Goal: Task Accomplishment & Management: Complete application form

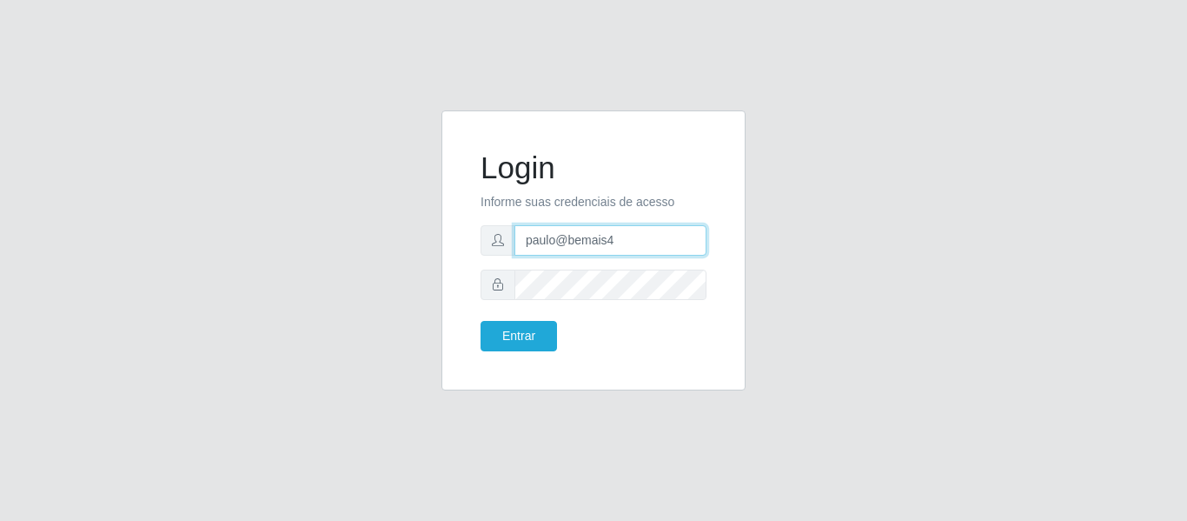
drag, startPoint x: 628, startPoint y: 244, endPoint x: 483, endPoint y: 247, distance: 144.3
click at [483, 247] on div "paulo@bemais4" at bounding box center [594, 240] width 226 height 30
type input "i"
type input "juliomarques@carone"
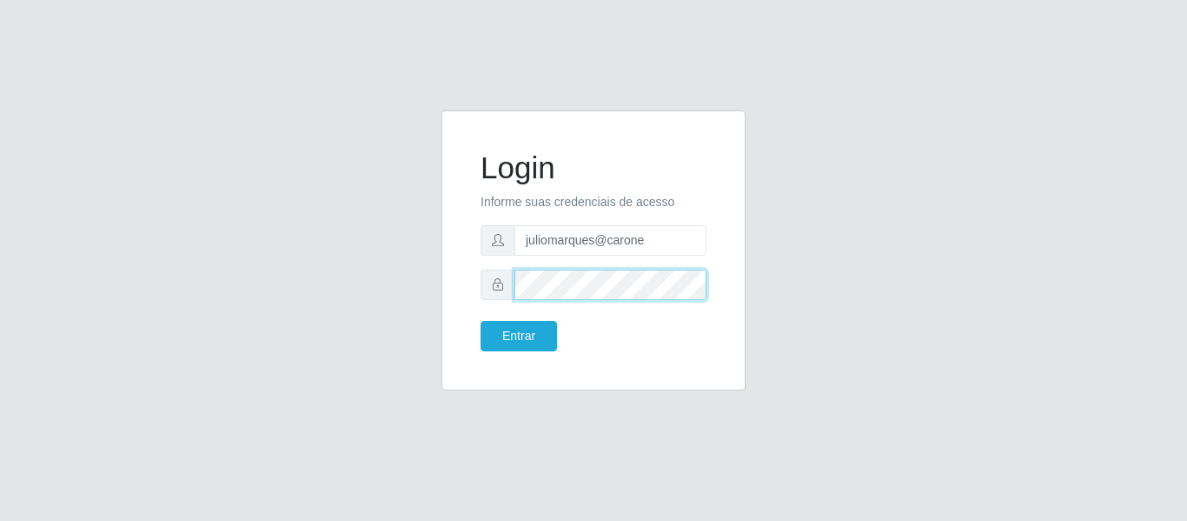
click at [481, 321] on button "Entrar" at bounding box center [519, 336] width 76 height 30
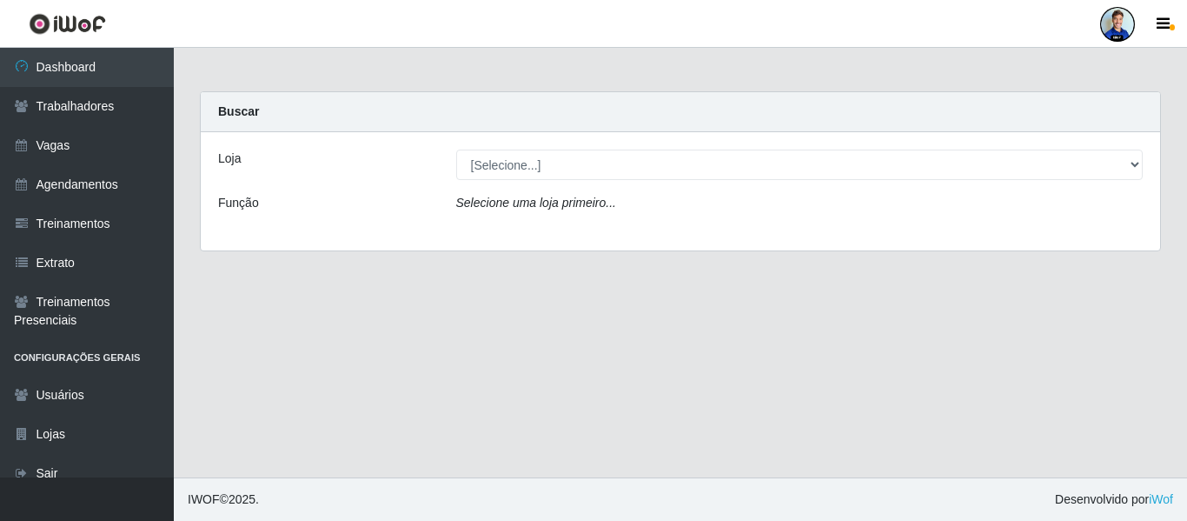
click at [509, 26] on header "Perfil Alterar Senha Sair" at bounding box center [593, 24] width 1187 height 48
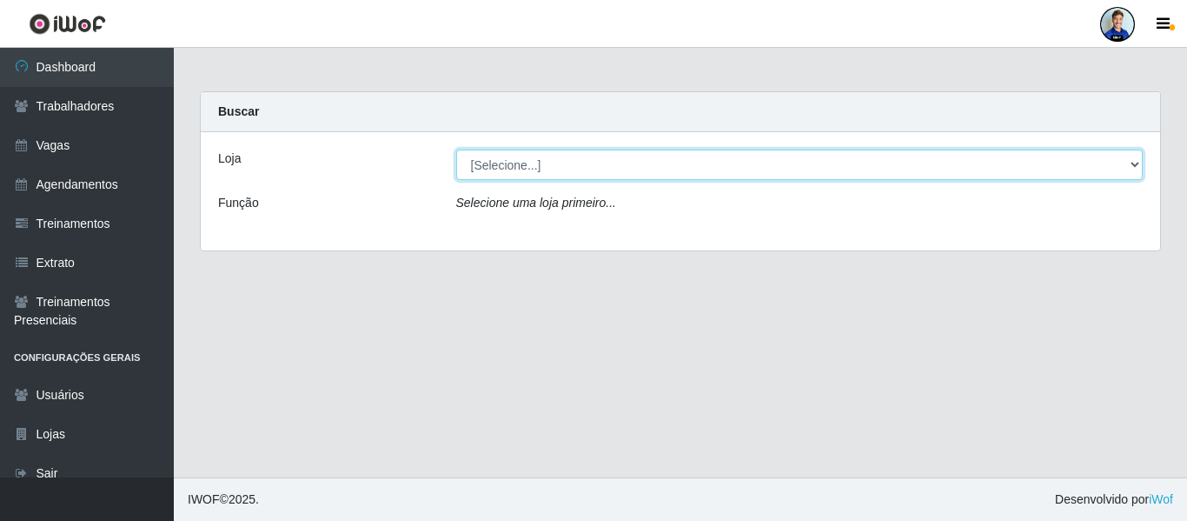
click at [517, 160] on select "[Selecione...] [GEOGRAPHIC_DATA][PERSON_NAME][GEOGRAPHIC_DATA] [GEOGRAPHIC_DATA…" at bounding box center [799, 164] width 687 height 30
click at [521, 167] on select "[Selecione...] [GEOGRAPHIC_DATA][PERSON_NAME][GEOGRAPHIC_DATA] [GEOGRAPHIC_DATA…" at bounding box center [799, 164] width 687 height 30
click at [753, 170] on select "[Selecione...] [GEOGRAPHIC_DATA][PERSON_NAME][GEOGRAPHIC_DATA] [GEOGRAPHIC_DATA…" at bounding box center [799, 164] width 687 height 30
click at [651, 178] on select "[Selecione...] [GEOGRAPHIC_DATA][PERSON_NAME][GEOGRAPHIC_DATA] [GEOGRAPHIC_DATA…" at bounding box center [799, 164] width 687 height 30
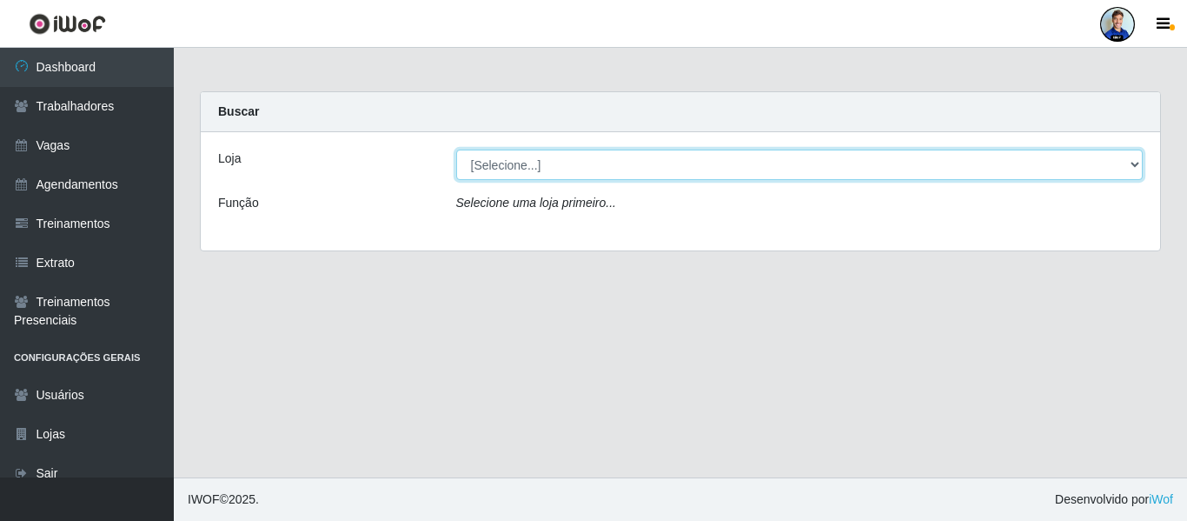
select select "524"
click at [456, 149] on select "[Selecione...] [GEOGRAPHIC_DATA][PERSON_NAME][GEOGRAPHIC_DATA] [GEOGRAPHIC_DATA…" at bounding box center [799, 164] width 687 height 30
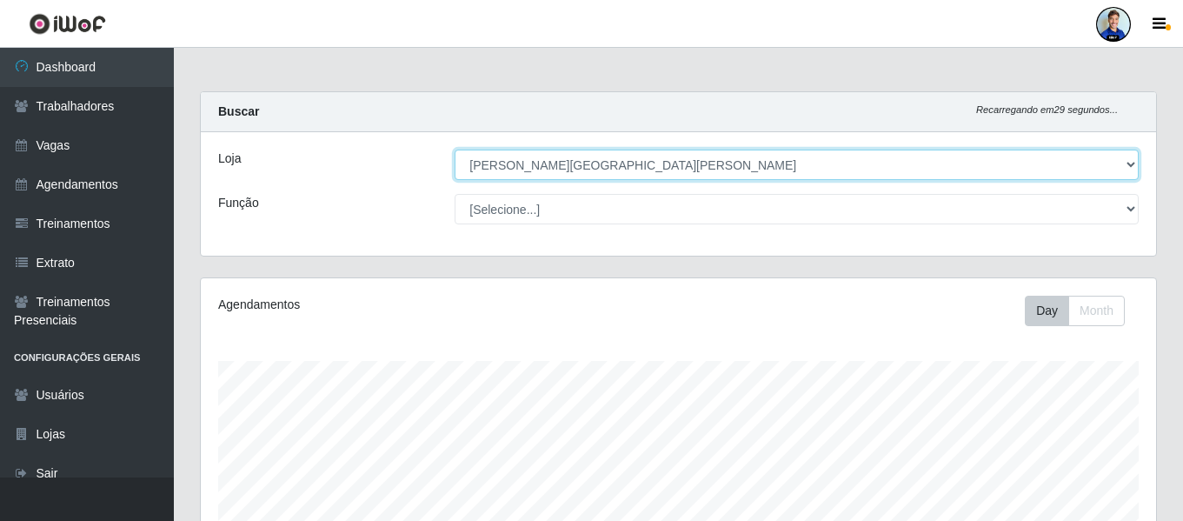
scroll to position [361, 955]
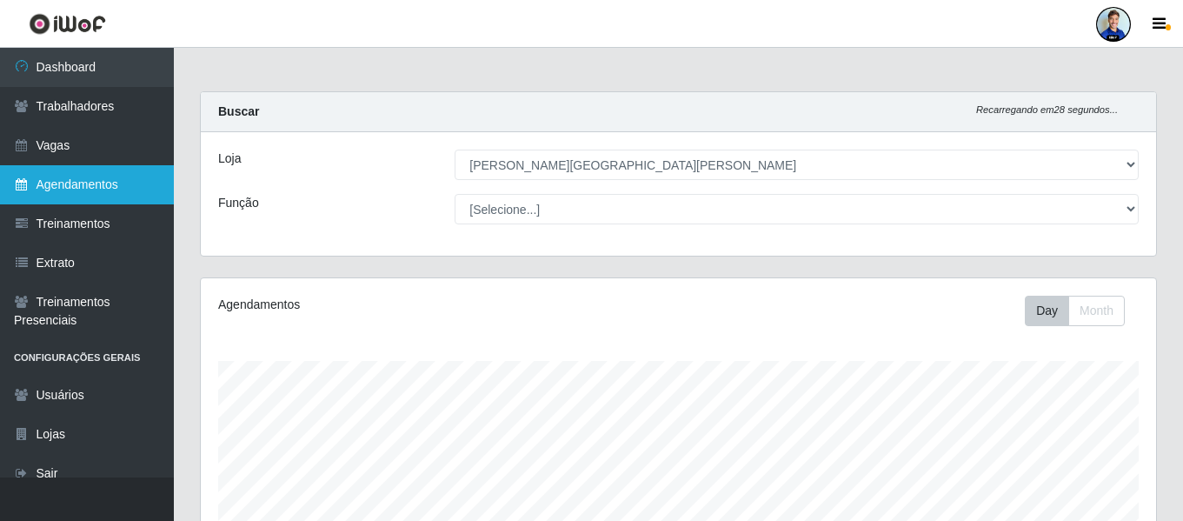
click at [60, 166] on link "Agendamentos" at bounding box center [87, 184] width 174 height 39
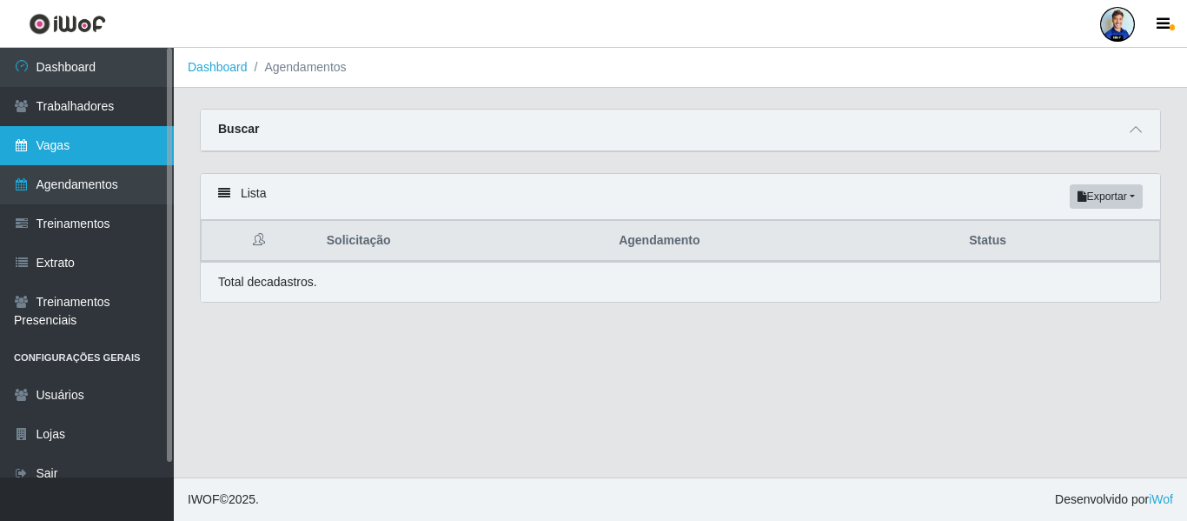
click at [68, 146] on link "Vagas" at bounding box center [87, 145] width 174 height 39
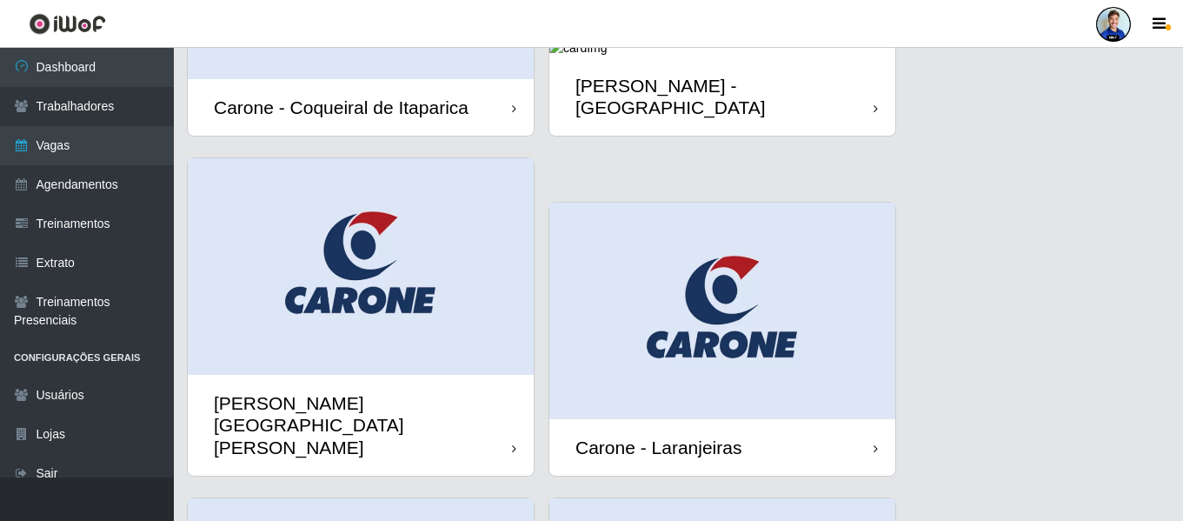
scroll to position [621, 0]
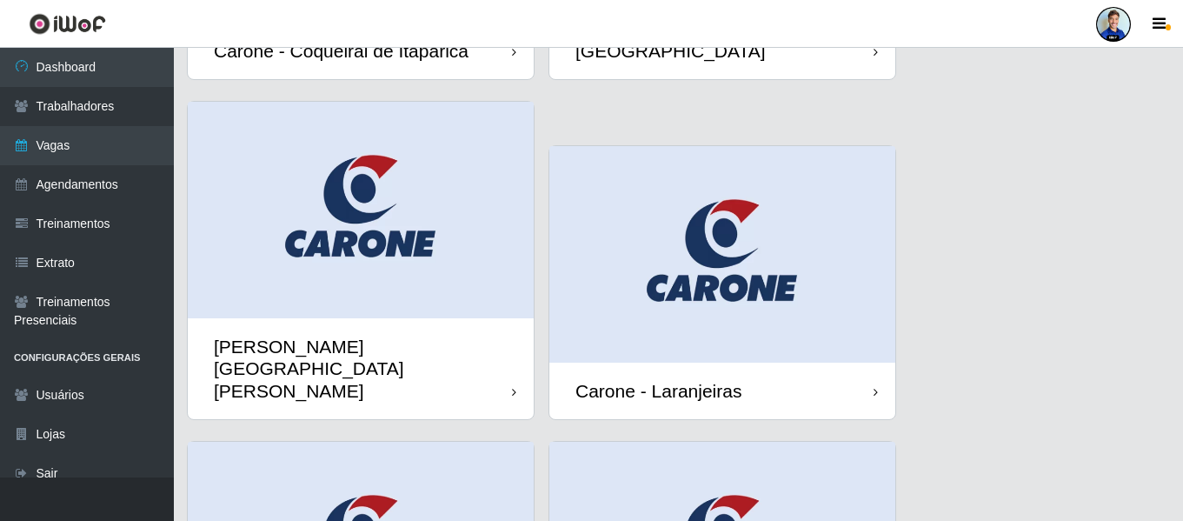
click at [443, 211] on img at bounding box center [361, 210] width 346 height 216
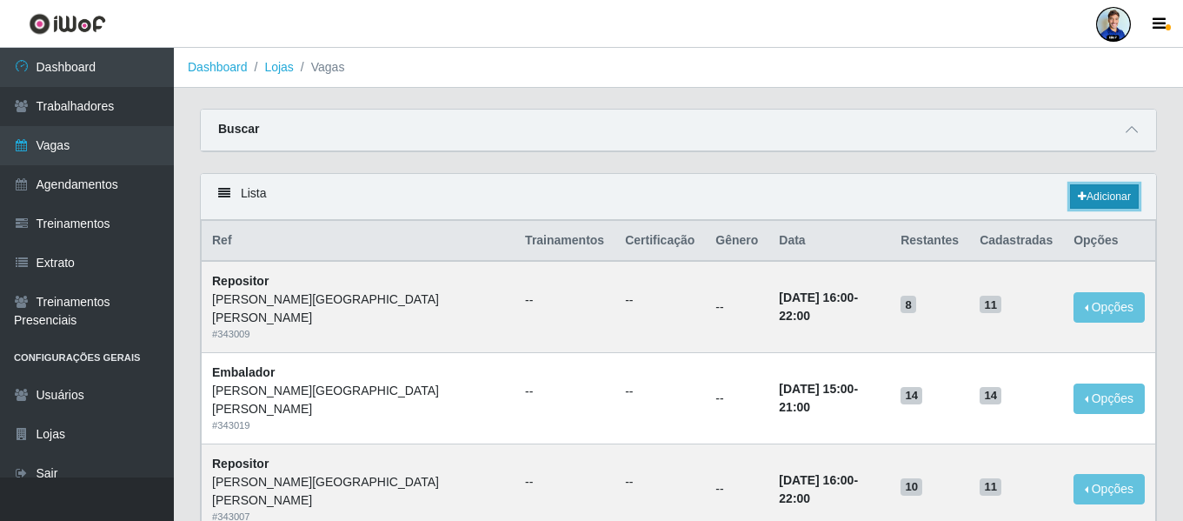
click at [1080, 206] on link "Adicionar" at bounding box center [1104, 196] width 69 height 24
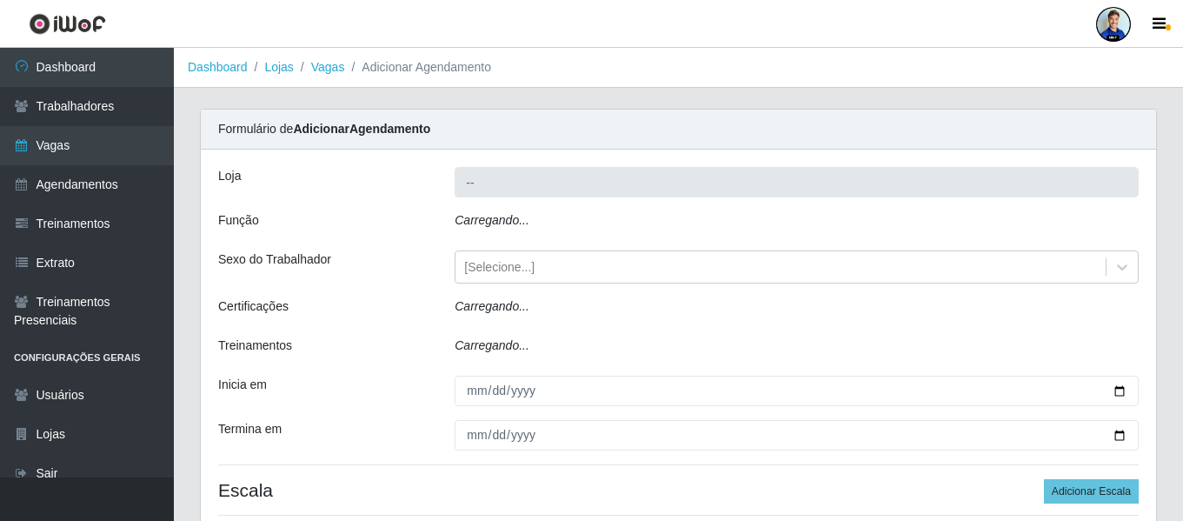
type input "[PERSON_NAME][GEOGRAPHIC_DATA][PERSON_NAME]"
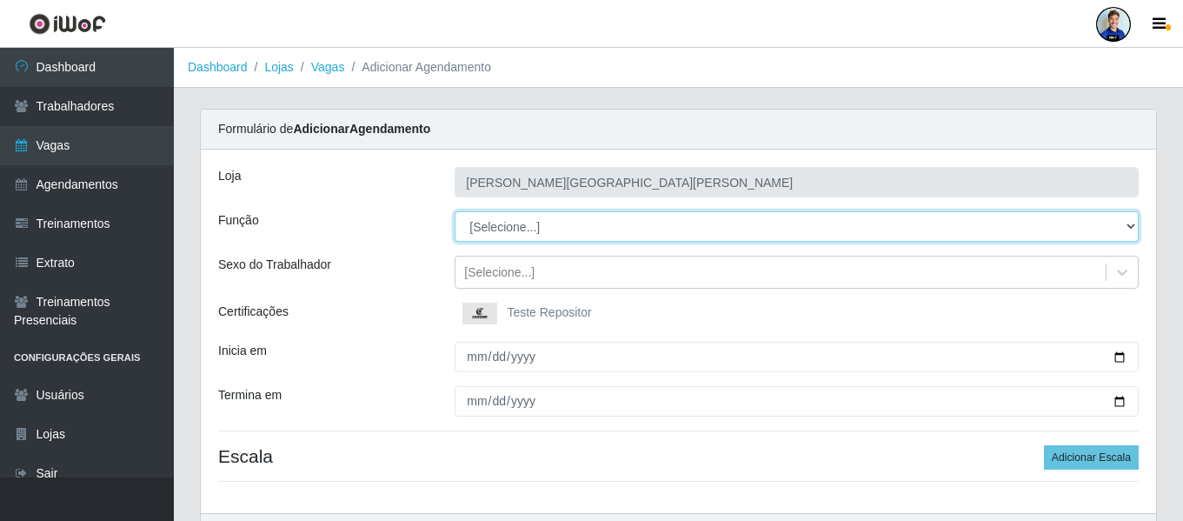
click at [486, 233] on select "[Selecione...] Embalador Embalador + Embalador ++ Repositor Repositor + Reposit…" at bounding box center [797, 226] width 684 height 30
select select "24"
click at [455, 211] on select "[Selecione...] Embalador Embalador + Embalador ++ Repositor Repositor + Reposit…" at bounding box center [797, 226] width 684 height 30
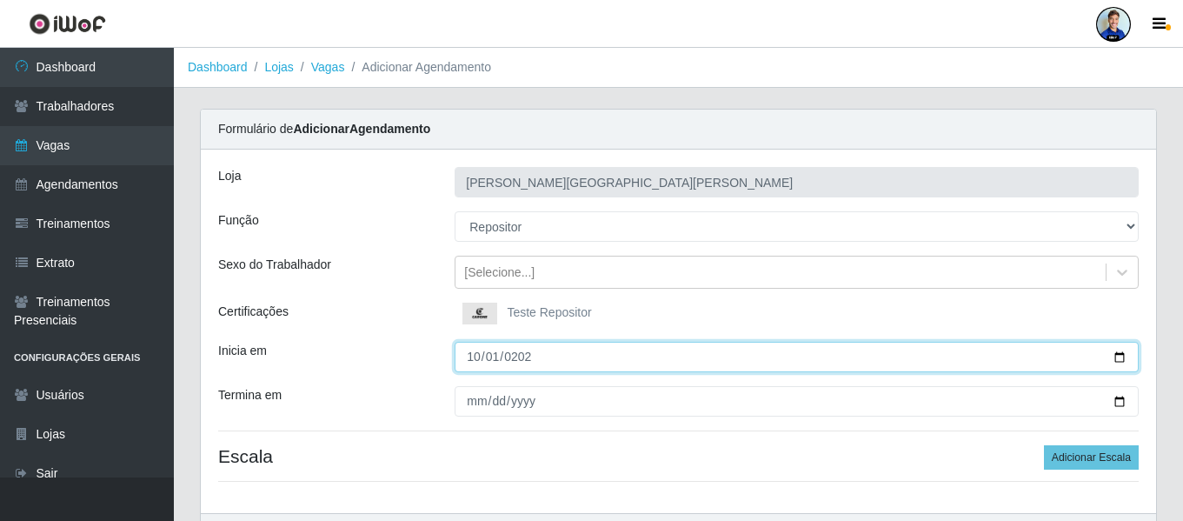
type input "[DATE]"
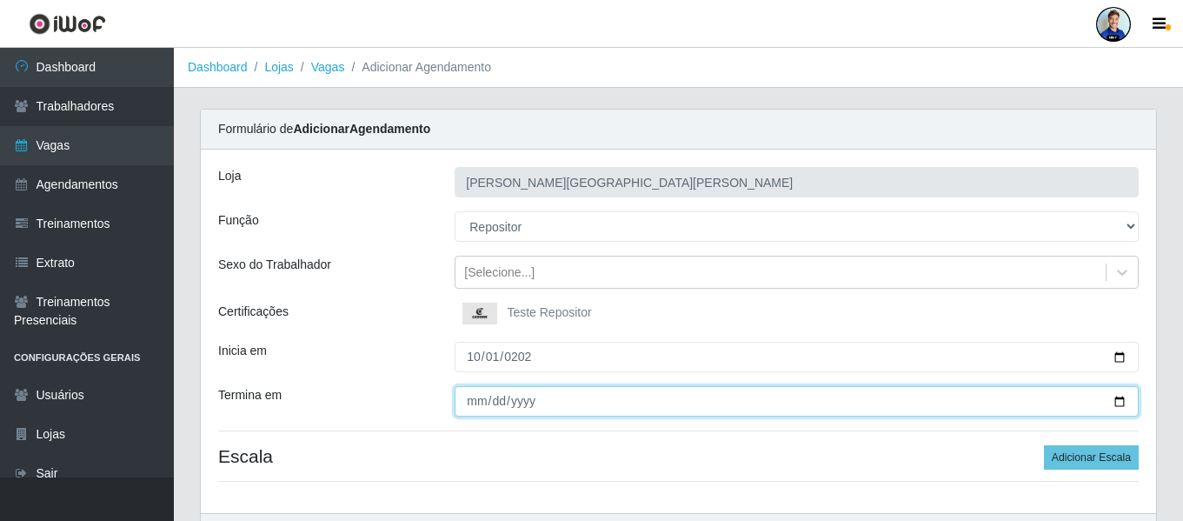
click at [467, 408] on input "Termina em" at bounding box center [797, 401] width 684 height 30
type input "[DATE]"
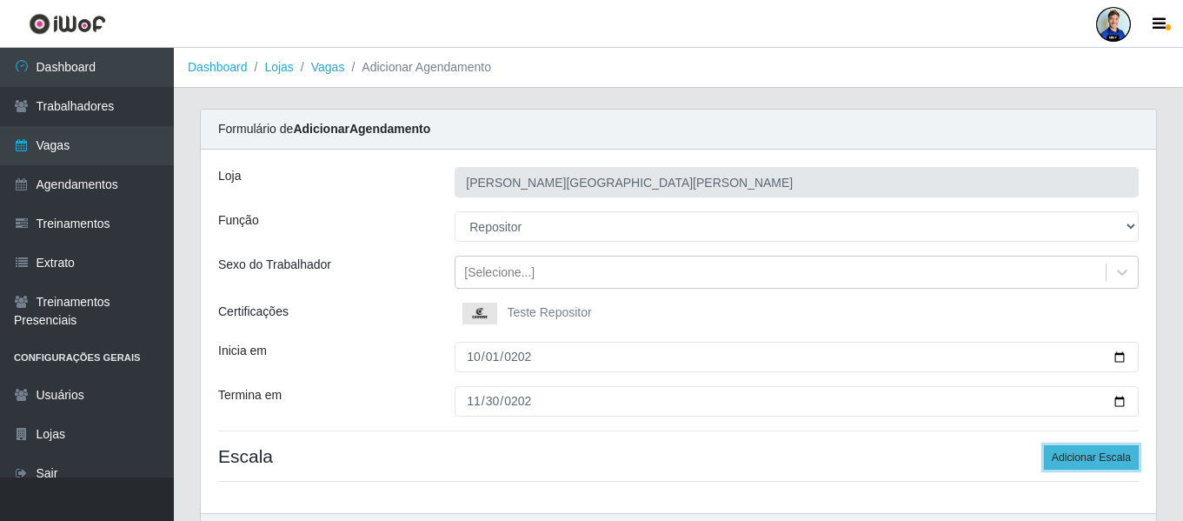
click at [1075, 461] on button "Adicionar Escala" at bounding box center [1091, 457] width 95 height 24
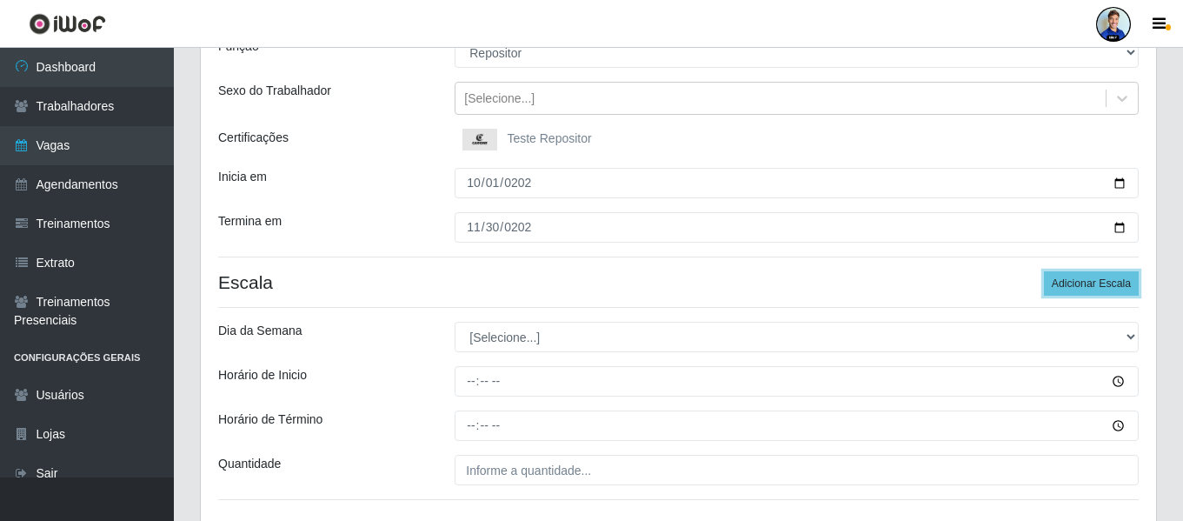
scroll to position [261, 0]
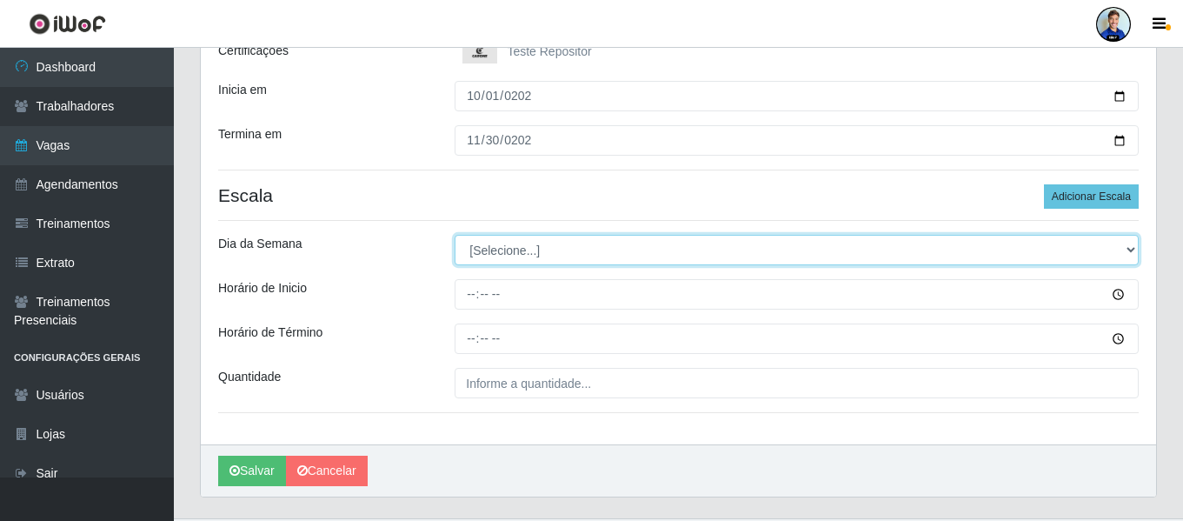
click at [523, 244] on select "[Selecione...] Segunda Terça Quarta Quinta Sexta Sábado Domingo" at bounding box center [797, 250] width 684 height 30
select select "1"
click at [455, 235] on select "[Selecione...] Segunda Terça Quarta Quinta Sexta Sábado Domingo" at bounding box center [797, 250] width 684 height 30
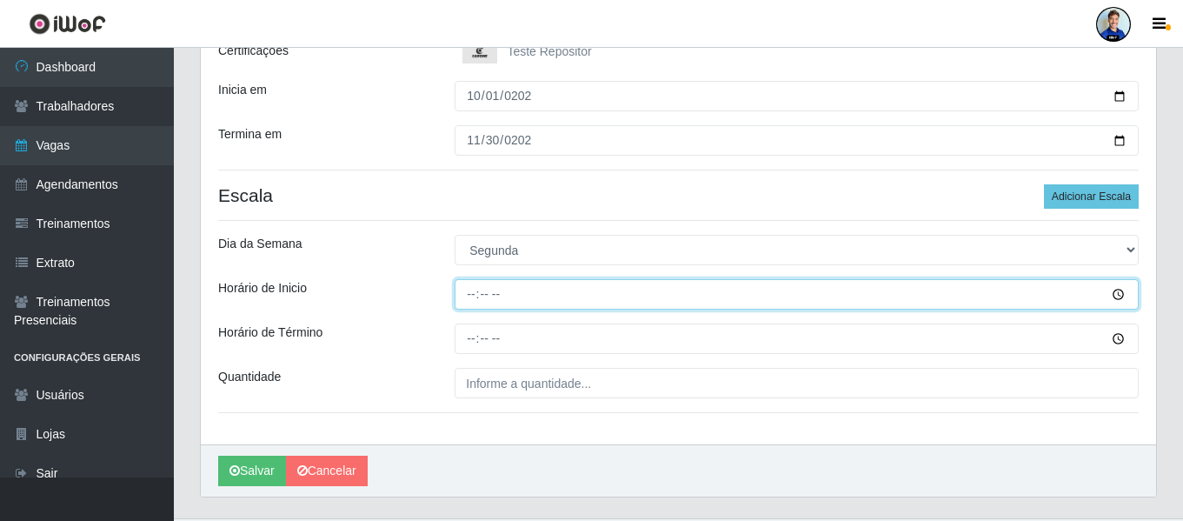
type input "16:00"
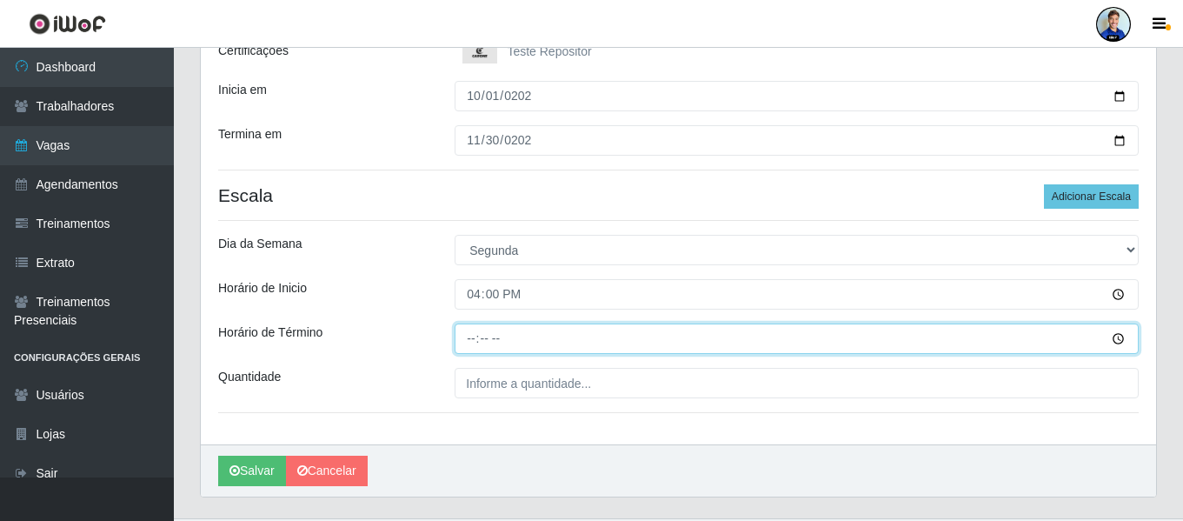
type input "22:00"
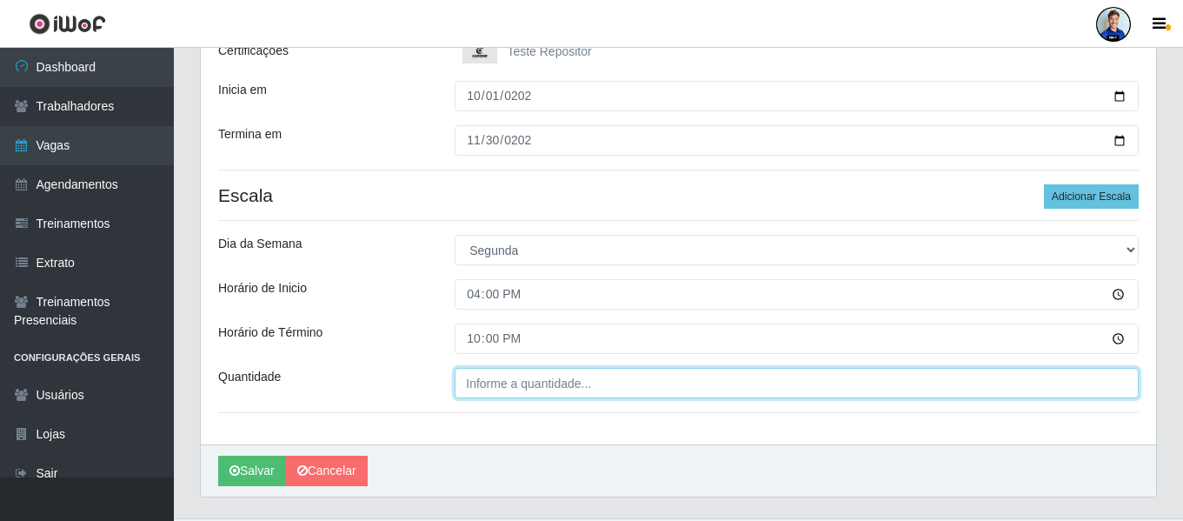
type input "___"
type input "11_"
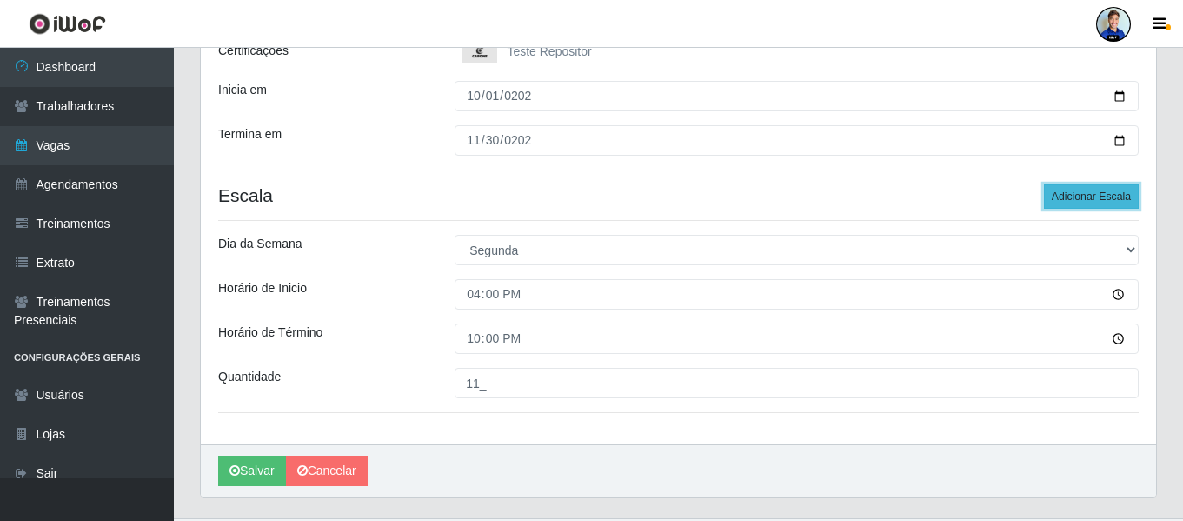
click at [1100, 208] on button "Adicionar Escala" at bounding box center [1091, 196] width 95 height 24
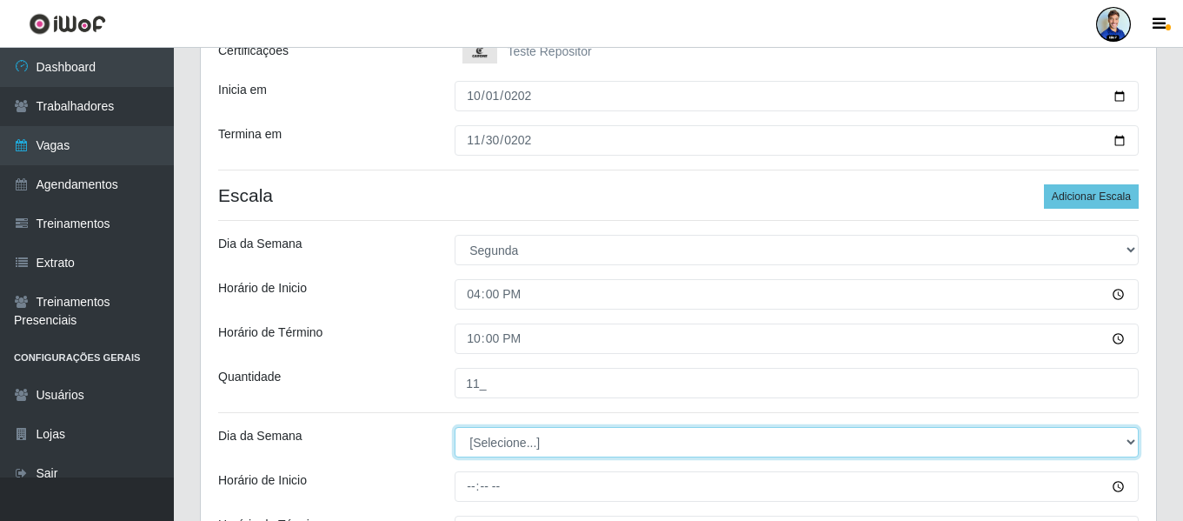
click at [621, 448] on select "[Selecione...] Segunda Terça Quarta Quinta Sexta Sábado Domingo" at bounding box center [797, 442] width 684 height 30
select select "2"
click at [455, 427] on select "[Selecione...] Segunda Terça Quarta Quinta Sexta Sábado Domingo" at bounding box center [797, 442] width 684 height 30
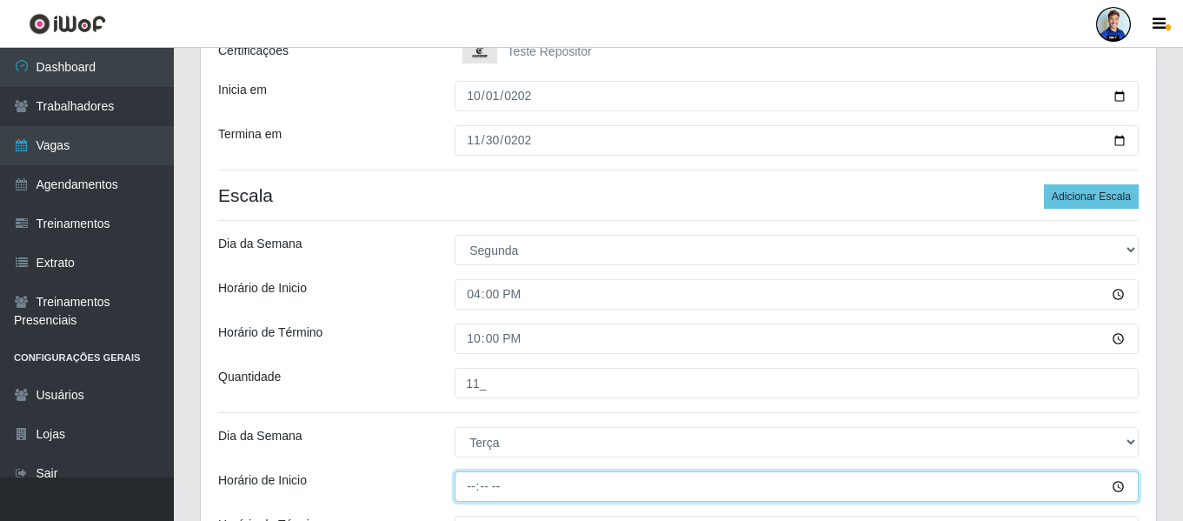
type input "16:00"
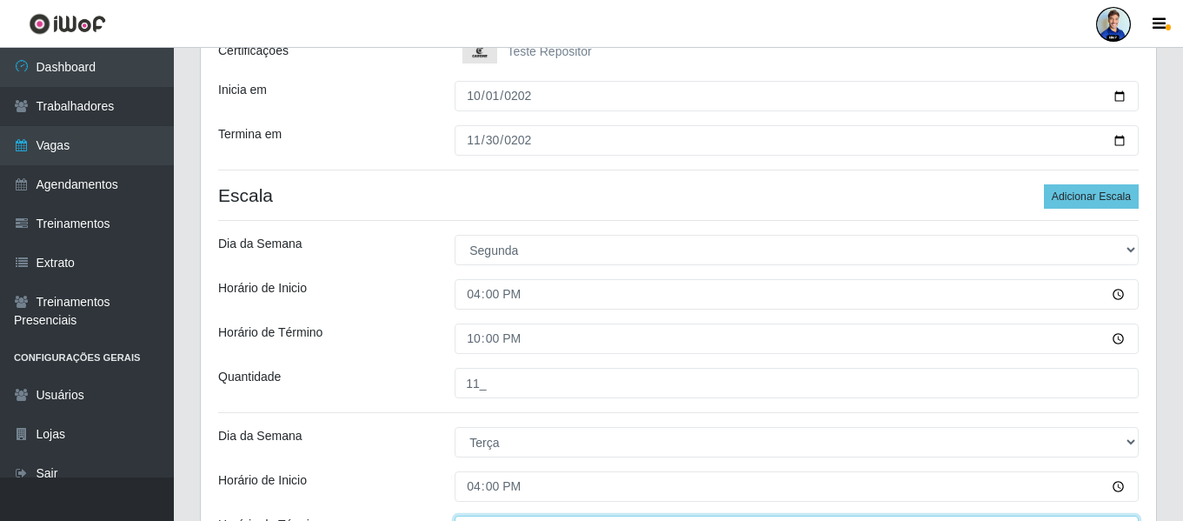
scroll to position [286, 0]
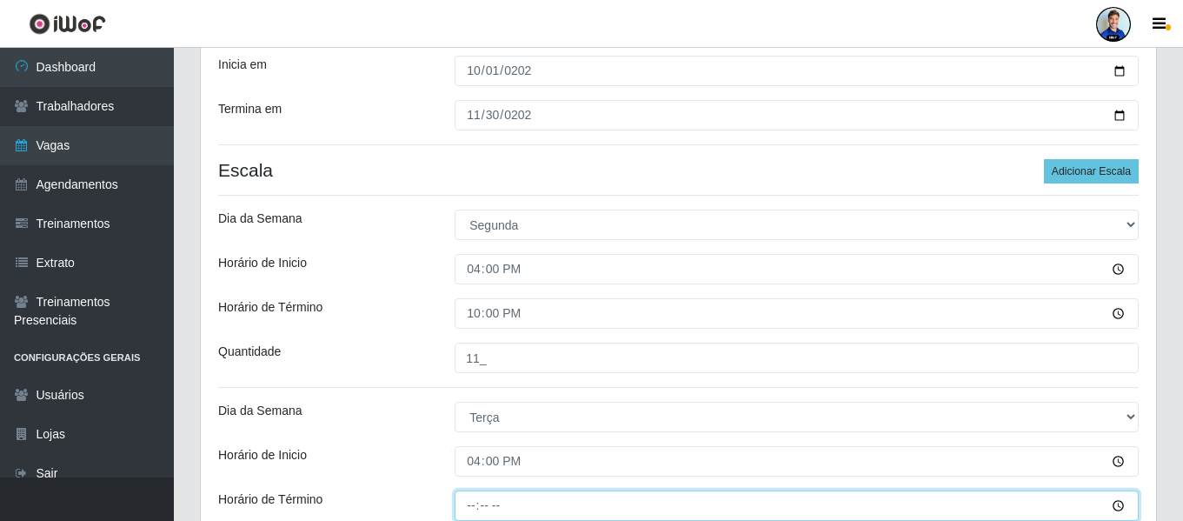
type input "22:00"
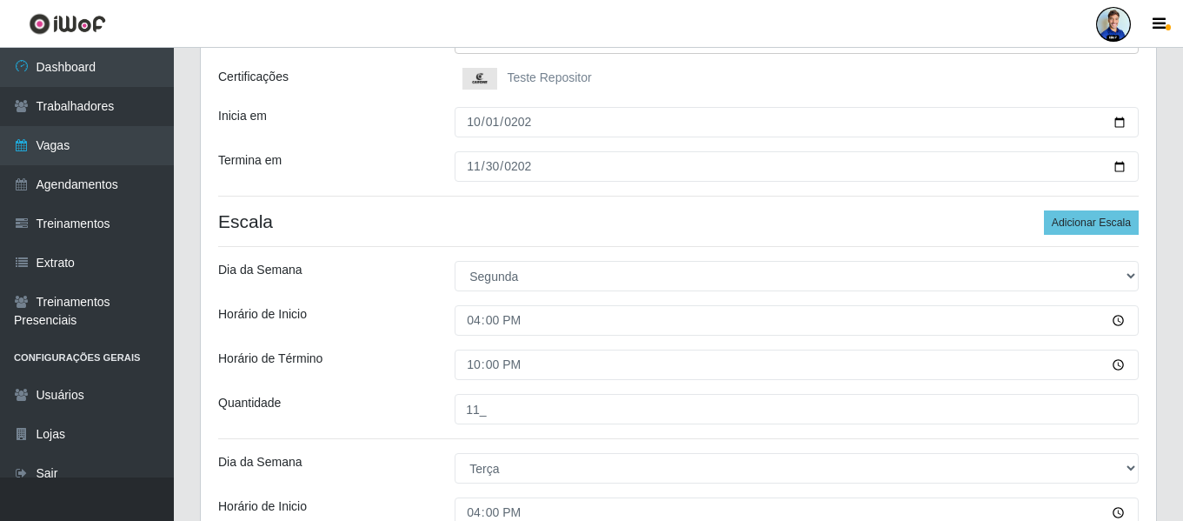
scroll to position [233, 0]
type input "11_"
click at [1085, 218] on button "Adicionar Escala" at bounding box center [1091, 224] width 95 height 24
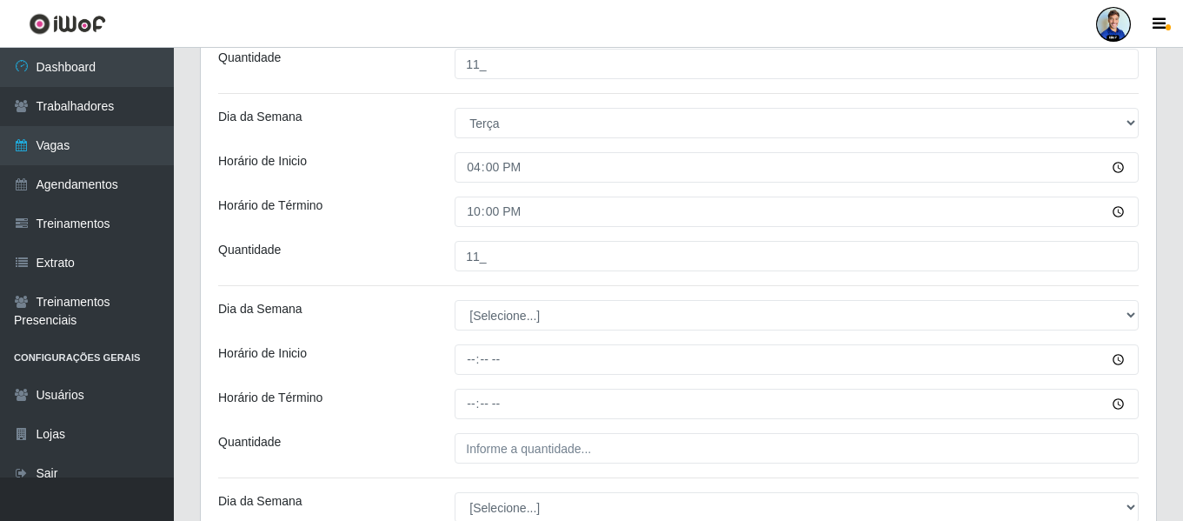
scroll to position [581, 0]
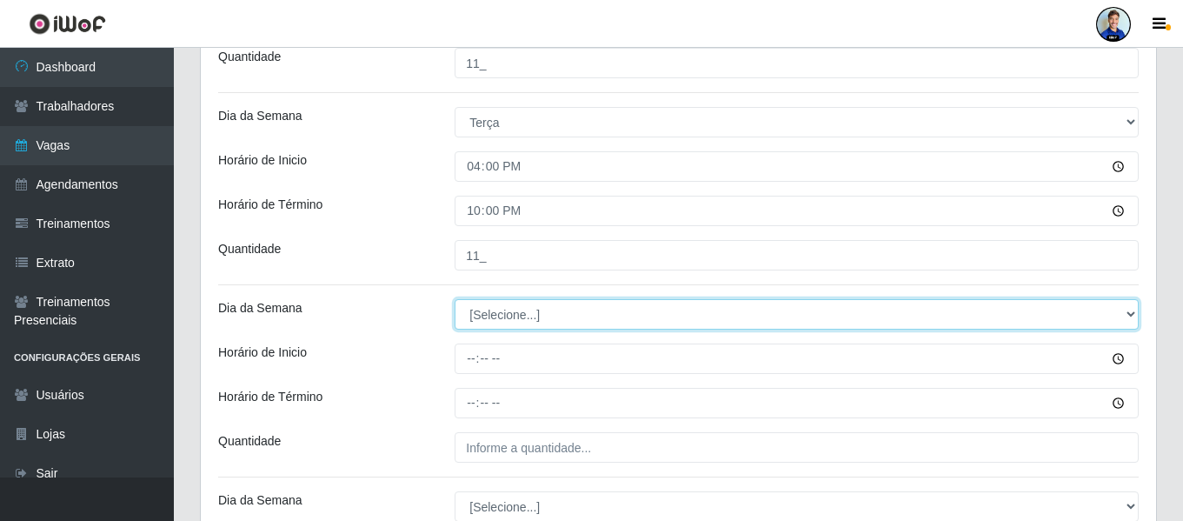
click at [541, 309] on select "[Selecione...] Segunda Terça Quarta Quinta Sexta Sábado Domingo" at bounding box center [797, 314] width 684 height 30
select select "3"
click at [455, 299] on select "[Selecione...] Segunda Terça Quarta Quinta Sexta Sábado Domingo" at bounding box center [797, 314] width 684 height 30
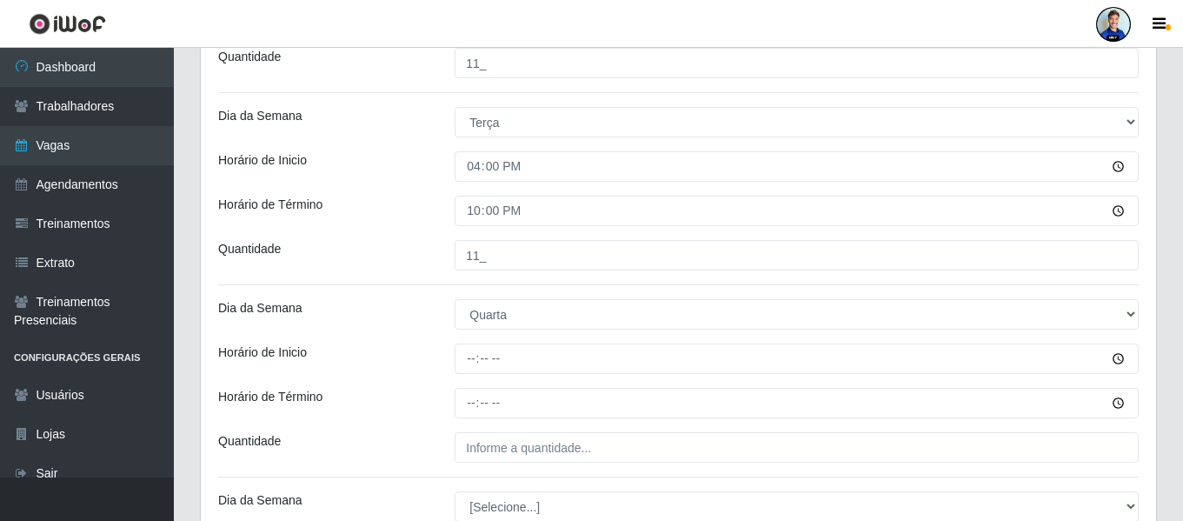
click at [437, 341] on div "[PERSON_NAME][GEOGRAPHIC_DATA][PERSON_NAME] Função [Selecione...] Embalador Emb…" at bounding box center [678, 231] width 955 height 1324
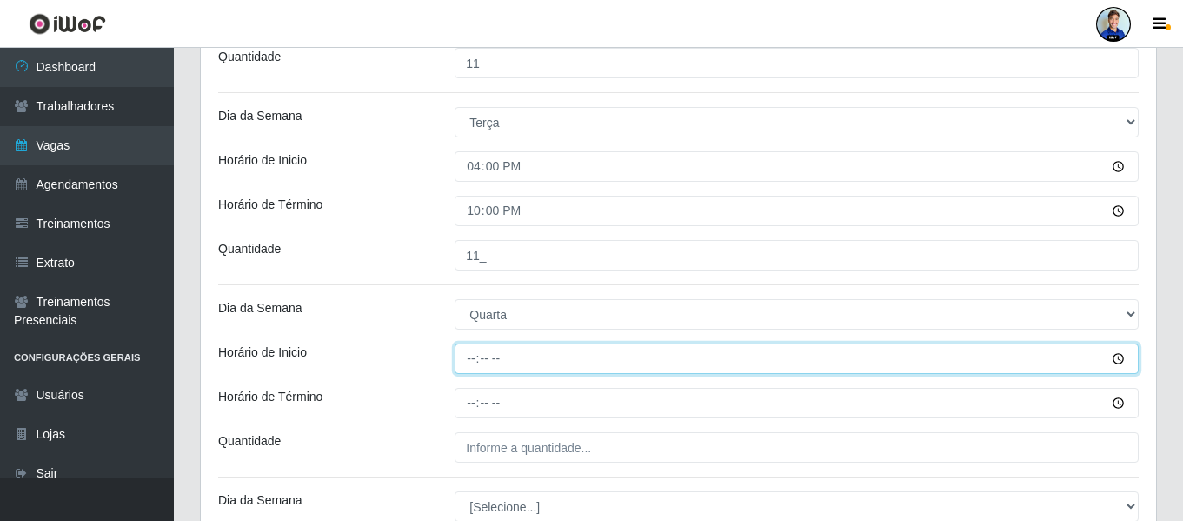
click at [465, 352] on input "Horário de Inicio" at bounding box center [797, 358] width 684 height 30
type input "16:00"
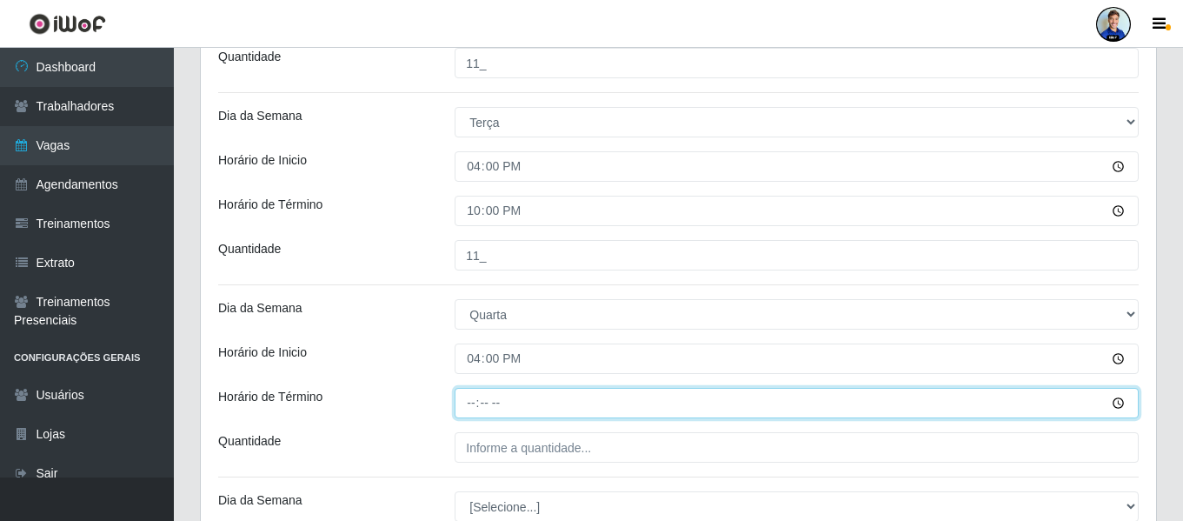
type input "22:00"
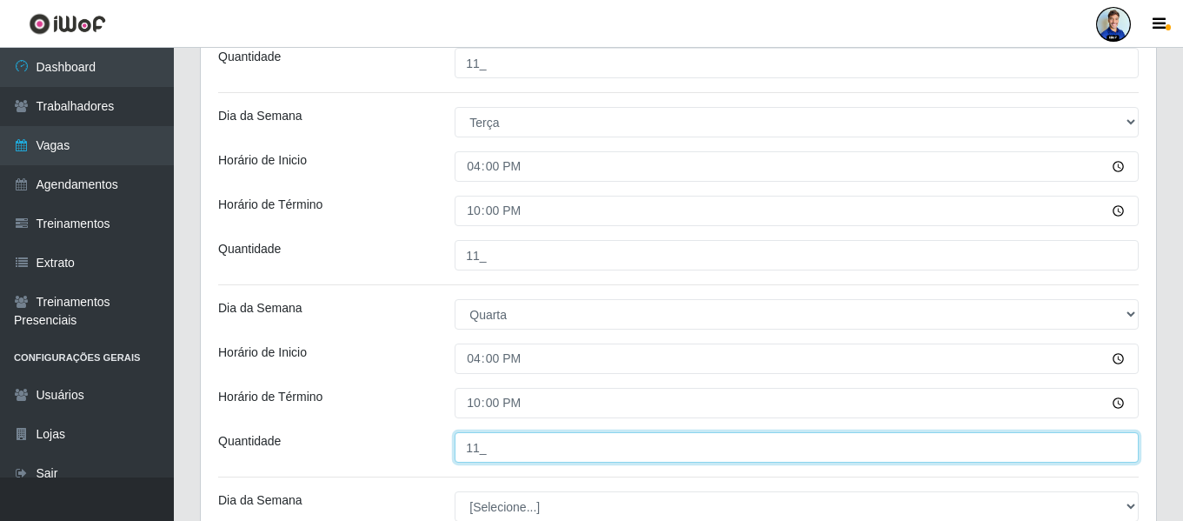
type input "11_"
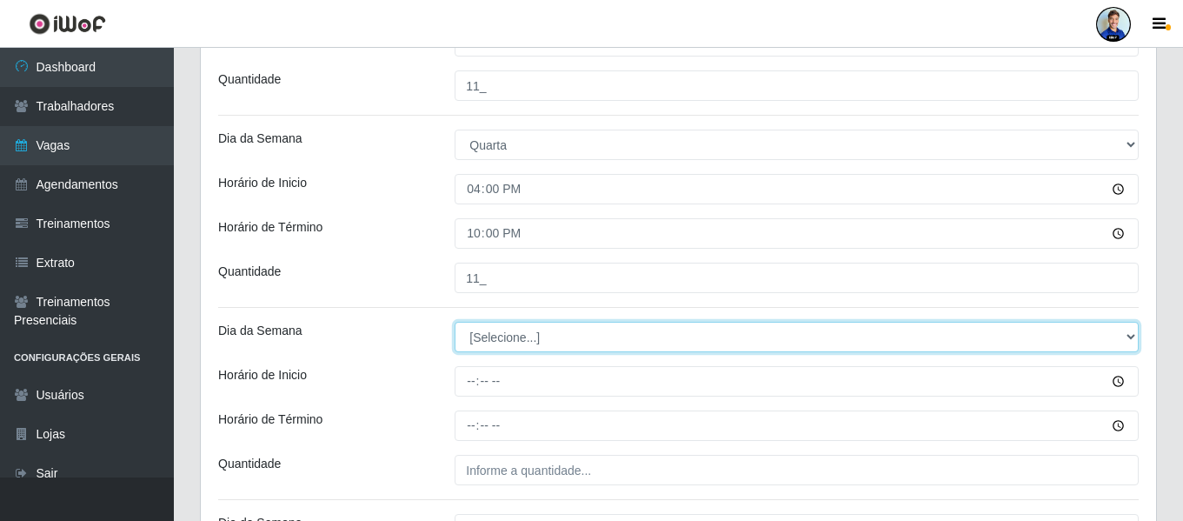
scroll to position [755, 0]
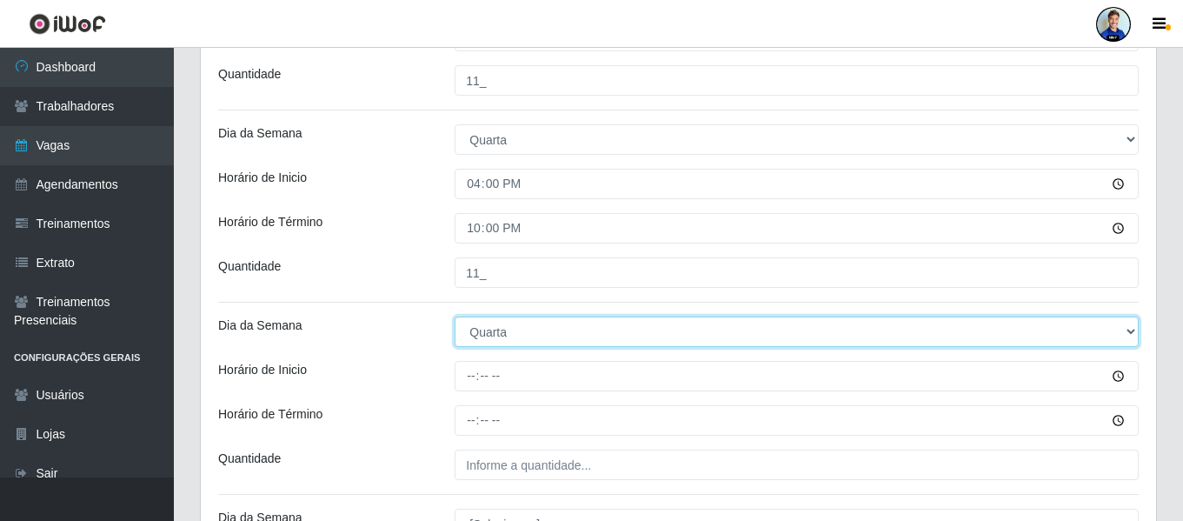
select select "4"
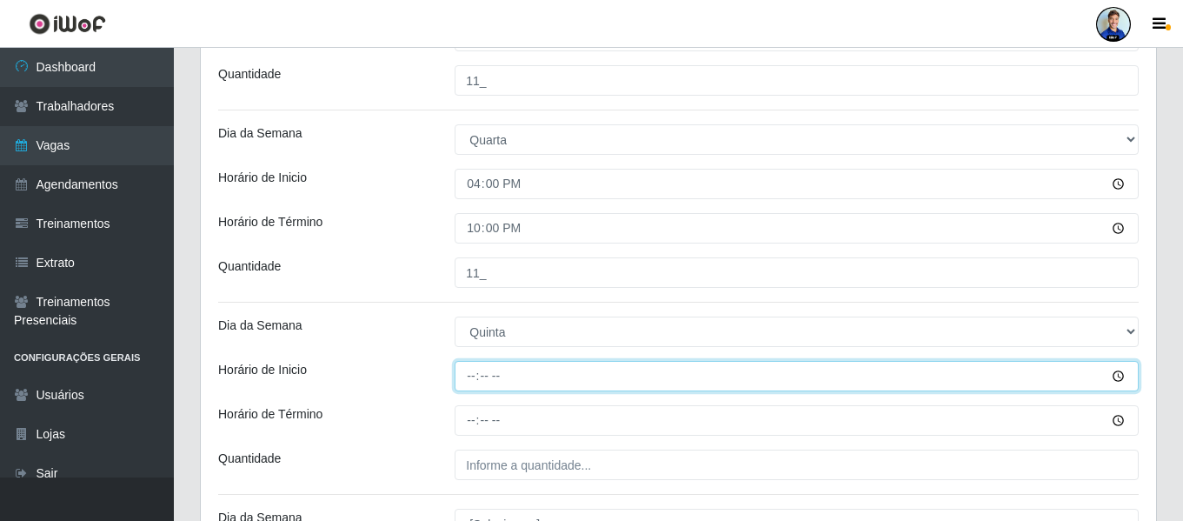
type input "16:00"
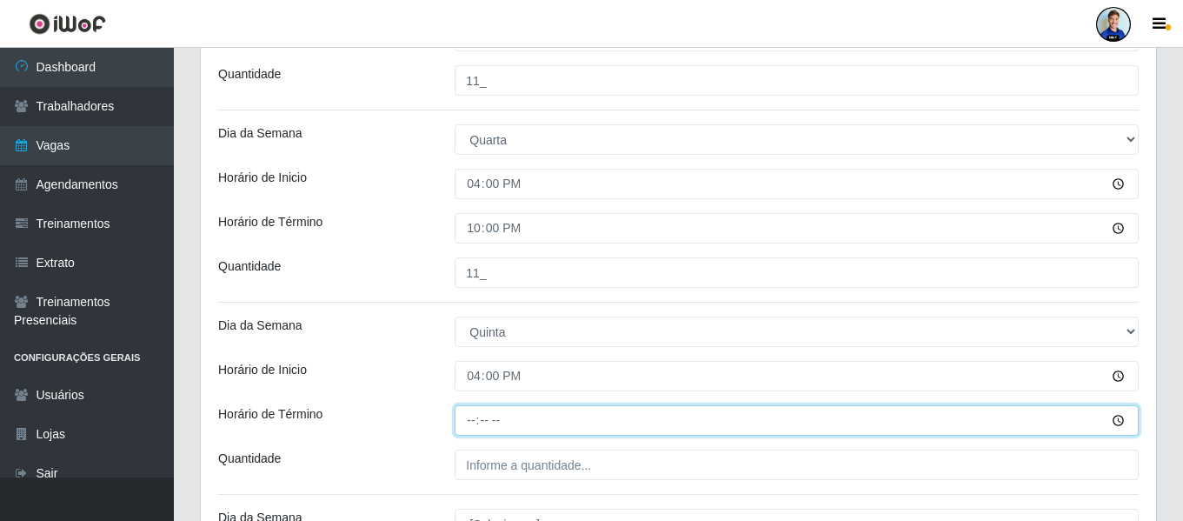
type input "22:00"
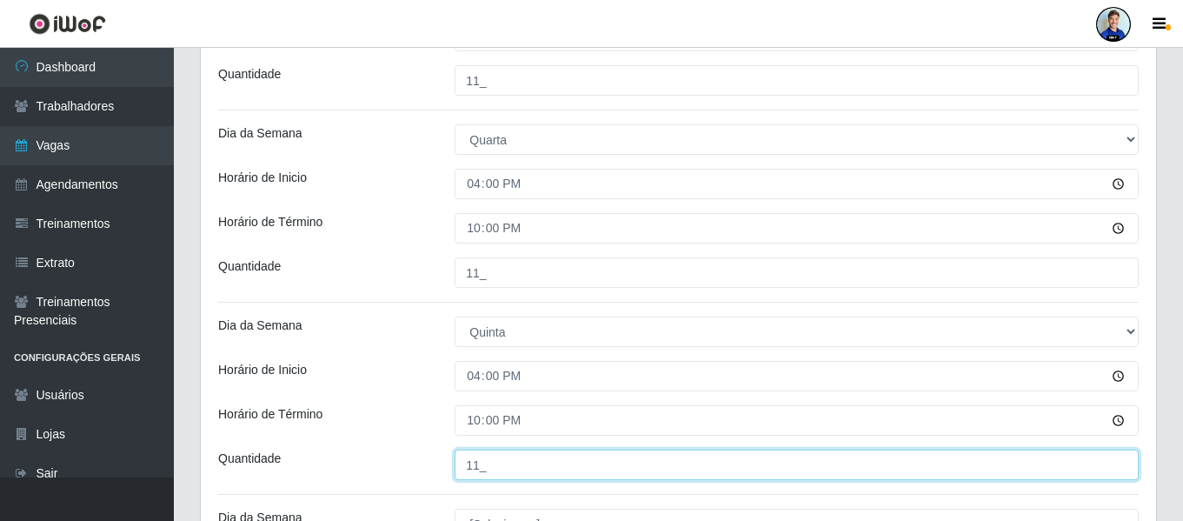
type input "11_"
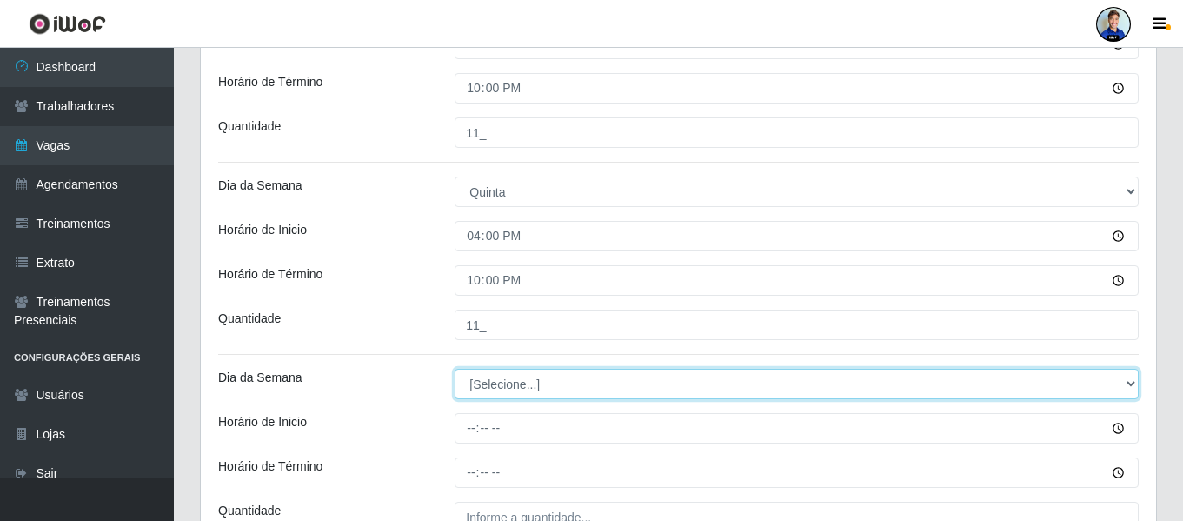
scroll to position [947, 0]
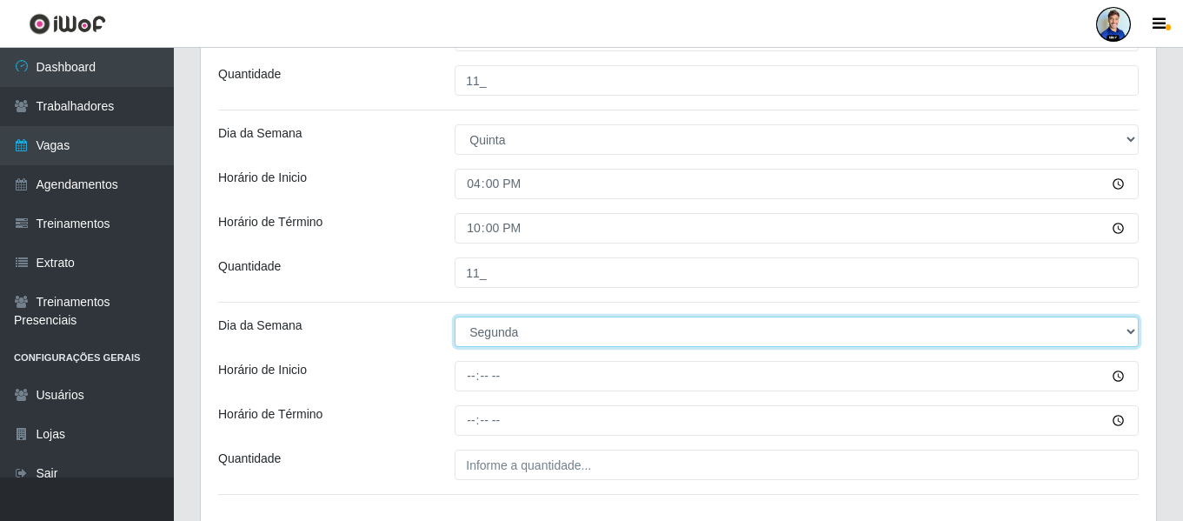
select select "5"
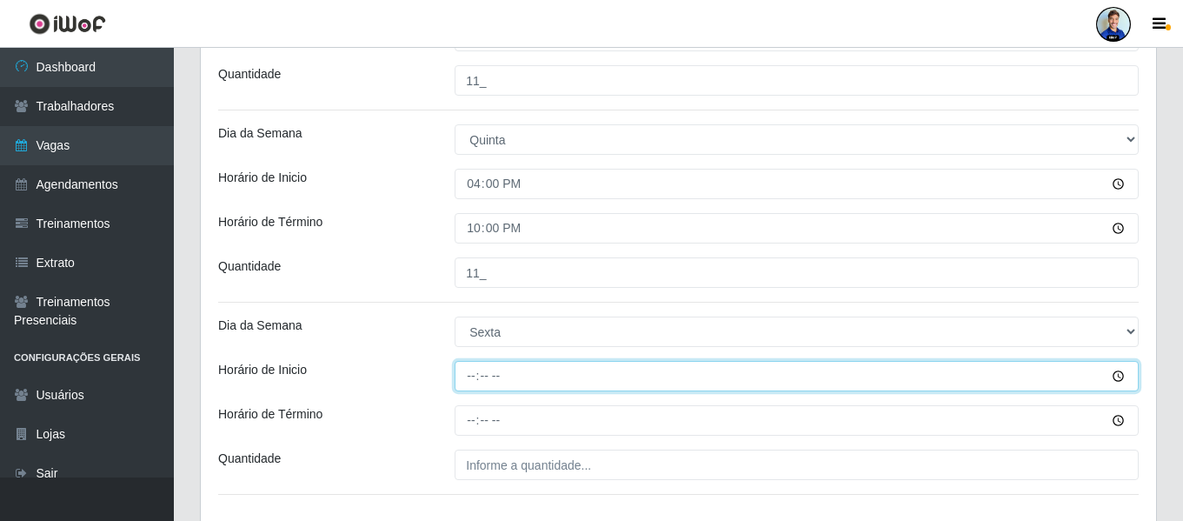
type input "16:00"
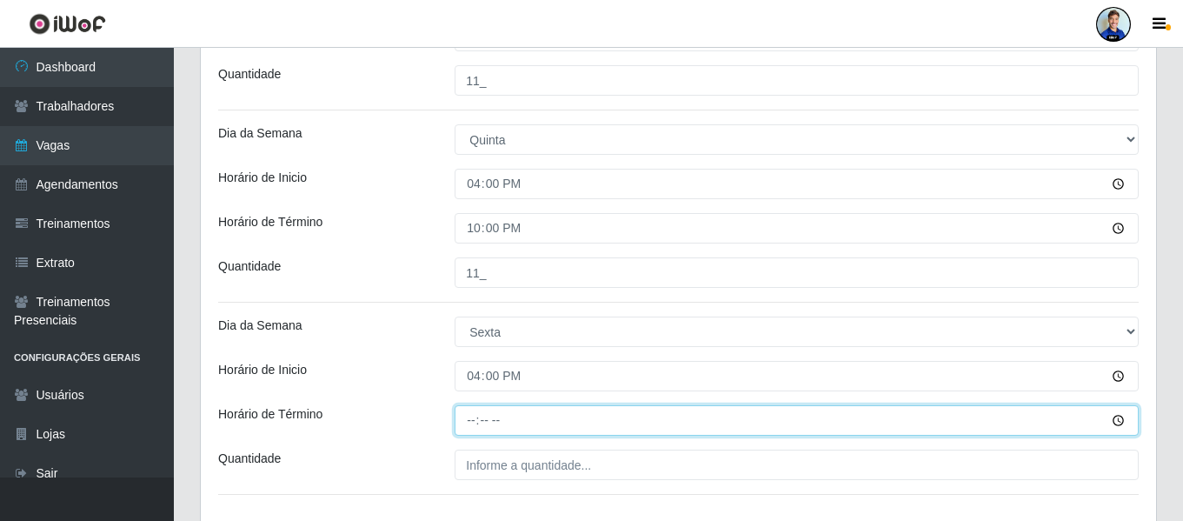
type input "22:00"
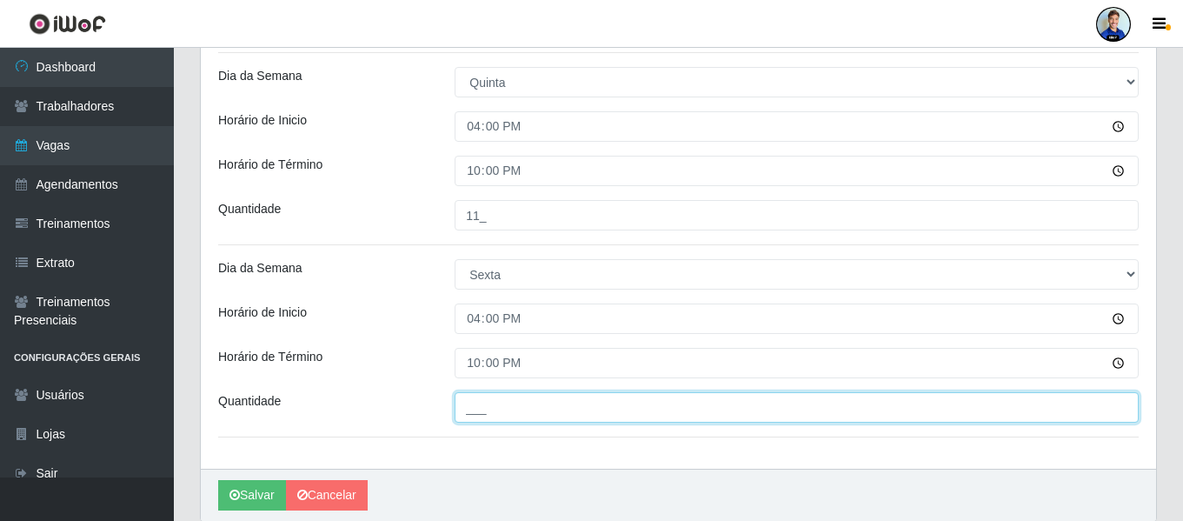
scroll to position [1034, 0]
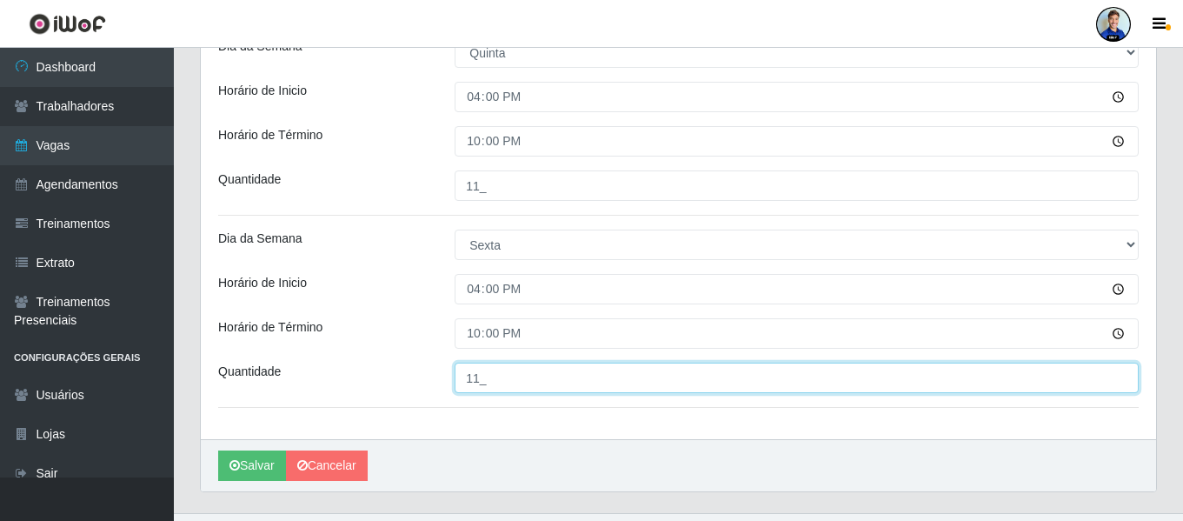
type input "11_"
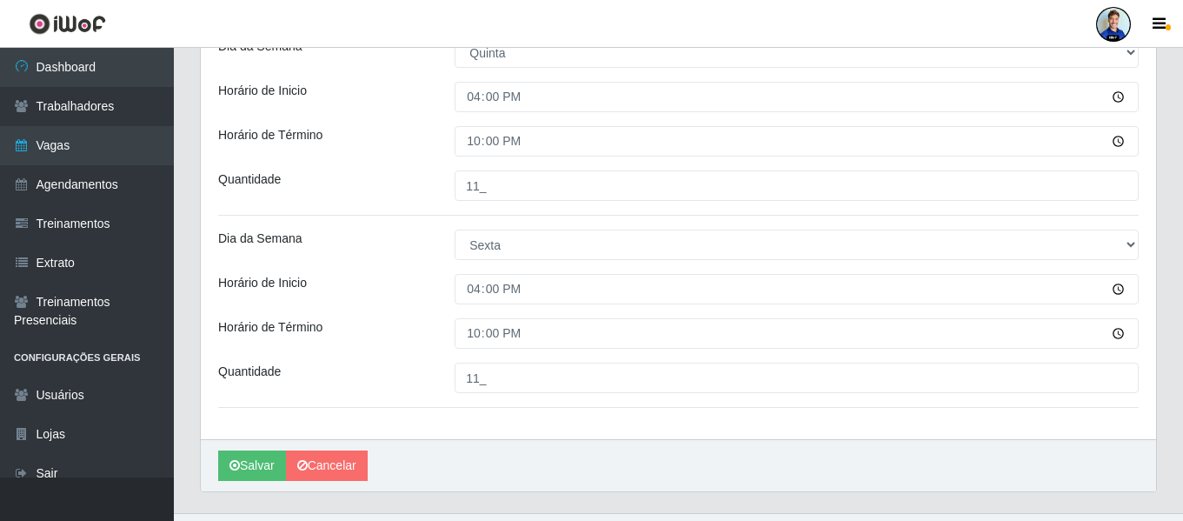
click at [438, 362] on div "Quantidade" at bounding box center [323, 377] width 236 height 30
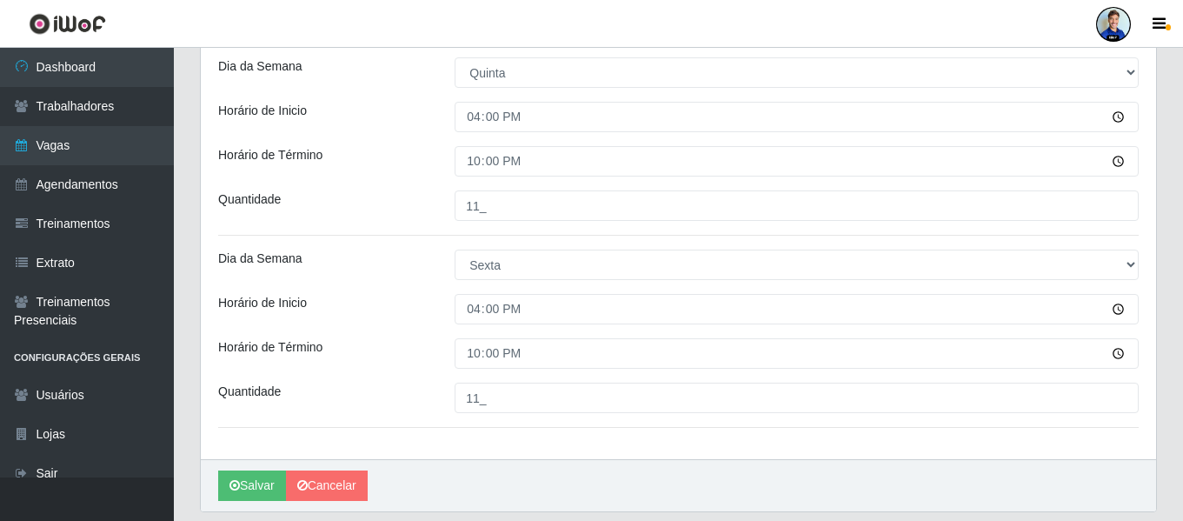
scroll to position [1070, 0]
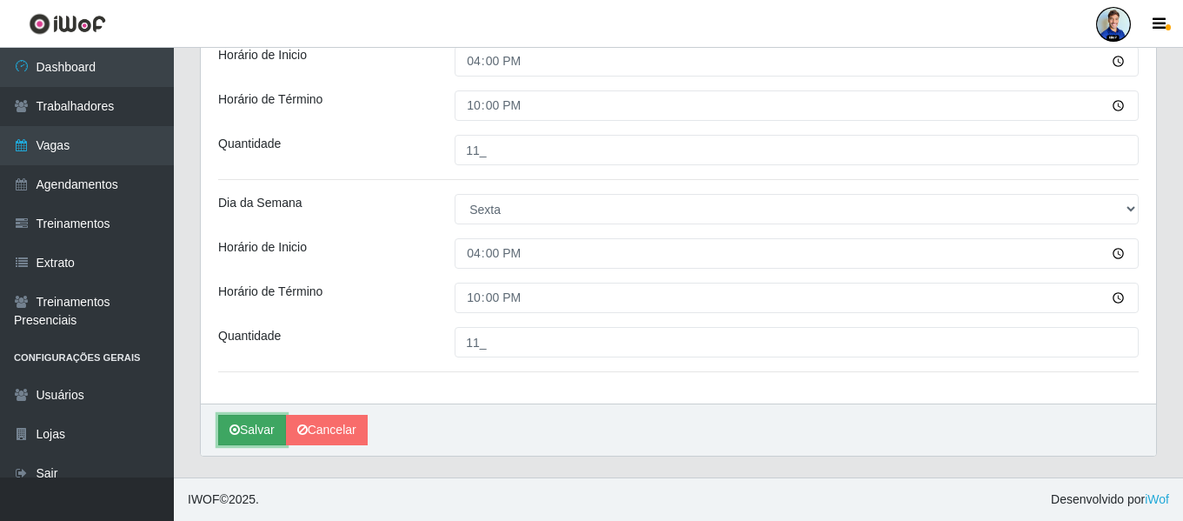
click at [257, 426] on button "Salvar" at bounding box center [252, 430] width 68 height 30
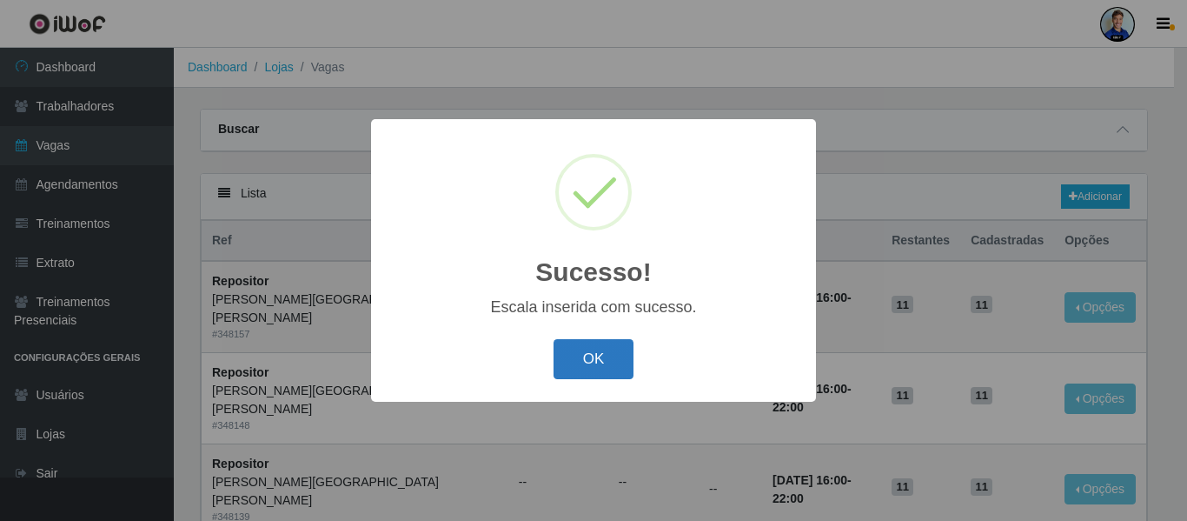
click at [586, 366] on button "OK" at bounding box center [594, 359] width 81 height 41
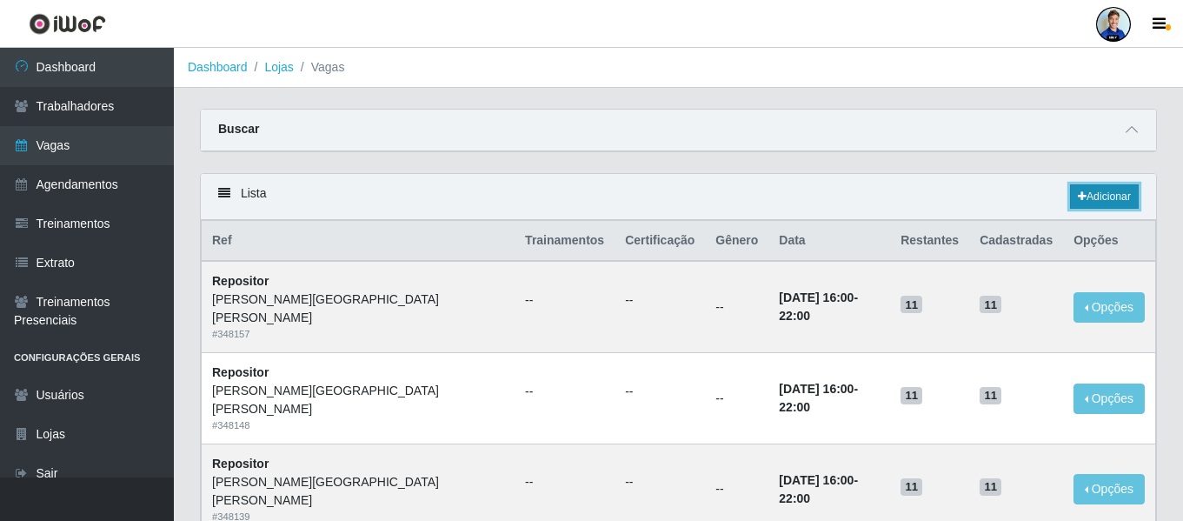
click at [1090, 201] on link "Adicionar" at bounding box center [1104, 196] width 69 height 24
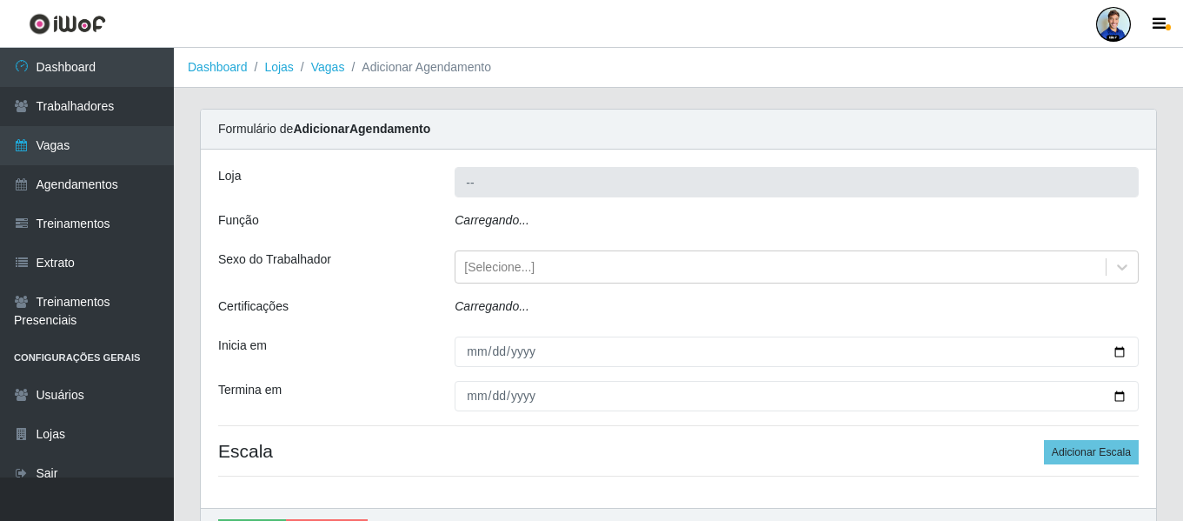
type input "[PERSON_NAME][GEOGRAPHIC_DATA][PERSON_NAME]"
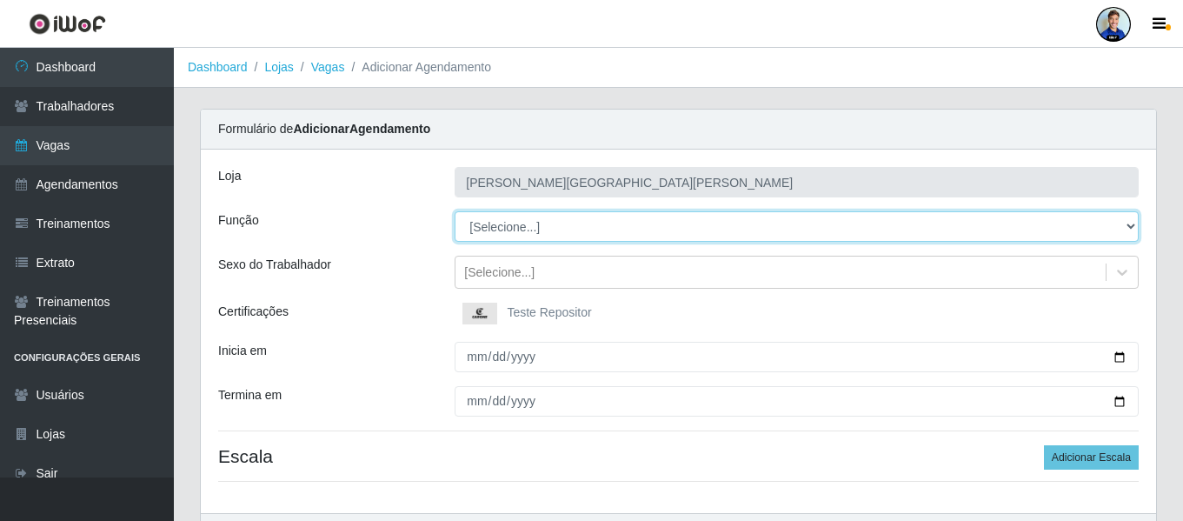
click at [508, 222] on select "[Selecione...] Embalador Embalador + Embalador ++ Repositor Repositor + Reposit…" at bounding box center [797, 226] width 684 height 30
select select "82"
click at [455, 211] on select "[Selecione...] Embalador Embalador + Embalador ++ Repositor Repositor + Reposit…" at bounding box center [797, 226] width 684 height 30
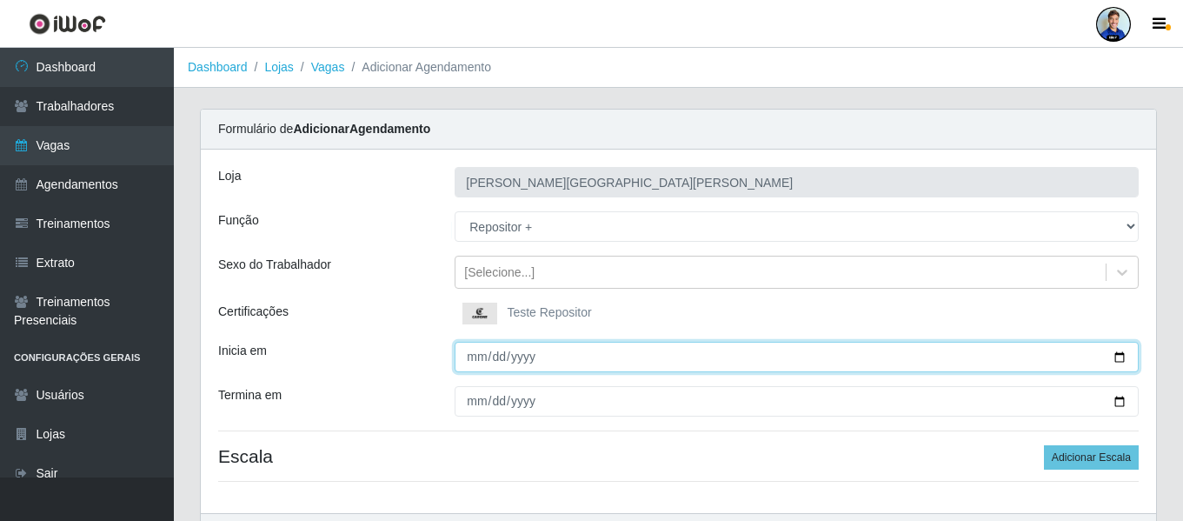
click at [471, 355] on input "Inicia em" at bounding box center [797, 357] width 684 height 30
type input "[DATE]"
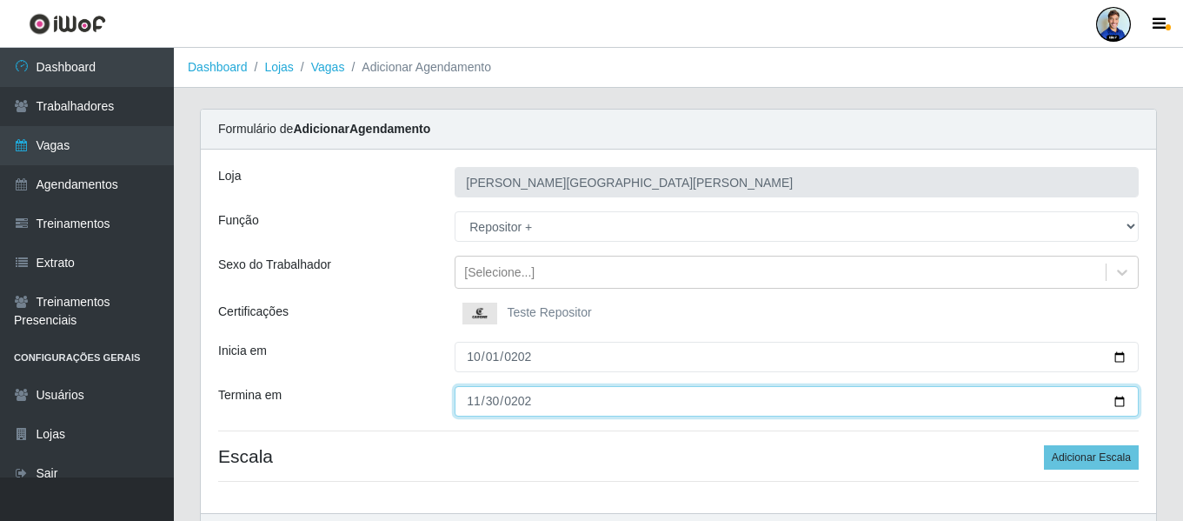
type input "[DATE]"
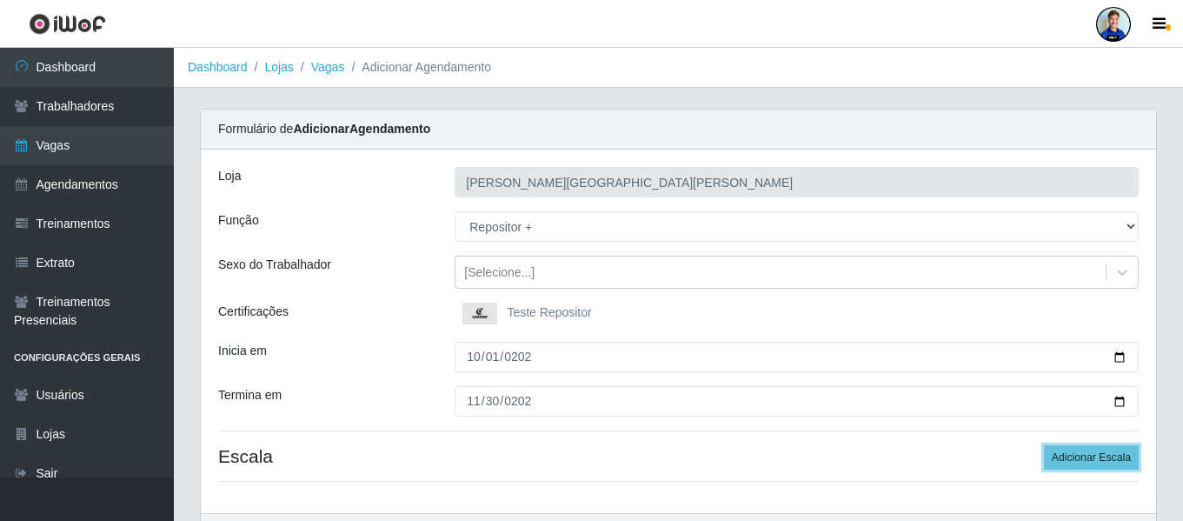
click at [1044, 445] on button "Adicionar Escala" at bounding box center [1091, 457] width 95 height 24
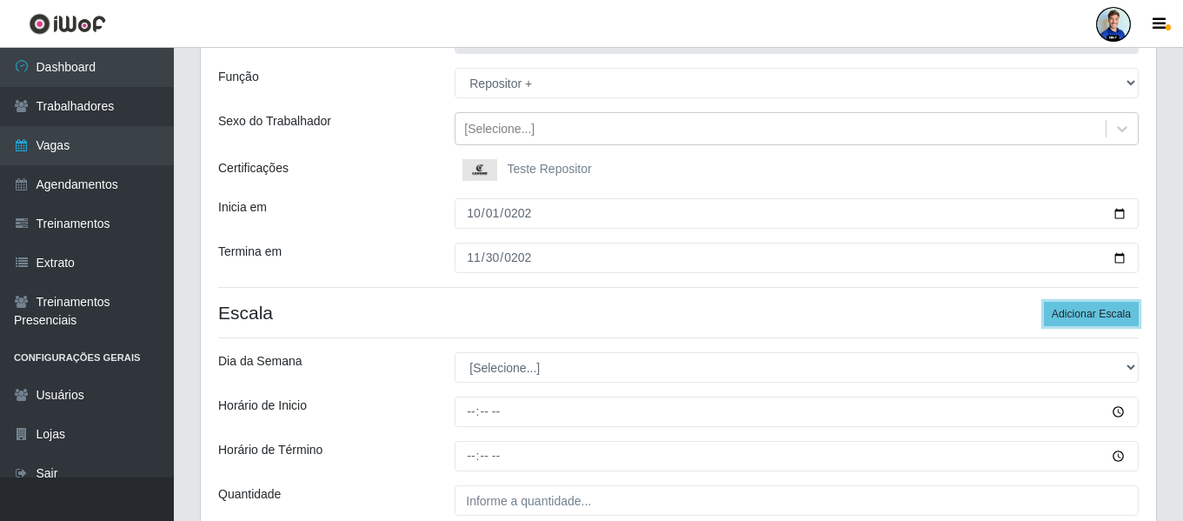
scroll to position [174, 0]
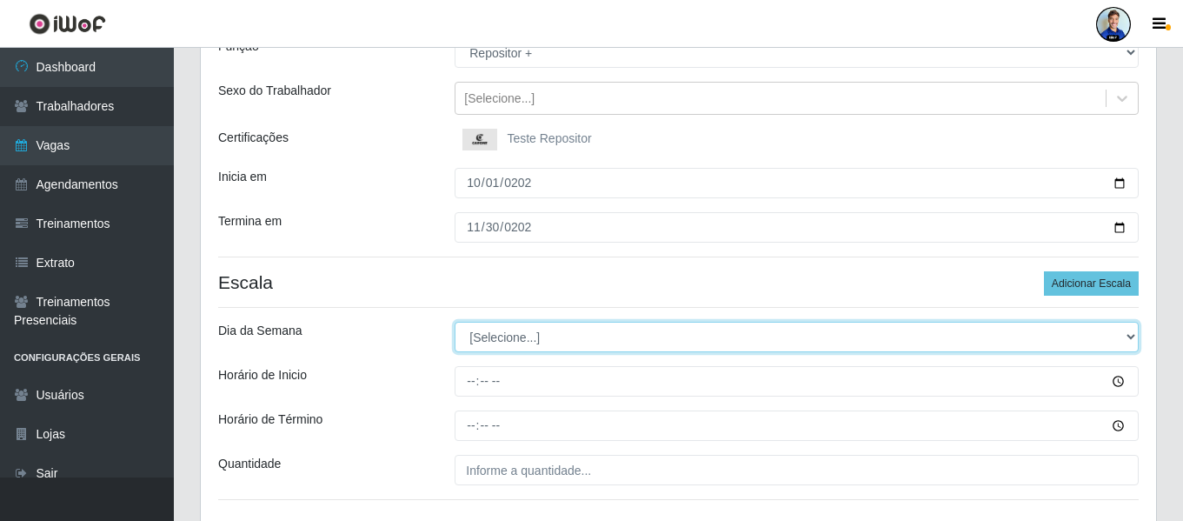
click at [532, 330] on select "[Selecione...] Segunda Terça Quarta Quinta Sexta Sábado Domingo" at bounding box center [797, 337] width 684 height 30
select select "6"
click at [455, 322] on select "[Selecione...] Segunda Terça Quarta Quinta Sexta Sábado Domingo" at bounding box center [797, 337] width 684 height 30
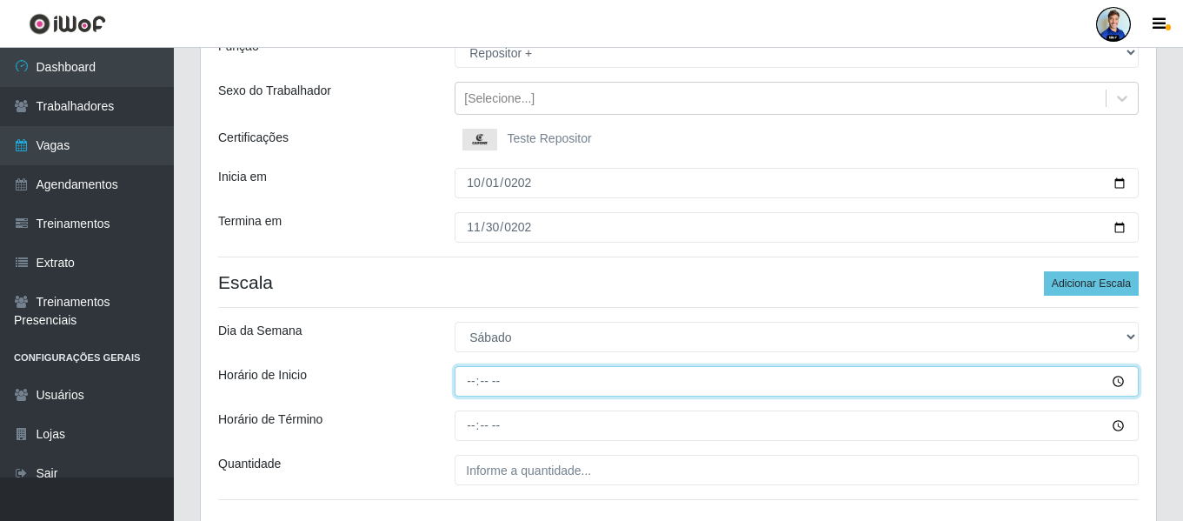
type input "16:00"
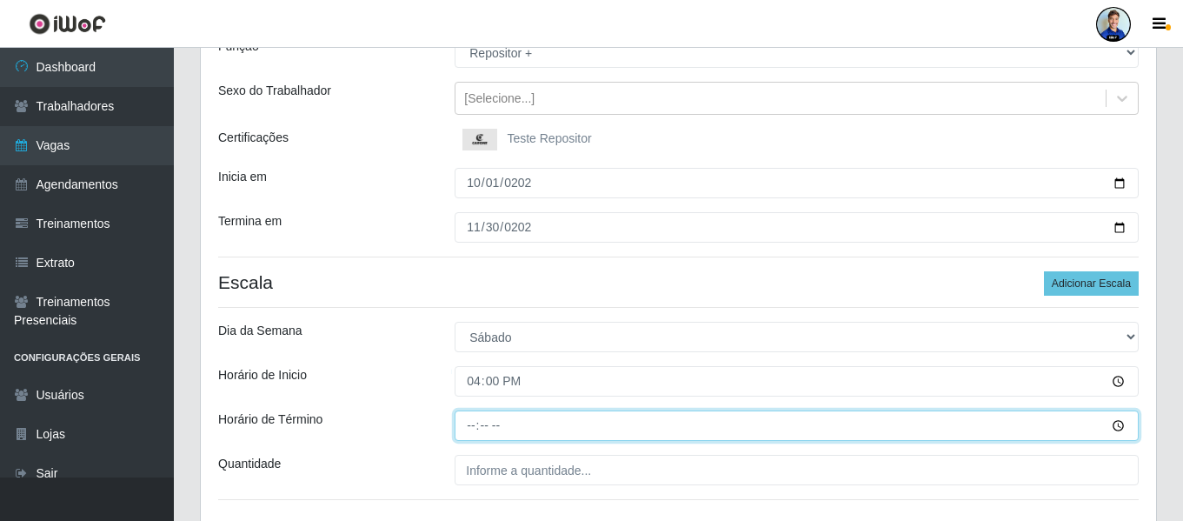
type input "22:00"
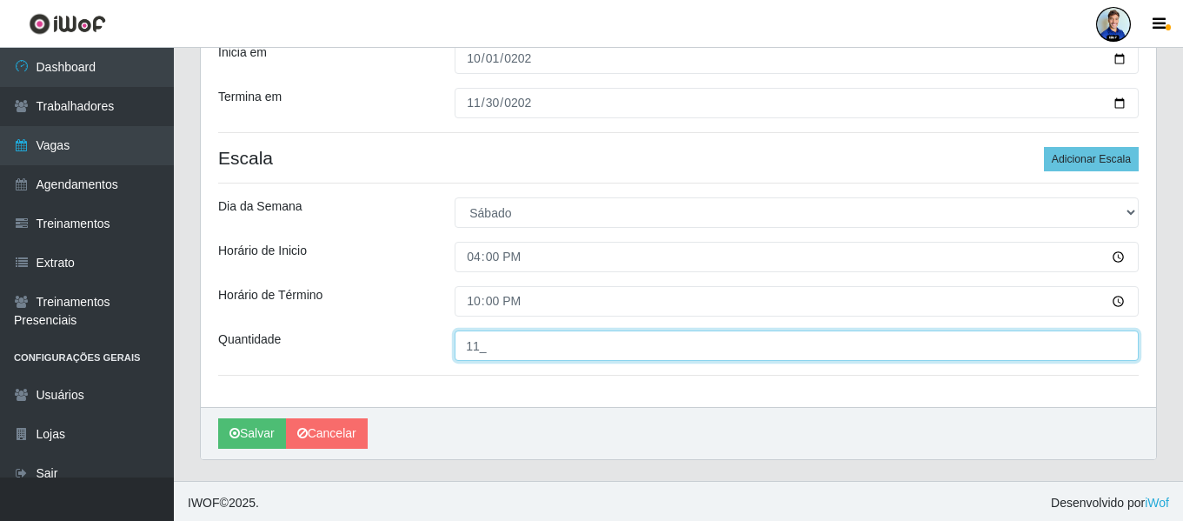
scroll to position [302, 0]
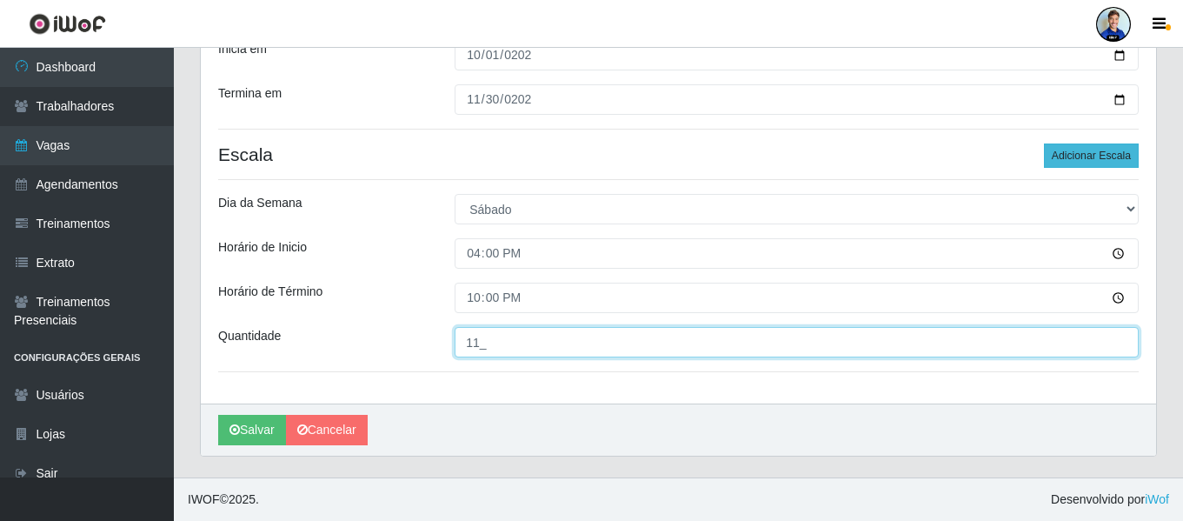
type input "11_"
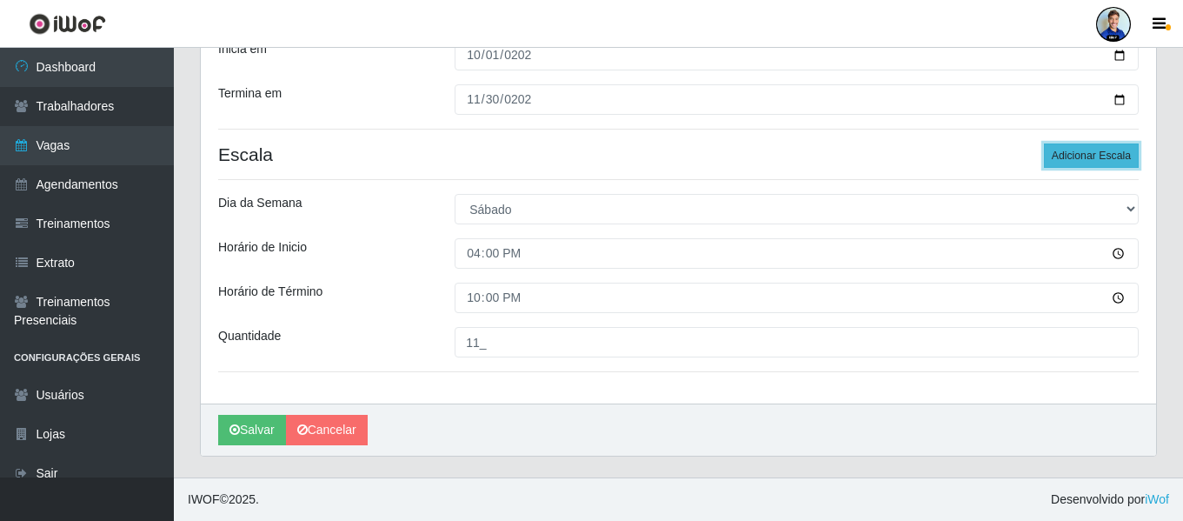
click at [1073, 159] on button "Adicionar Escala" at bounding box center [1091, 155] width 95 height 24
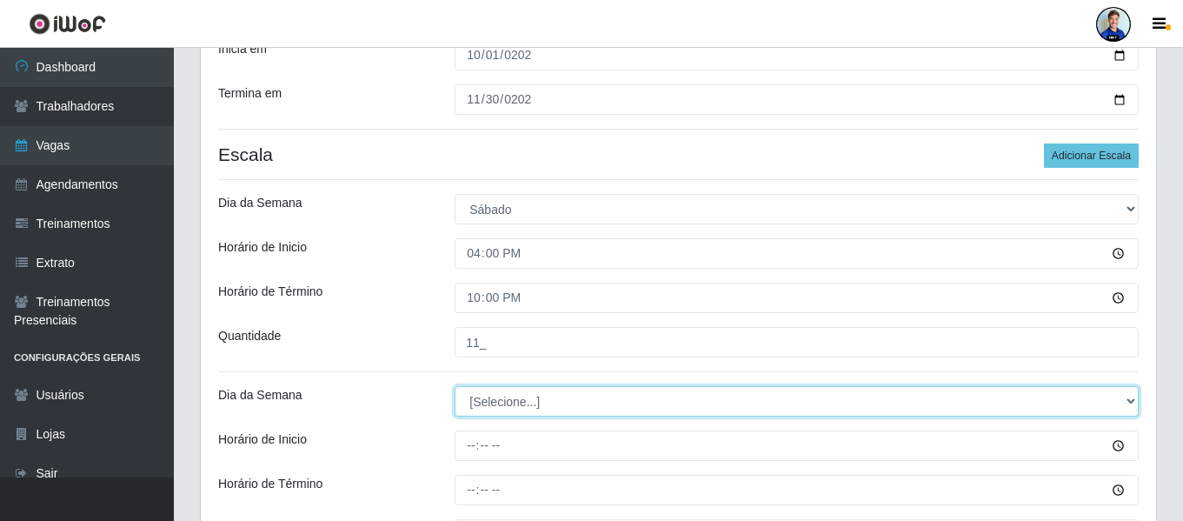
click at [594, 399] on select "[Selecione...] Segunda Terça Quarta Quinta Sexta Sábado Domingo" at bounding box center [797, 401] width 684 height 30
select select "0"
click at [455, 386] on select "[Selecione...] Segunda Terça Quarta Quinta Sexta Sábado Domingo" at bounding box center [797, 401] width 684 height 30
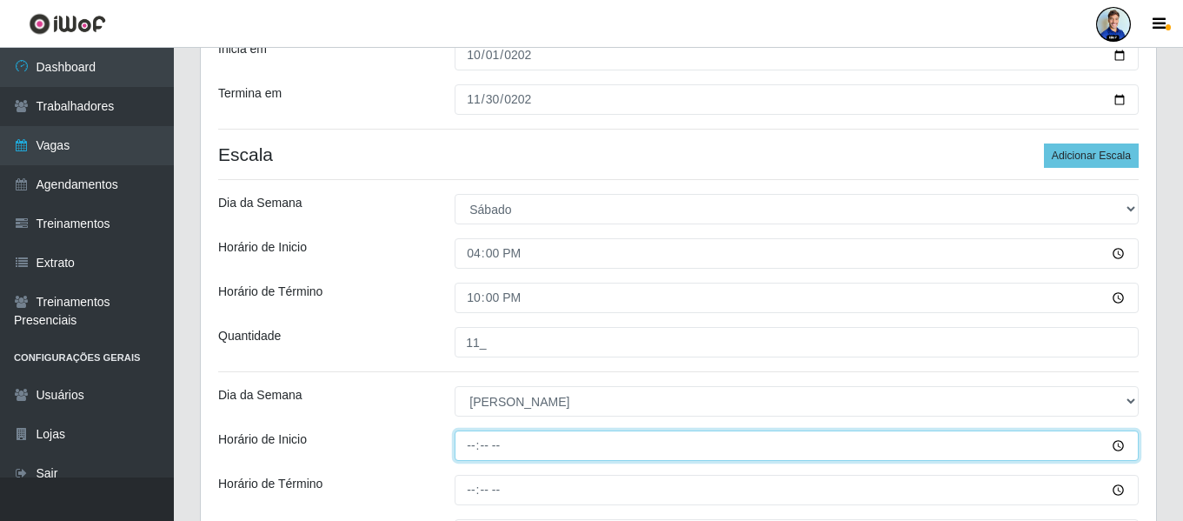
type input "12:00"
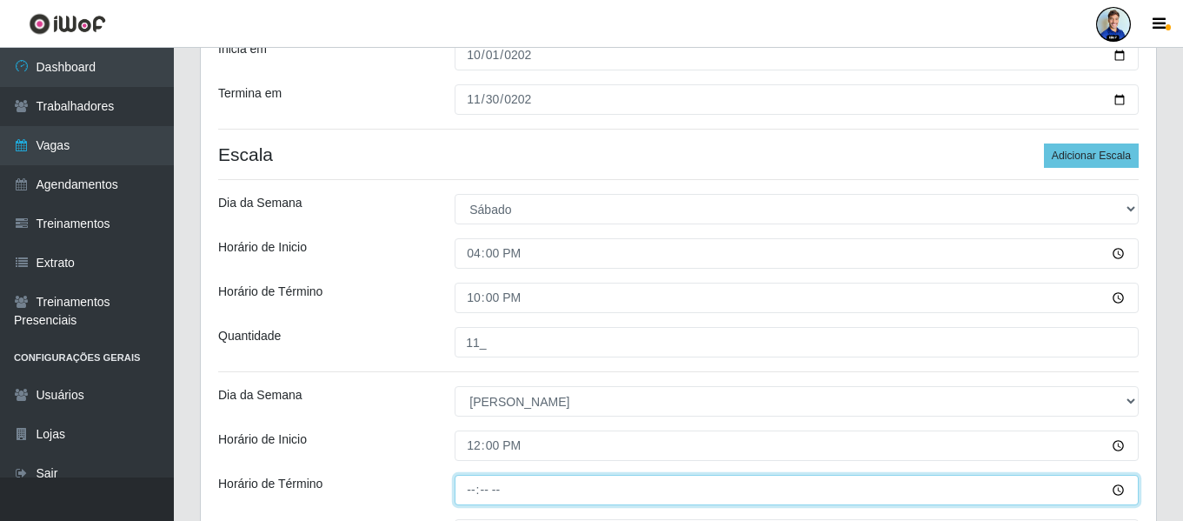
type input "18:00"
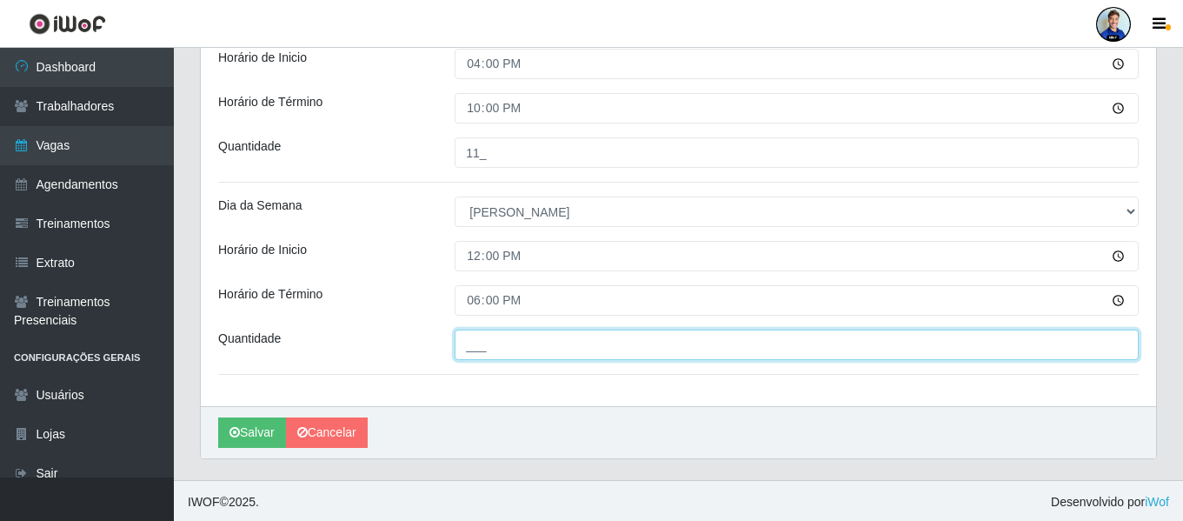
scroll to position [494, 0]
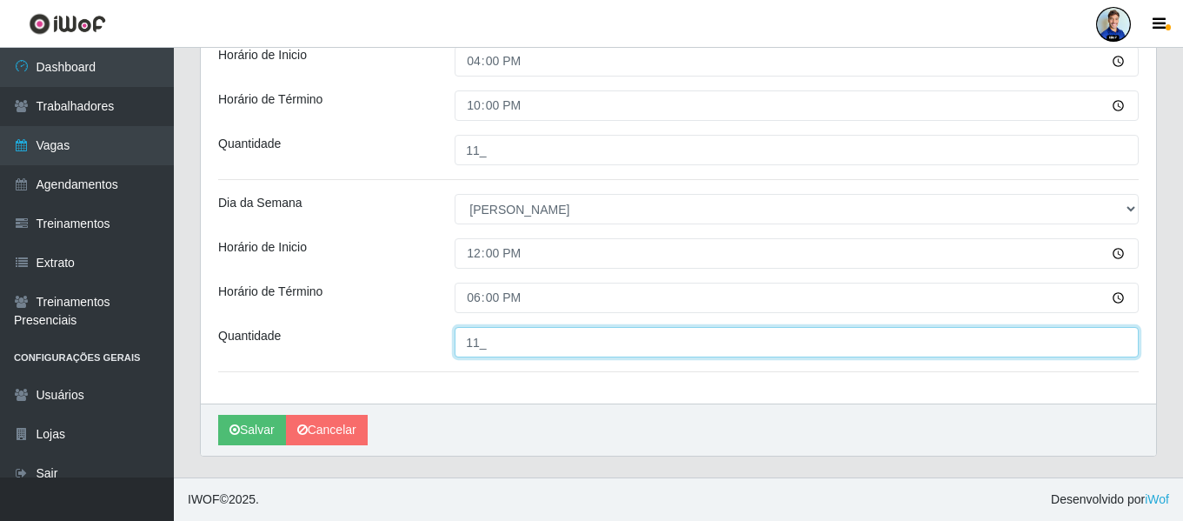
type input "11_"
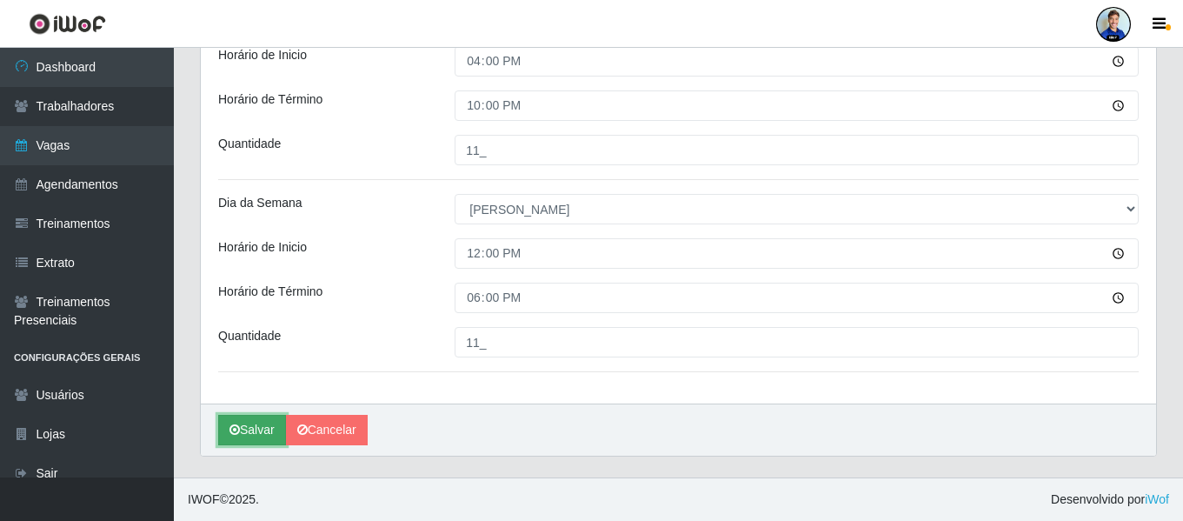
click at [266, 425] on button "Salvar" at bounding box center [252, 430] width 68 height 30
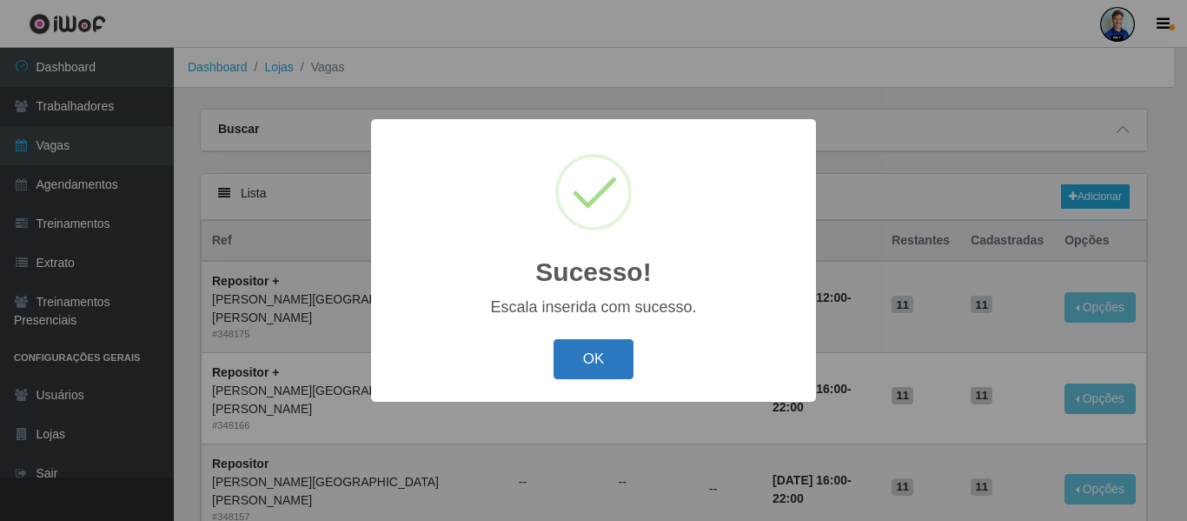
click at [626, 341] on button "OK" at bounding box center [594, 359] width 81 height 41
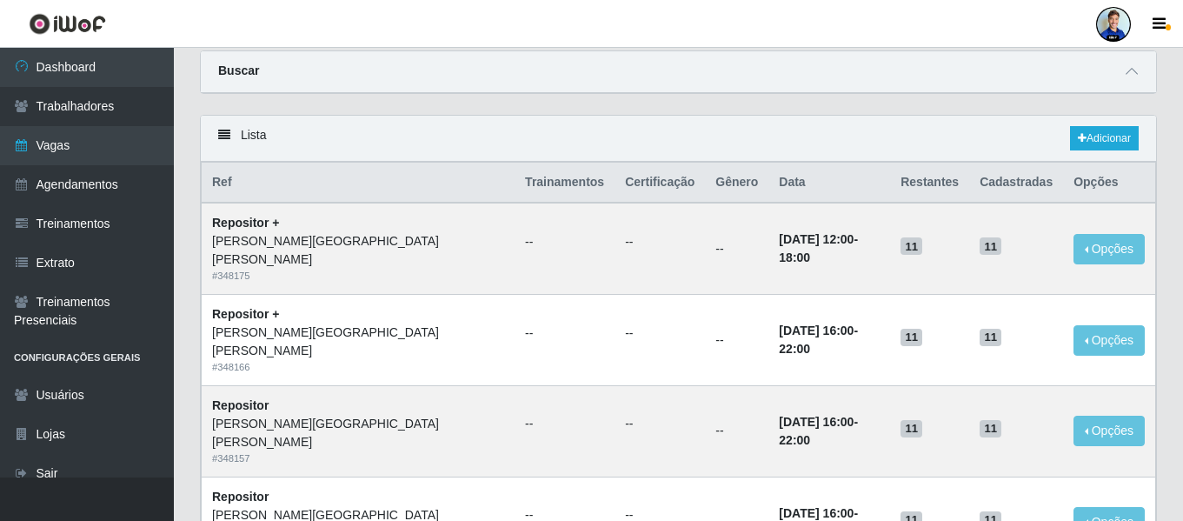
scroll to position [87, 0]
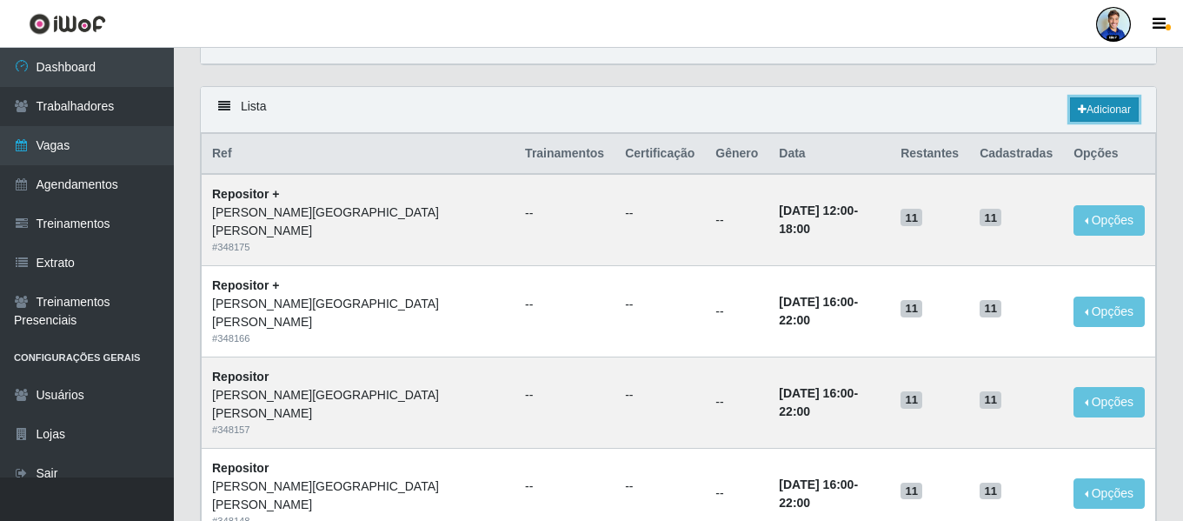
click at [1105, 102] on link "Adicionar" at bounding box center [1104, 109] width 69 height 24
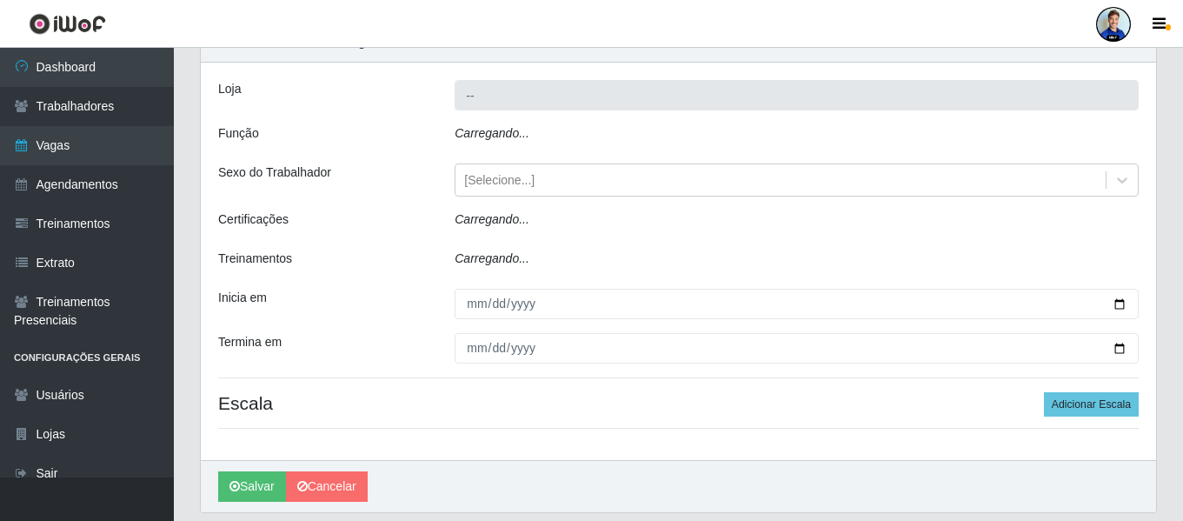
type input "[PERSON_NAME][GEOGRAPHIC_DATA][PERSON_NAME]"
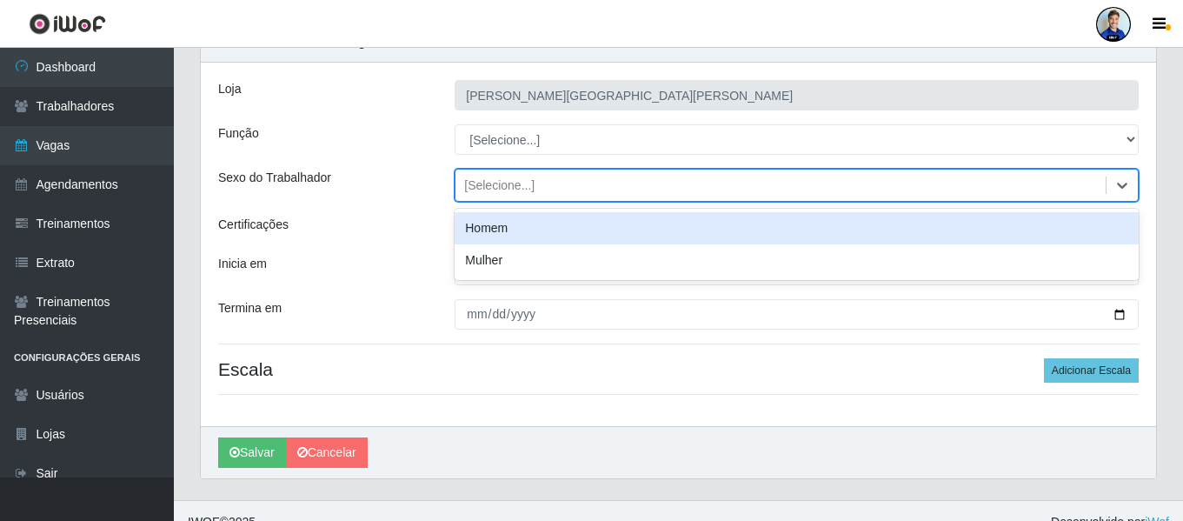
click at [554, 172] on div "[Selecione...]" at bounding box center [780, 185] width 650 height 29
type input "e"
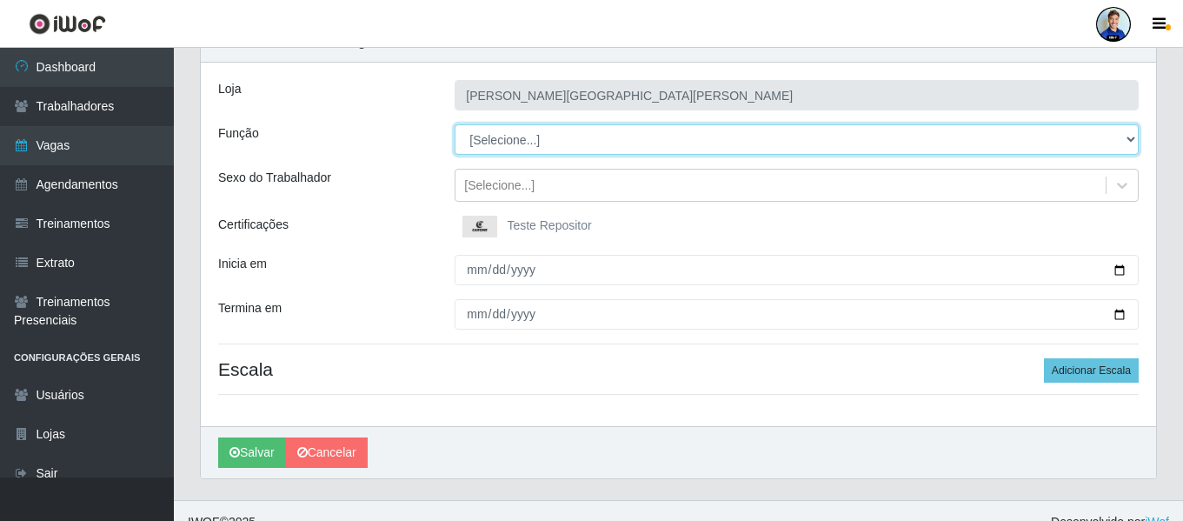
click at [501, 130] on select "[Selecione...] Embalador Embalador + Embalador ++ Repositor Repositor + Reposit…" at bounding box center [797, 139] width 684 height 30
select select "1"
click at [455, 124] on select "[Selecione...] Embalador Embalador + Embalador ++ Repositor Repositor + Reposit…" at bounding box center [797, 139] width 684 height 30
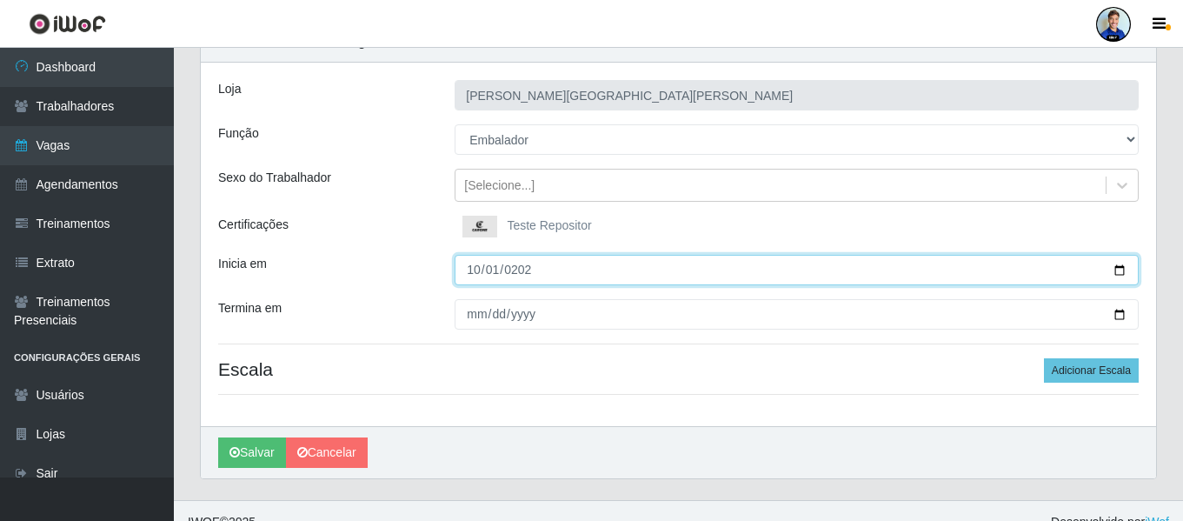
type input "[DATE]"
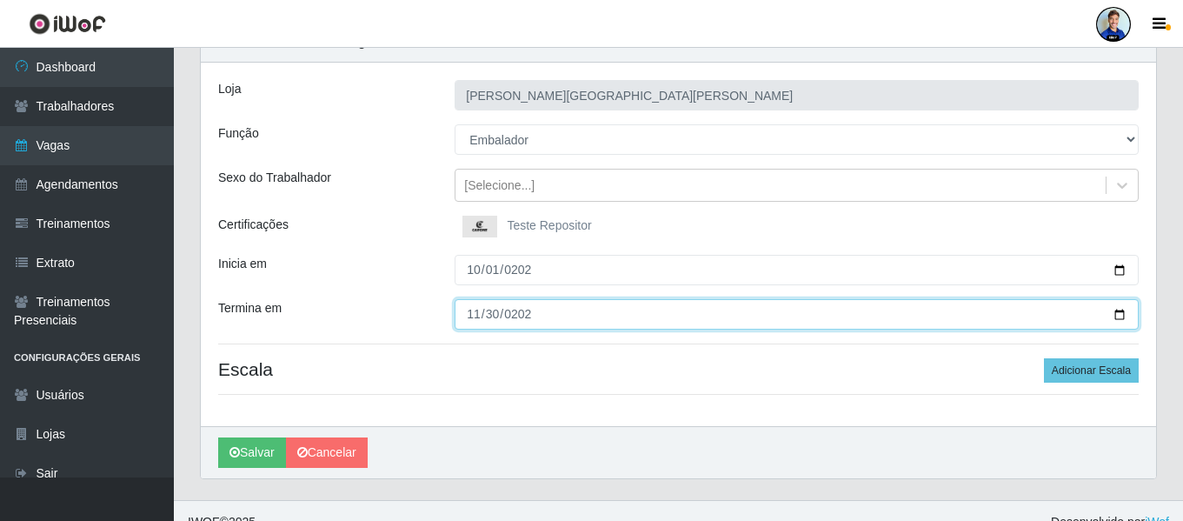
type input "[DATE]"
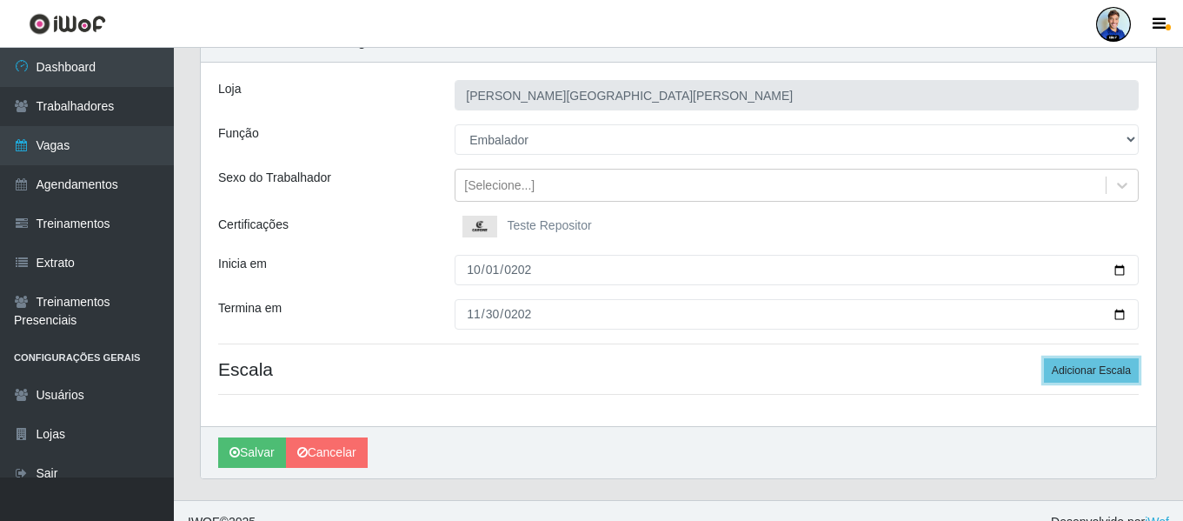
click at [1044, 358] on button "Adicionar Escala" at bounding box center [1091, 370] width 95 height 24
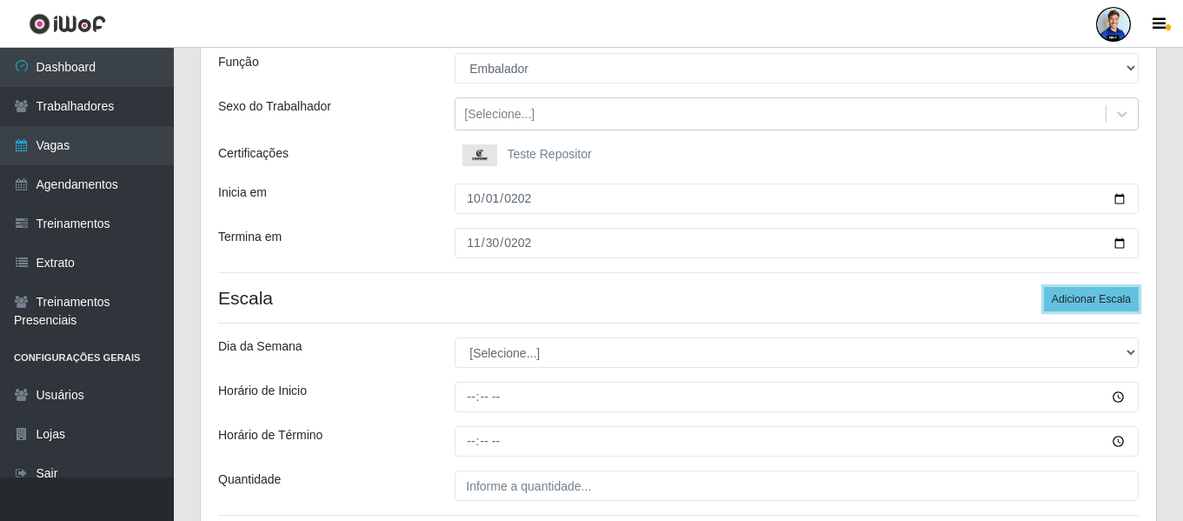
scroll to position [261, 0]
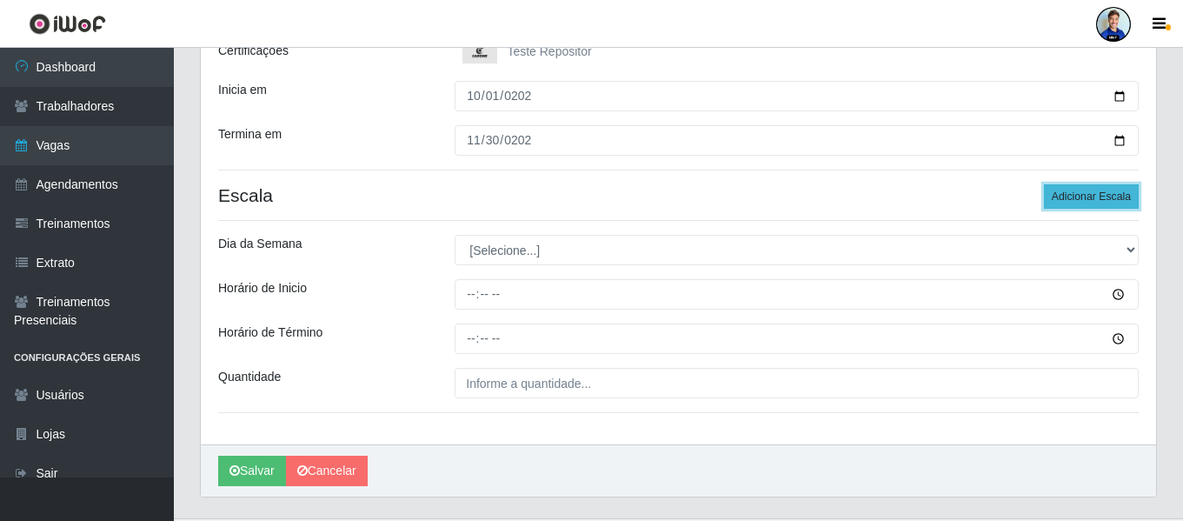
click at [1086, 197] on button "Adicionar Escala" at bounding box center [1091, 196] width 95 height 24
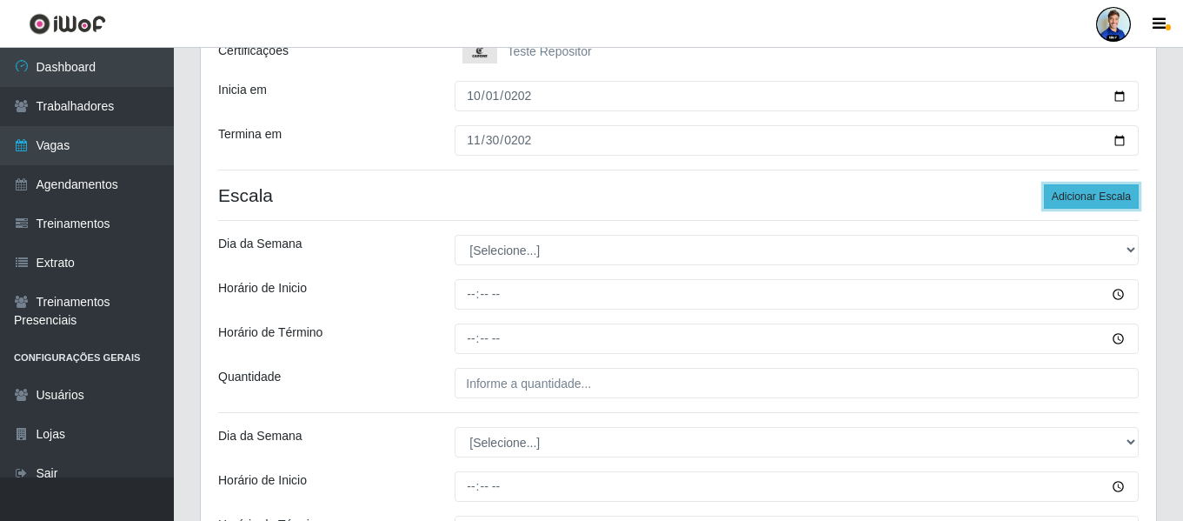
click at [1086, 188] on button "Adicionar Escala" at bounding box center [1091, 196] width 95 height 24
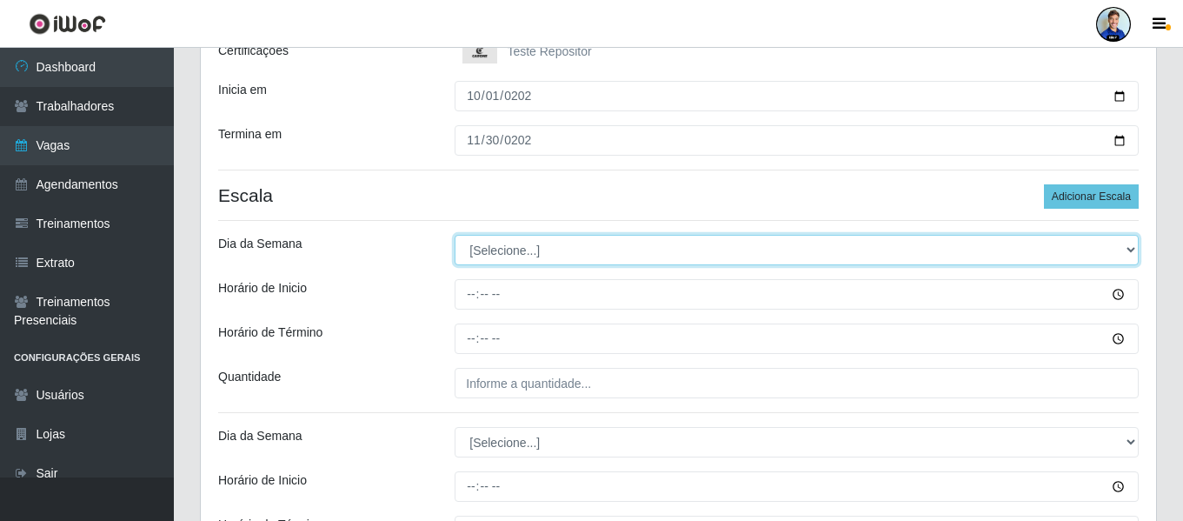
click at [502, 257] on select "[Selecione...] Segunda Terça Quarta Quinta Sexta Sábado Domingo" at bounding box center [797, 250] width 684 height 30
select select "1"
click at [455, 235] on select "[Selecione...] Segunda Terça Quarta Quinta Sexta Sábado Domingo" at bounding box center [797, 250] width 684 height 30
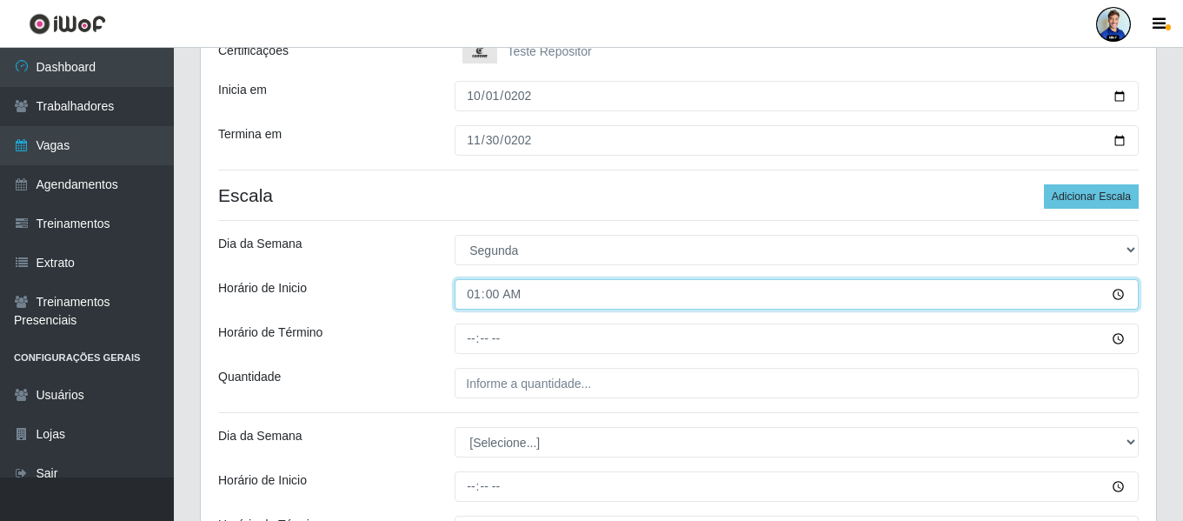
type input "15:00"
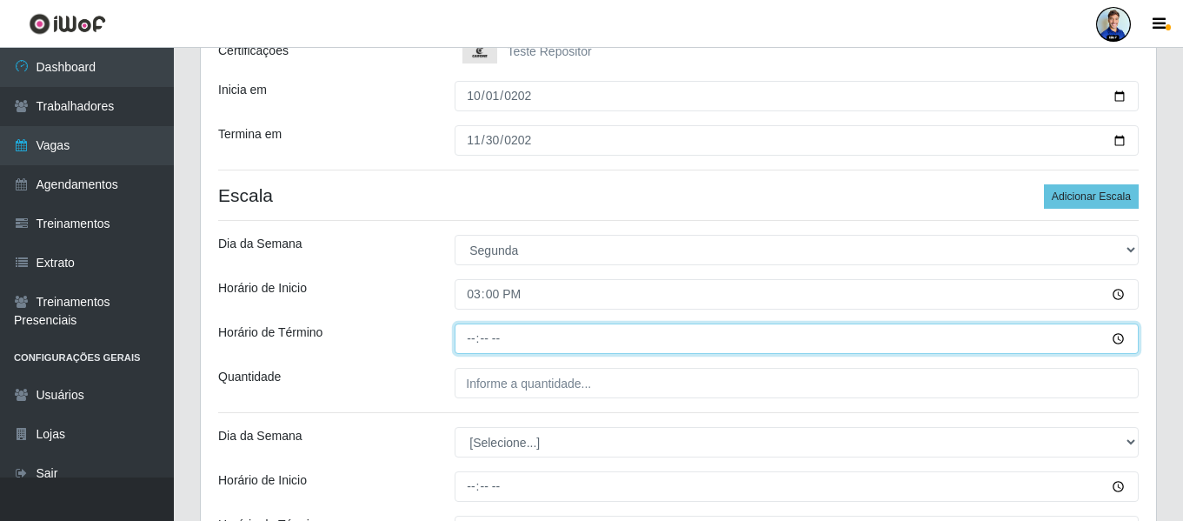
type input "21:00"
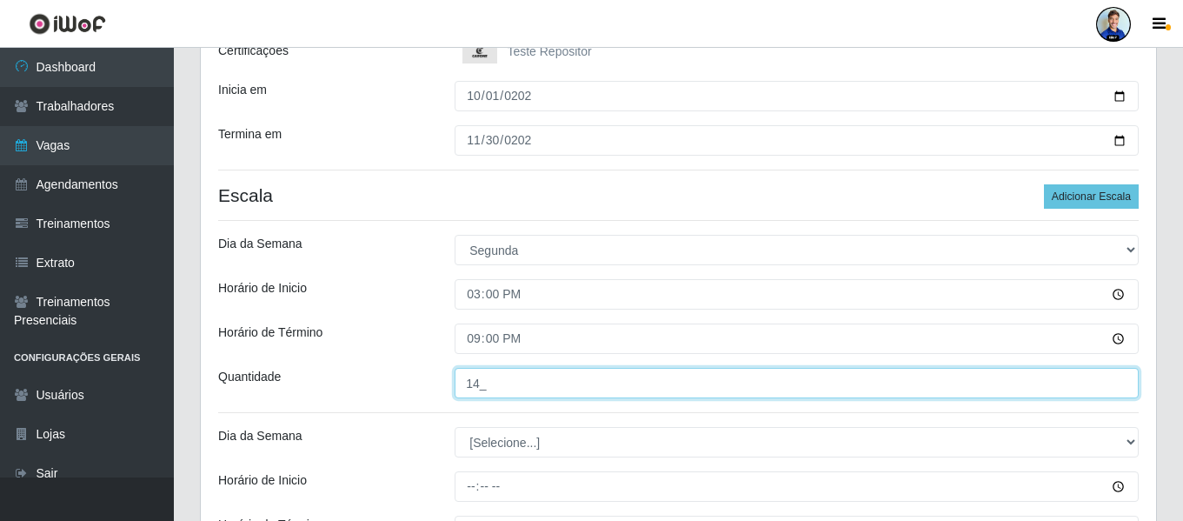
type input "14_"
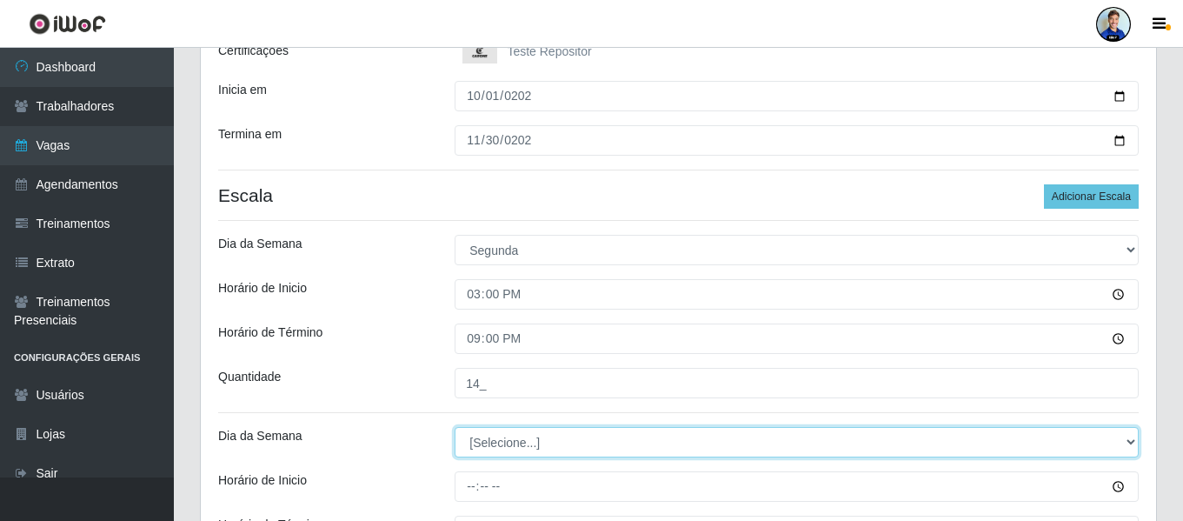
select select "2"
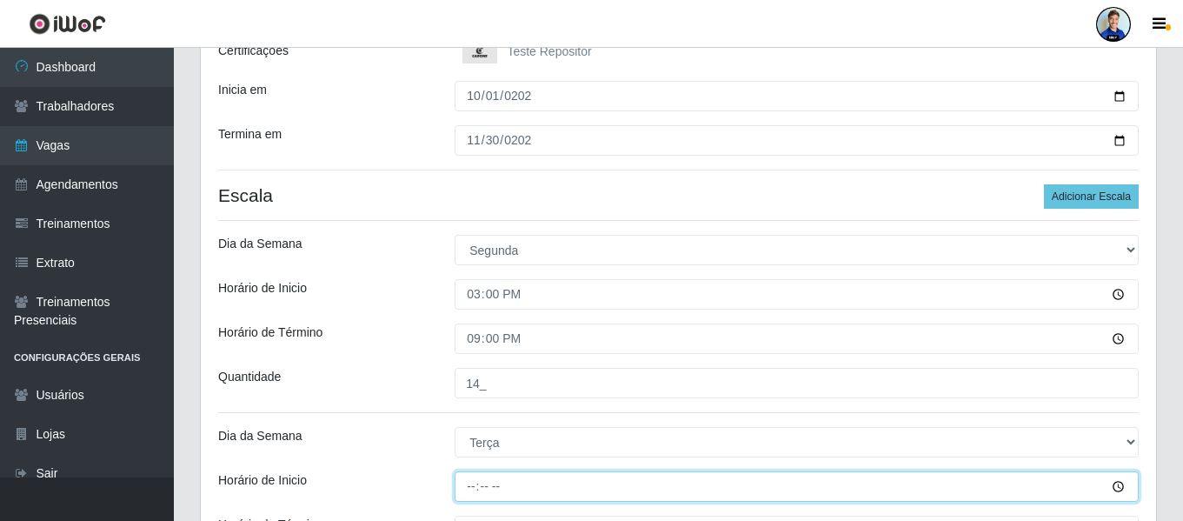
type input "15:00"
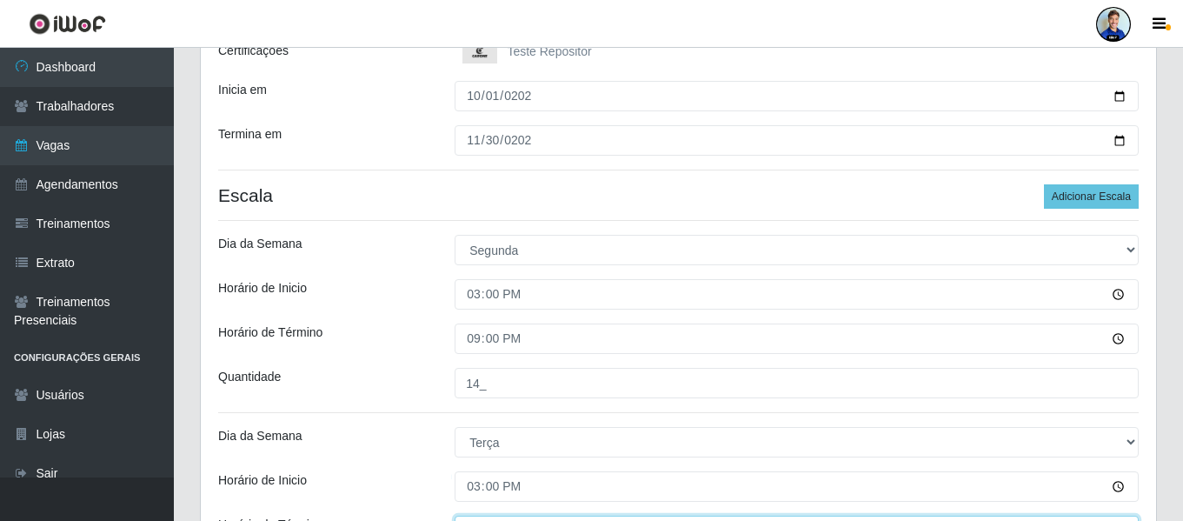
scroll to position [286, 0]
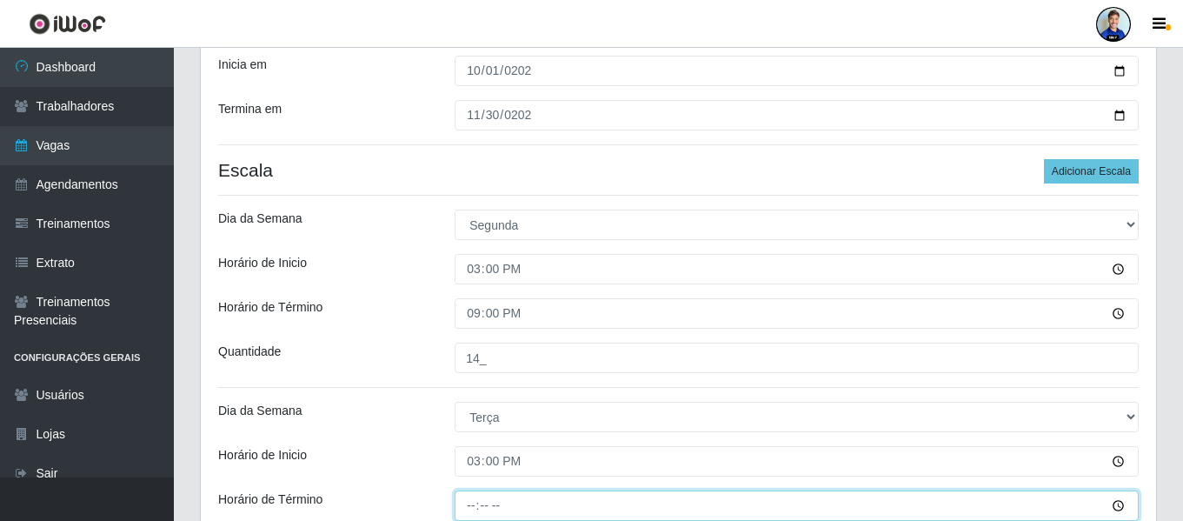
type input "21:00"
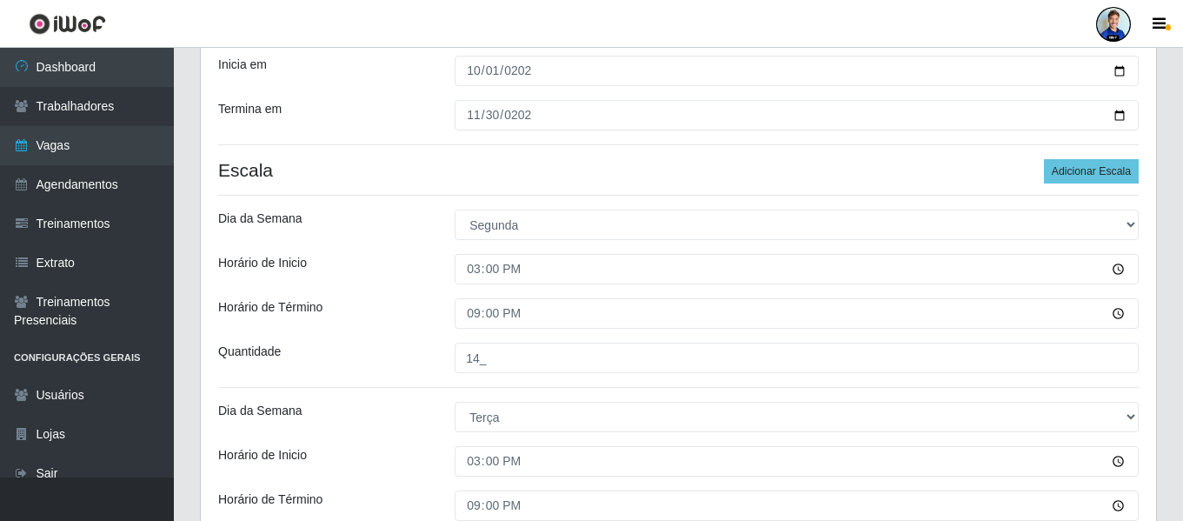
scroll to position [575, 0]
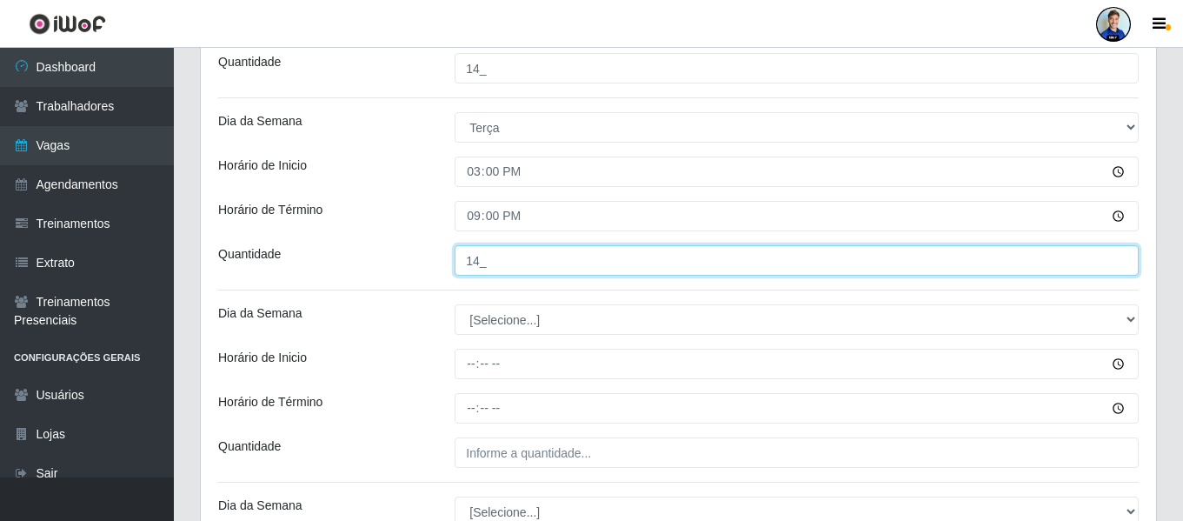
type input "14_"
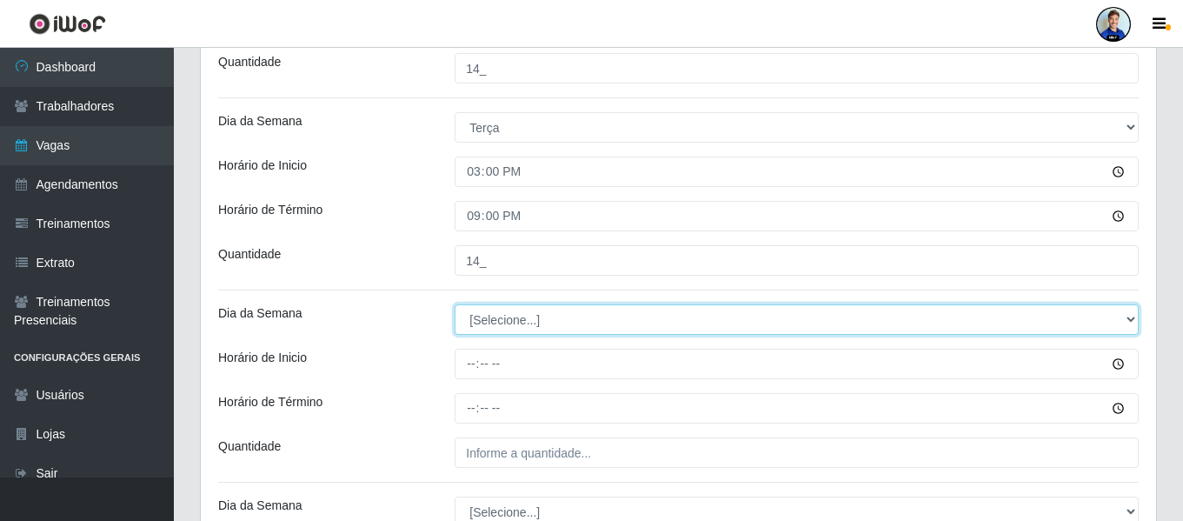
select select "3"
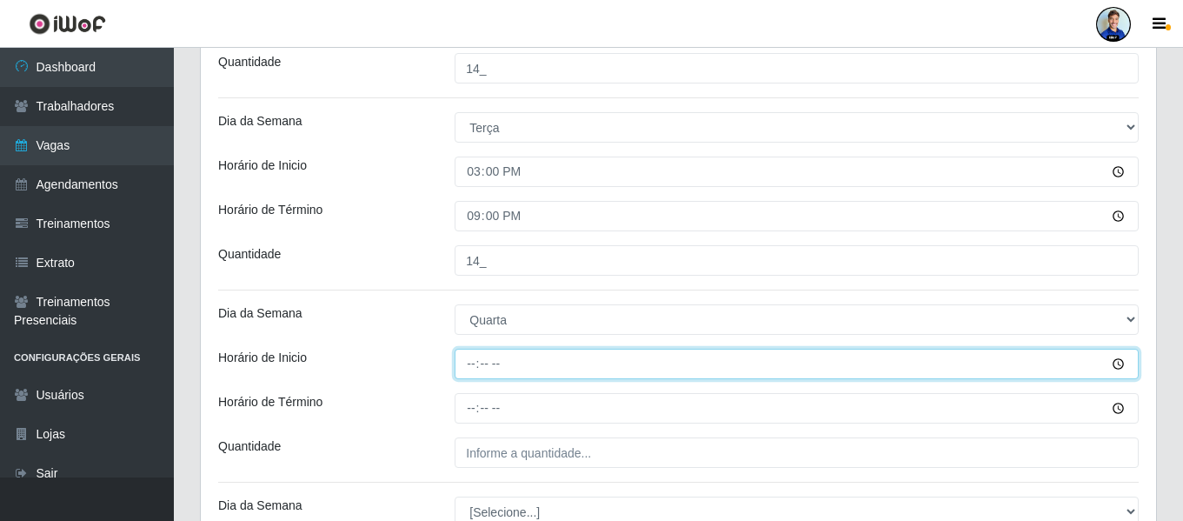
type input "15:00"
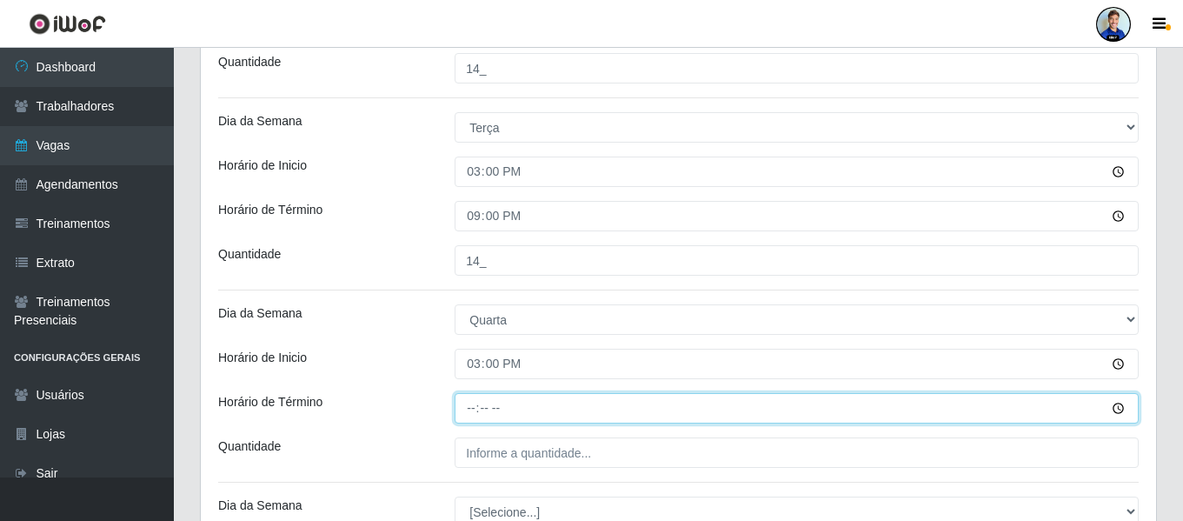
type input "21:00"
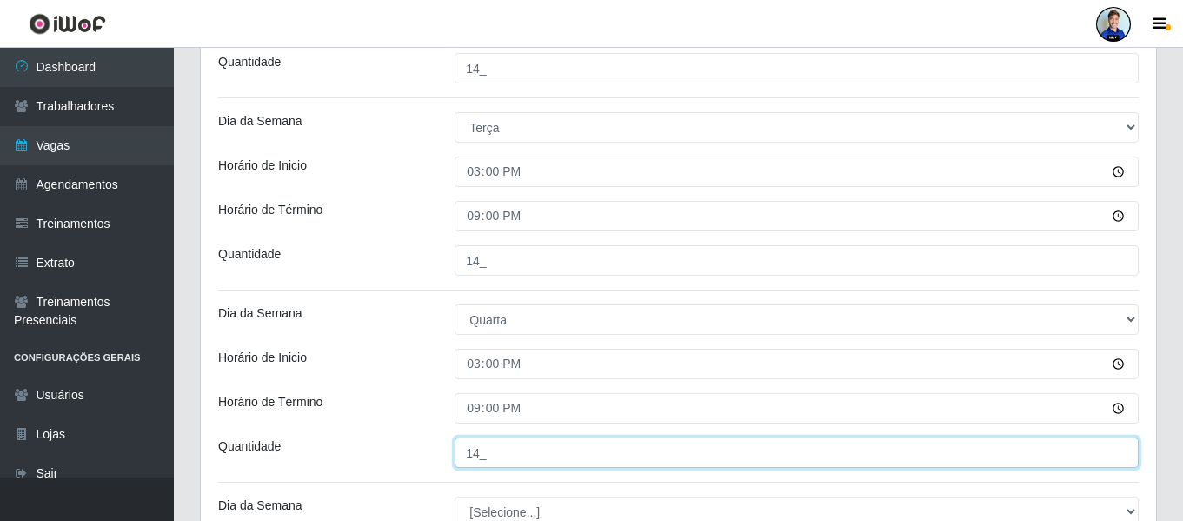
type input "14_"
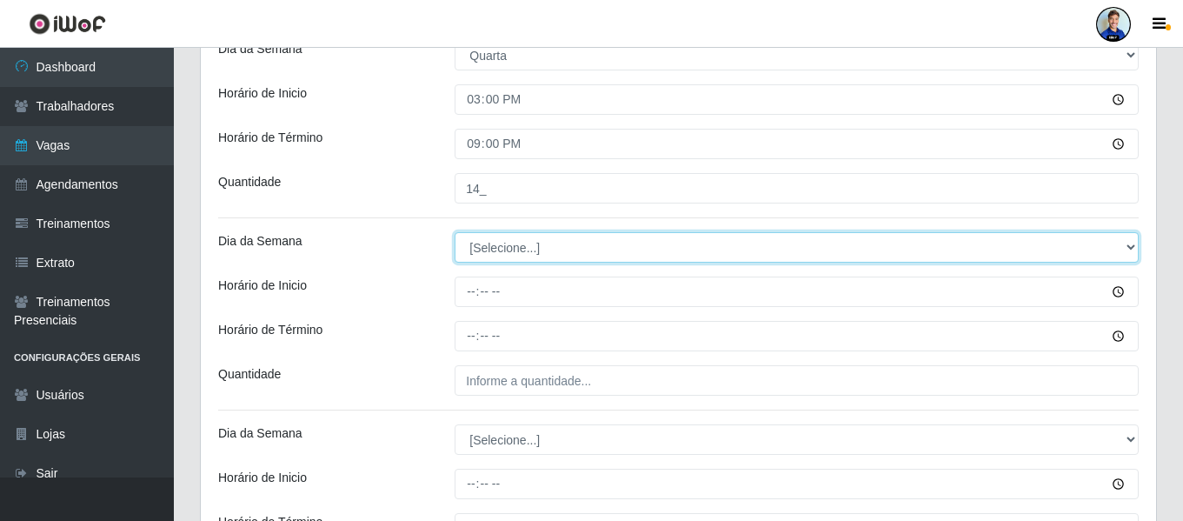
scroll to position [842, 0]
select select "4"
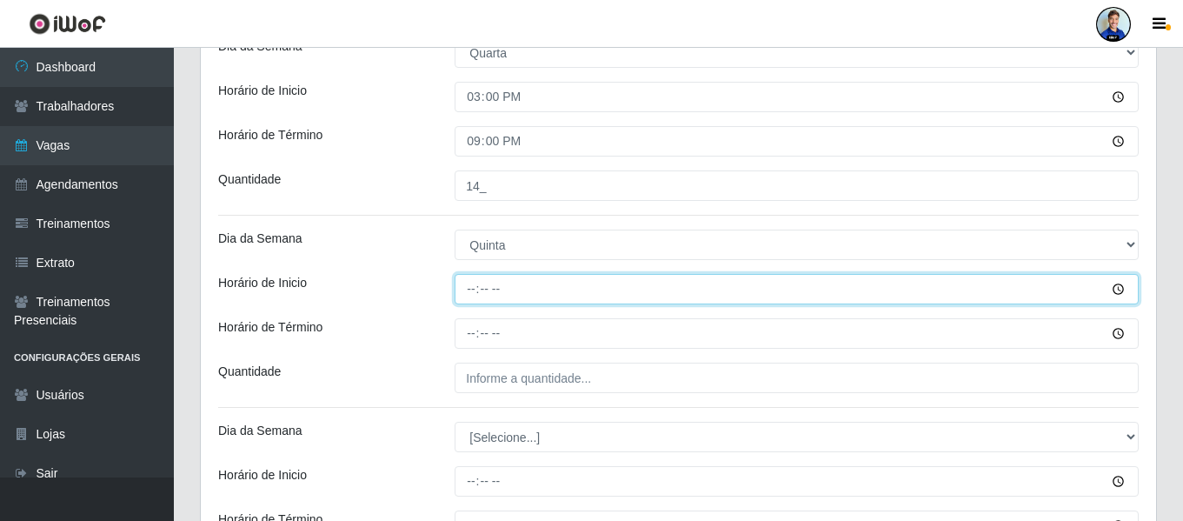
type input "15:00"
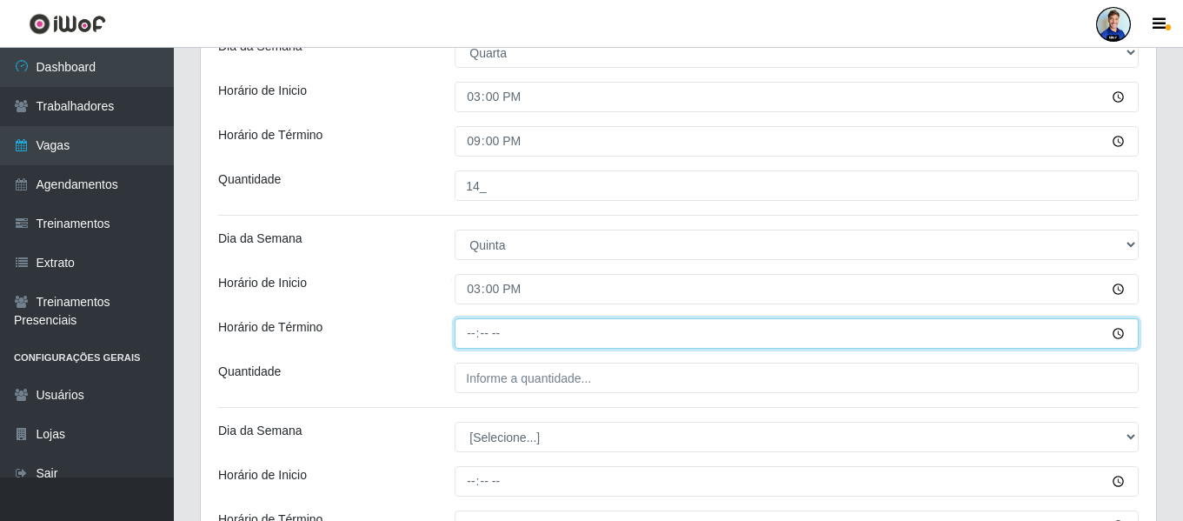
type input "21:00"
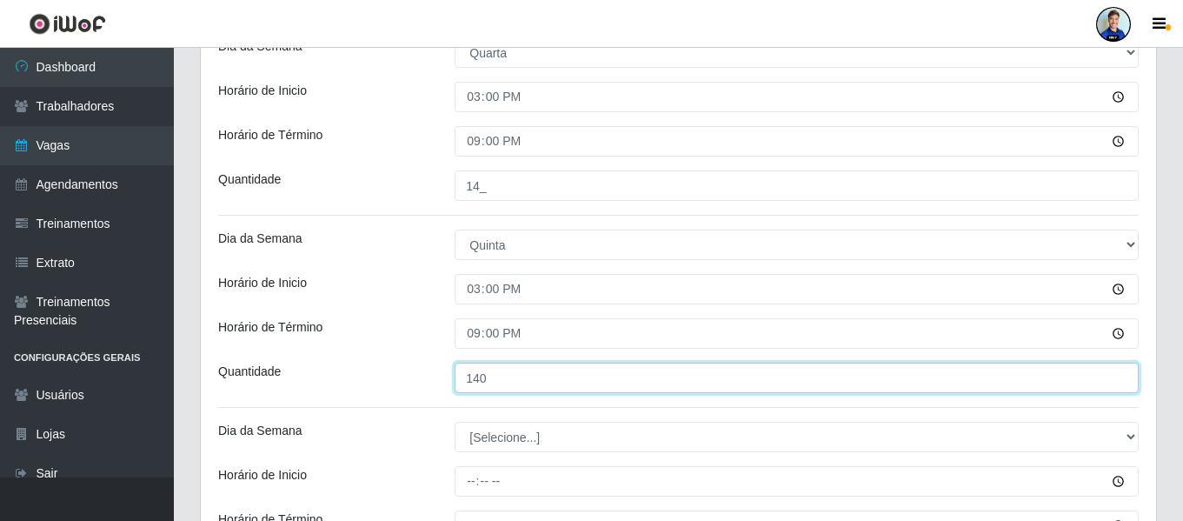
click at [512, 384] on input "140" at bounding box center [797, 377] width 684 height 30
type input "14_"
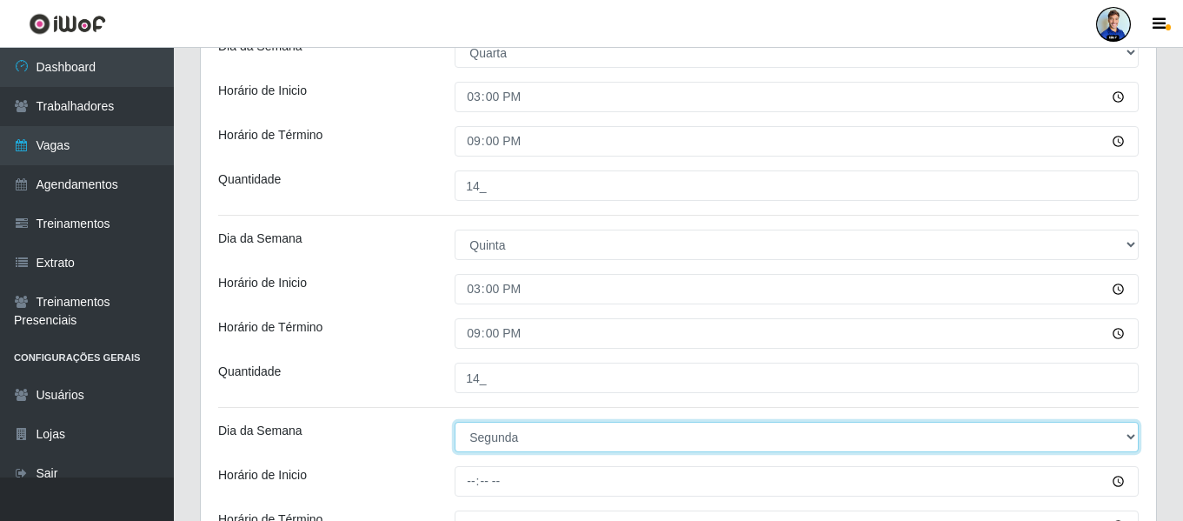
select select "5"
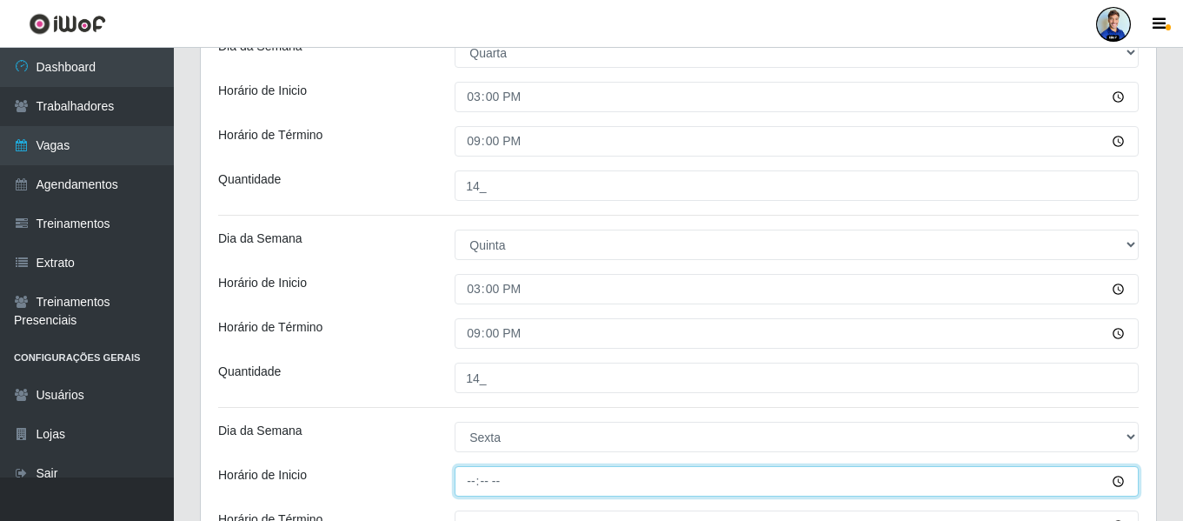
type input "15:00"
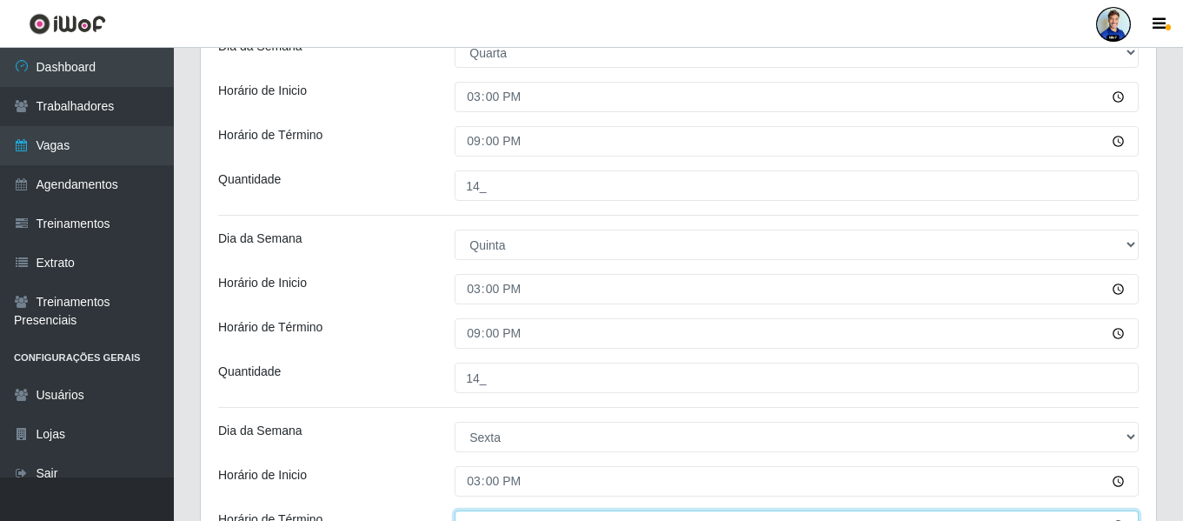
scroll to position [862, 0]
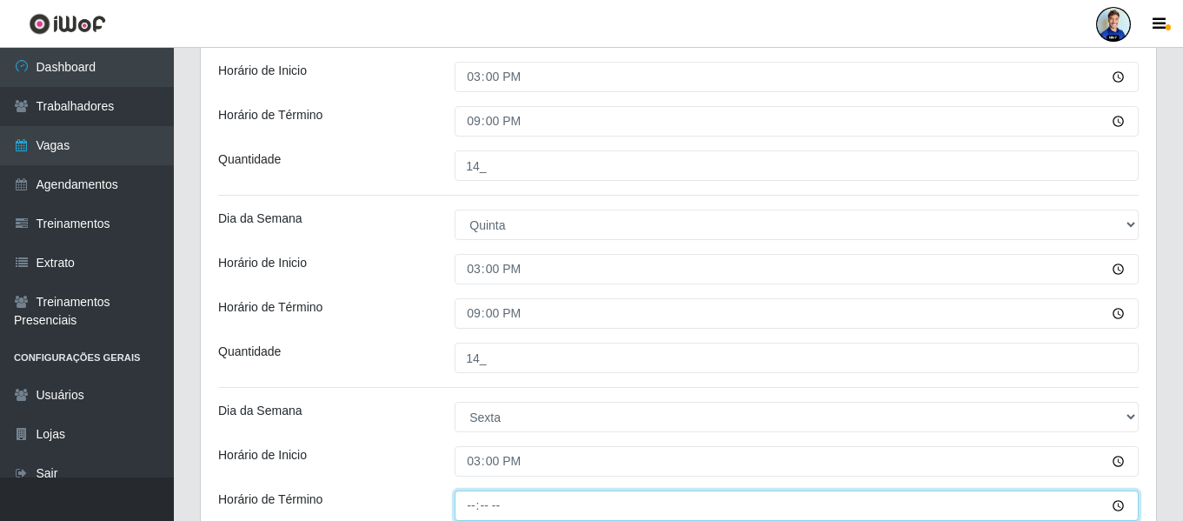
type input "21:00"
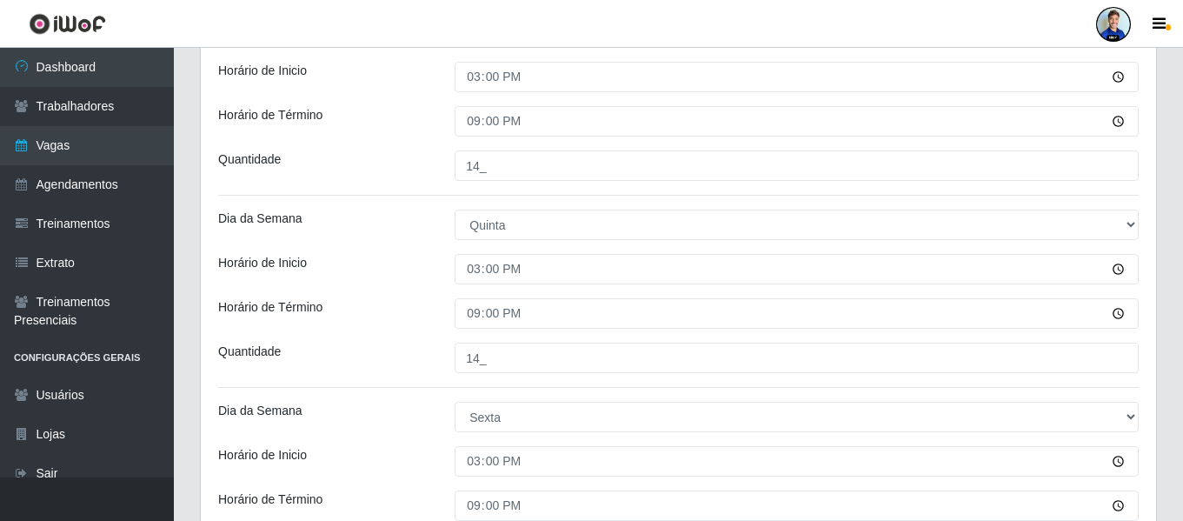
type input "___"
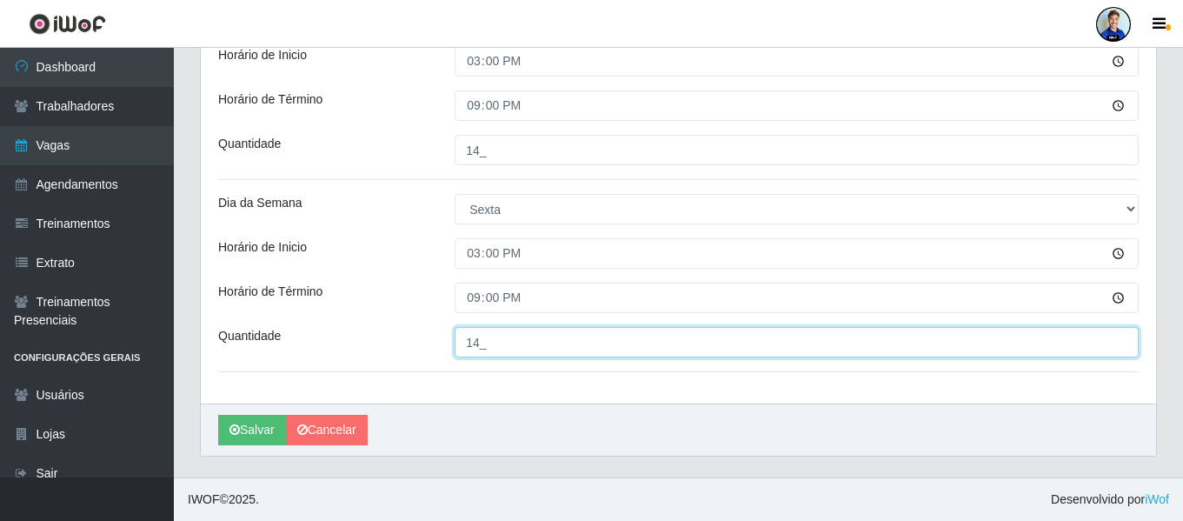
type input "14_"
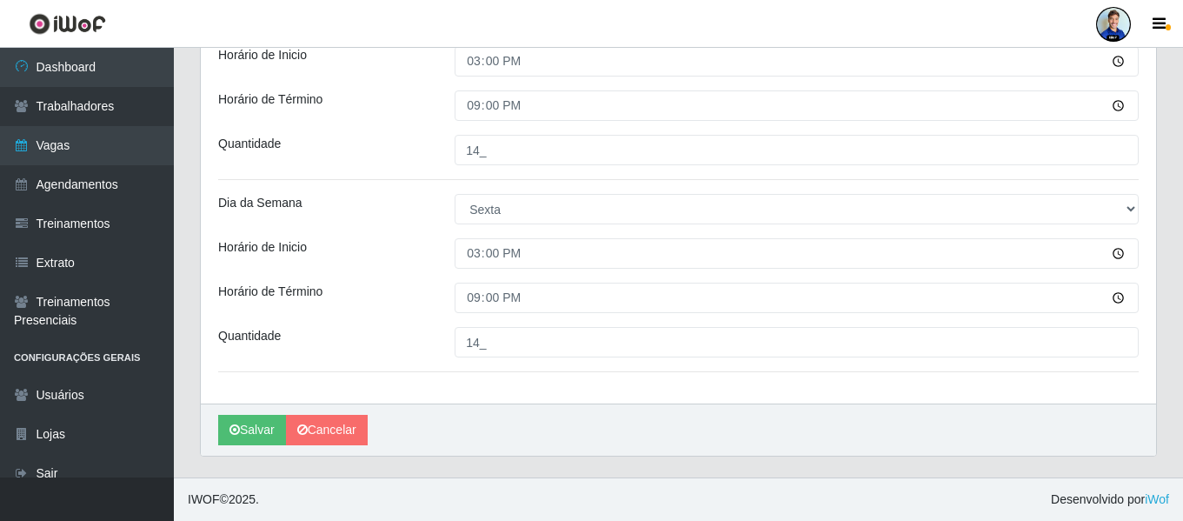
click at [249, 429] on button "Salvar" at bounding box center [252, 430] width 68 height 30
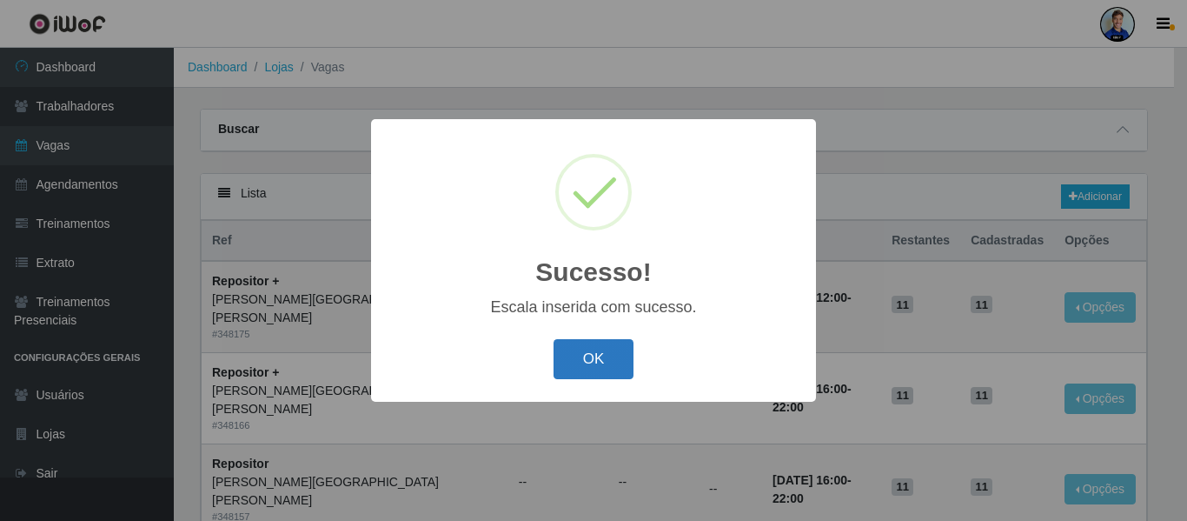
click at [600, 354] on button "OK" at bounding box center [594, 359] width 81 height 41
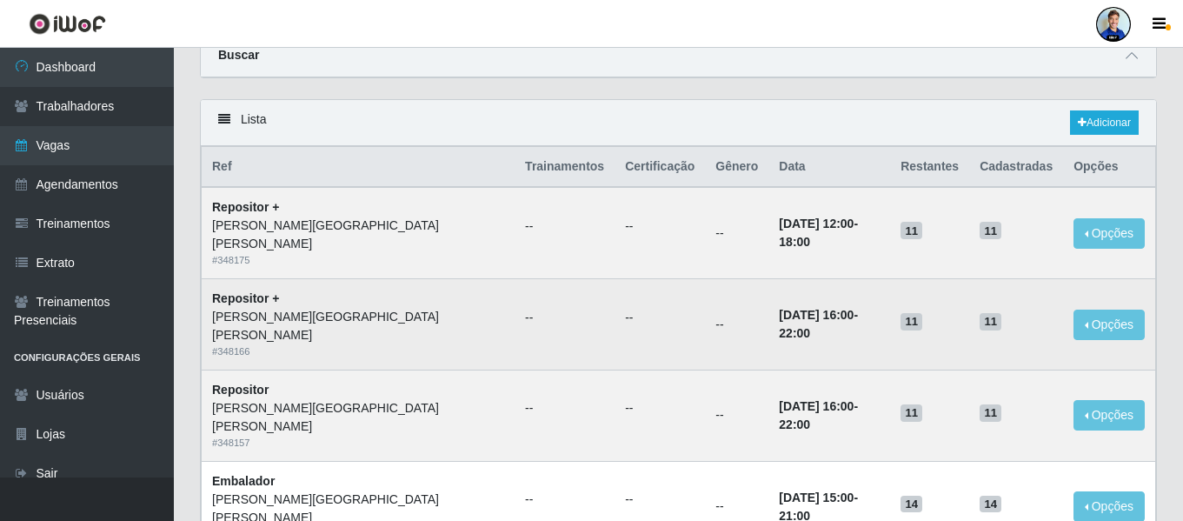
scroll to position [73, 0]
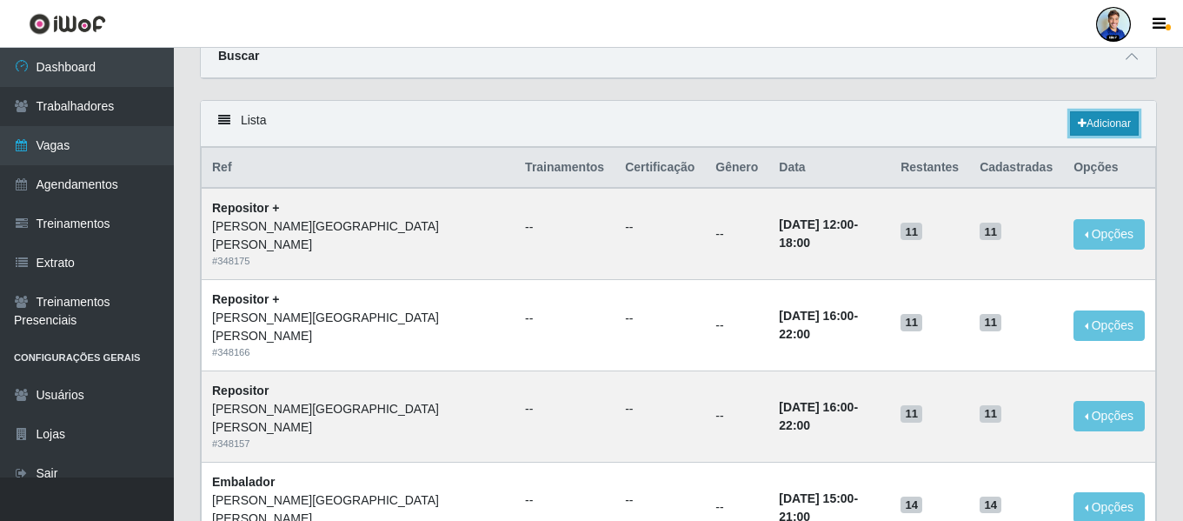
click at [1093, 119] on link "Adicionar" at bounding box center [1104, 123] width 69 height 24
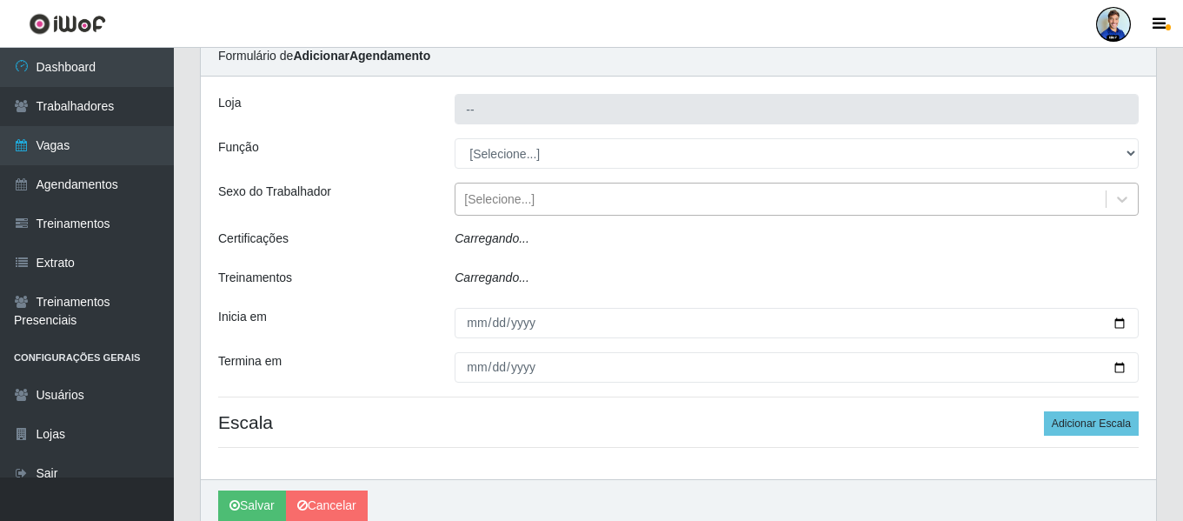
type input "[PERSON_NAME][GEOGRAPHIC_DATA][PERSON_NAME]"
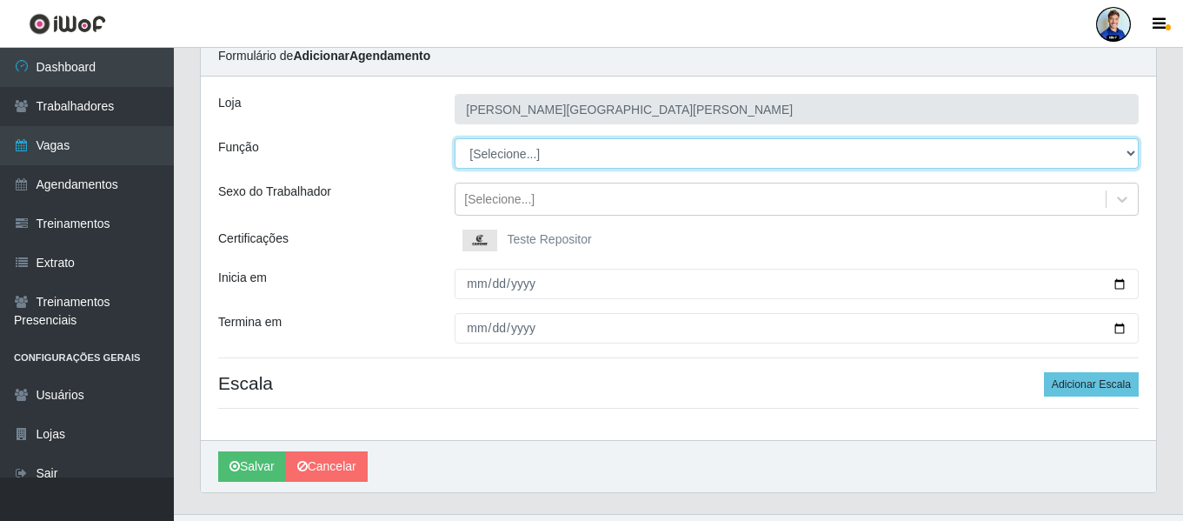
click at [508, 149] on select "[Selecione...] Embalador Embalador + Embalador ++ Repositor Repositor + Reposit…" at bounding box center [797, 153] width 684 height 30
select select "70"
click at [455, 138] on select "[Selecione...] Embalador Embalador + Embalador ++ Repositor Repositor + Reposit…" at bounding box center [797, 153] width 684 height 30
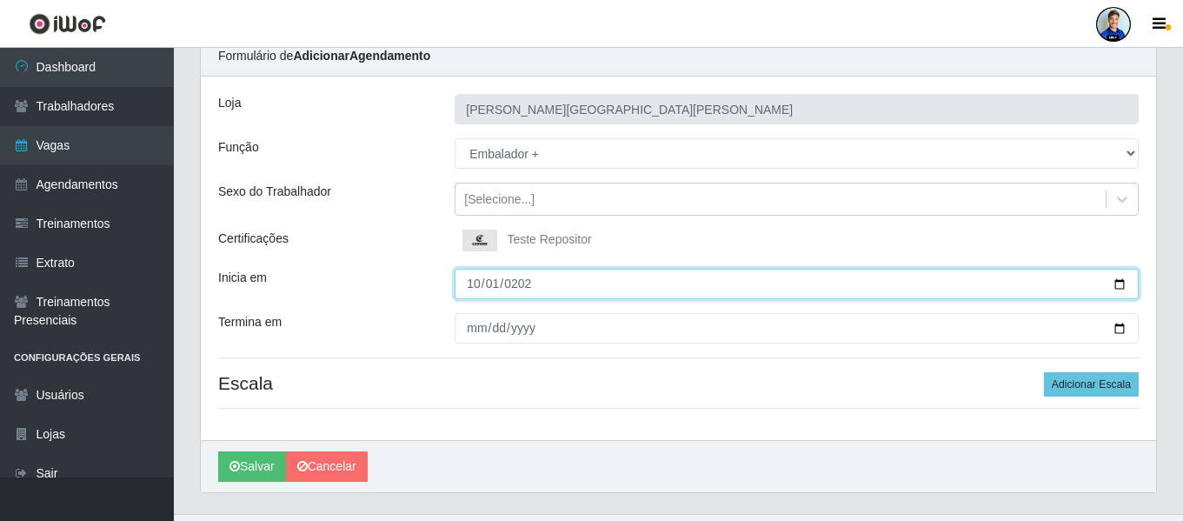
type input "[DATE]"
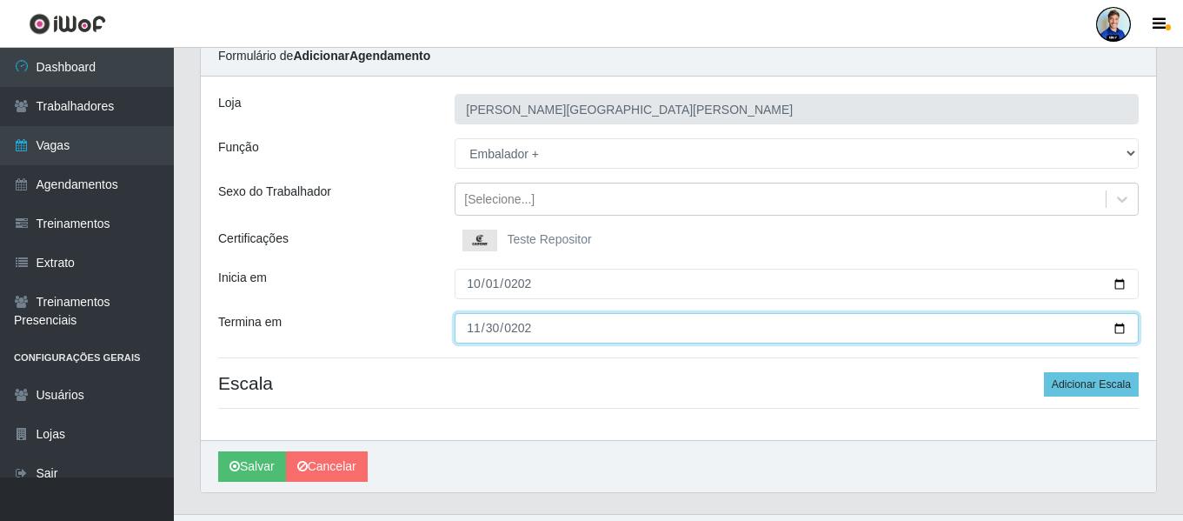
type input "[DATE]"
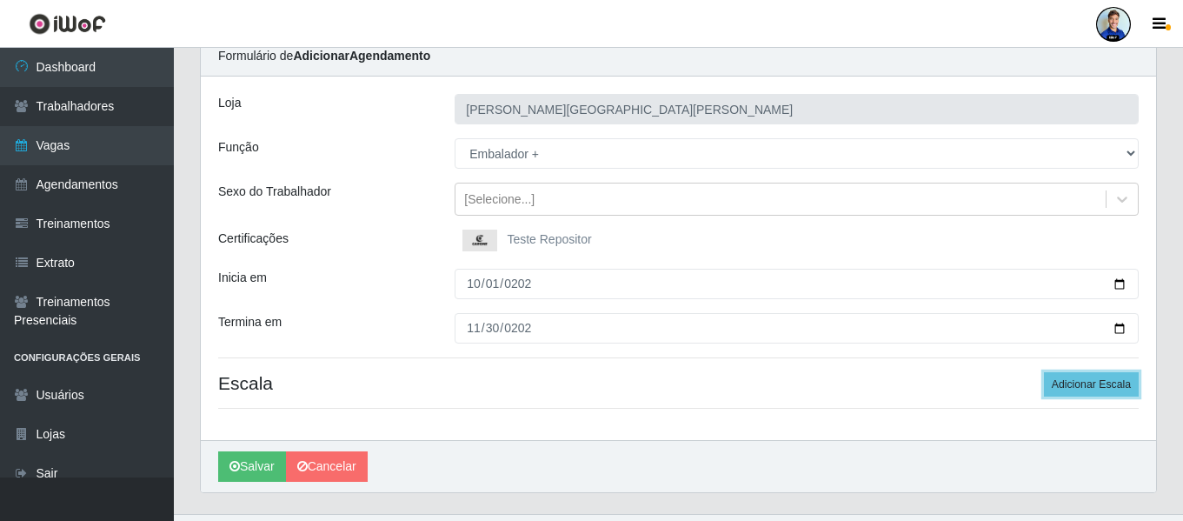
click at [1044, 372] on button "Adicionar Escala" at bounding box center [1091, 384] width 95 height 24
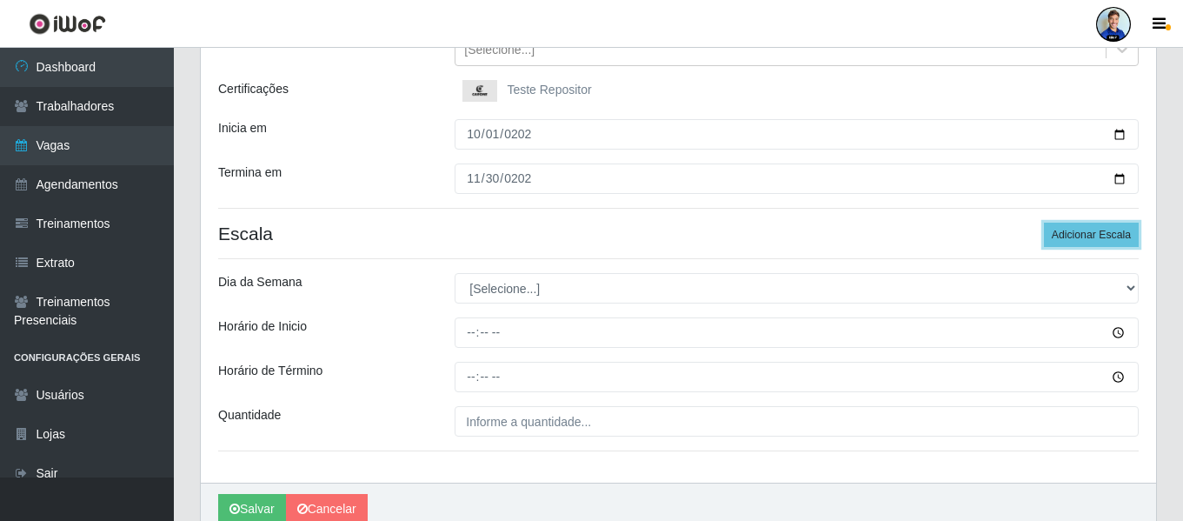
scroll to position [243, 0]
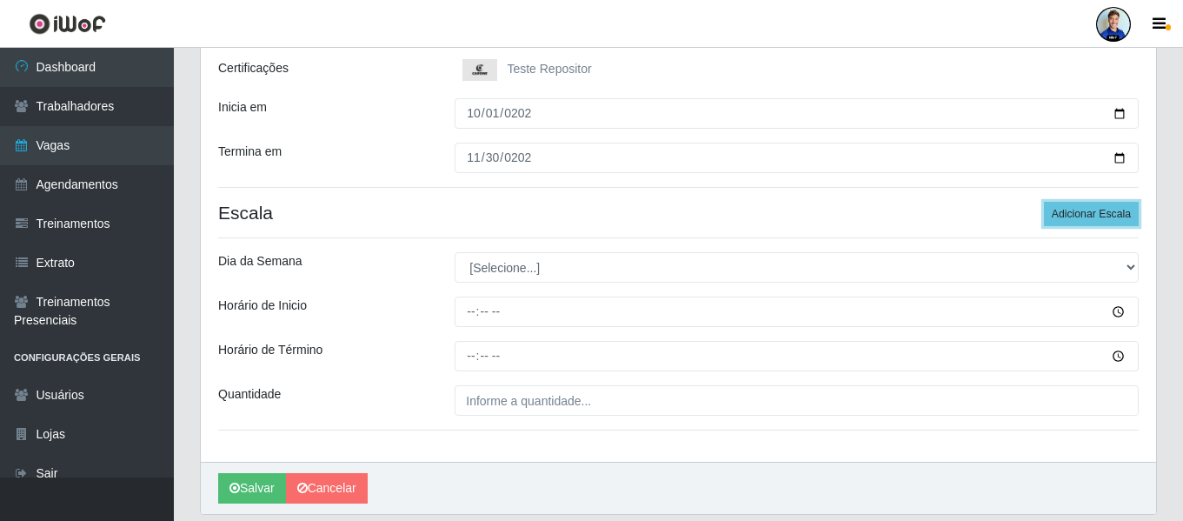
click at [1044, 202] on button "Adicionar Escala" at bounding box center [1091, 214] width 95 height 24
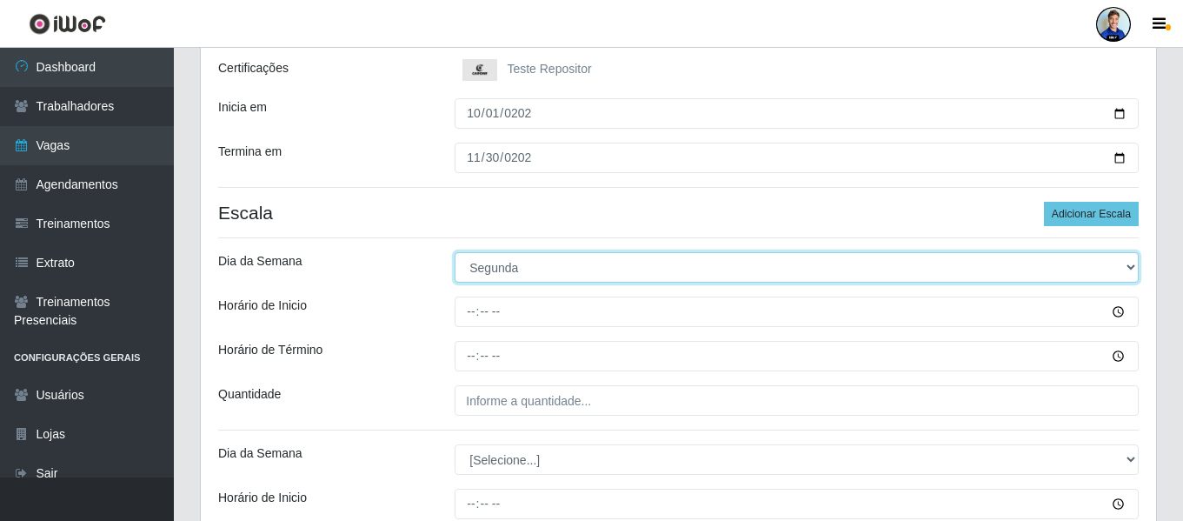
select select "6"
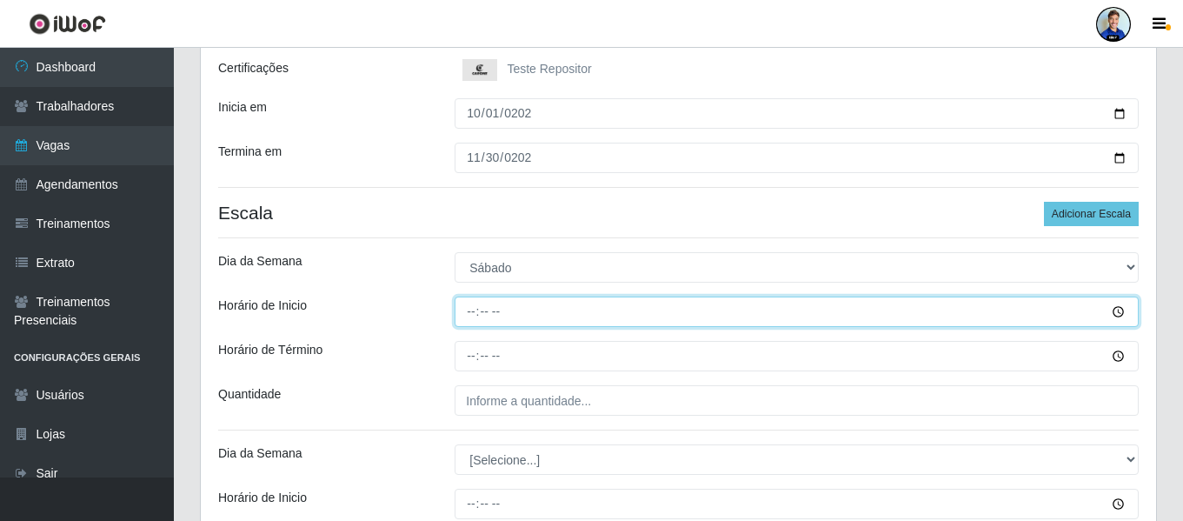
type input "15:00"
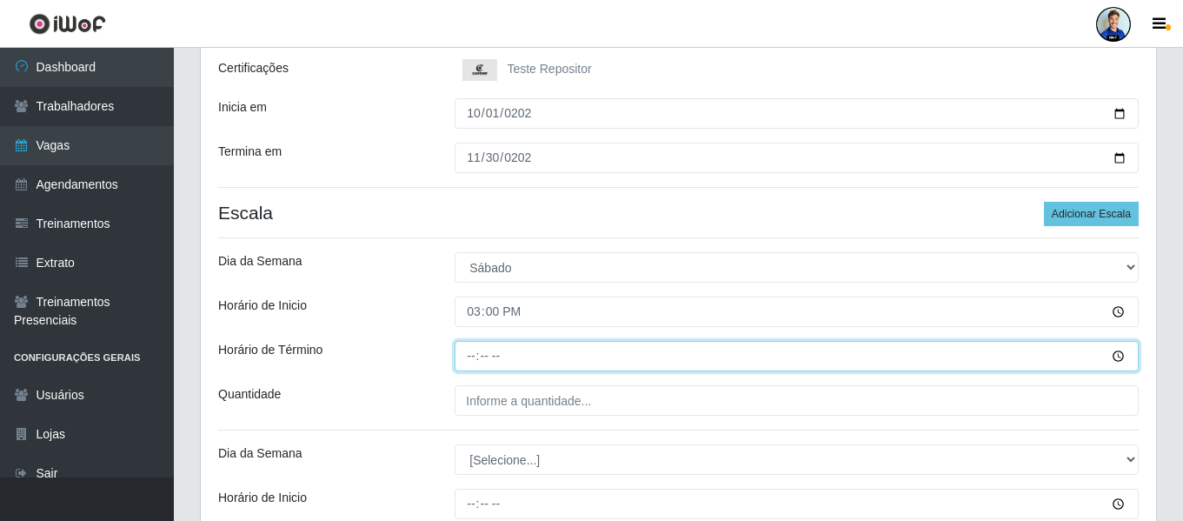
type input "21:00"
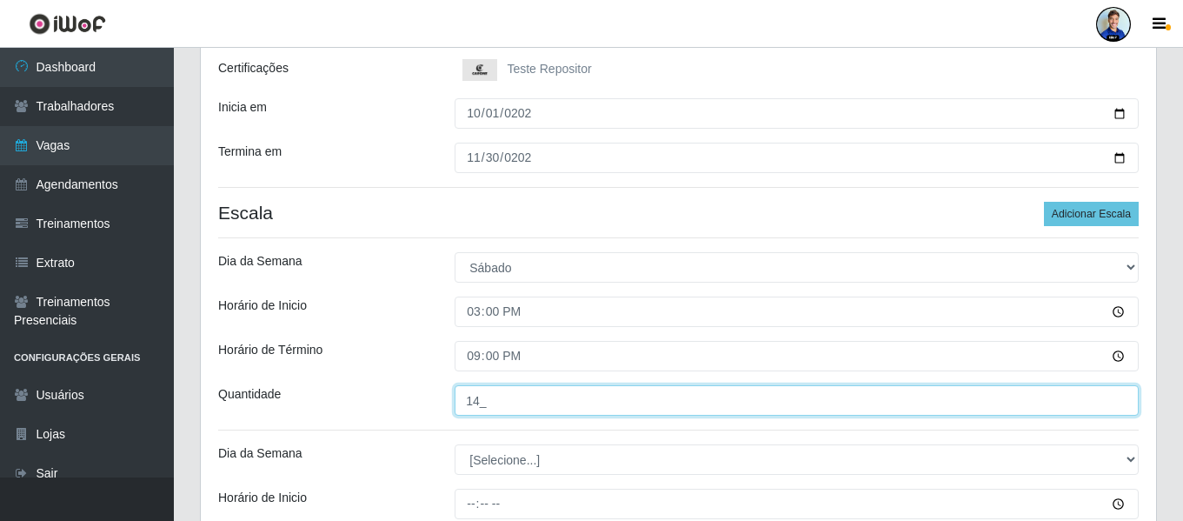
type input "14_"
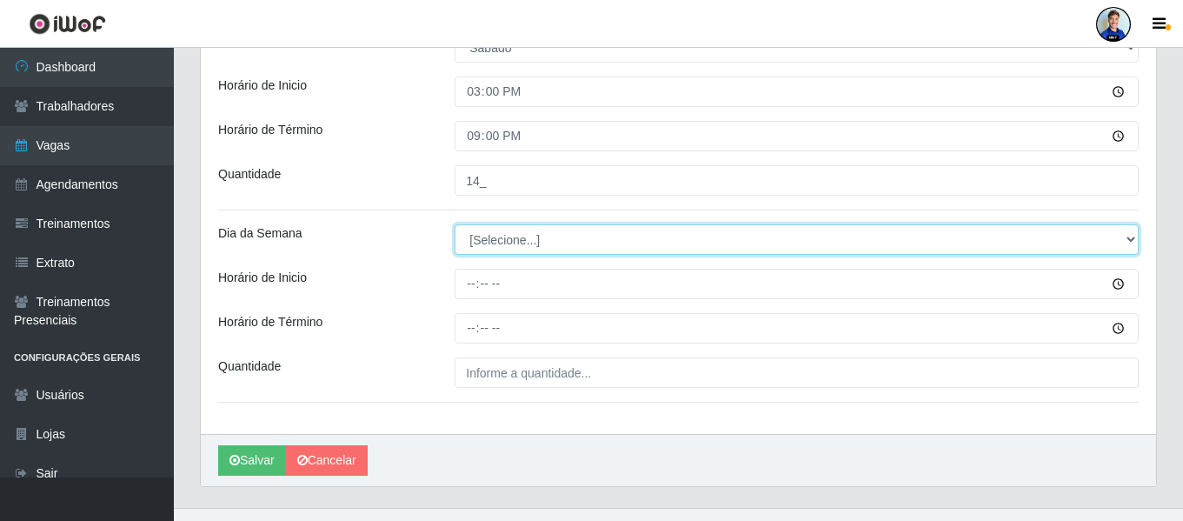
scroll to position [473, 0]
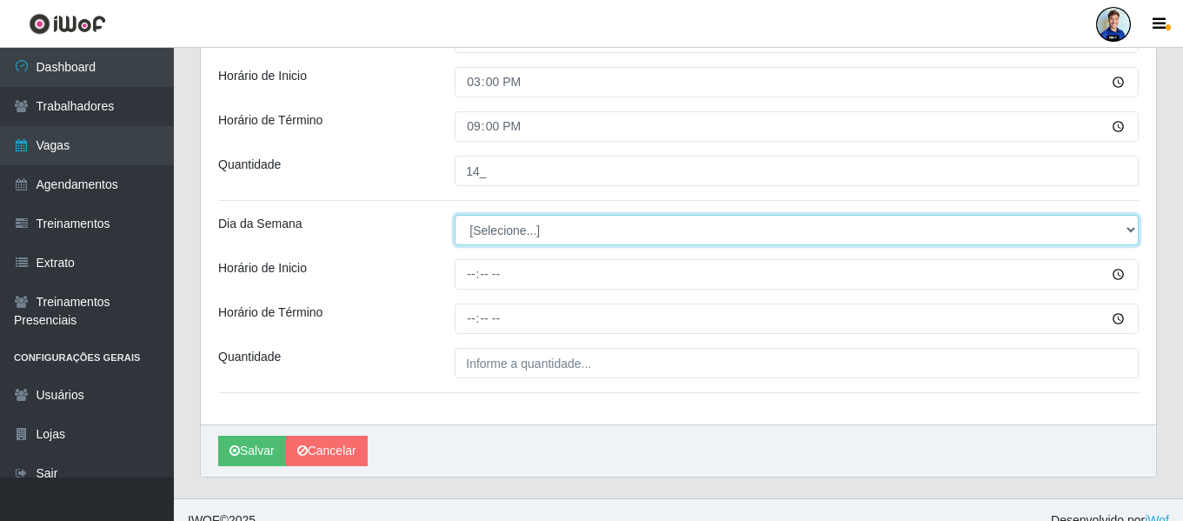
select select "0"
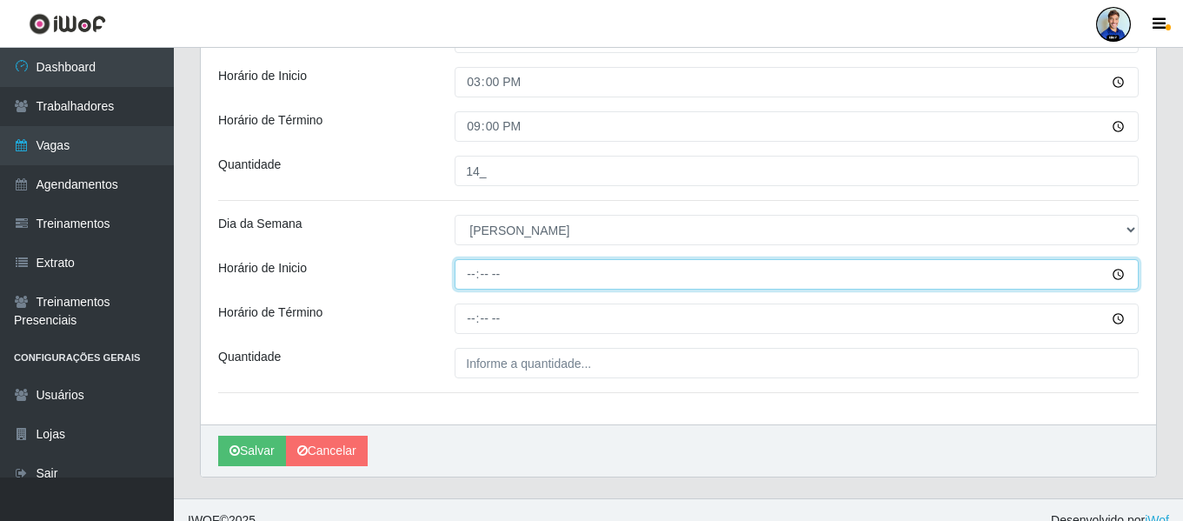
type input "12:00"
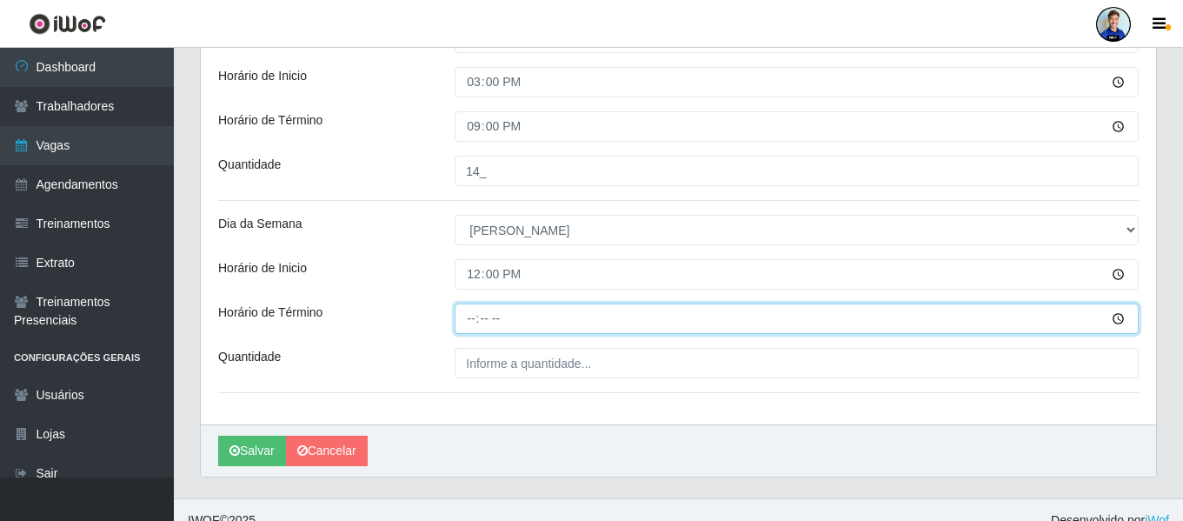
type input "18:00"
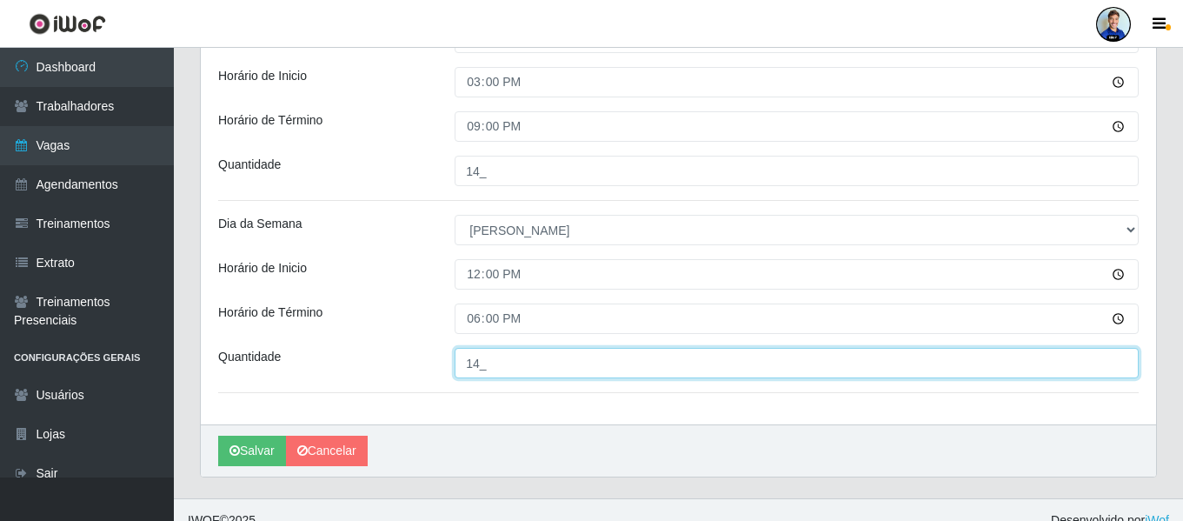
type input "14_"
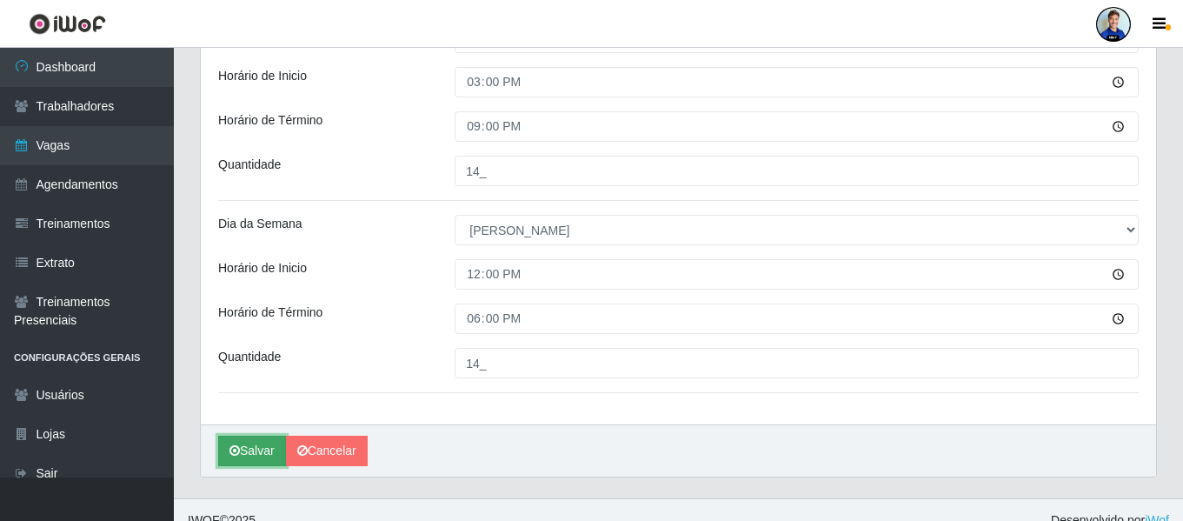
click at [258, 449] on button "Salvar" at bounding box center [252, 450] width 68 height 30
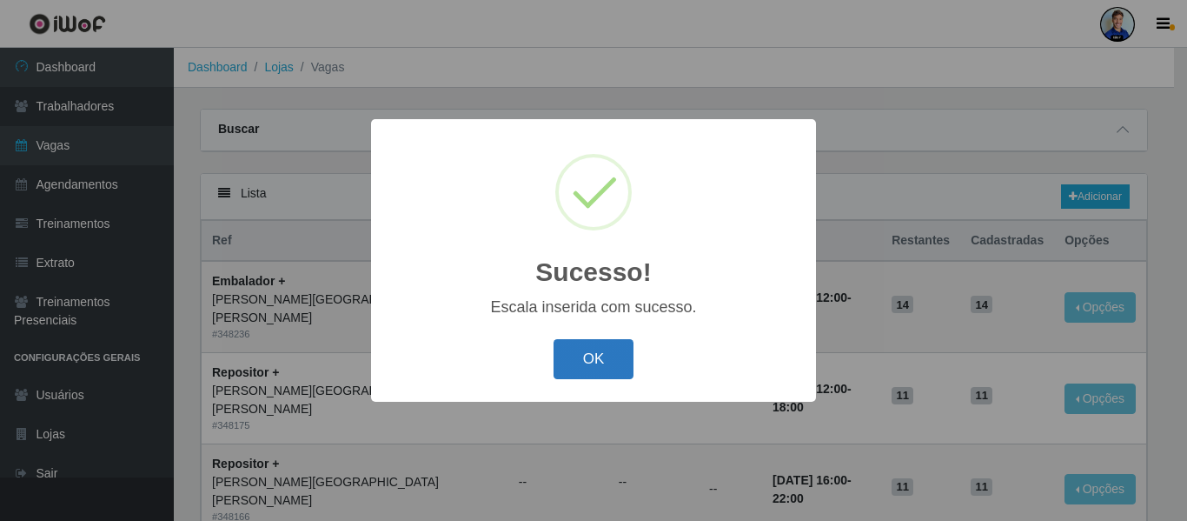
click at [610, 346] on button "OK" at bounding box center [594, 359] width 81 height 41
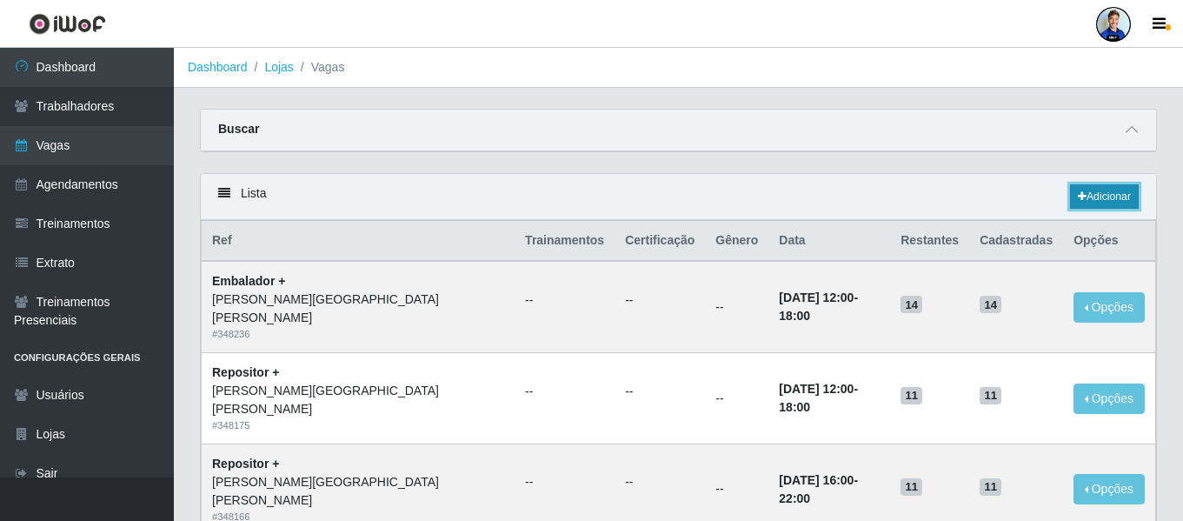
click at [1097, 190] on link "Adicionar" at bounding box center [1104, 196] width 69 height 24
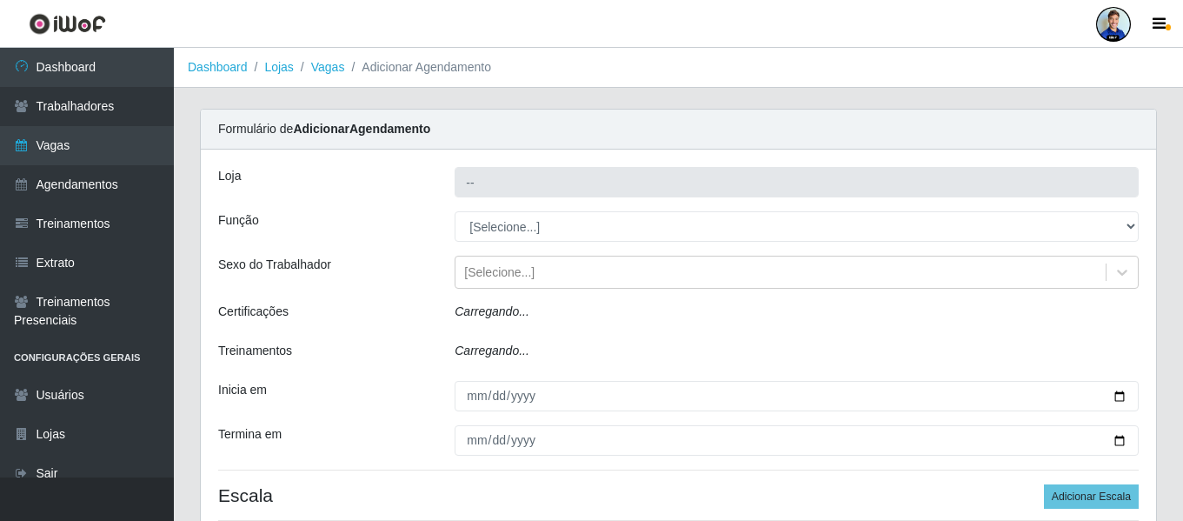
type input "[PERSON_NAME][GEOGRAPHIC_DATA][PERSON_NAME]"
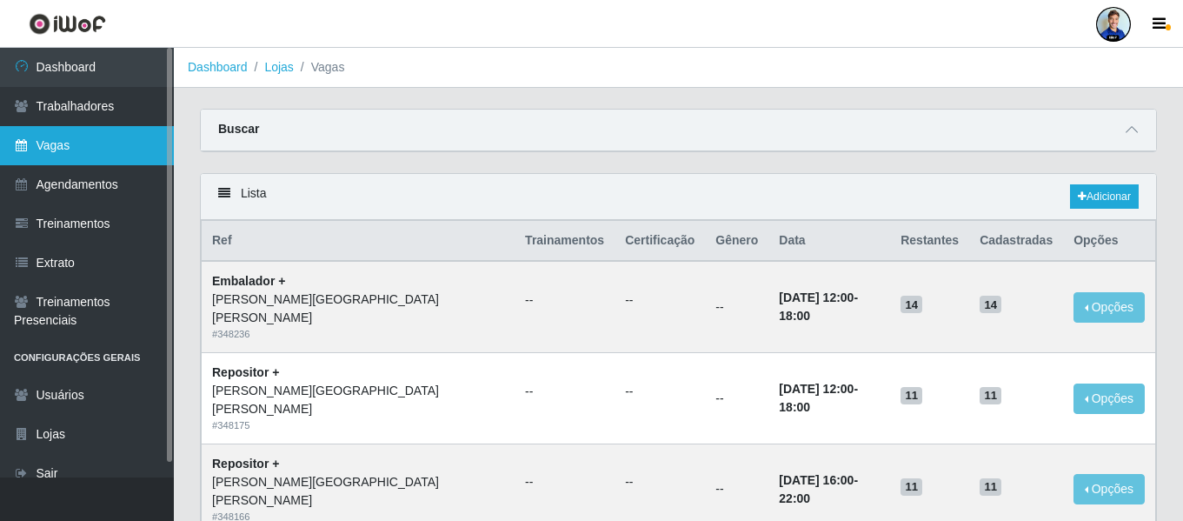
click at [81, 137] on link "Vagas" at bounding box center [87, 145] width 174 height 39
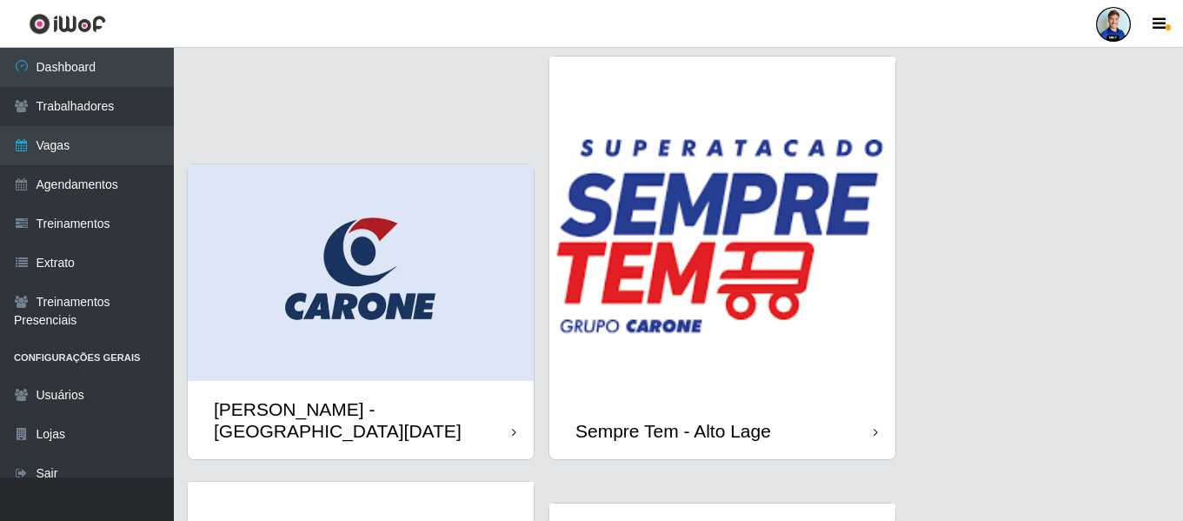
scroll to position [1304, 0]
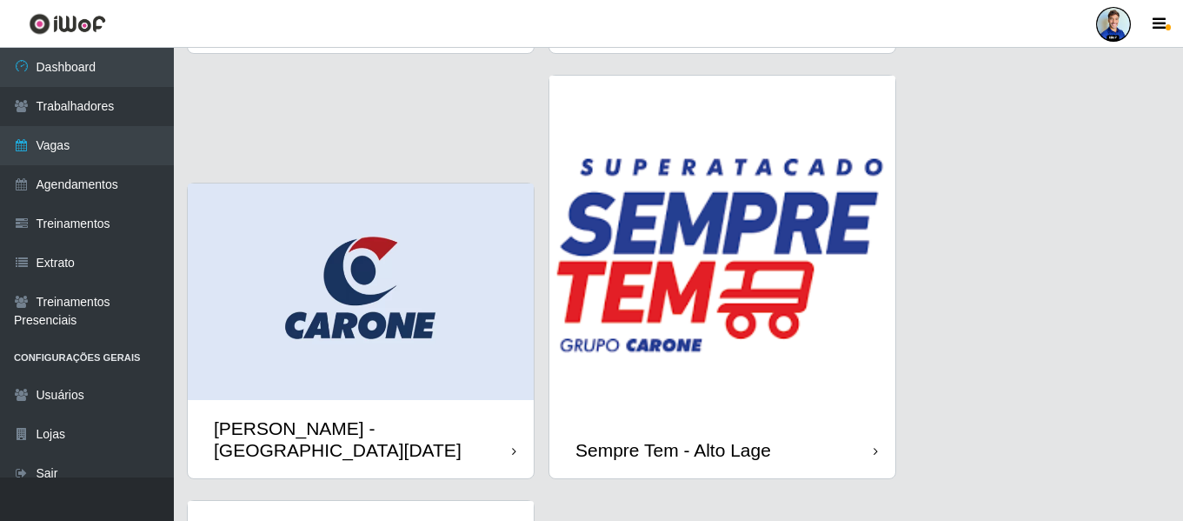
click at [458, 236] on img at bounding box center [361, 291] width 346 height 216
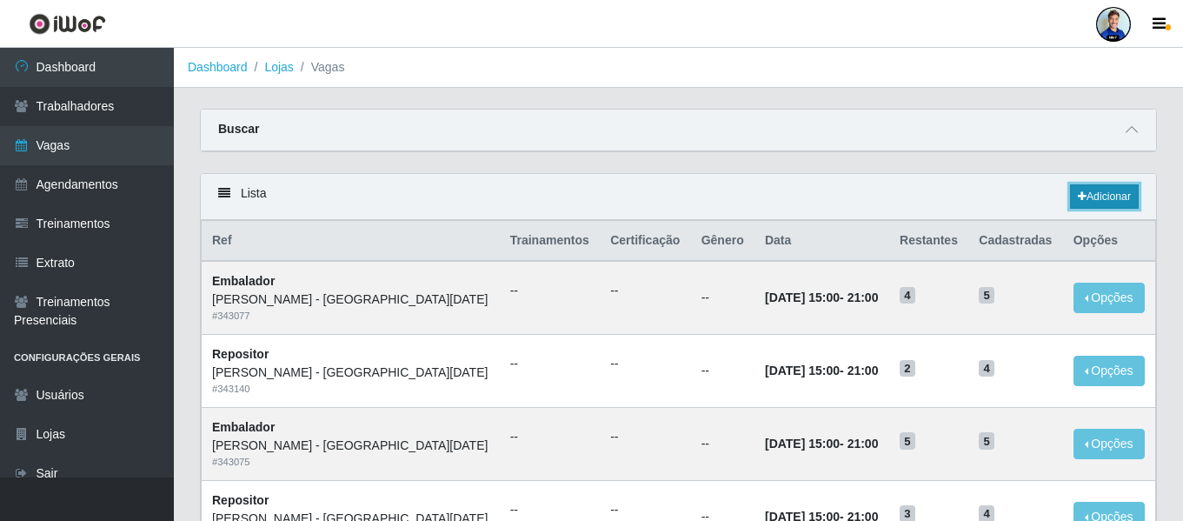
click at [1086, 206] on link "Adicionar" at bounding box center [1104, 196] width 69 height 24
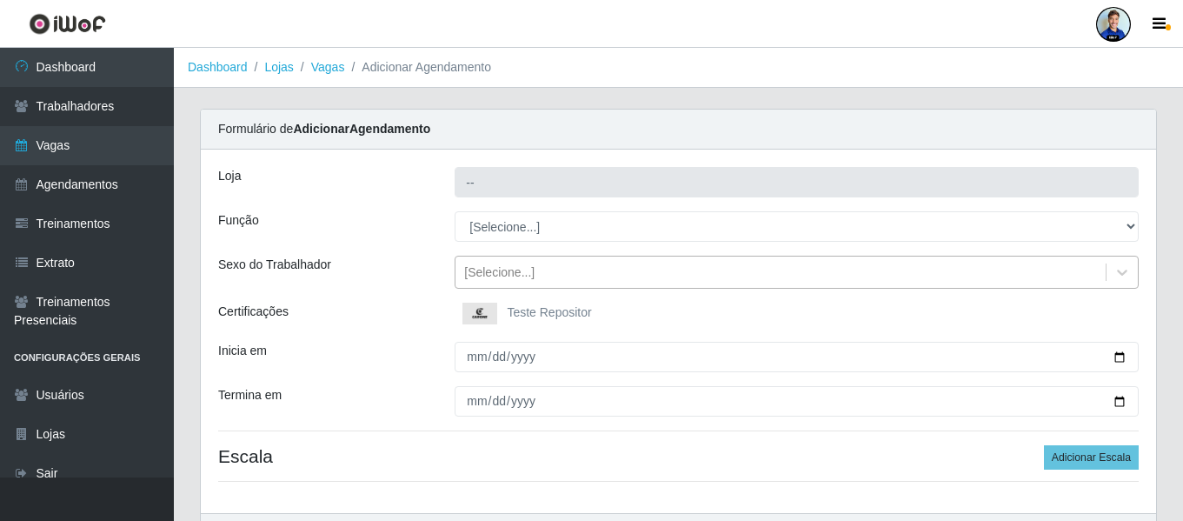
type input "[PERSON_NAME] - [GEOGRAPHIC_DATA][DATE]"
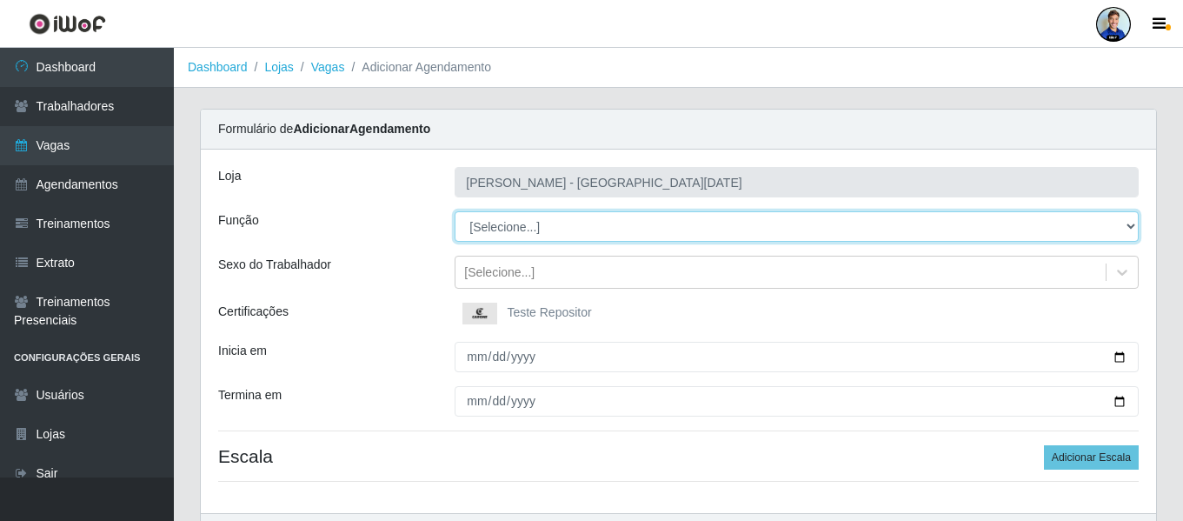
click at [1126, 227] on select "[Selecione...] Embalador Embalador + Embalador ++ Repositor Repositor + Reposit…" at bounding box center [797, 226] width 684 height 30
select select "24"
click at [455, 211] on select "[Selecione...] Embalador Embalador + Embalador ++ Repositor Repositor + Reposit…" at bounding box center [797, 226] width 684 height 30
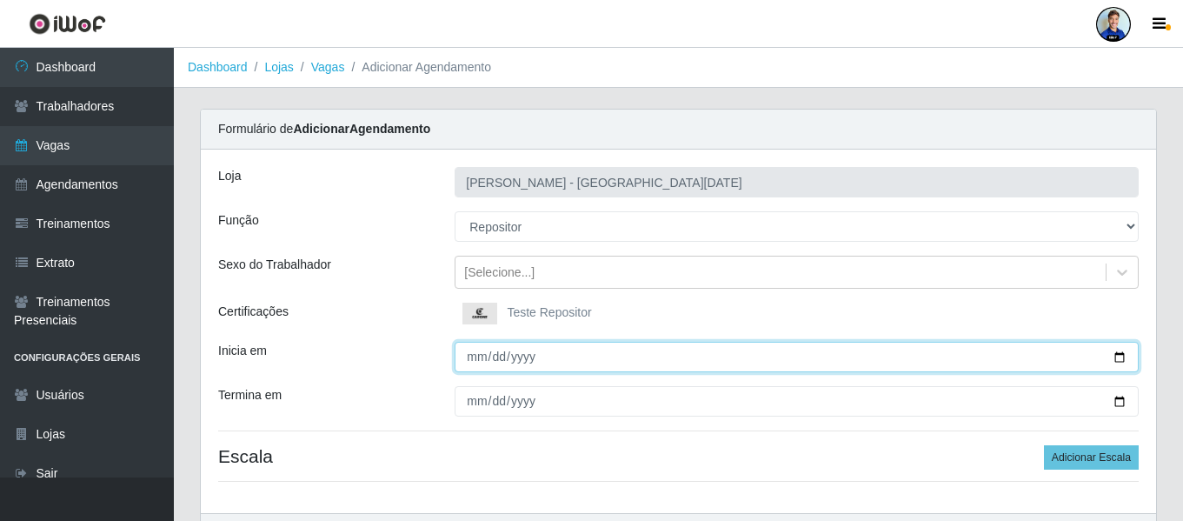
click at [474, 349] on input "Inicia em" at bounding box center [797, 357] width 684 height 30
type input "[DATE]"
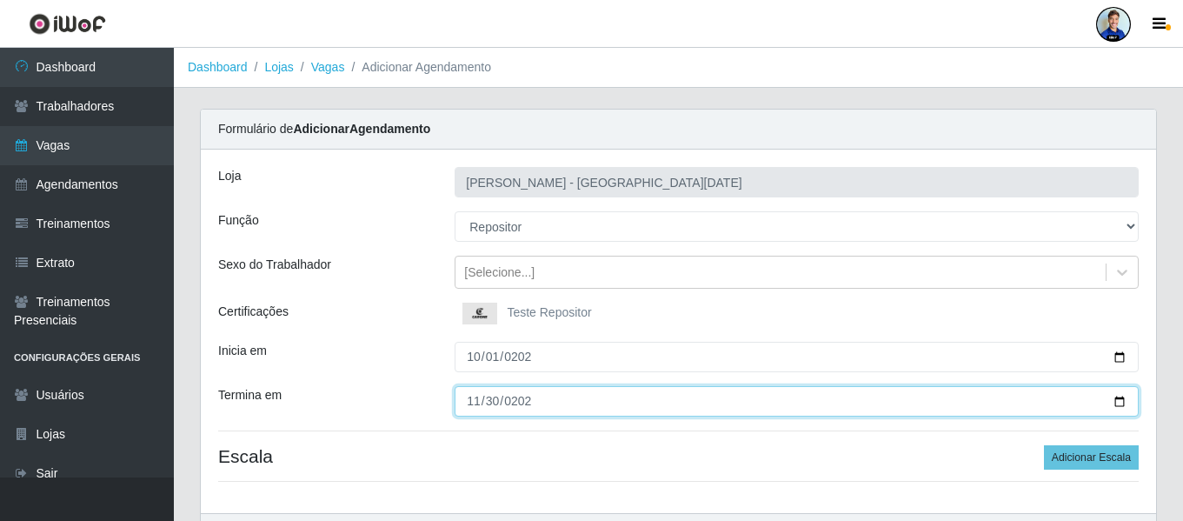
type input "[DATE]"
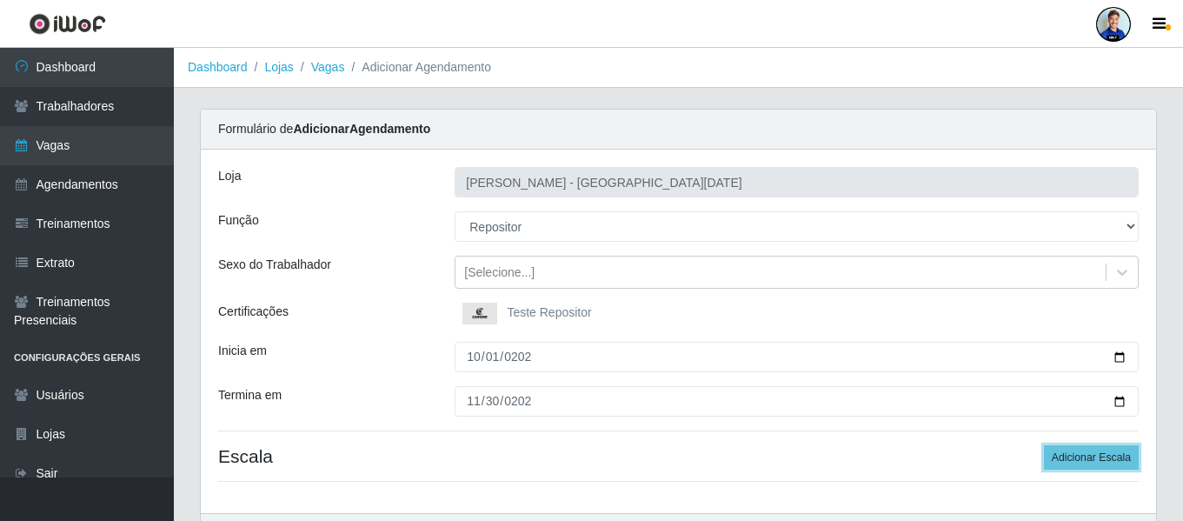
click at [1044, 445] on button "Adicionar Escala" at bounding box center [1091, 457] width 95 height 24
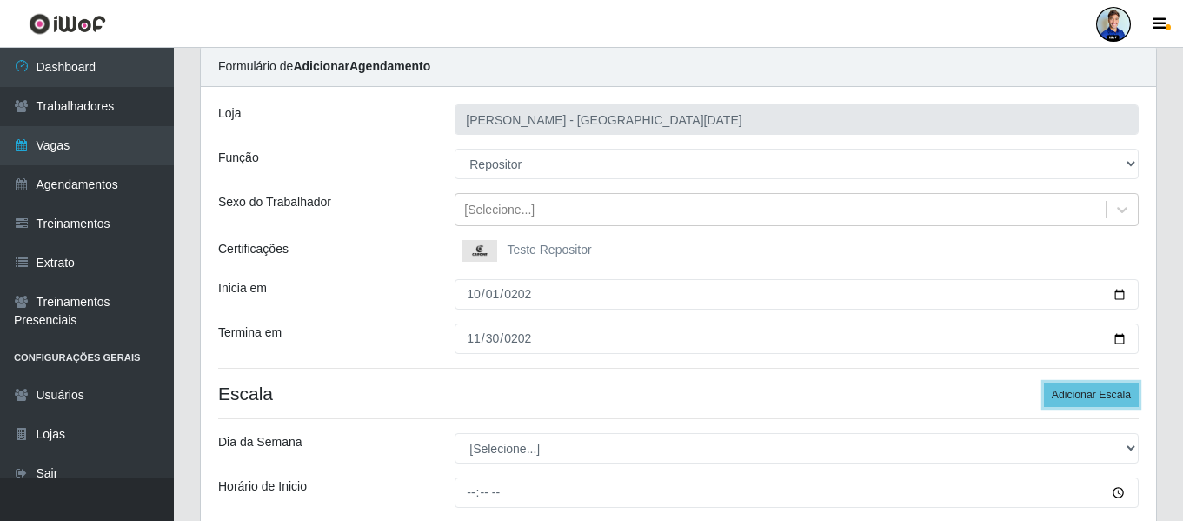
scroll to position [174, 0]
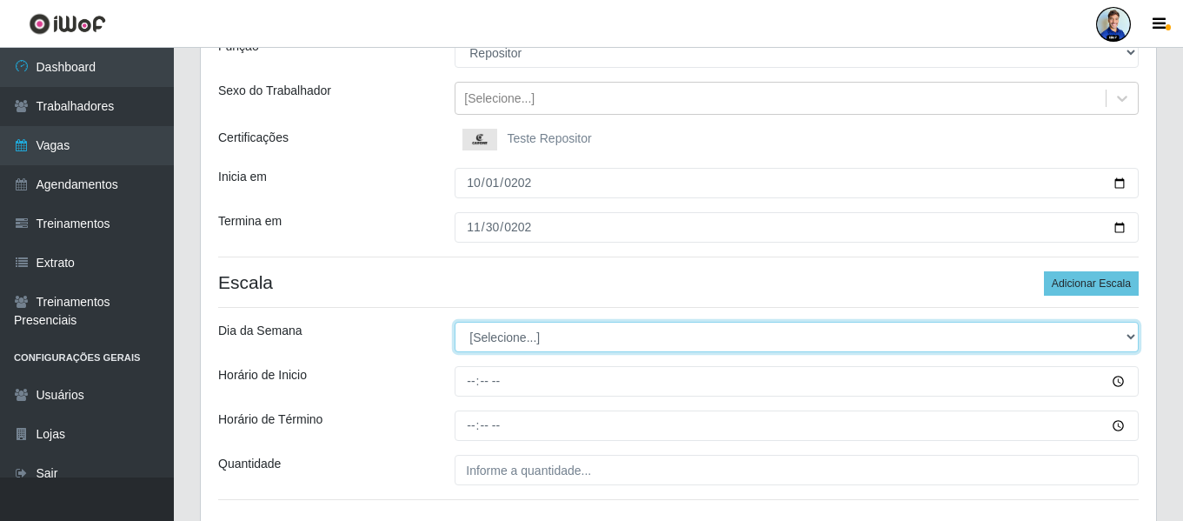
click at [496, 335] on select "[Selecione...] Segunda Terça Quarta Quinta Sexta Sábado Domingo" at bounding box center [797, 337] width 684 height 30
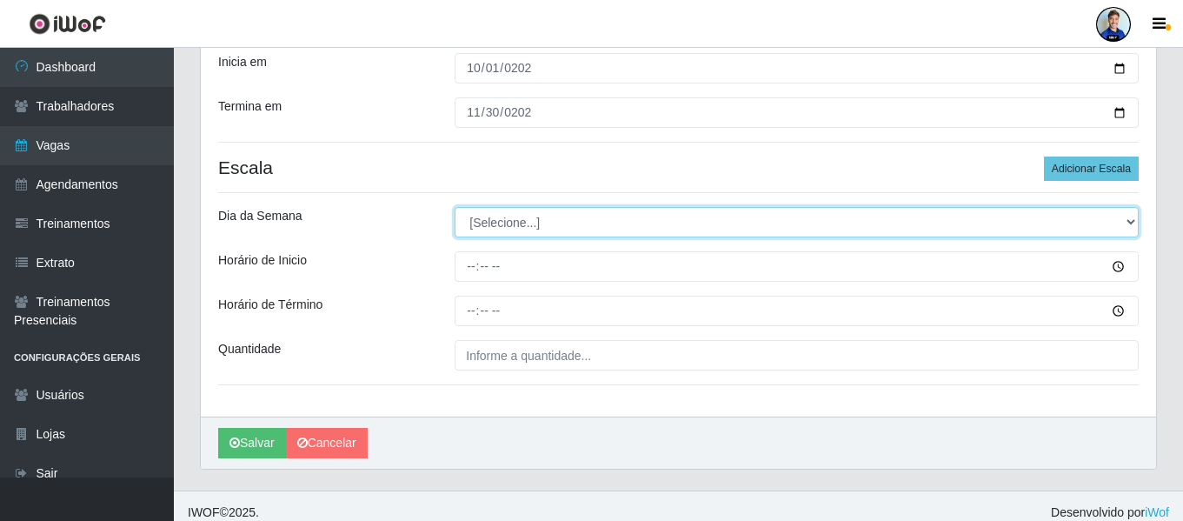
scroll to position [302, 0]
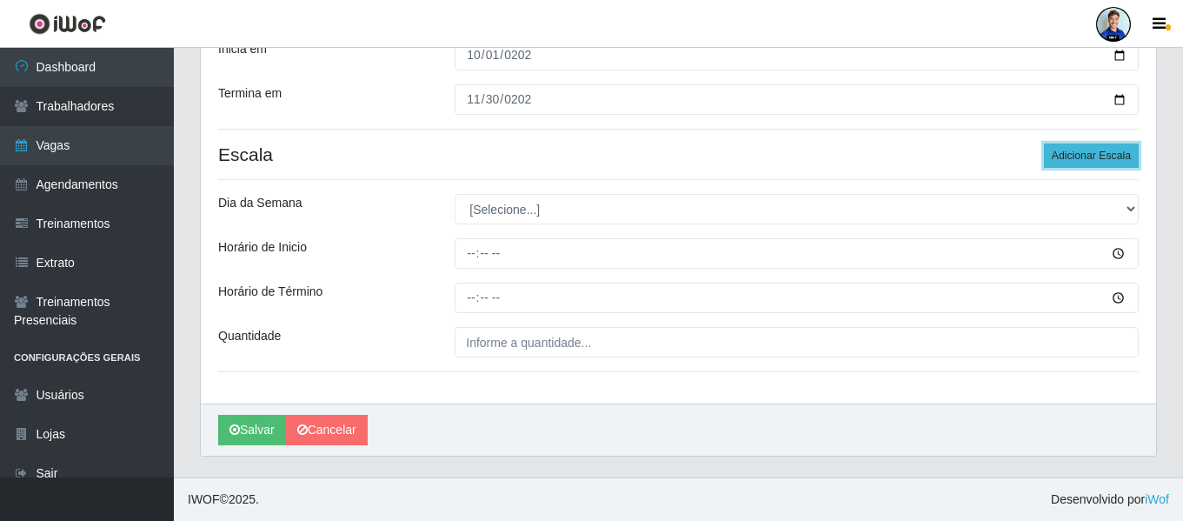
click at [1097, 157] on button "Adicionar Escala" at bounding box center [1091, 155] width 95 height 24
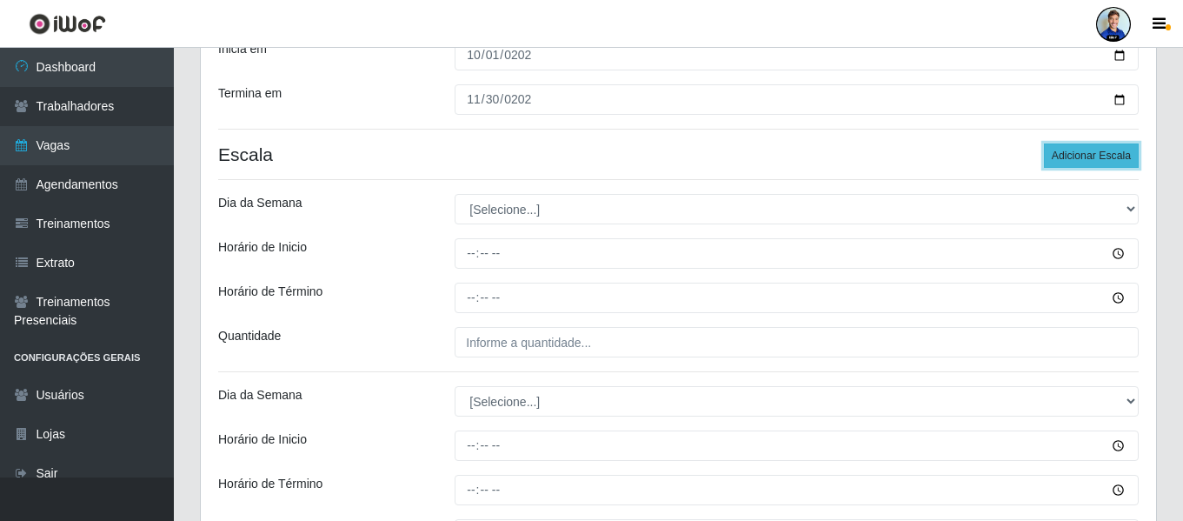
click at [1097, 157] on button "Adicionar Escala" at bounding box center [1091, 155] width 95 height 24
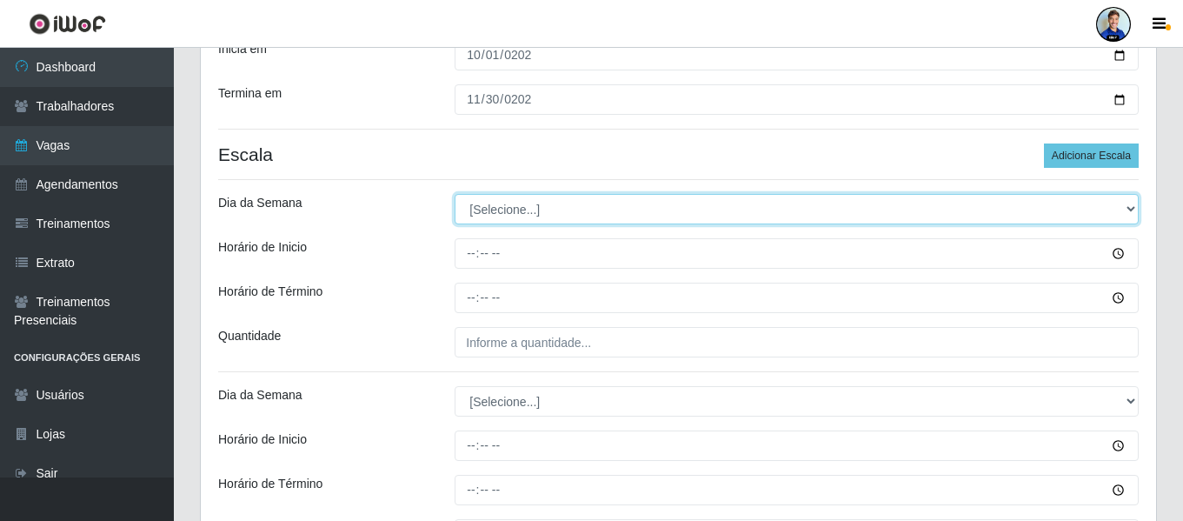
drag, startPoint x: 505, startPoint y: 210, endPoint x: 515, endPoint y: 224, distance: 17.4
click at [515, 224] on select "[Selecione...] Segunda Terça Quarta Quinta Sexta Sábado Domingo" at bounding box center [797, 209] width 684 height 30
select select "1"
click at [455, 194] on select "[Selecione...] Segunda Terça Quarta Quinta Sexta Sábado Domingo" at bounding box center [797, 209] width 684 height 30
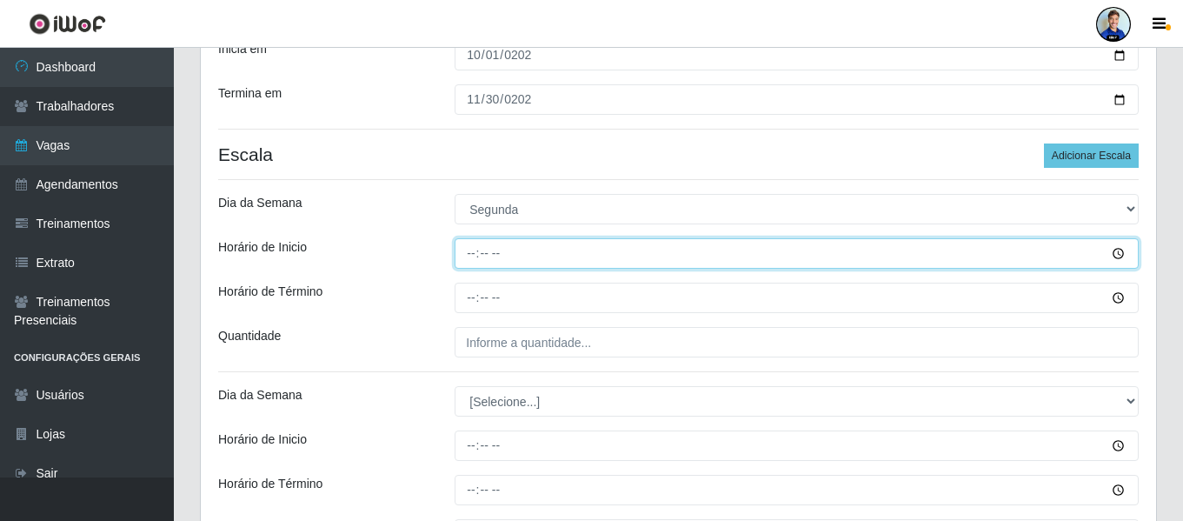
type input "15:00"
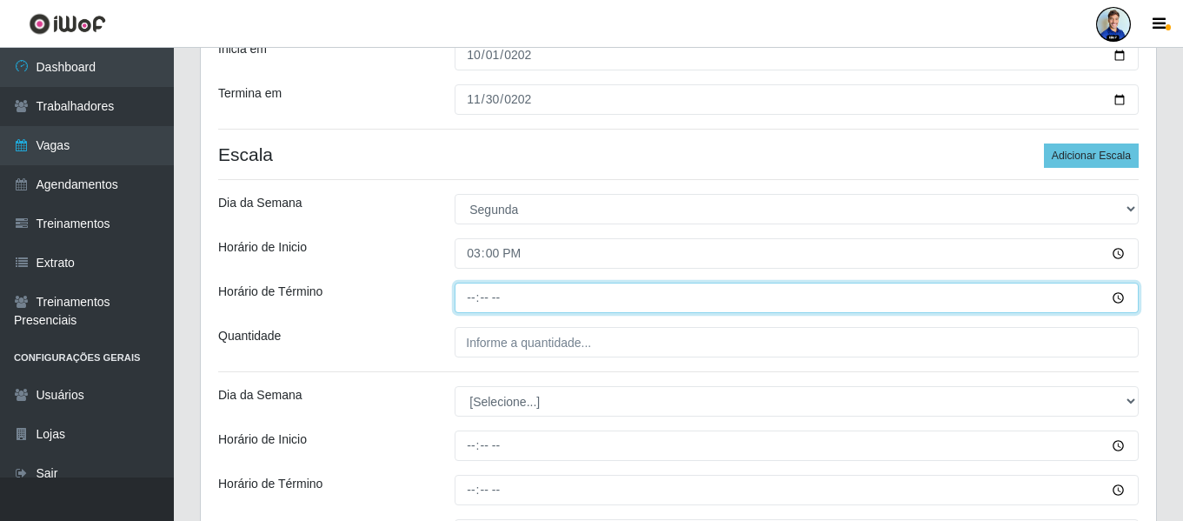
type input "21:00"
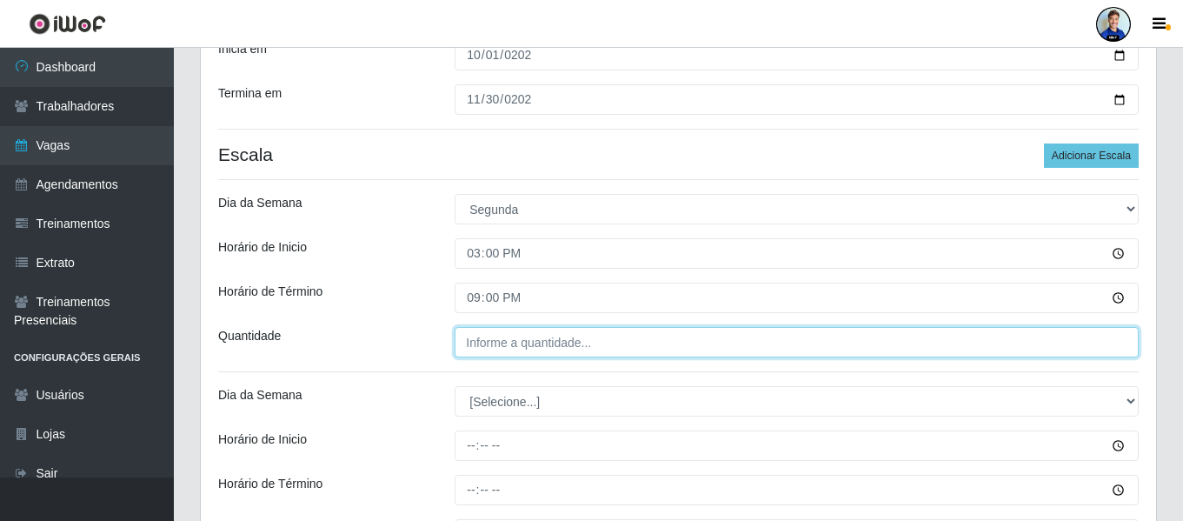
type input "___"
type input "5__"
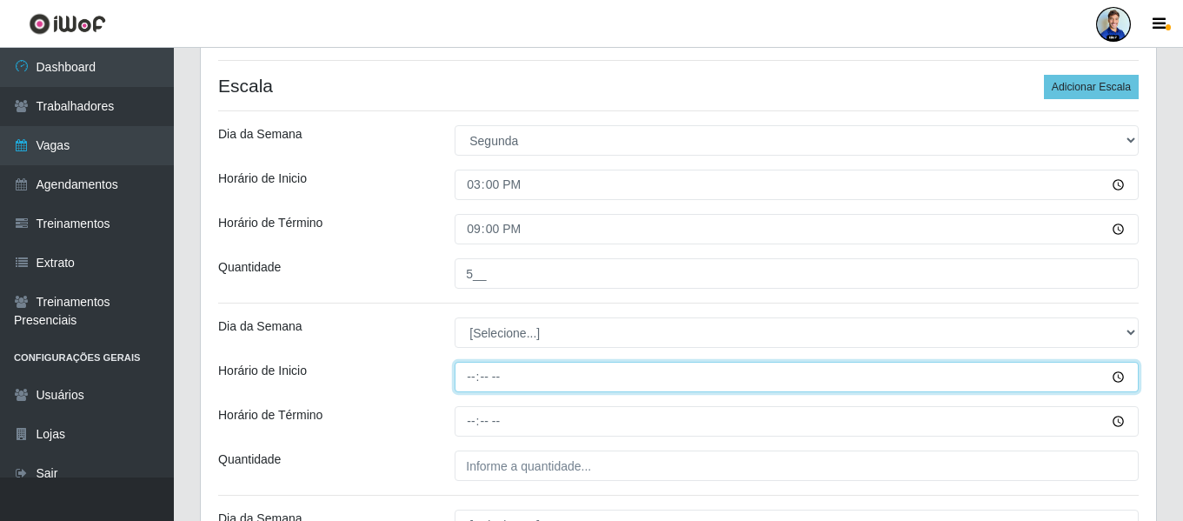
scroll to position [475, 0]
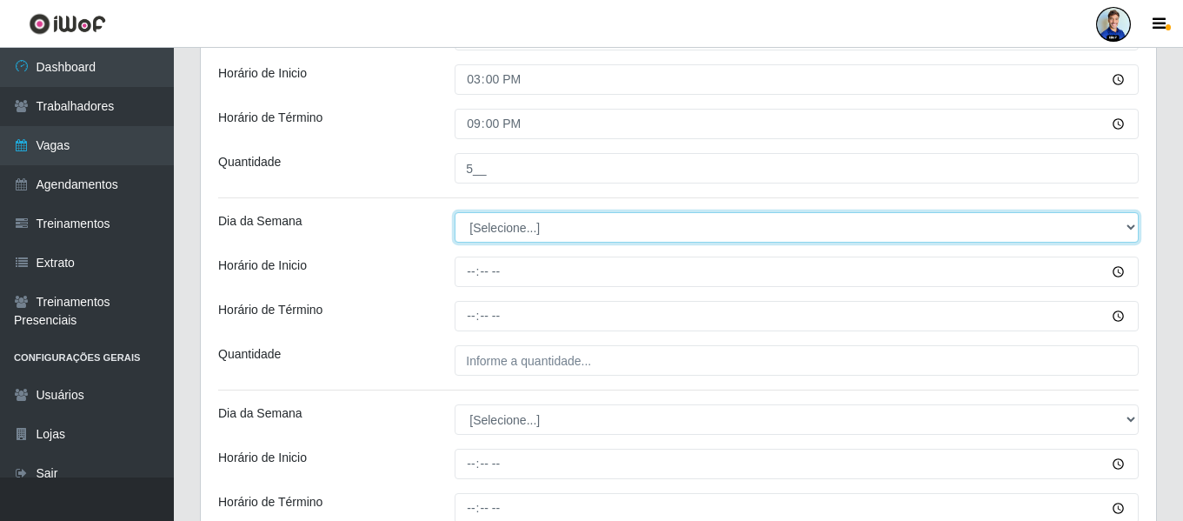
click at [536, 237] on select "[Selecione...] Segunda Terça Quarta Quinta Sexta Sábado Domingo" at bounding box center [797, 227] width 684 height 30
select select "2"
click at [455, 212] on select "[Selecione...] Segunda Terça Quarta Quinta Sexta Sábado Domingo" at bounding box center [797, 227] width 684 height 30
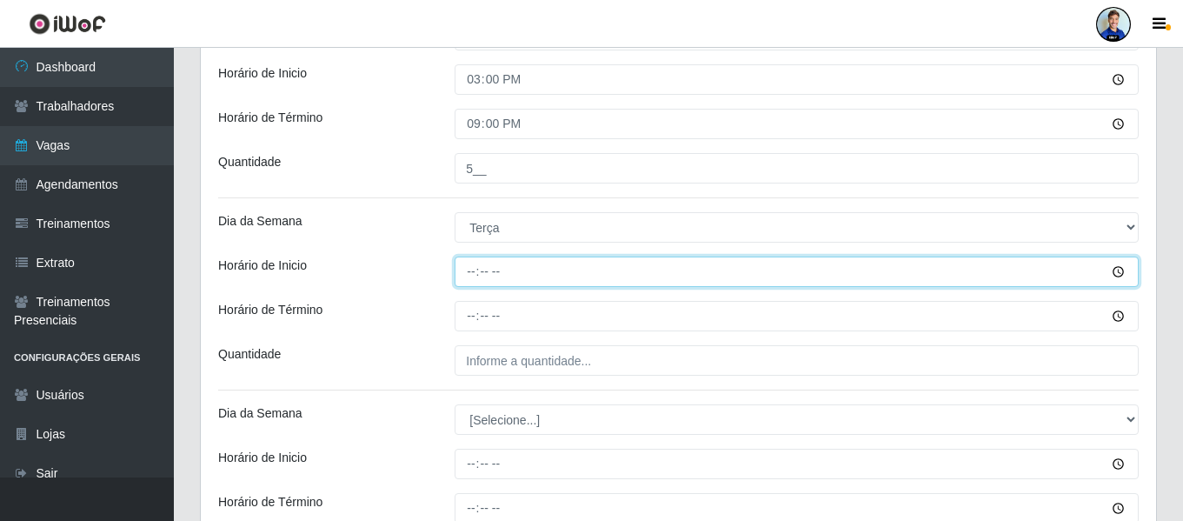
type input "15:00"
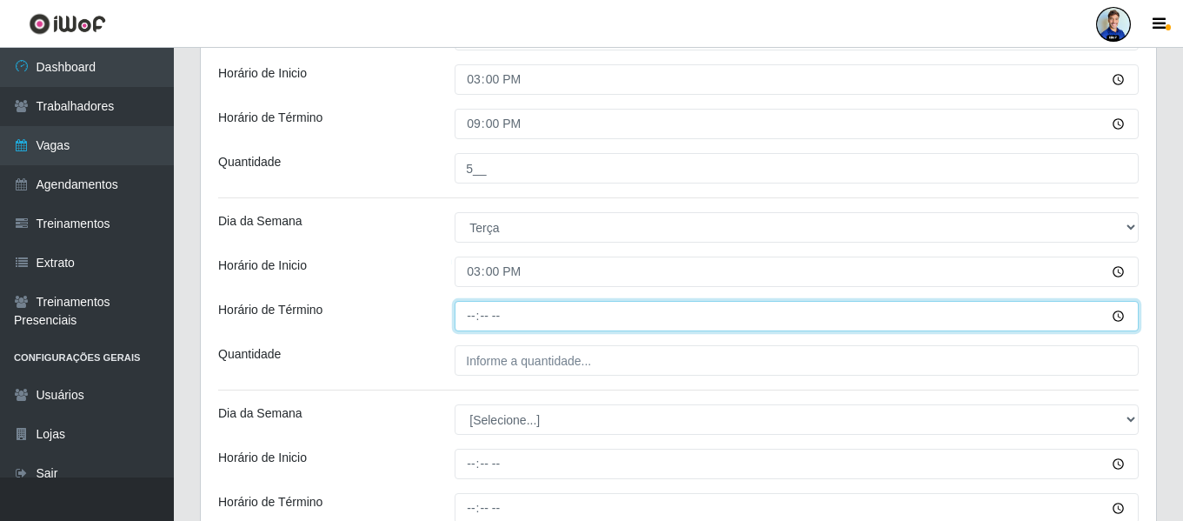
type input "21:00"
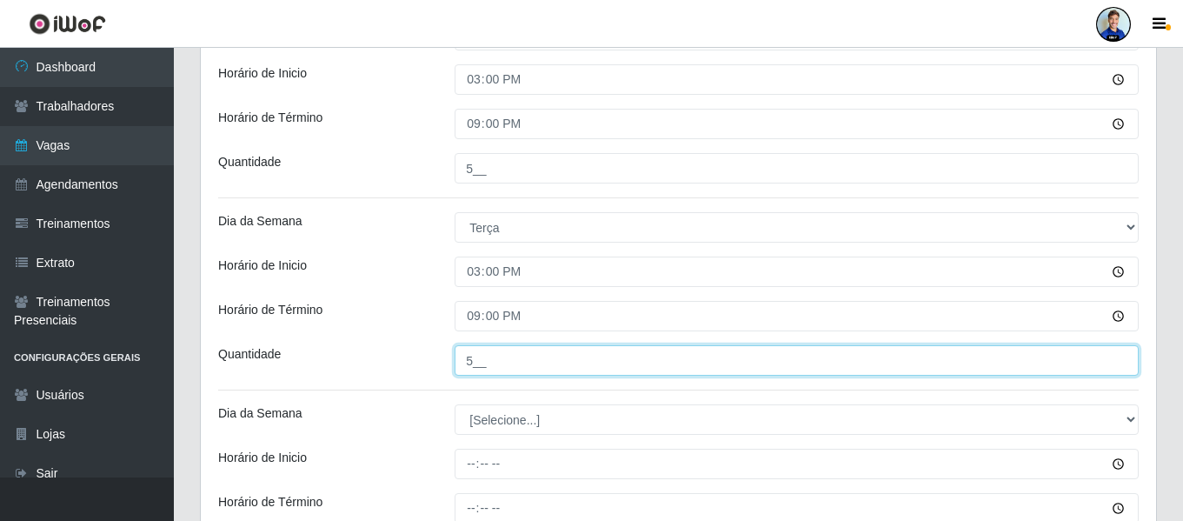
type input "5__"
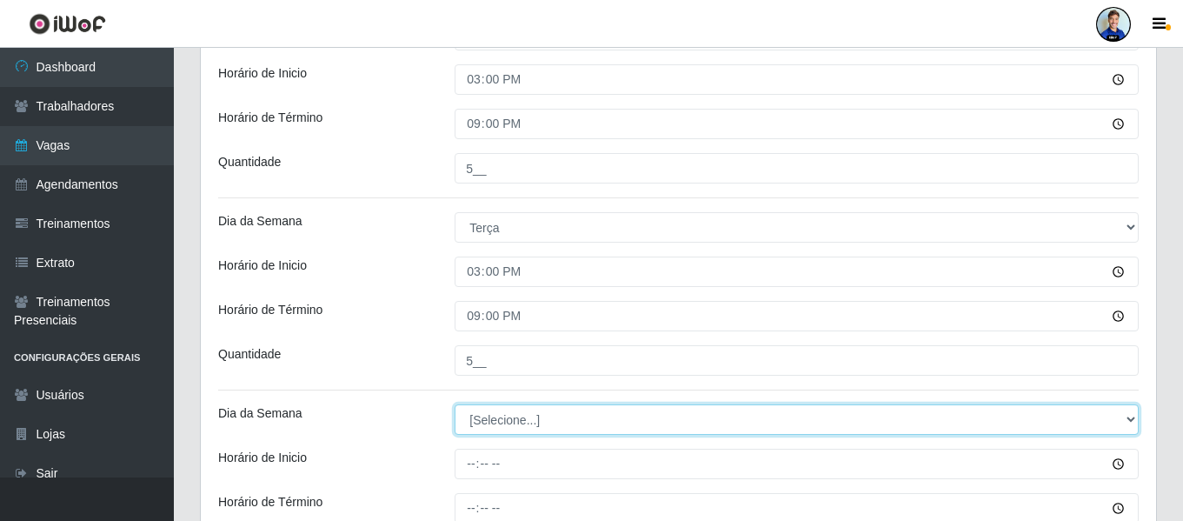
select select "3"
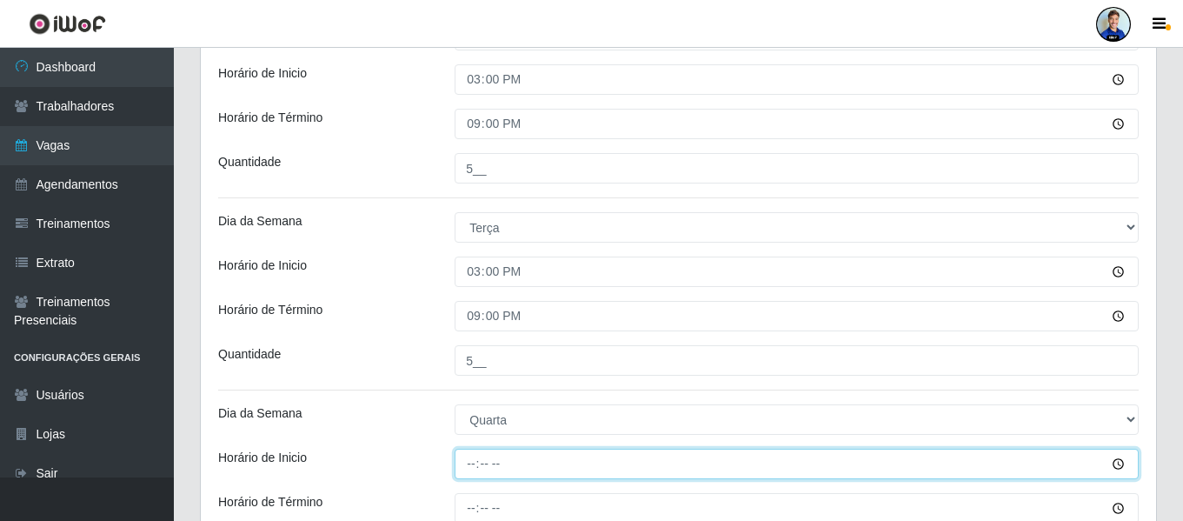
type input "15:00"
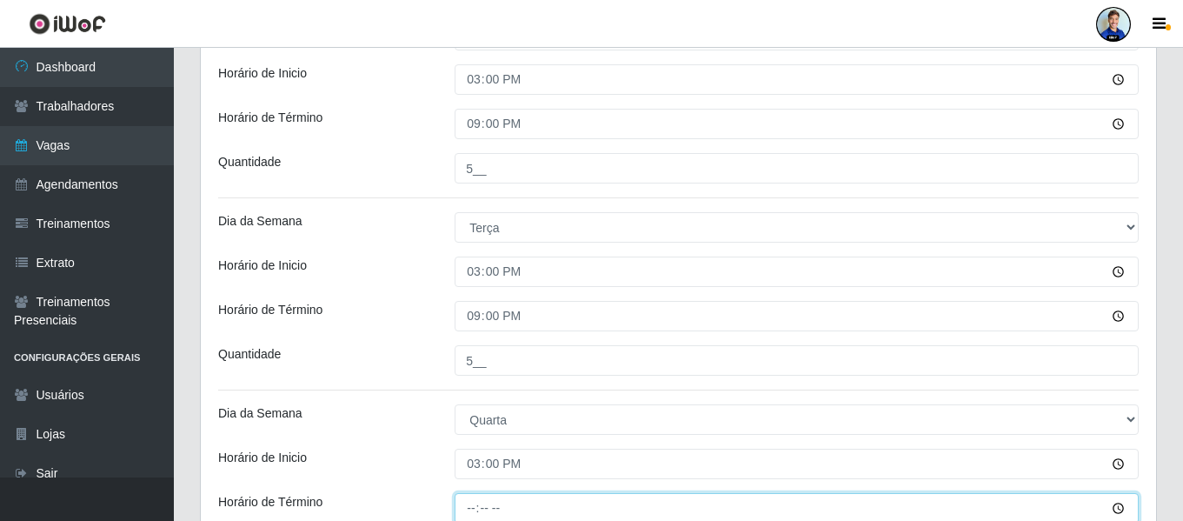
scroll to position [478, 0]
type input "21:00"
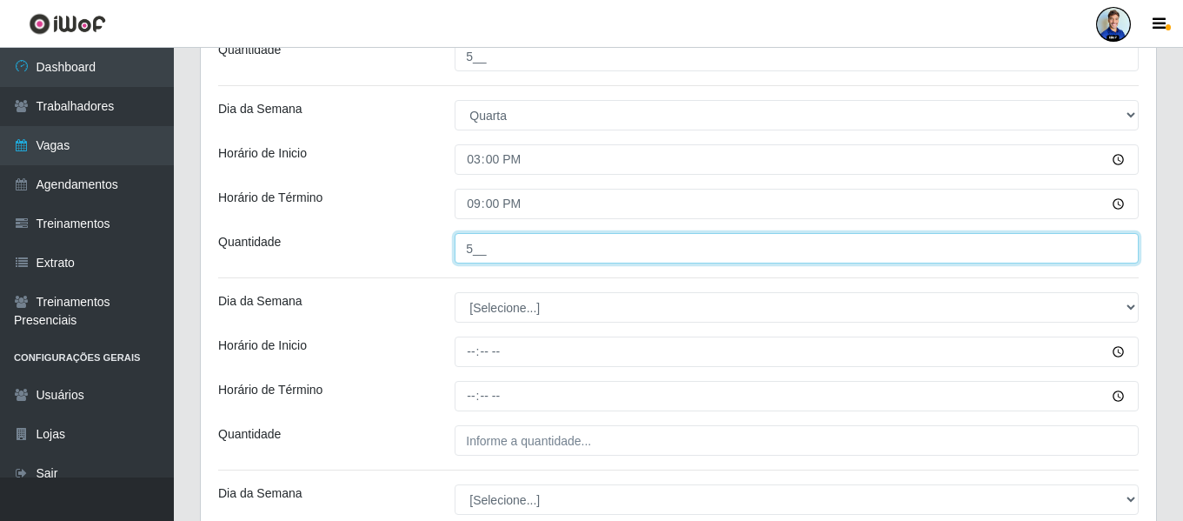
scroll to position [810, 0]
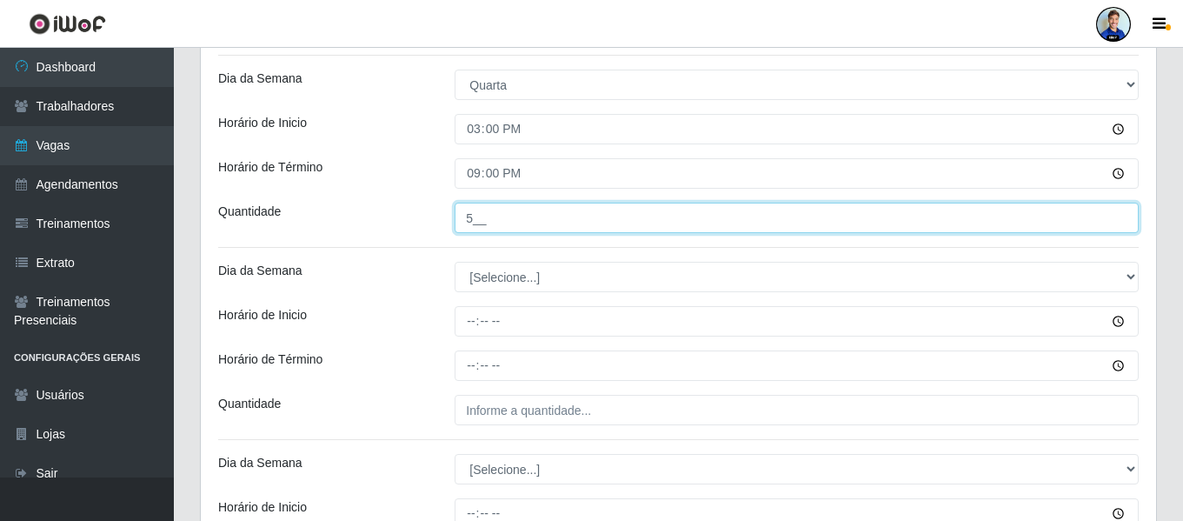
type input "5__"
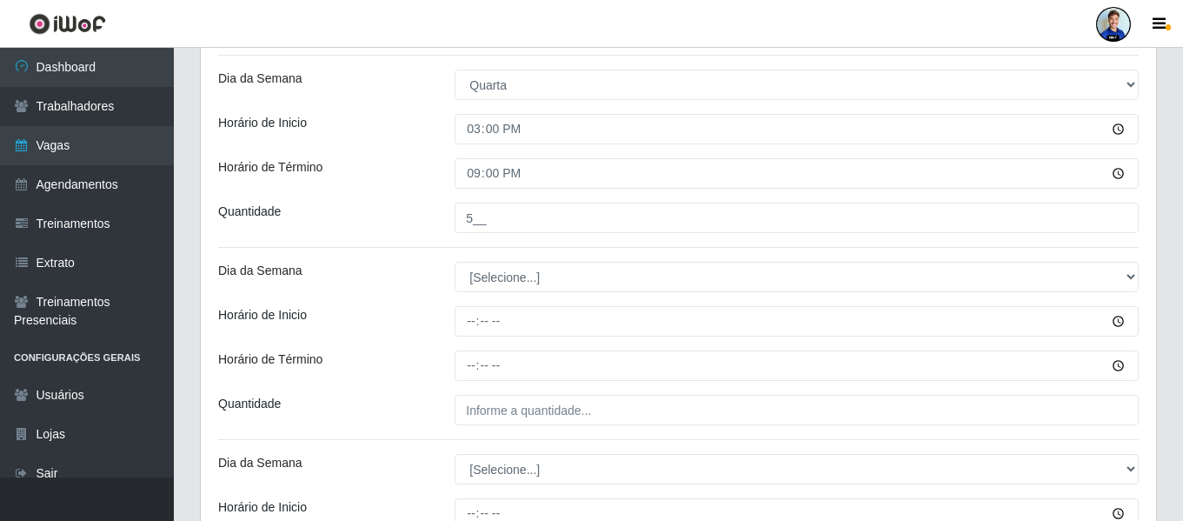
click at [514, 295] on div "[PERSON_NAME] - [GEOGRAPHIC_DATA][DATE] Função [Selecione...] Embalador Embalad…" at bounding box center [678, 1] width 955 height 1324
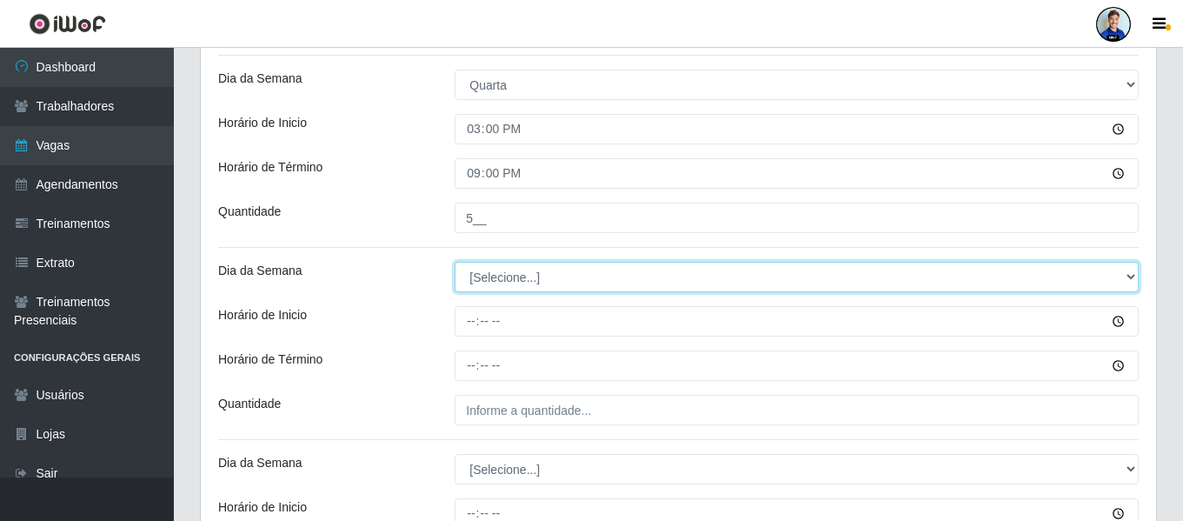
click at [515, 287] on select "[Selecione...] Segunda Terça Quarta Quinta Sexta Sábado Domingo" at bounding box center [797, 277] width 684 height 30
select select "4"
click at [455, 262] on select "[Selecione...] Segunda Terça Quarta Quinta Sexta Sábado Domingo" at bounding box center [797, 277] width 684 height 30
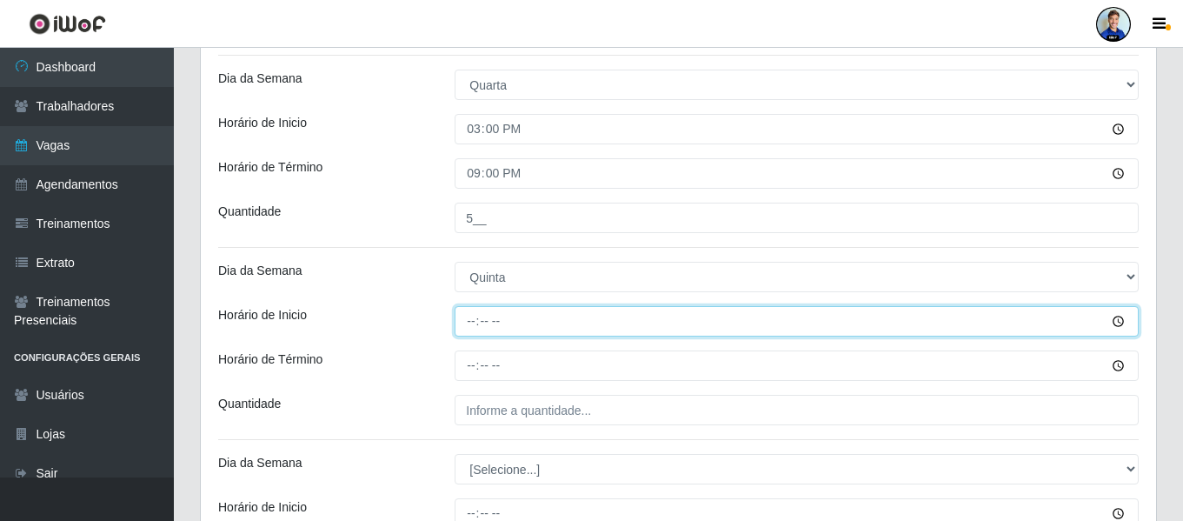
type input "15:00"
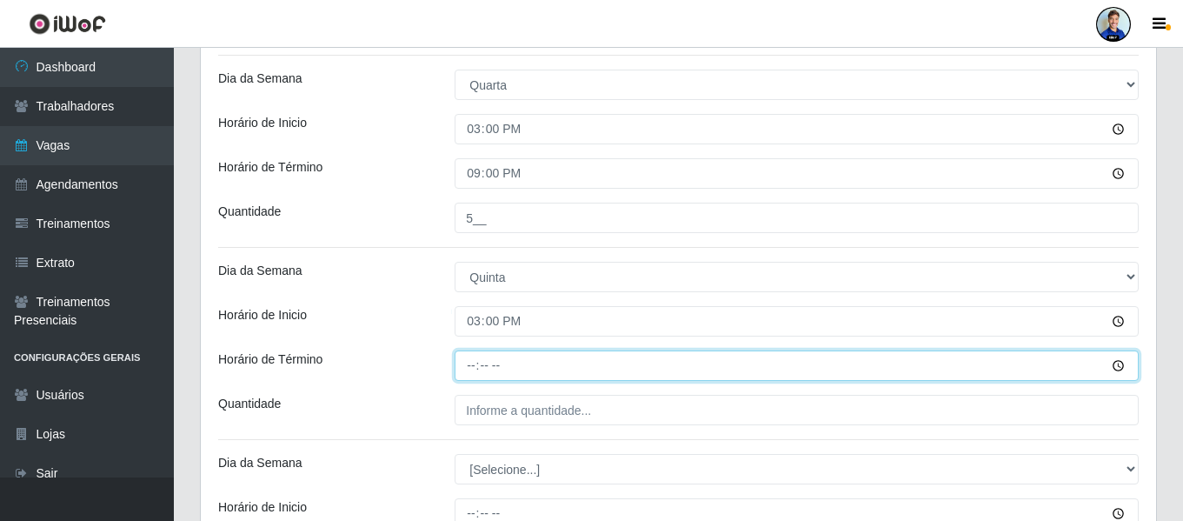
type input "21:00"
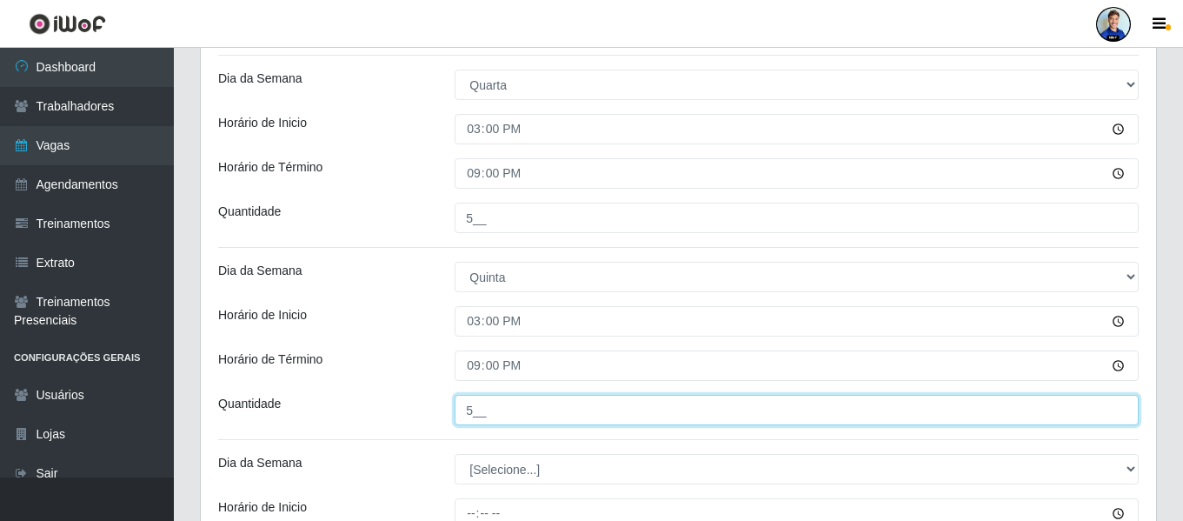
type input "5__"
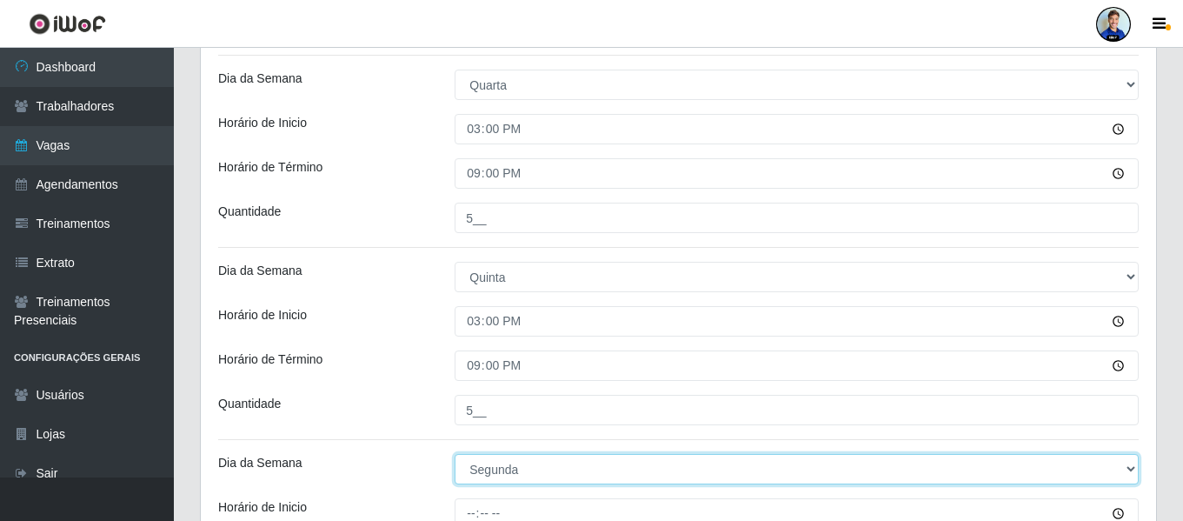
select select "5"
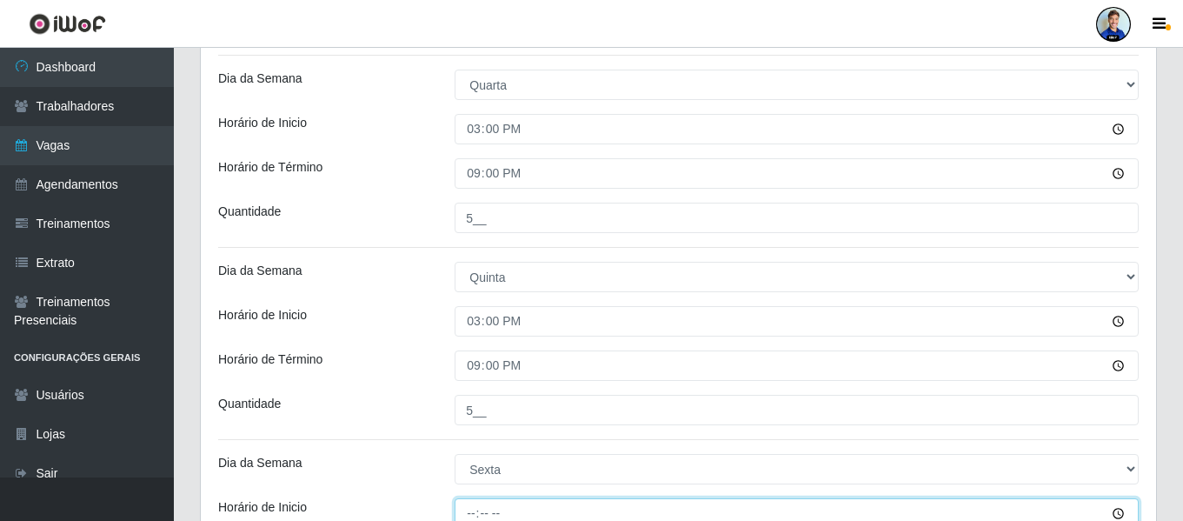
scroll to position [818, 0]
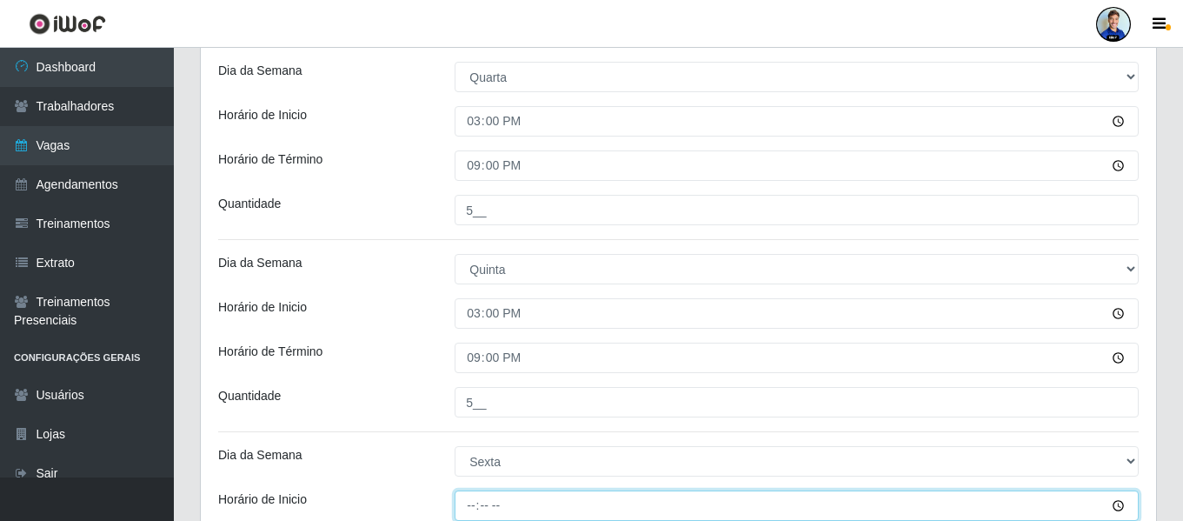
type input "15:00"
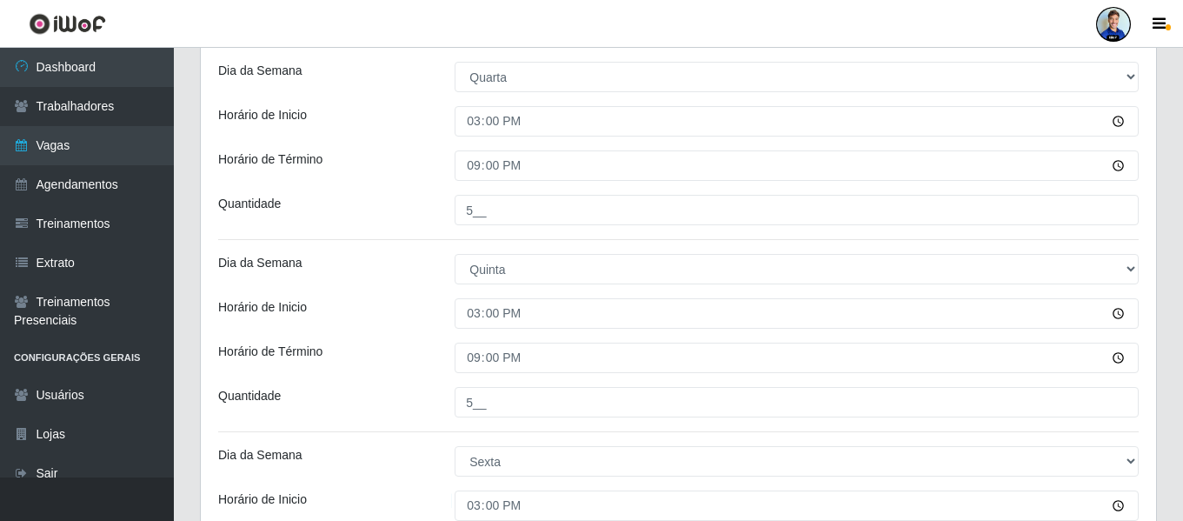
scroll to position [1070, 0]
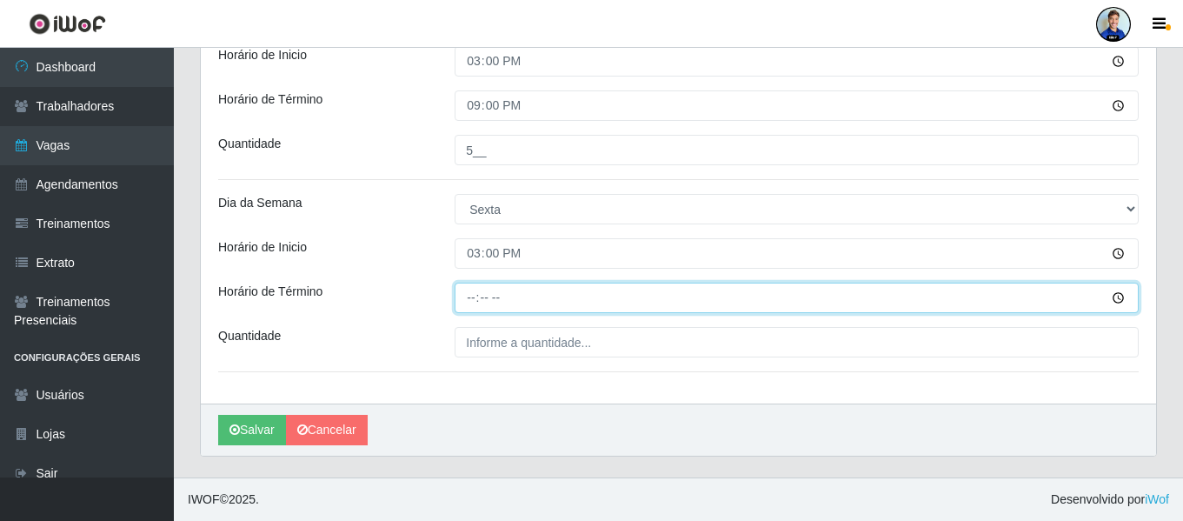
type input "21:00"
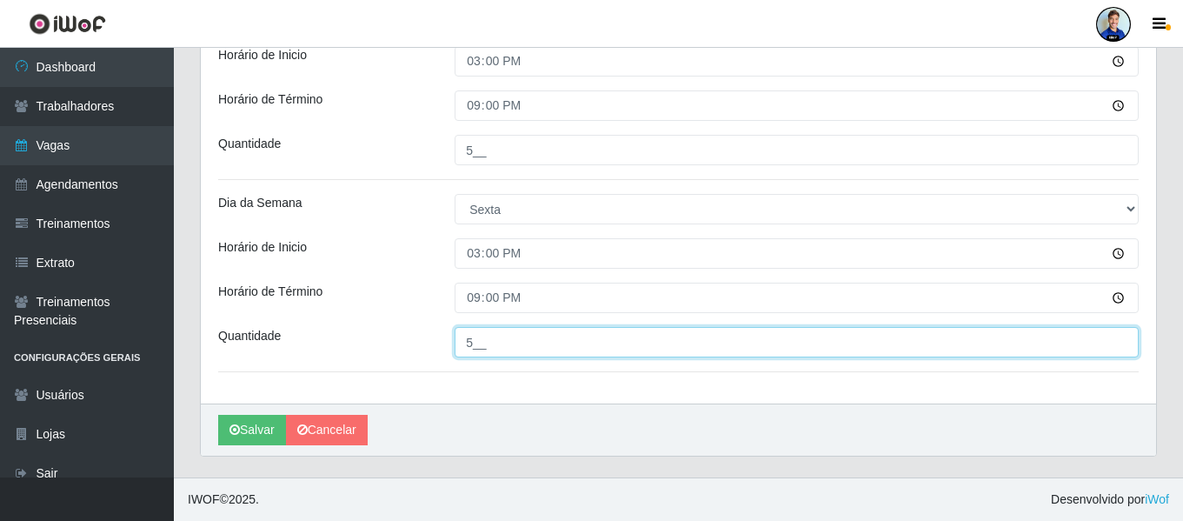
type input "5__"
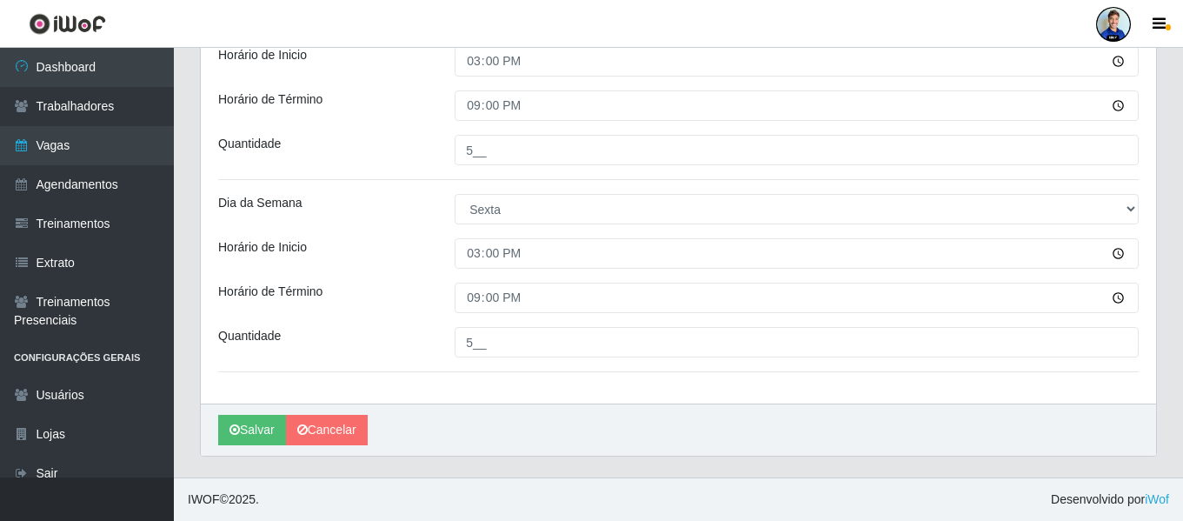
click at [239, 435] on icon "submit" at bounding box center [234, 429] width 10 height 12
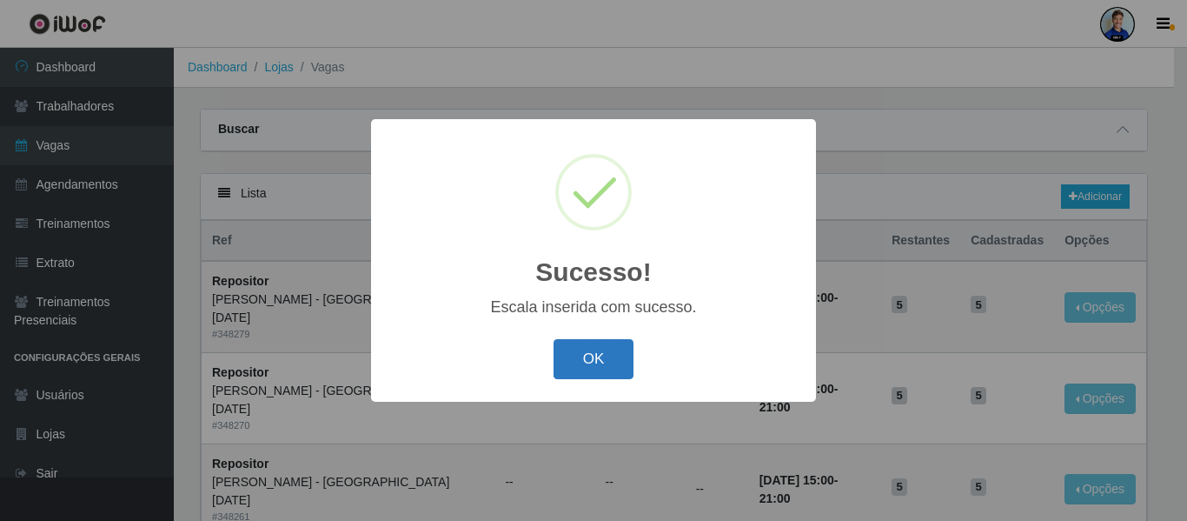
click at [602, 349] on button "OK" at bounding box center [594, 359] width 81 height 41
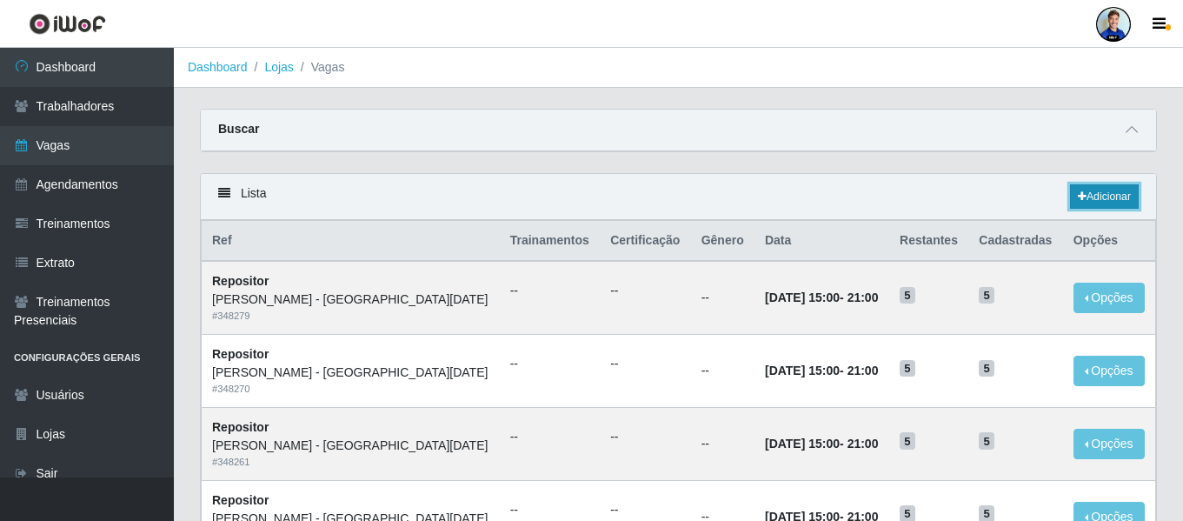
click at [1106, 204] on link "Adicionar" at bounding box center [1104, 196] width 69 height 24
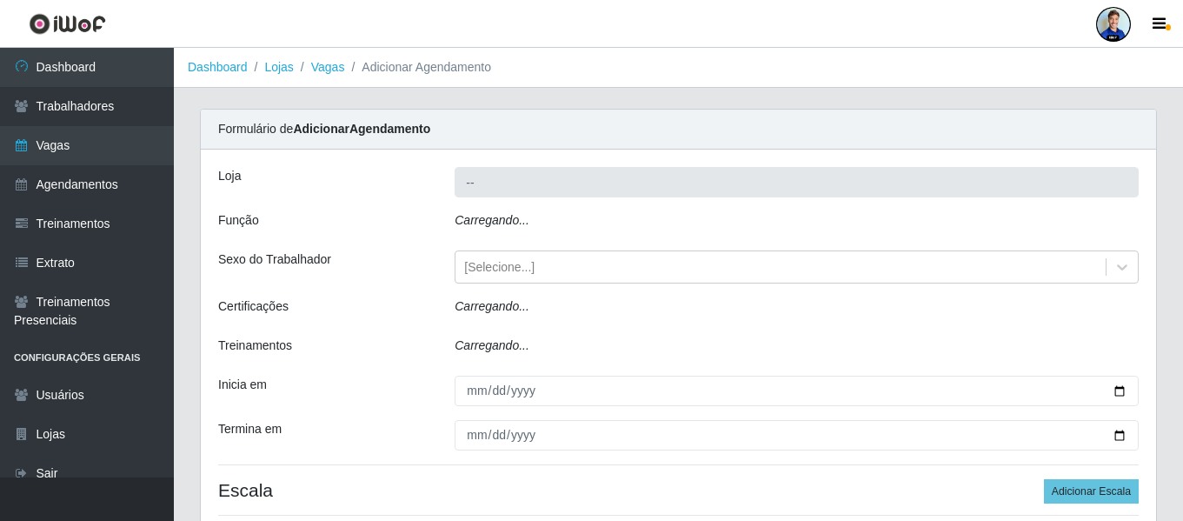
type input "[PERSON_NAME] - [GEOGRAPHIC_DATA][DATE]"
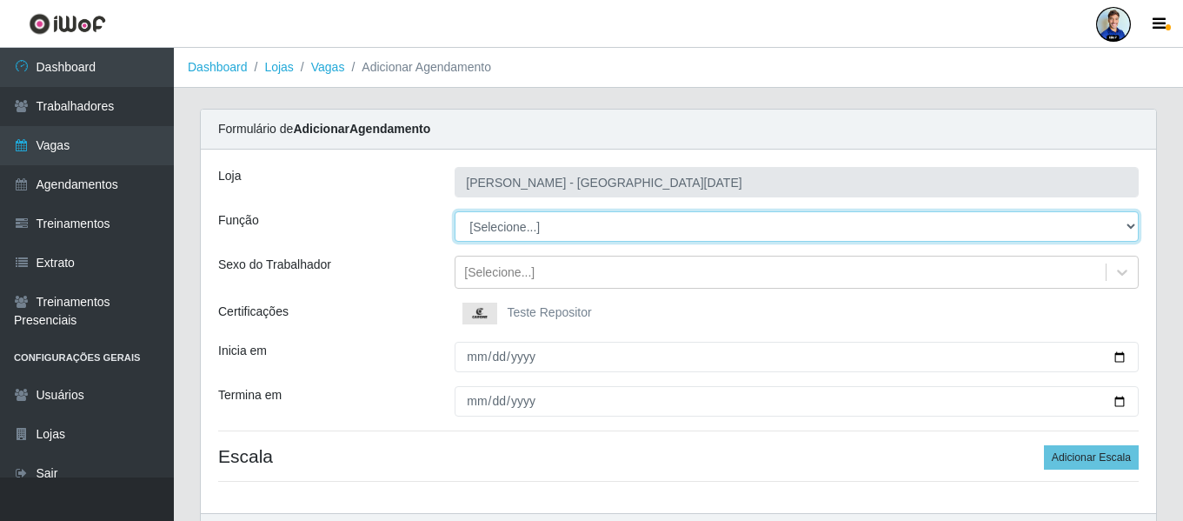
click at [493, 225] on select "[Selecione...] Embalador Embalador + Embalador ++ Repositor Repositor + Reposit…" at bounding box center [797, 226] width 684 height 30
select select "82"
click at [455, 211] on select "[Selecione...] Embalador Embalador + Embalador ++ Repositor Repositor + Reposit…" at bounding box center [797, 226] width 684 height 30
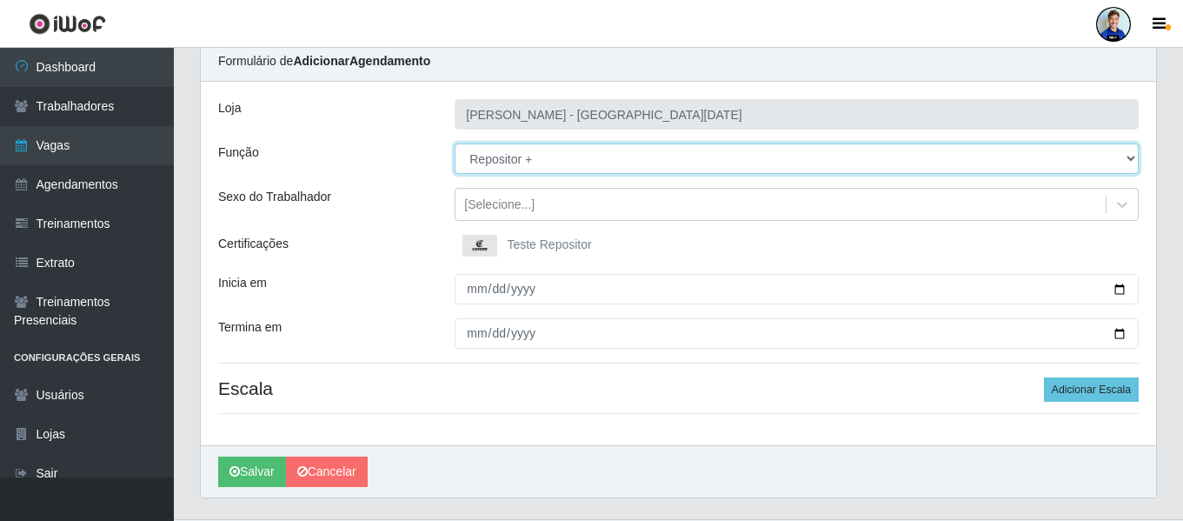
scroll to position [87, 0]
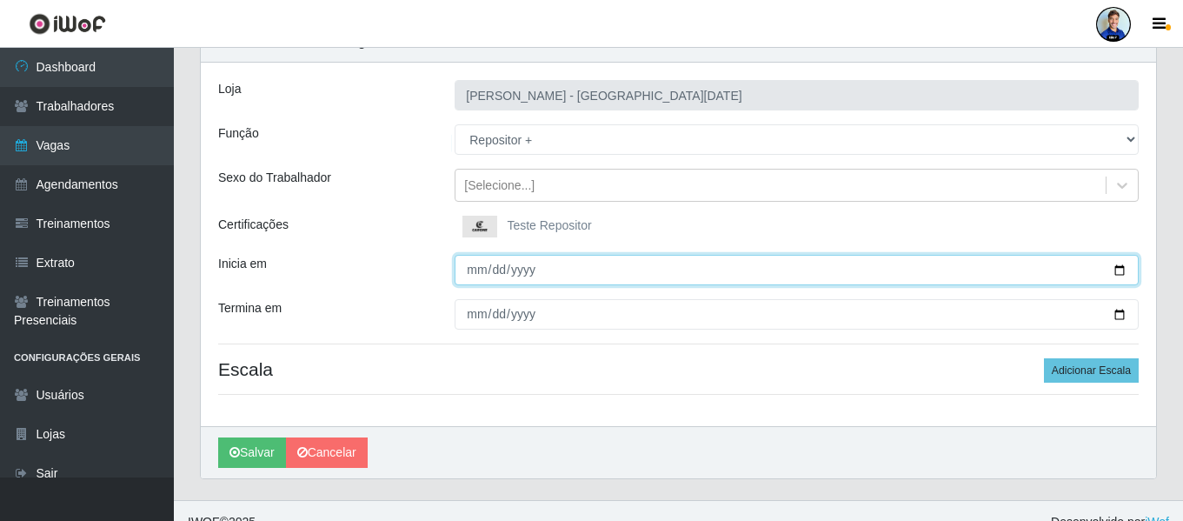
click at [468, 267] on input "Inicia em" at bounding box center [797, 270] width 684 height 30
type input "[DATE]"
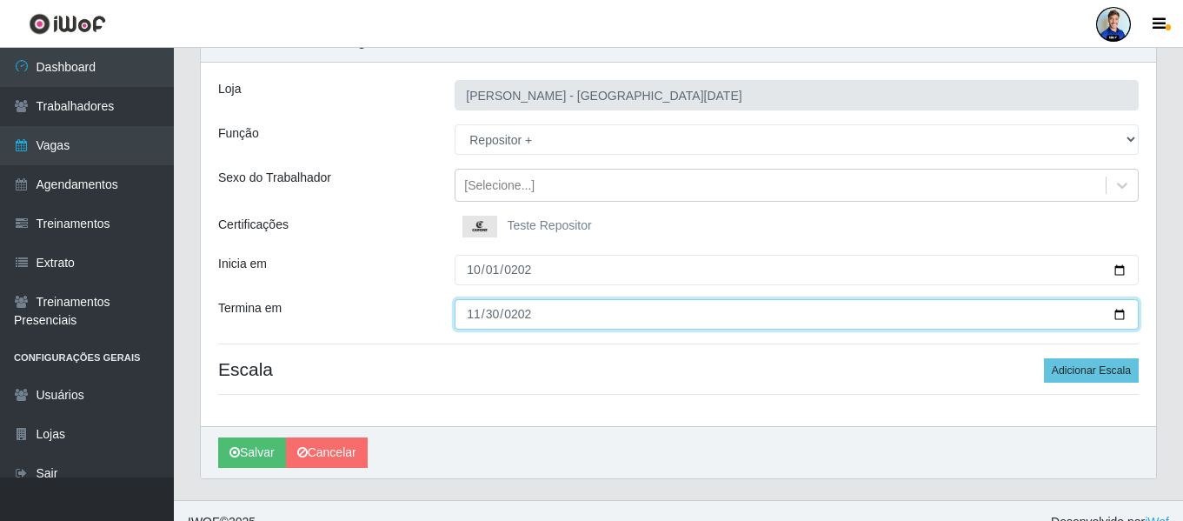
type input "[DATE]"
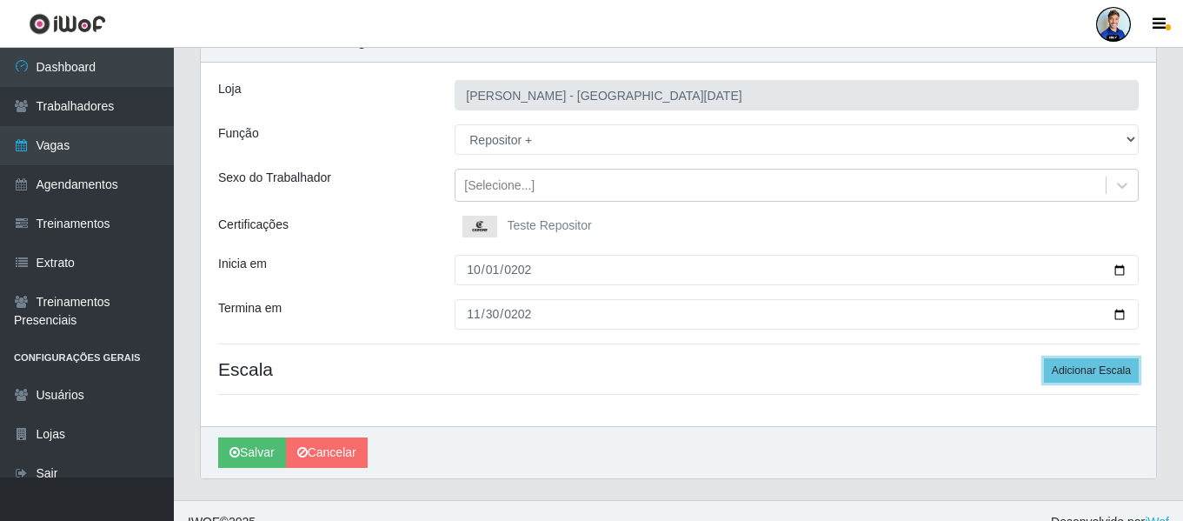
click at [1044, 358] on button "Adicionar Escala" at bounding box center [1091, 370] width 95 height 24
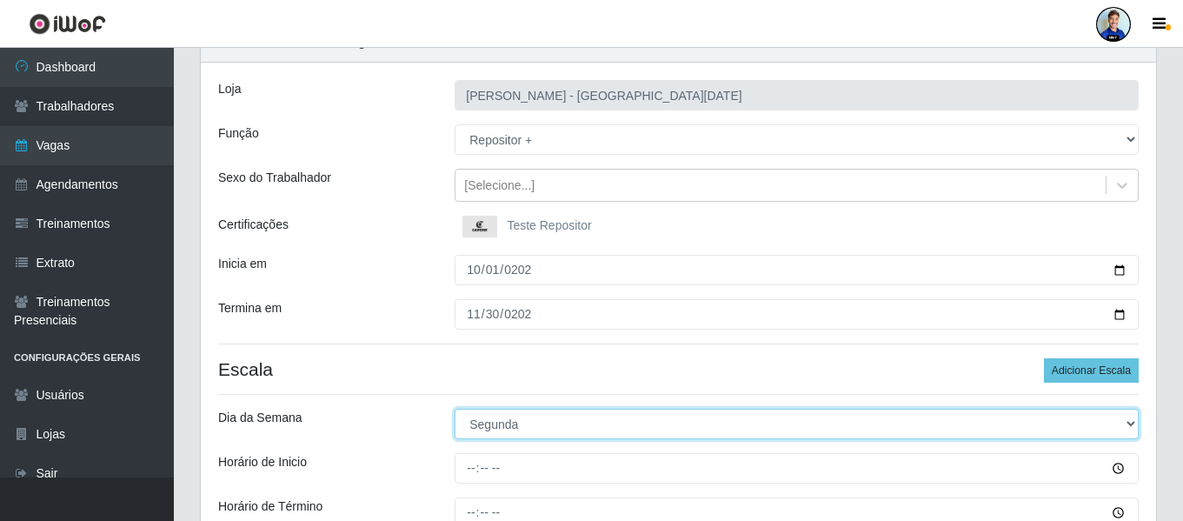
select select "6"
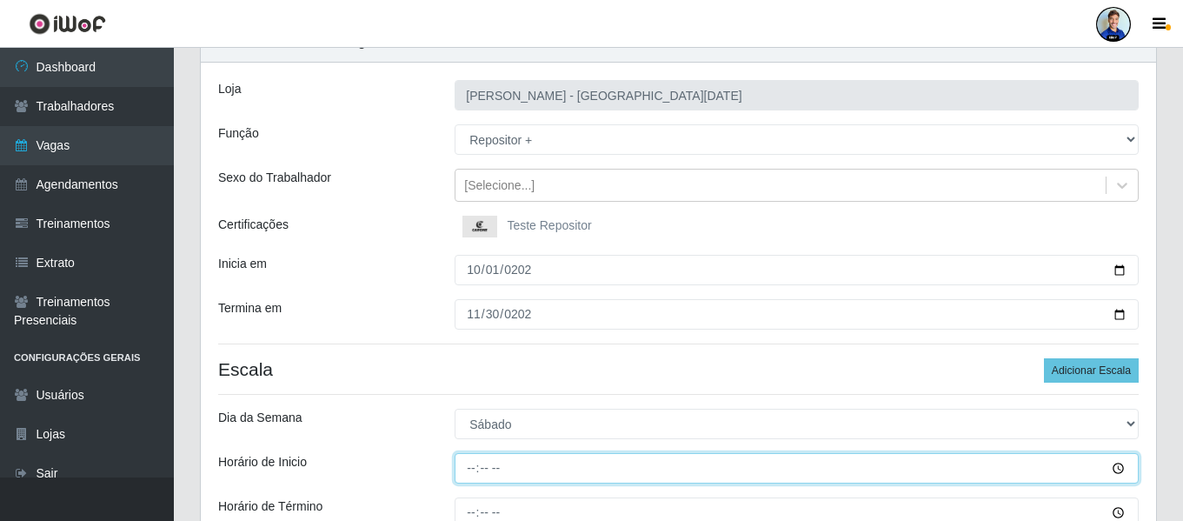
type input "10:00"
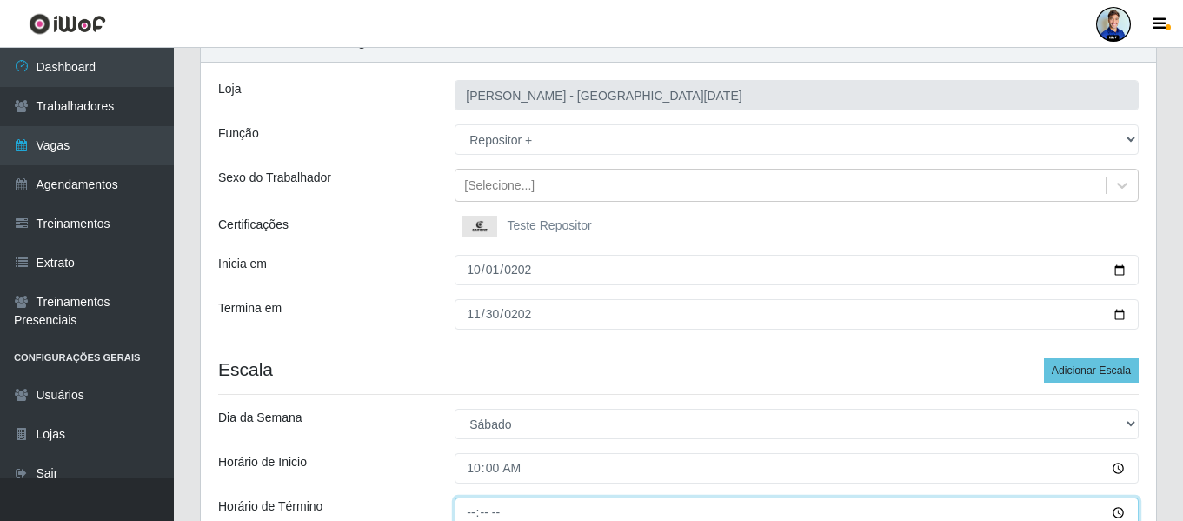
scroll to position [94, 0]
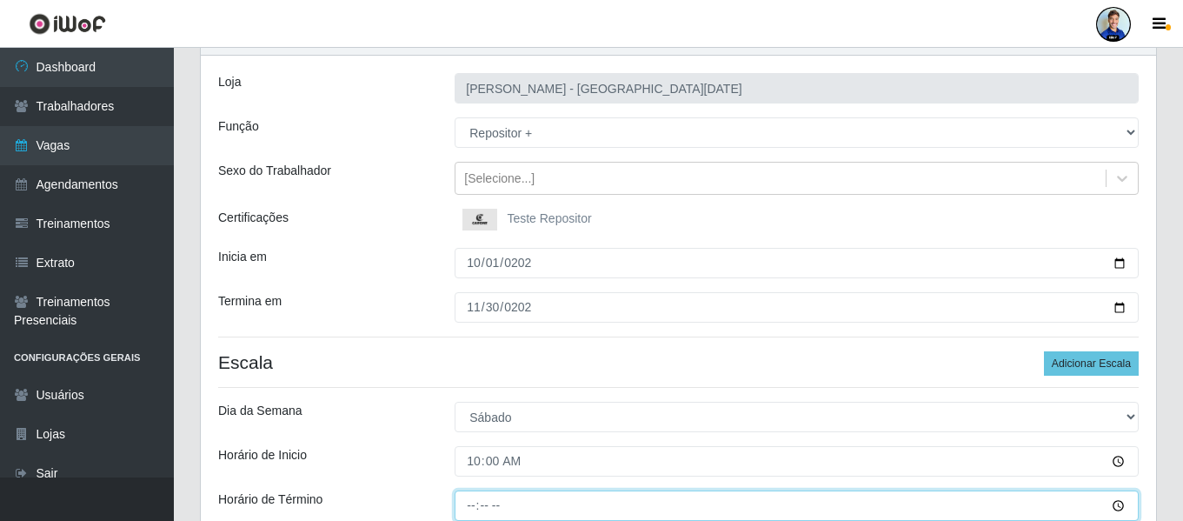
type input "16:00"
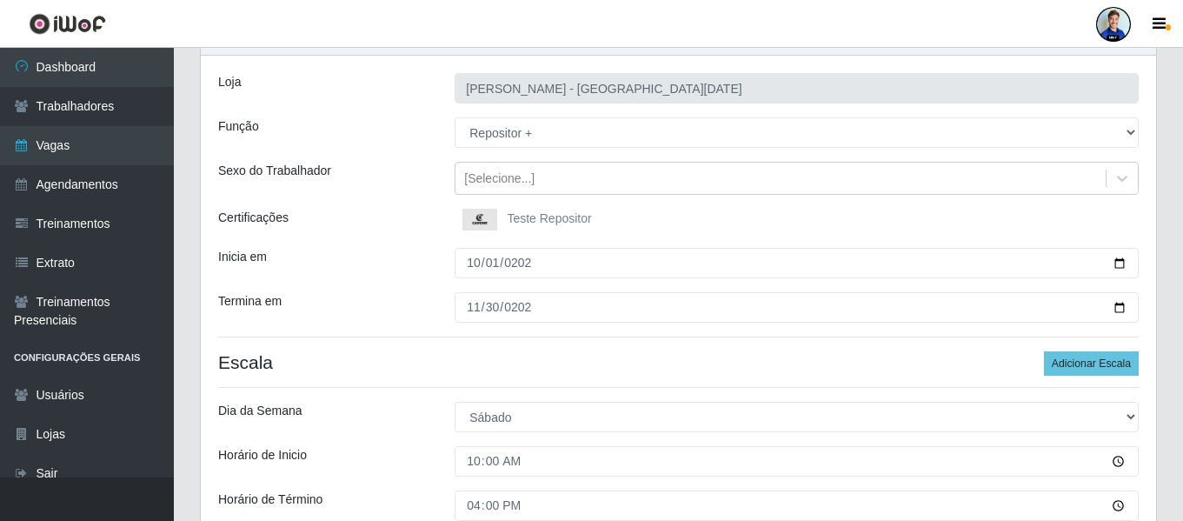
scroll to position [302, 0]
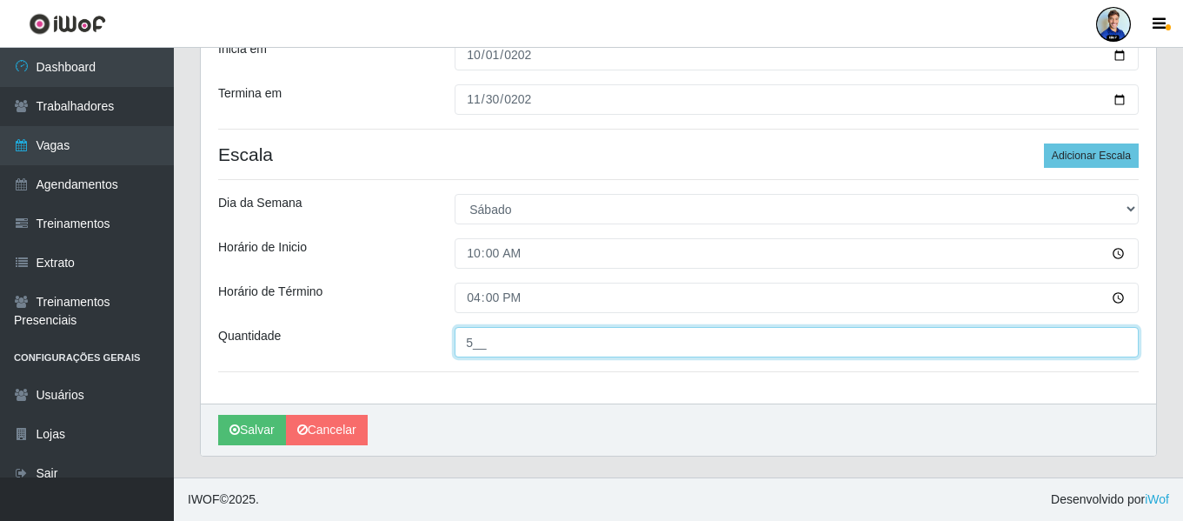
type input "5__"
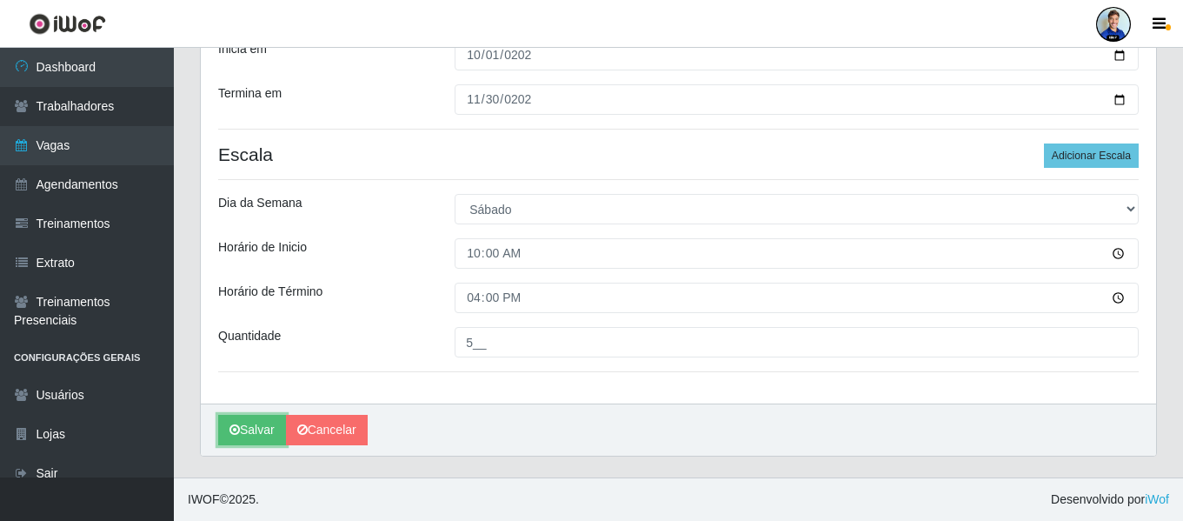
click at [218, 415] on button "Salvar" at bounding box center [252, 430] width 68 height 30
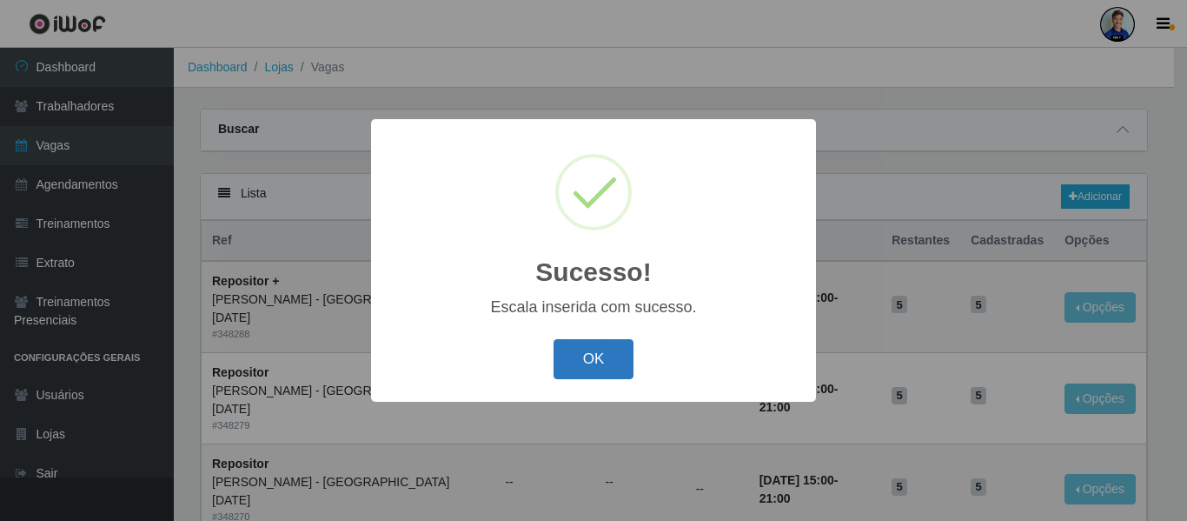
click at [602, 351] on button "OK" at bounding box center [594, 359] width 81 height 41
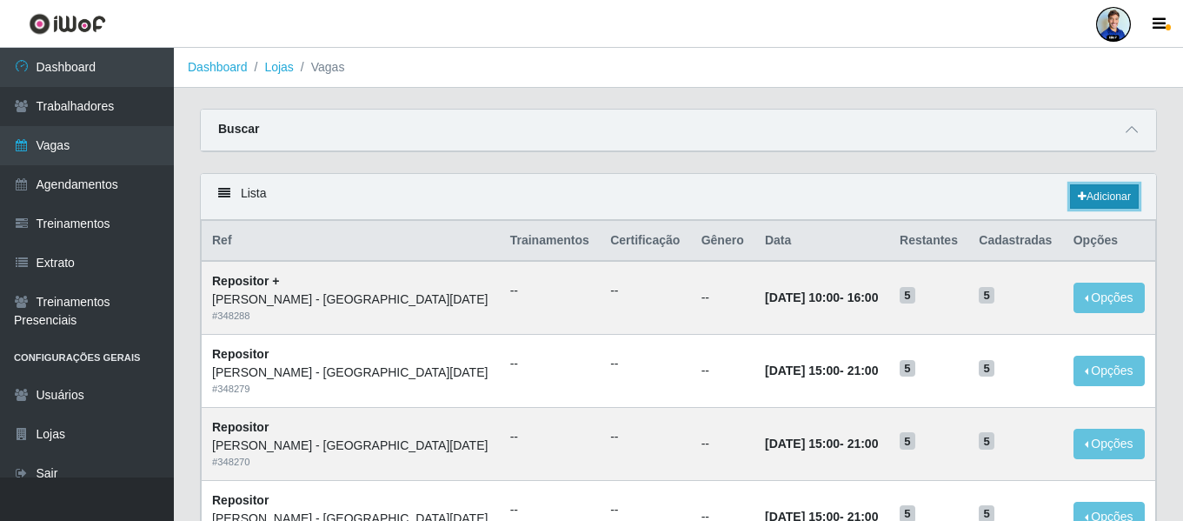
click at [1088, 203] on link "Adicionar" at bounding box center [1104, 196] width 69 height 24
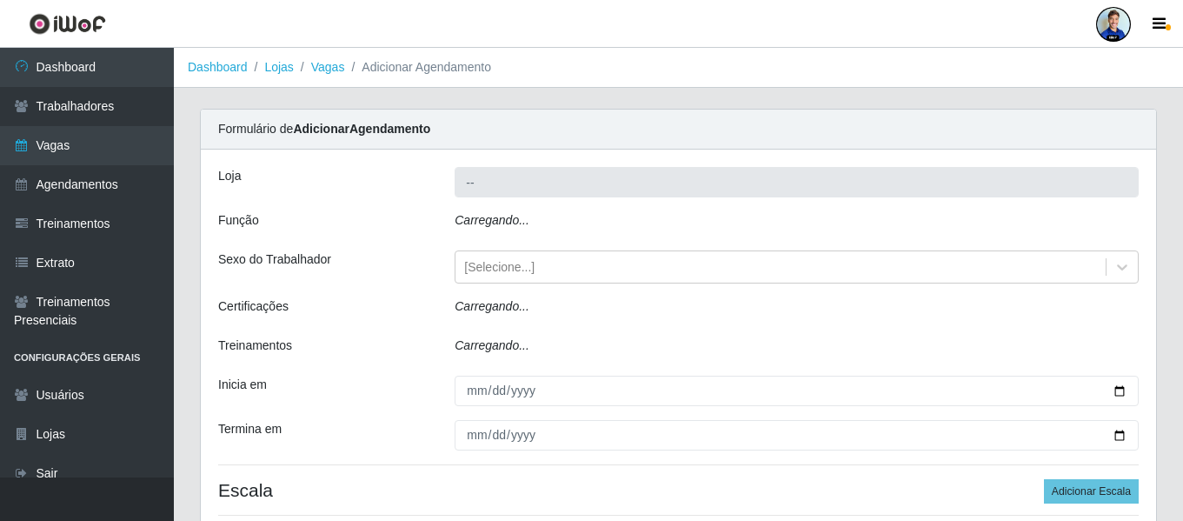
type input "[PERSON_NAME] - [GEOGRAPHIC_DATA][DATE]"
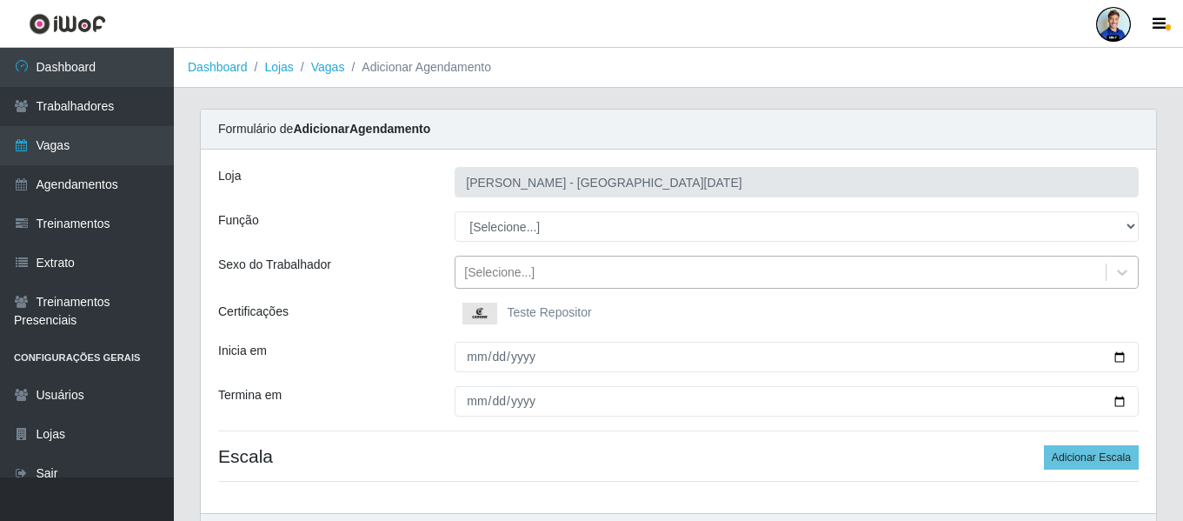
click at [541, 269] on div "[Selecione...]" at bounding box center [780, 272] width 650 height 29
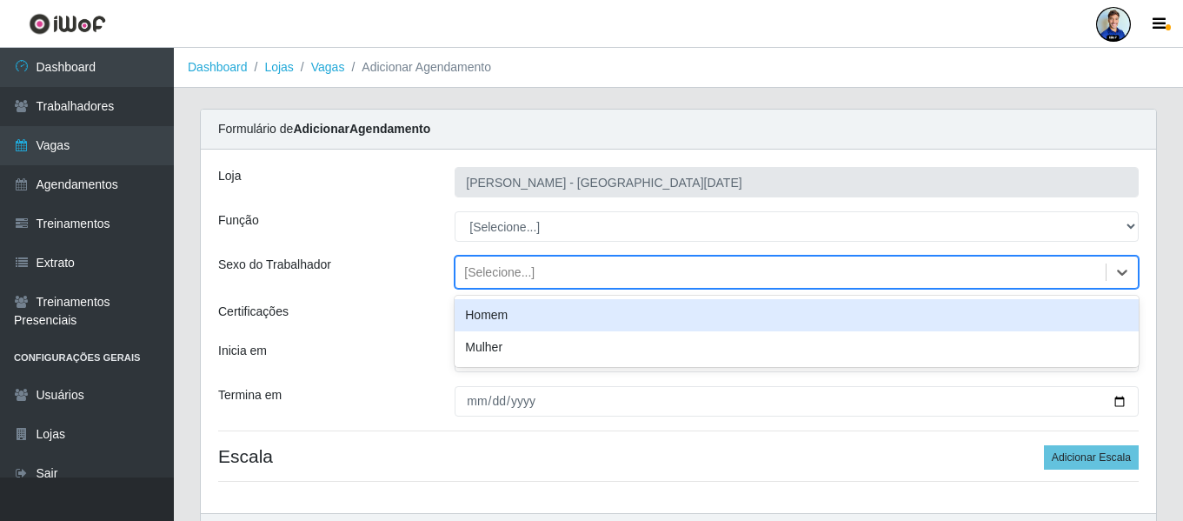
click at [541, 269] on div "[Selecione...]" at bounding box center [780, 272] width 650 height 29
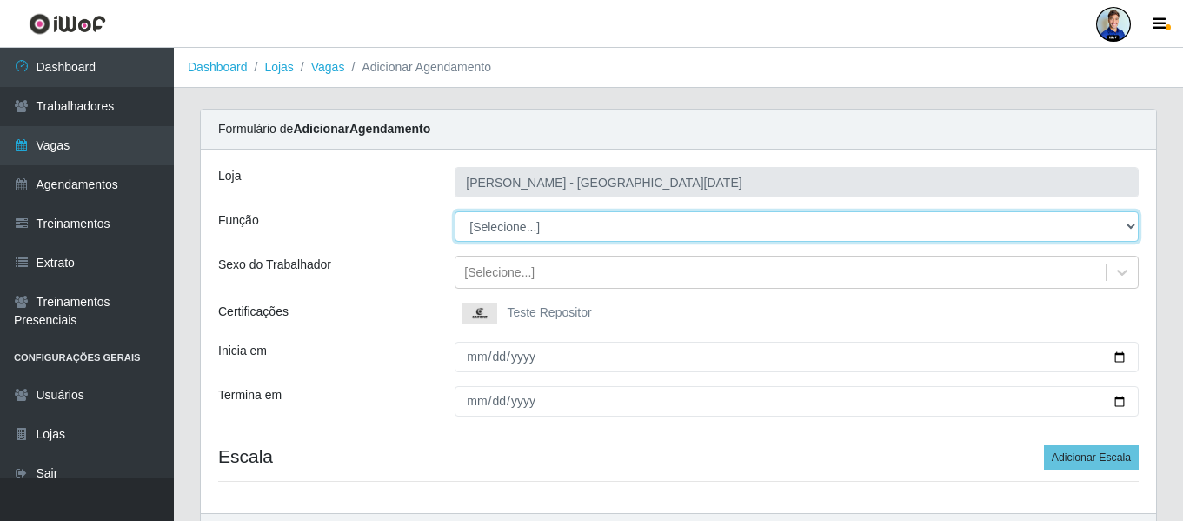
click at [529, 235] on select "[Selecione...] Embalador Embalador + Embalador ++ Repositor Repositor + Reposit…" at bounding box center [797, 226] width 684 height 30
select select "1"
click at [455, 211] on select "[Selecione...] Embalador Embalador + Embalador ++ Repositor Repositor + Reposit…" at bounding box center [797, 226] width 684 height 30
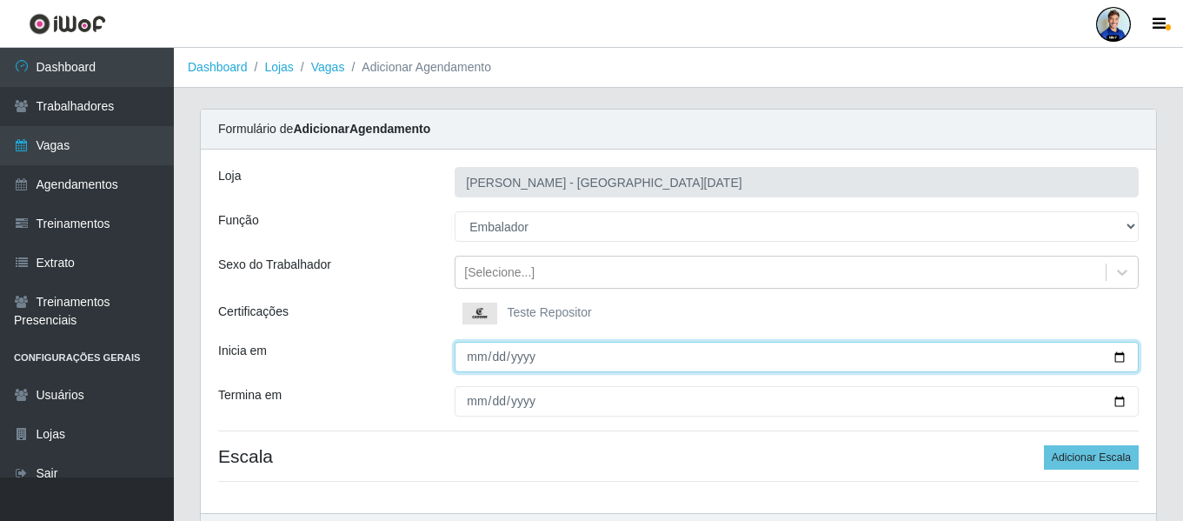
click at [470, 357] on input "Inicia em" at bounding box center [797, 357] width 684 height 30
type input "[DATE]"
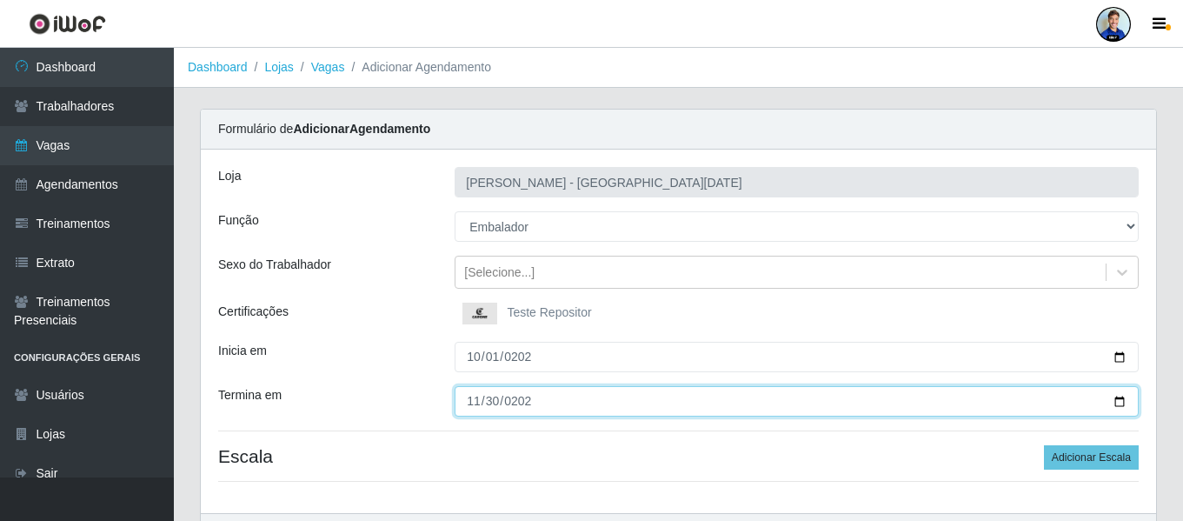
type input "[DATE]"
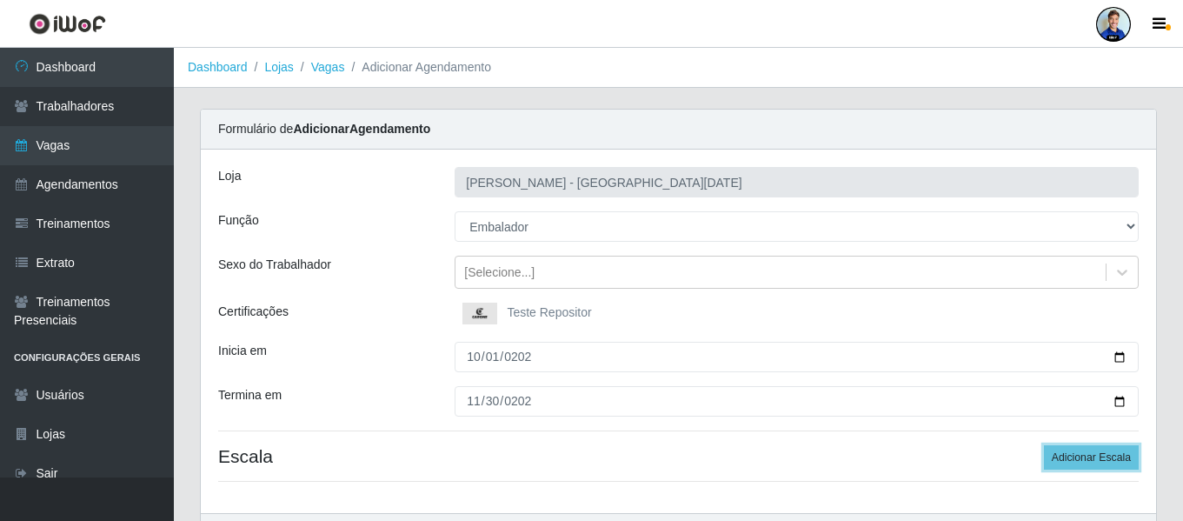
click at [1044, 445] on button "Adicionar Escala" at bounding box center [1091, 457] width 95 height 24
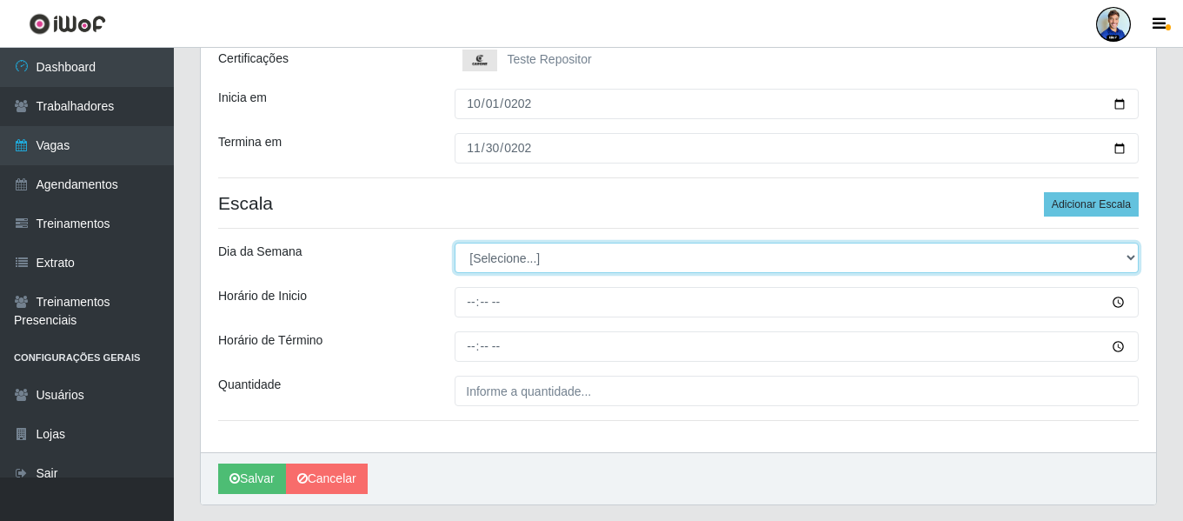
scroll to position [254, 0]
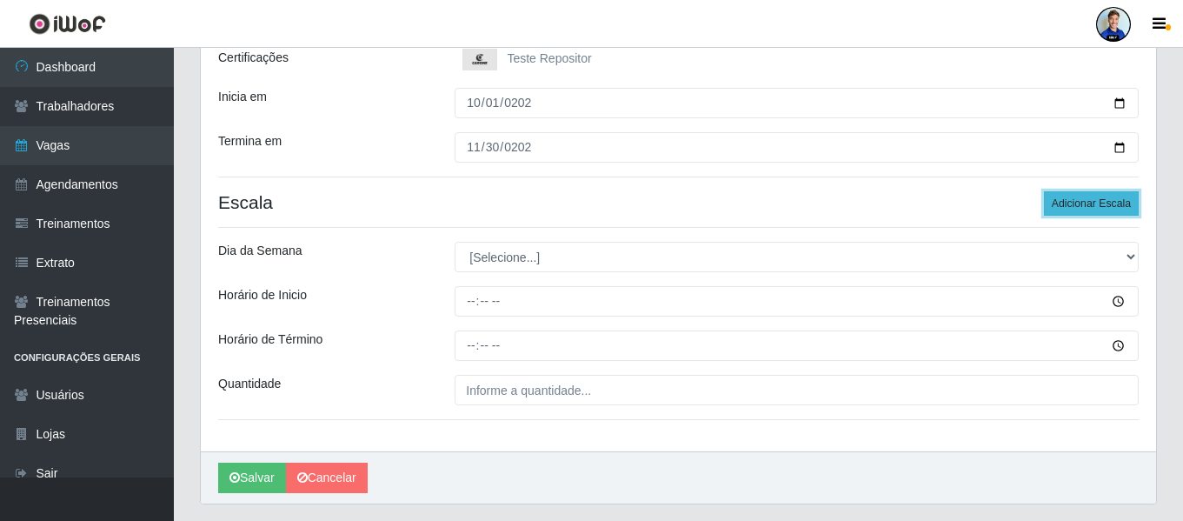
click at [1080, 193] on button "Adicionar Escala" at bounding box center [1091, 203] width 95 height 24
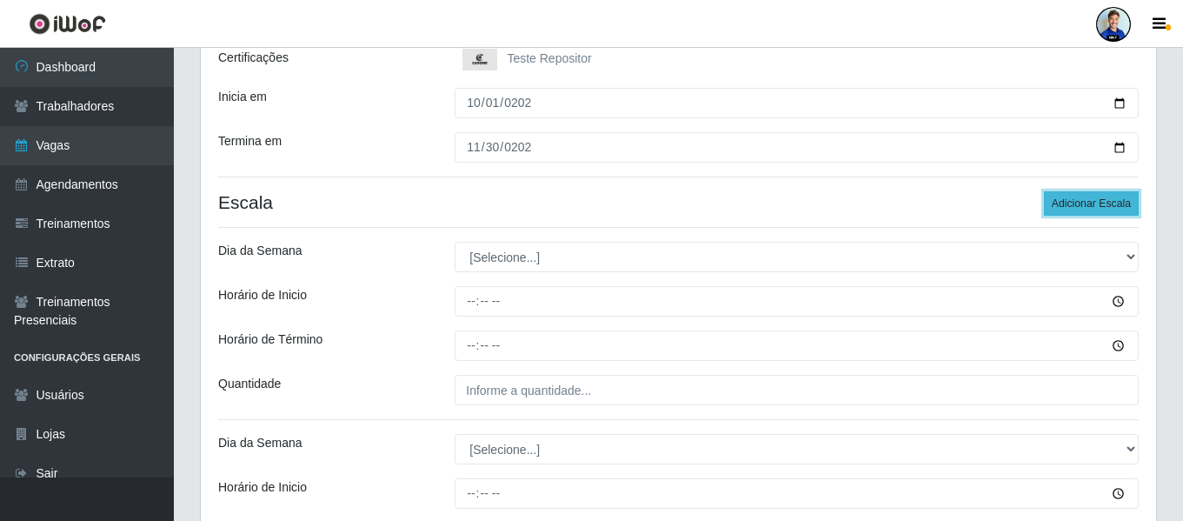
click at [1086, 192] on button "Adicionar Escala" at bounding box center [1091, 203] width 95 height 24
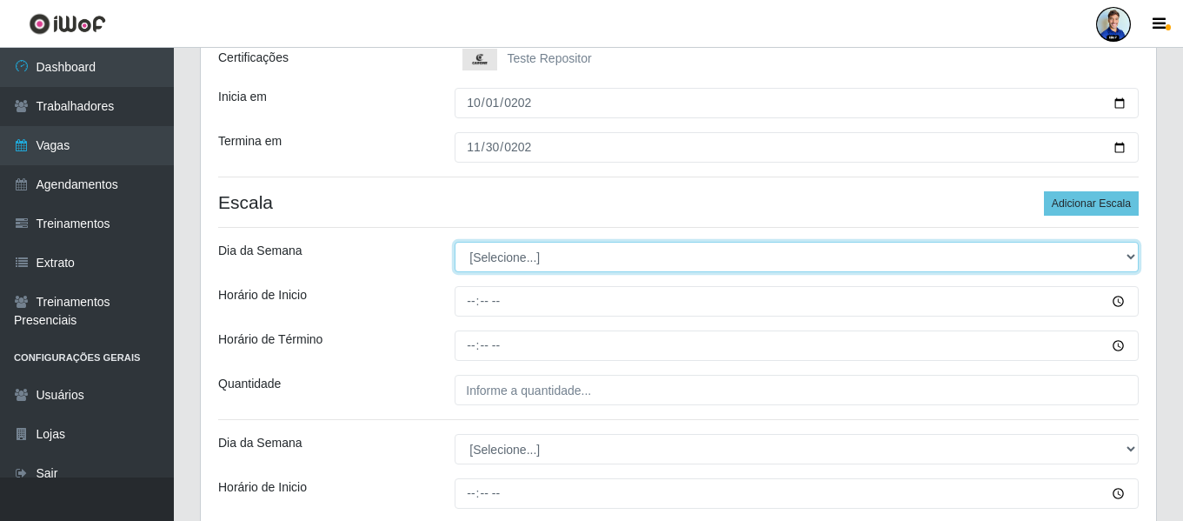
click at [488, 253] on select "[Selecione...] Segunda Terça Quarta Quinta Sexta Sábado Domingo" at bounding box center [797, 257] width 684 height 30
select select "1"
click at [455, 242] on select "[Selecione...] Segunda Terça Quarta Quinta Sexta Sábado Domingo" at bounding box center [797, 257] width 684 height 30
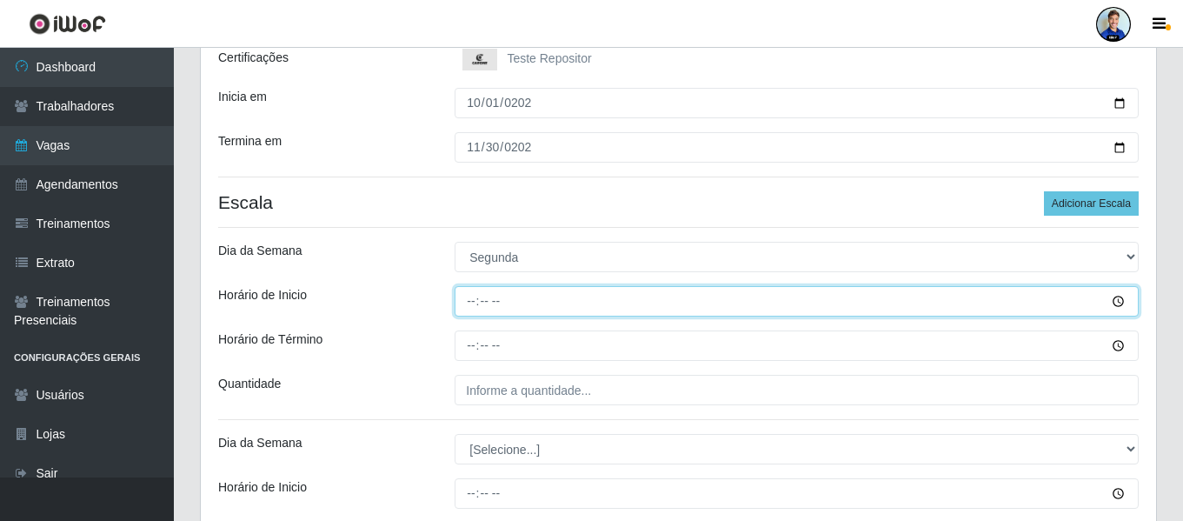
type input "15:00"
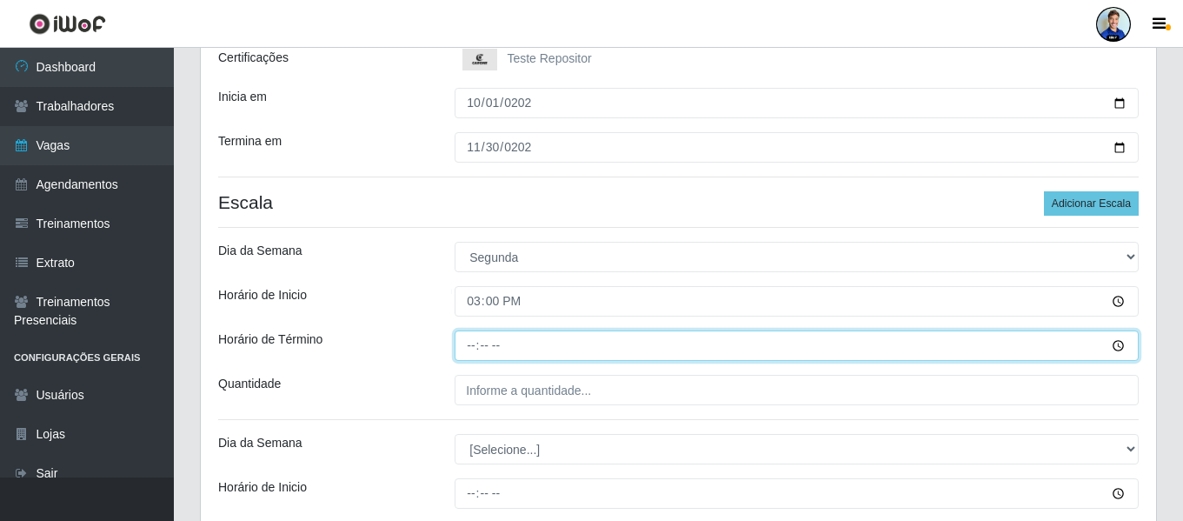
type input "21:00"
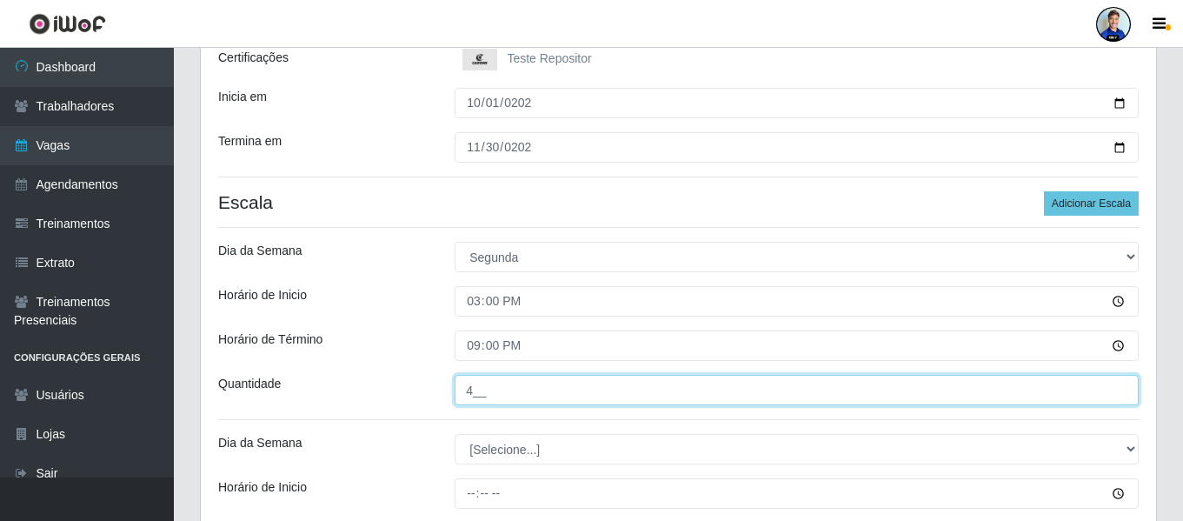
type input "4__"
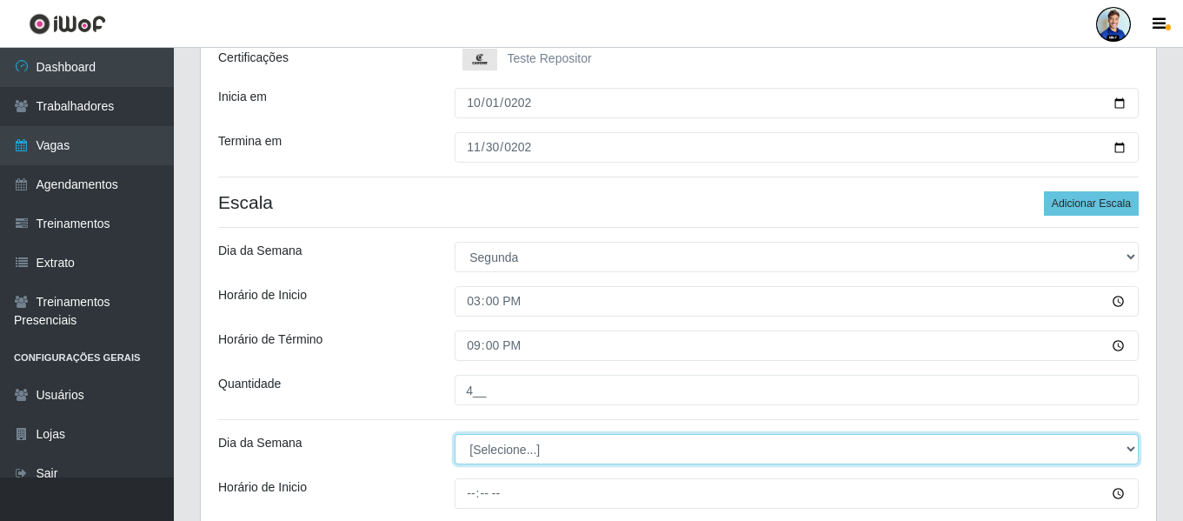
select select "2"
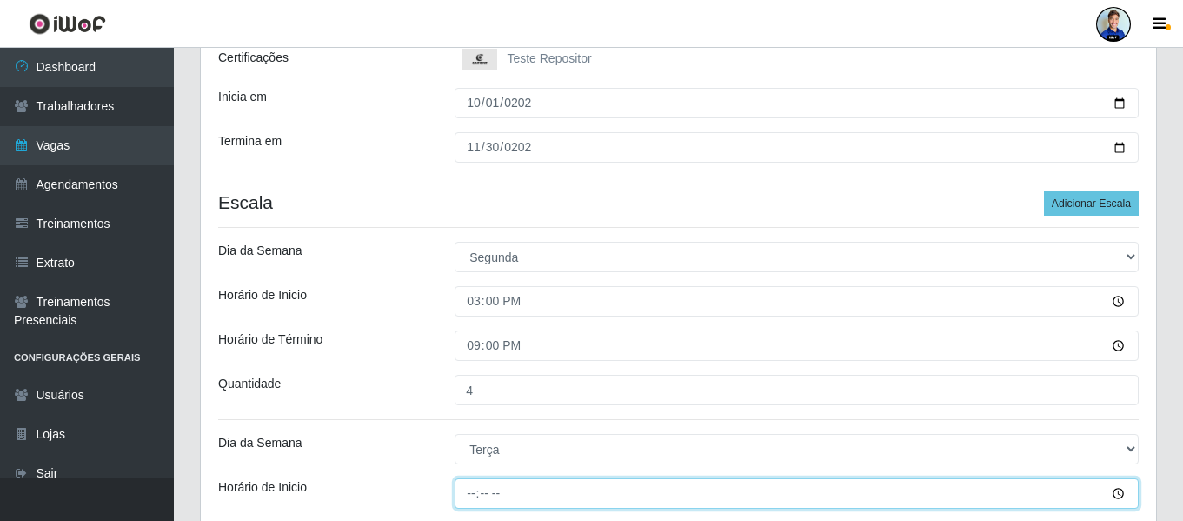
type input "15:00"
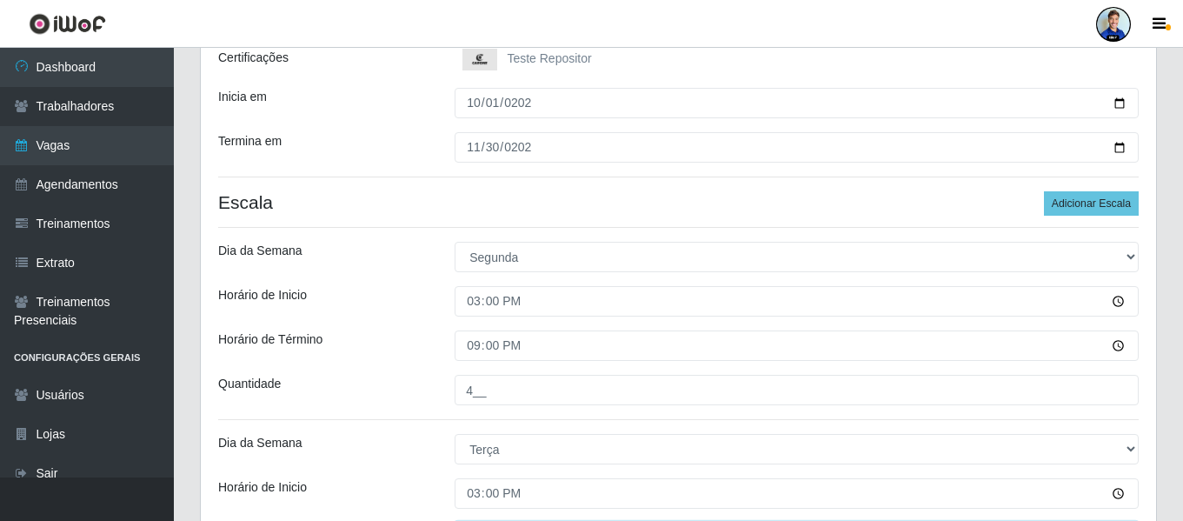
scroll to position [531, 0]
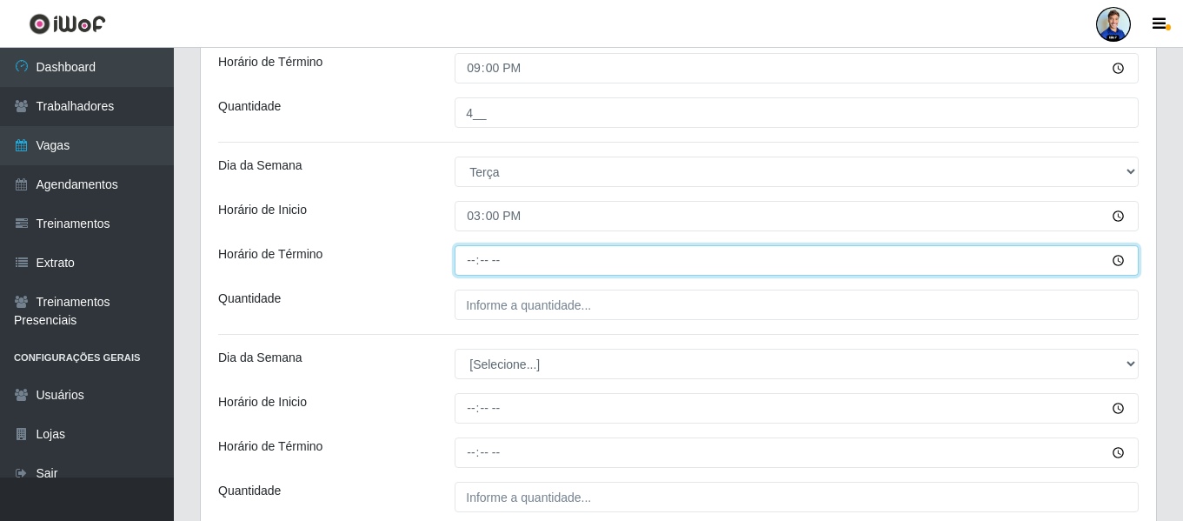
type input "21:00"
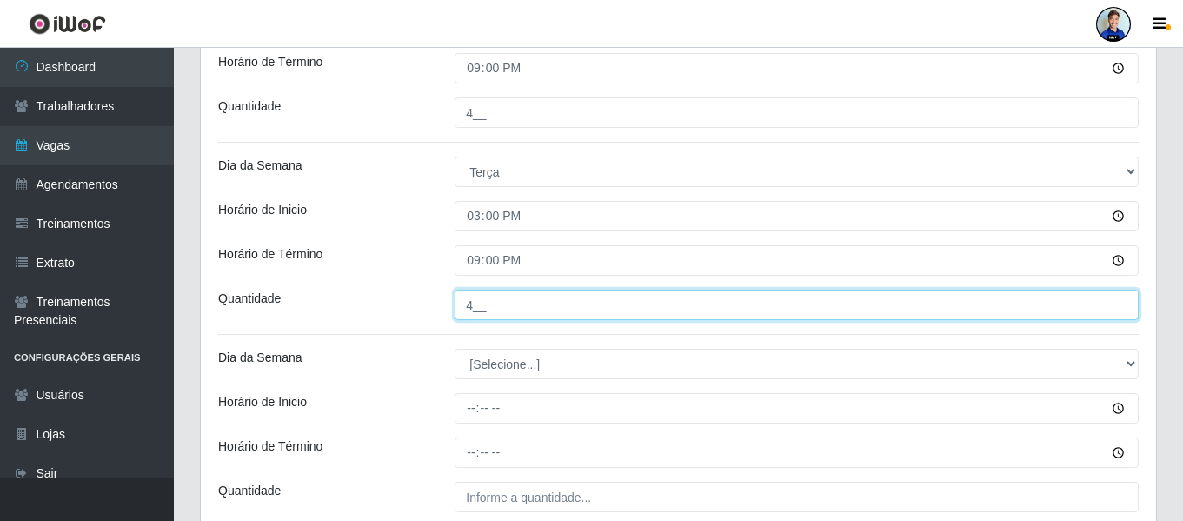
type input "4__"
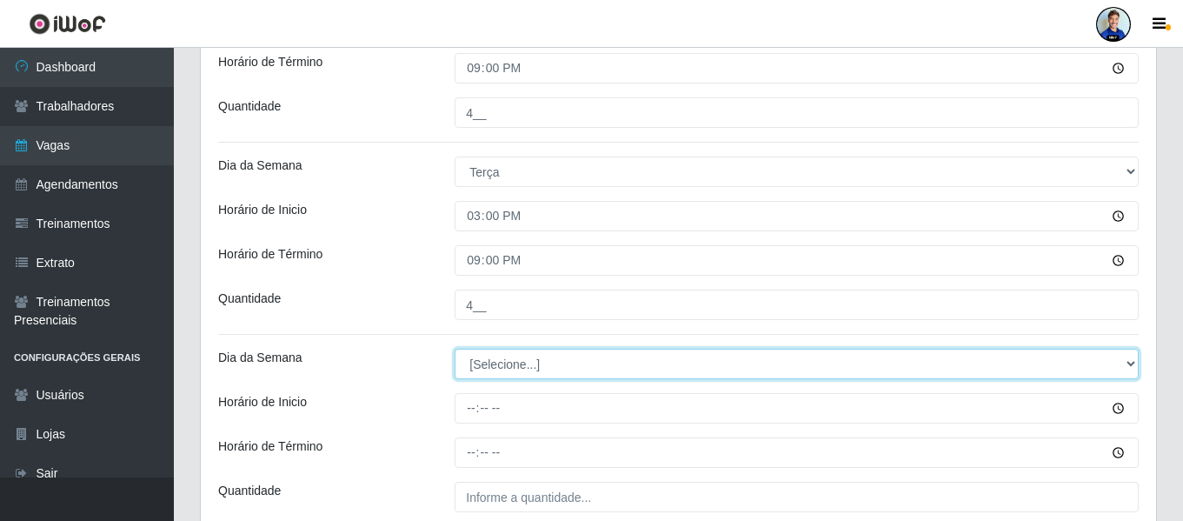
select select "3"
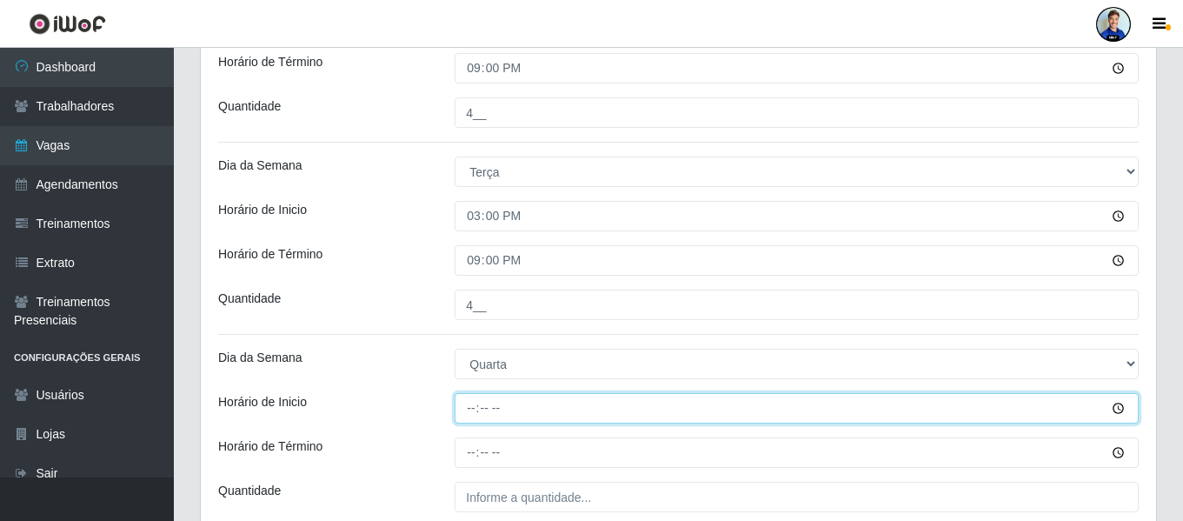
type input "15:00"
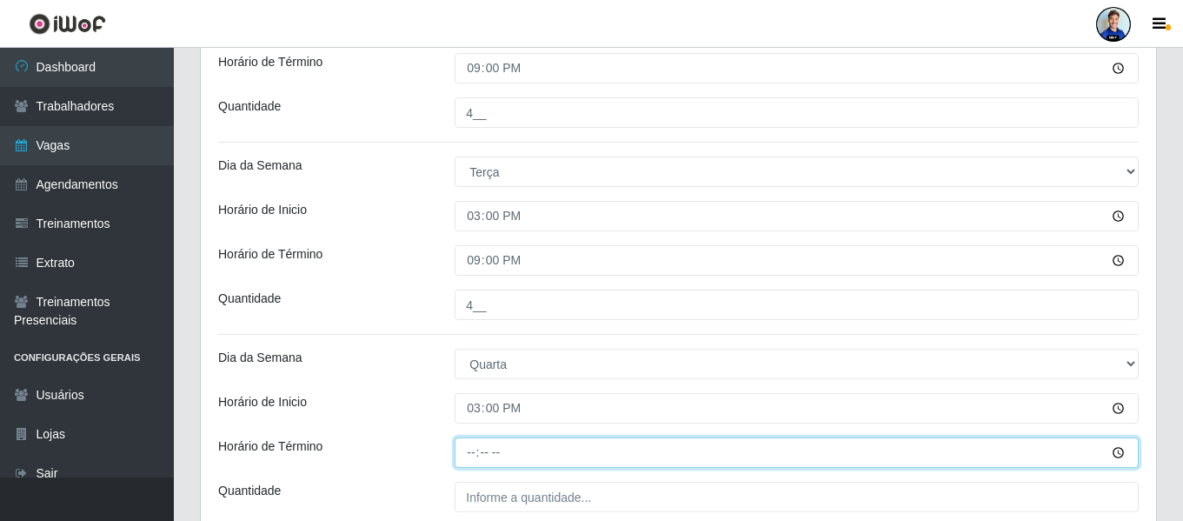
type input "21:00"
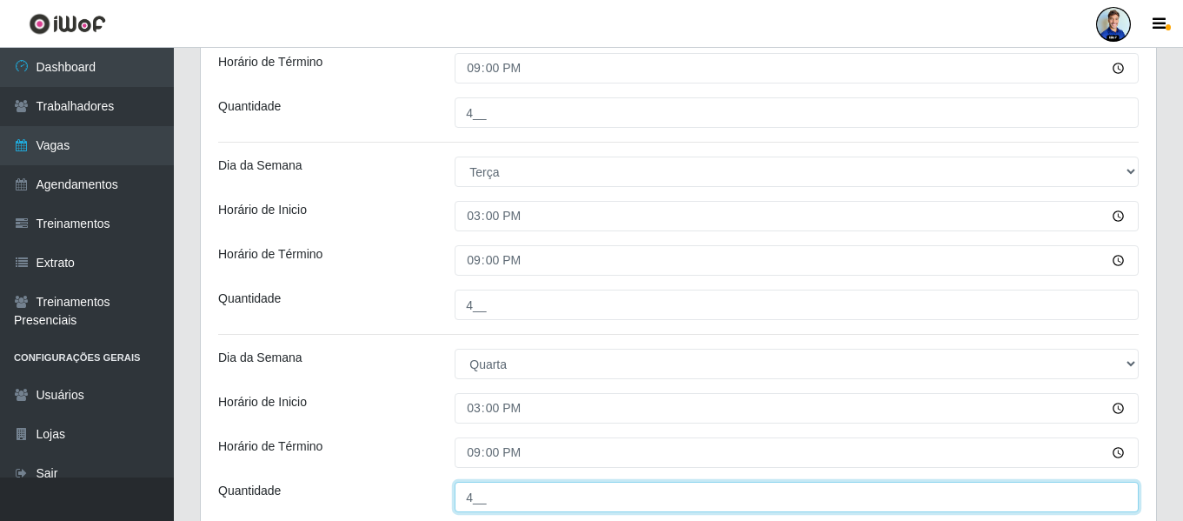
type input "4__"
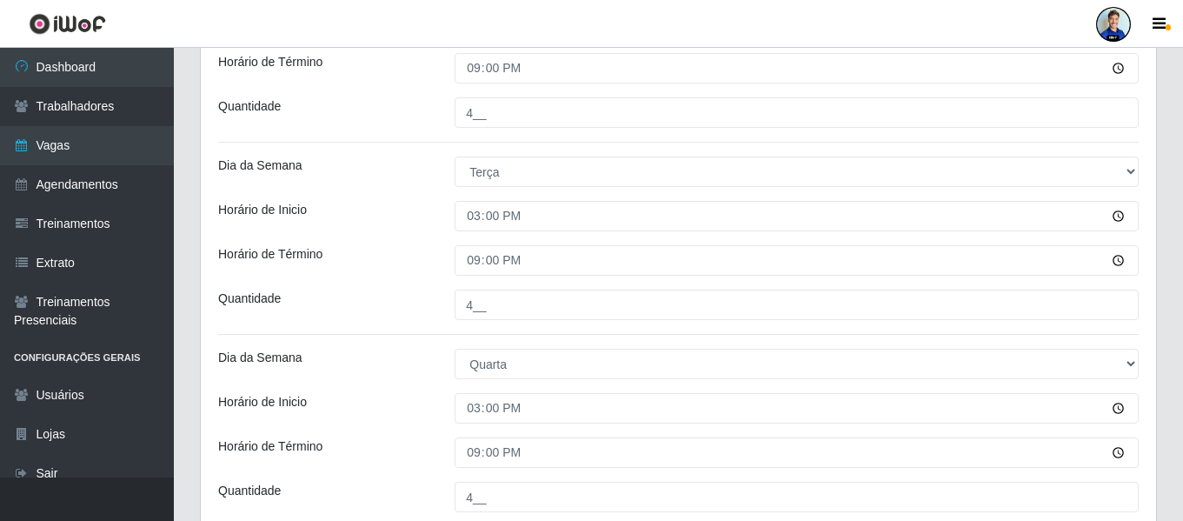
scroll to position [827, 0]
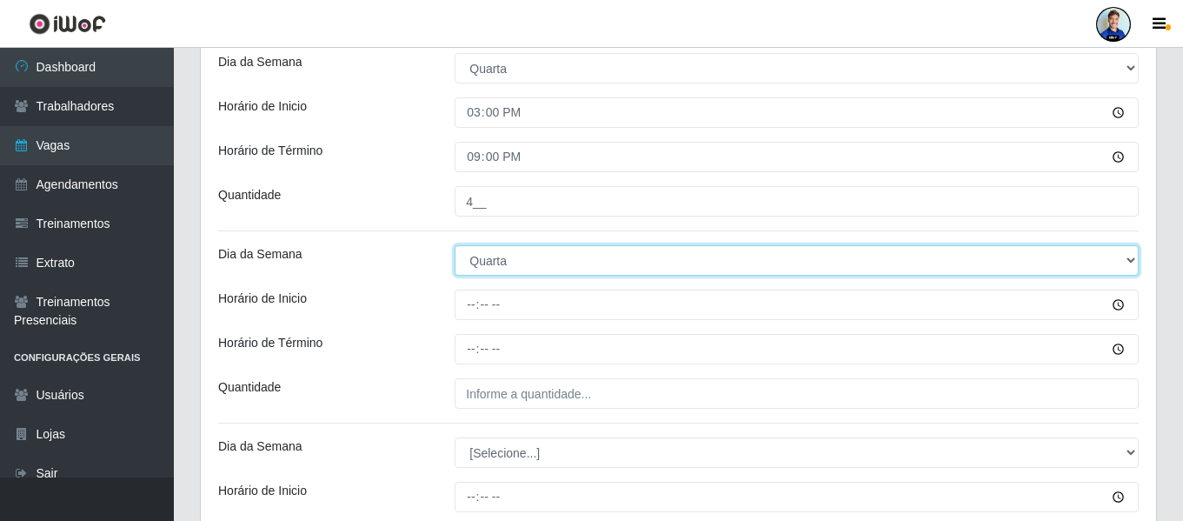
select select "4"
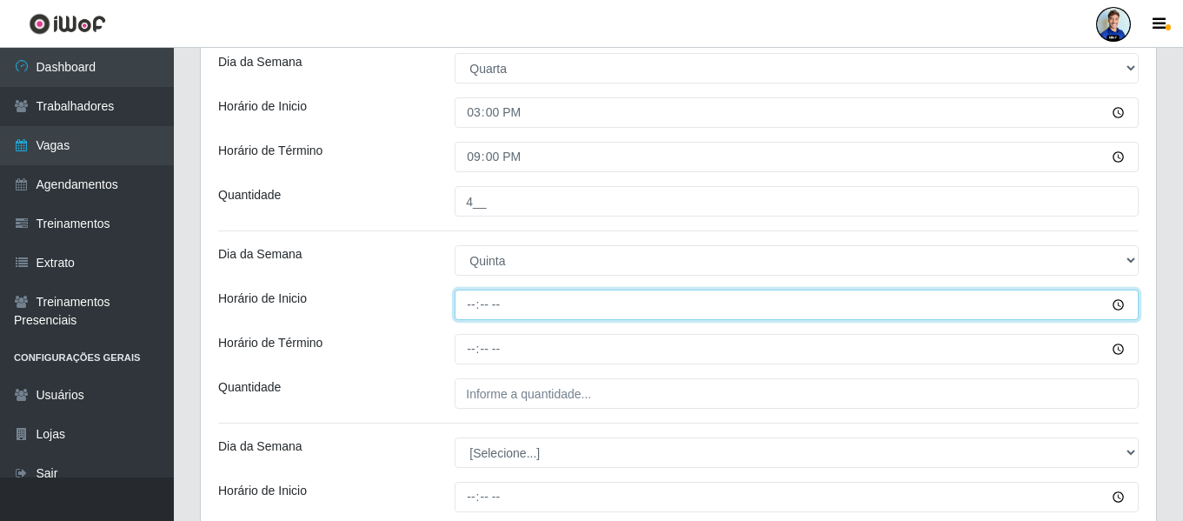
type input "15:00"
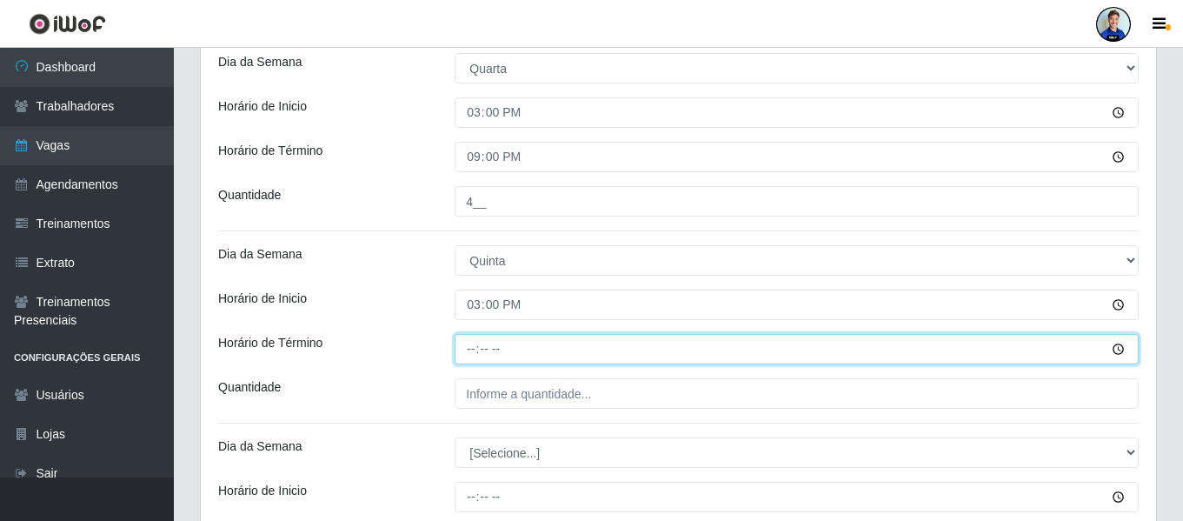
type input "21:00"
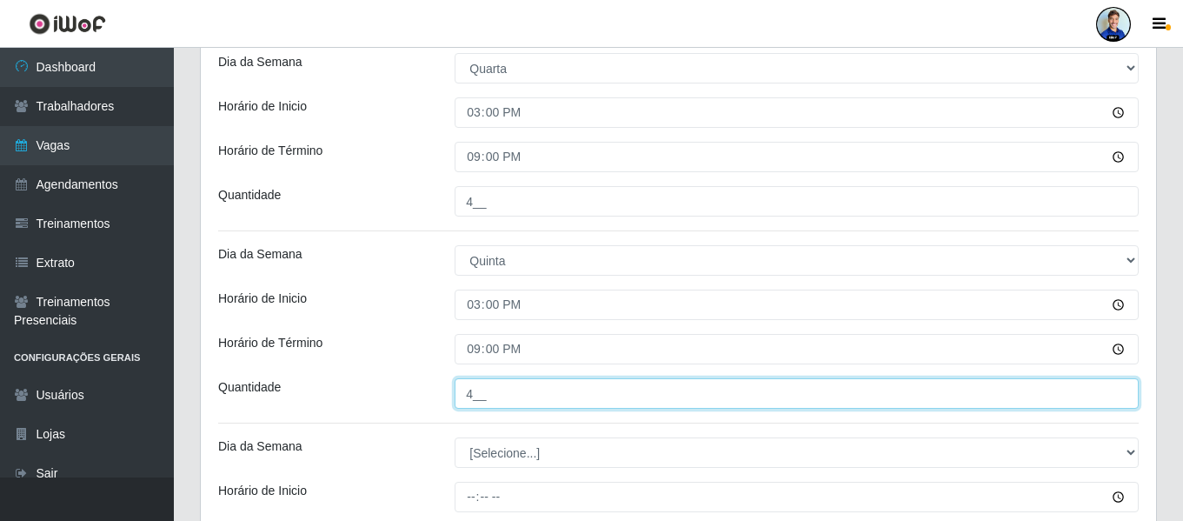
type input "4__"
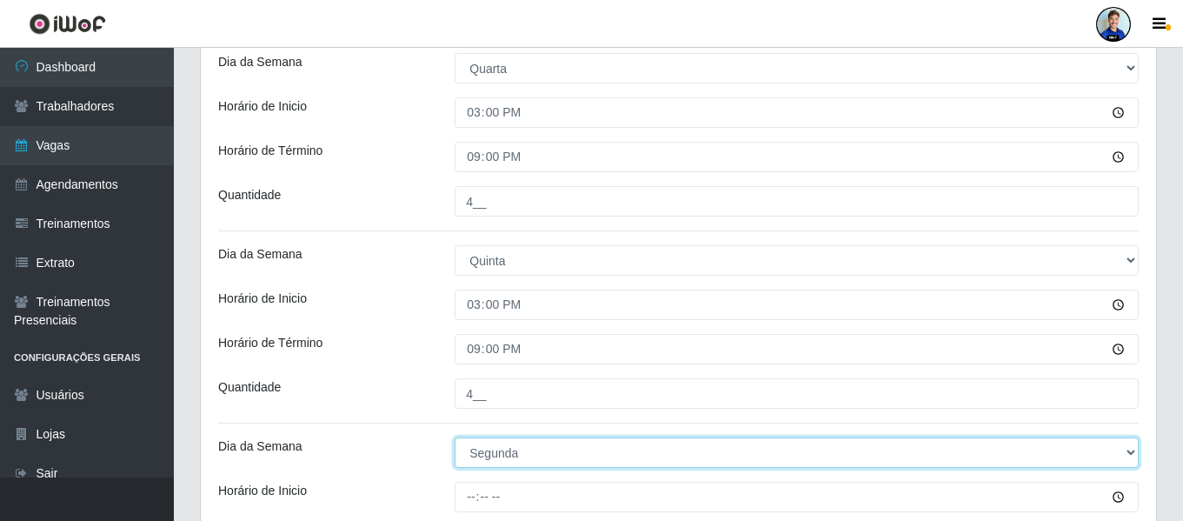
select select "5"
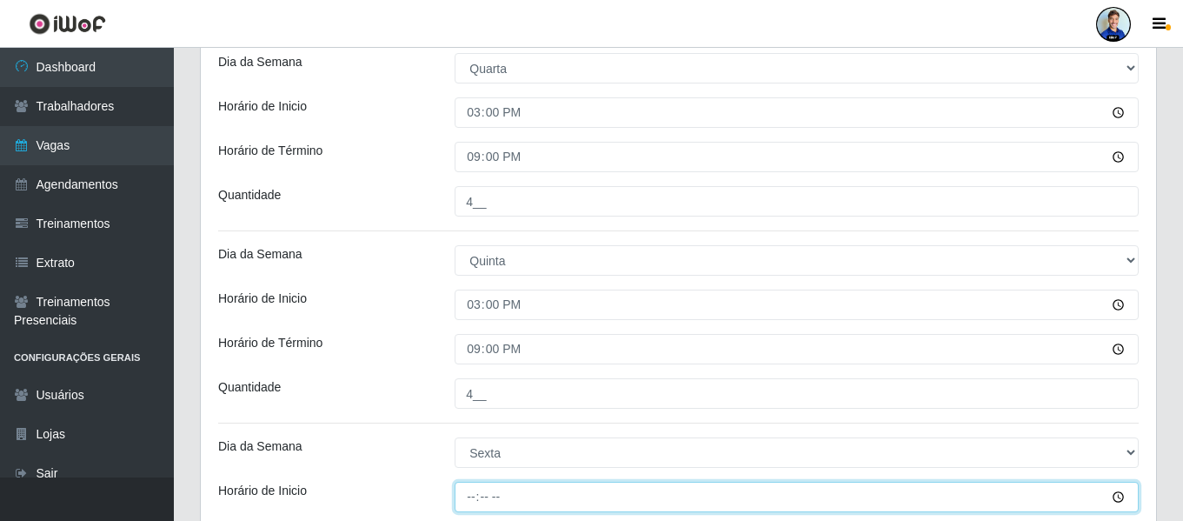
type input "15:00"
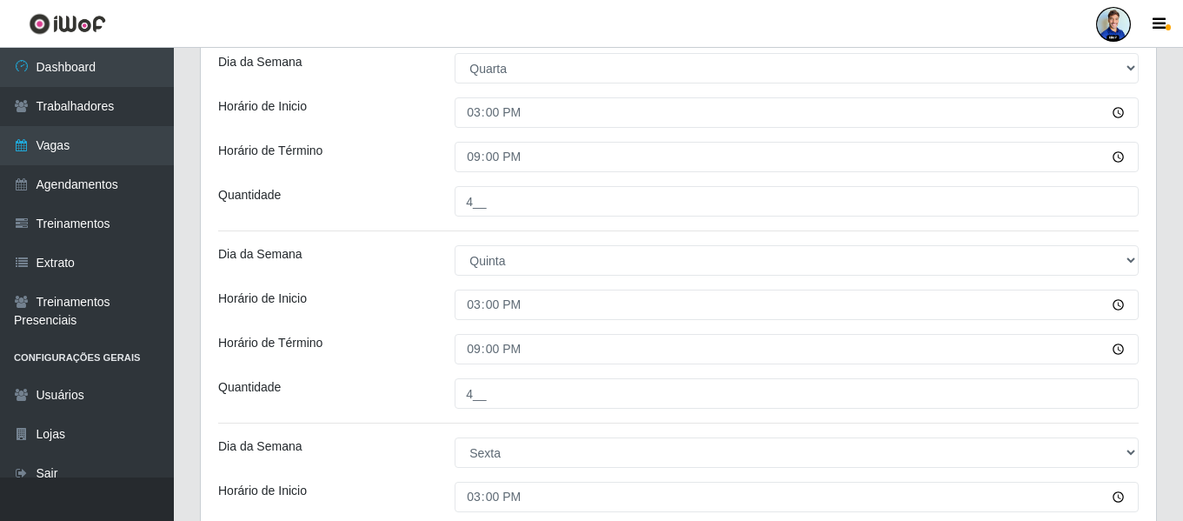
scroll to position [1070, 0]
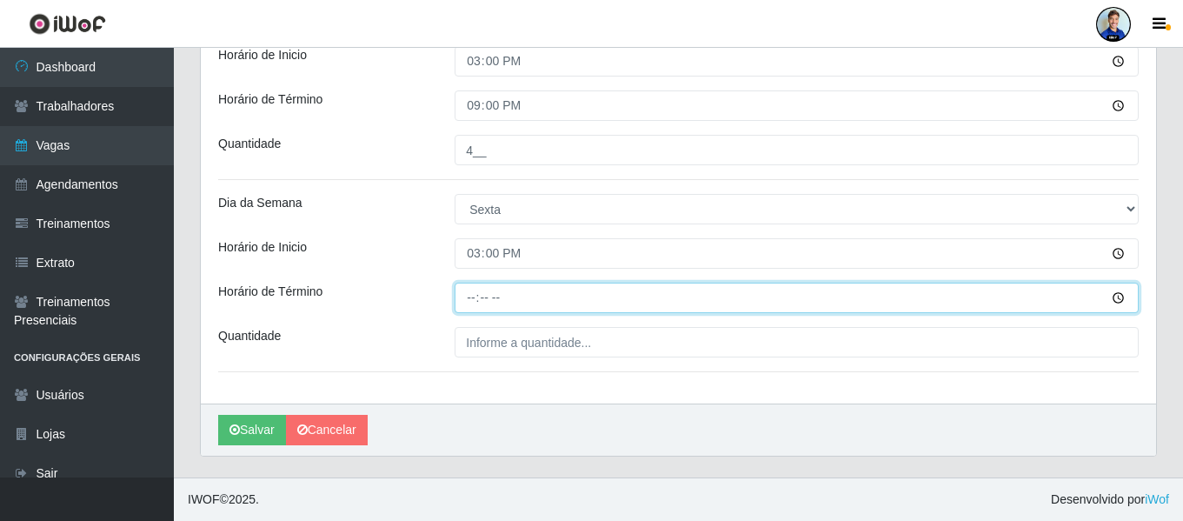
type input "21:00"
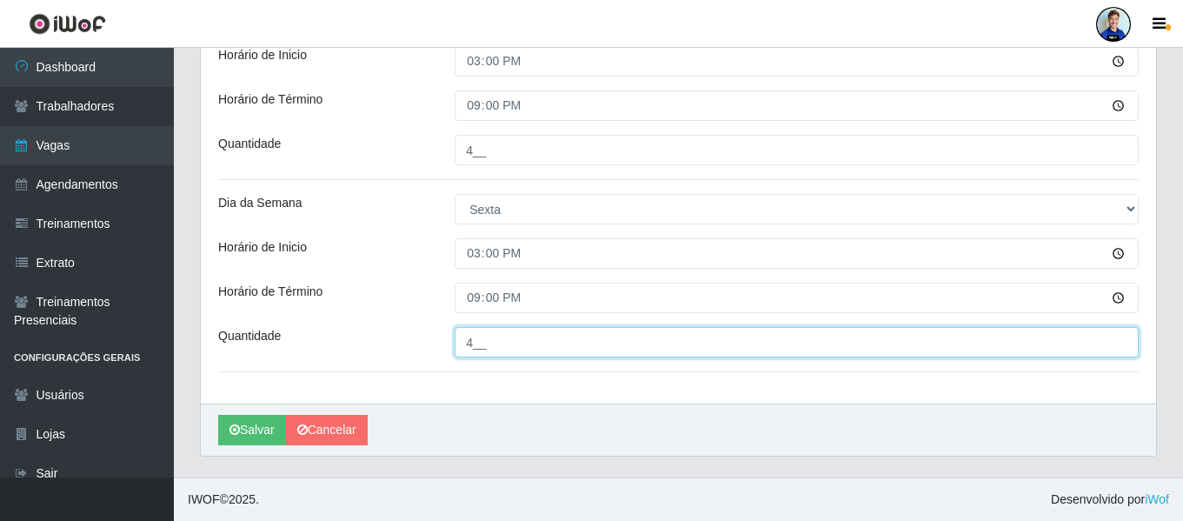
type input "4__"
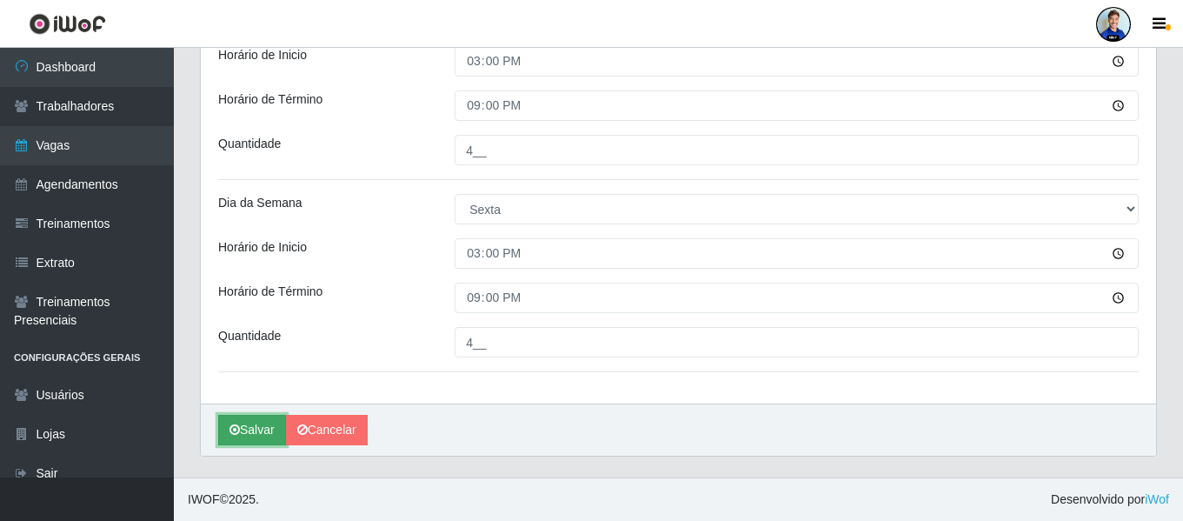
click at [261, 422] on button "Salvar" at bounding box center [252, 430] width 68 height 30
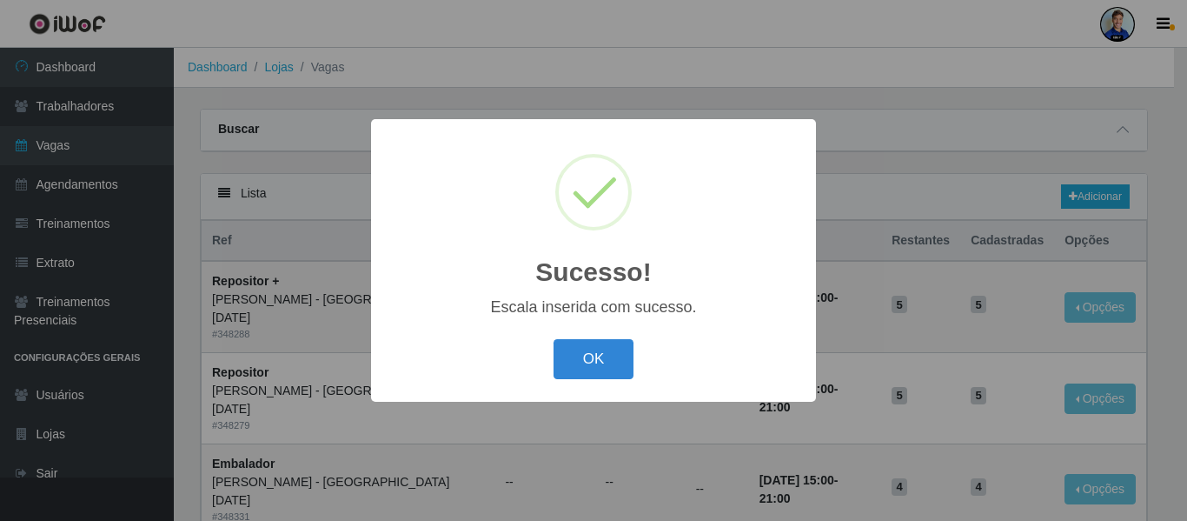
click at [595, 339] on div "OK Cancel" at bounding box center [594, 359] width 410 height 50
click at [594, 348] on button "OK" at bounding box center [594, 359] width 81 height 41
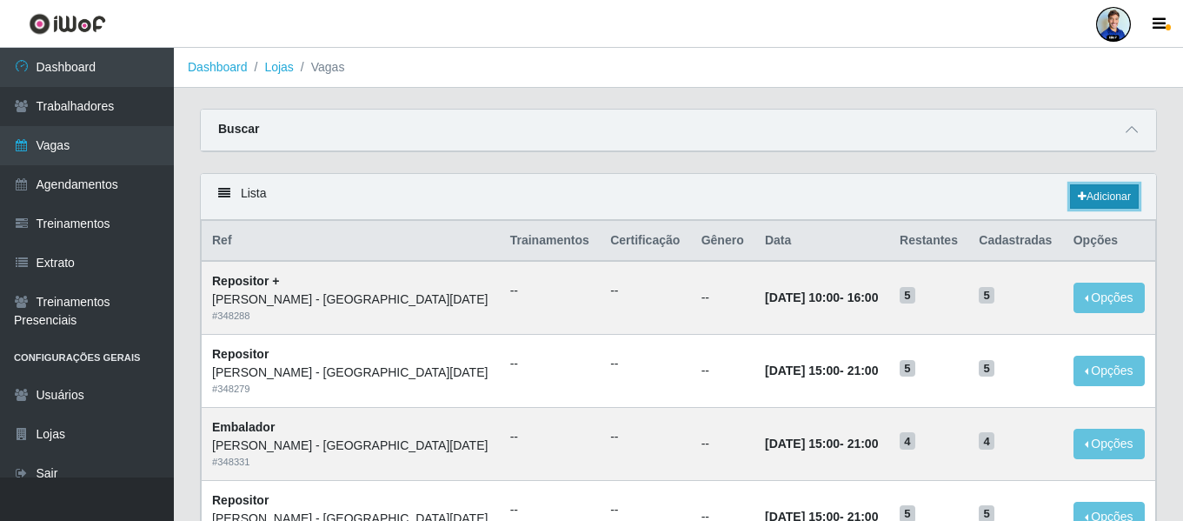
click at [1111, 199] on link "Adicionar" at bounding box center [1104, 196] width 69 height 24
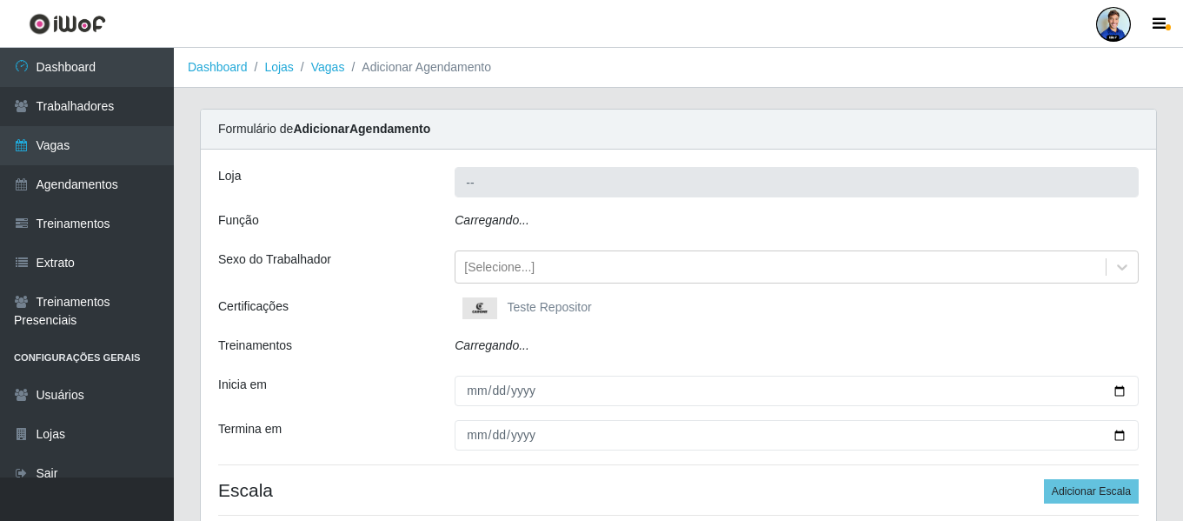
type input "[PERSON_NAME] - [GEOGRAPHIC_DATA][DATE]"
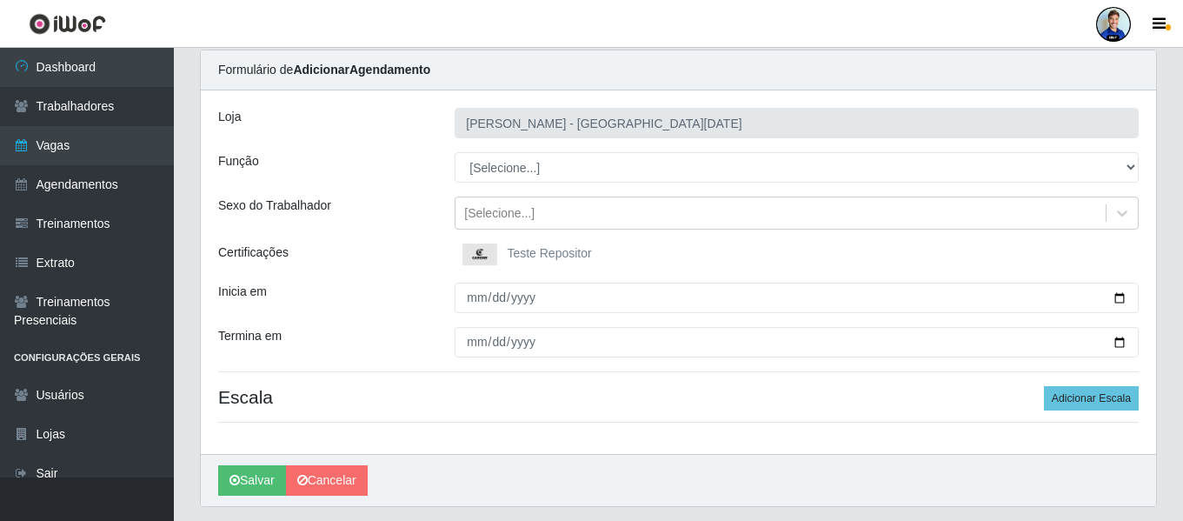
scroll to position [87, 0]
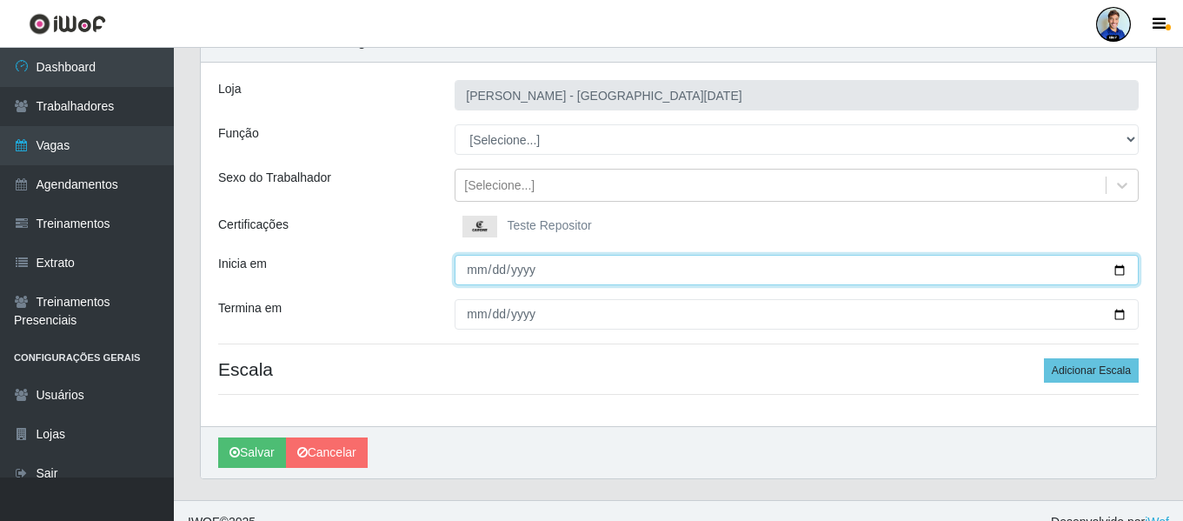
click at [472, 269] on input "Inicia em" at bounding box center [797, 270] width 684 height 30
type input "[DATE]"
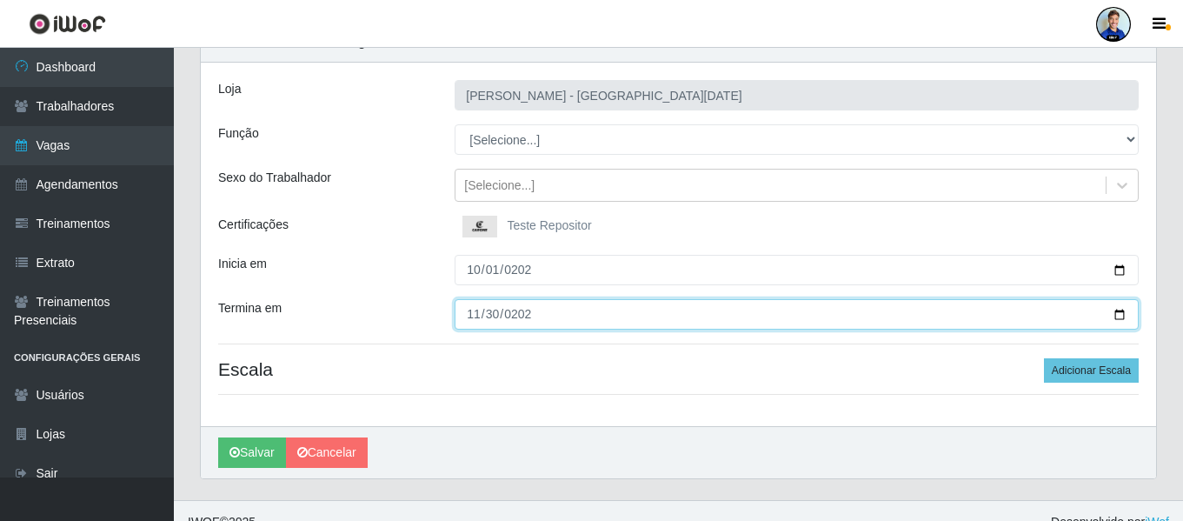
type input "[DATE]"
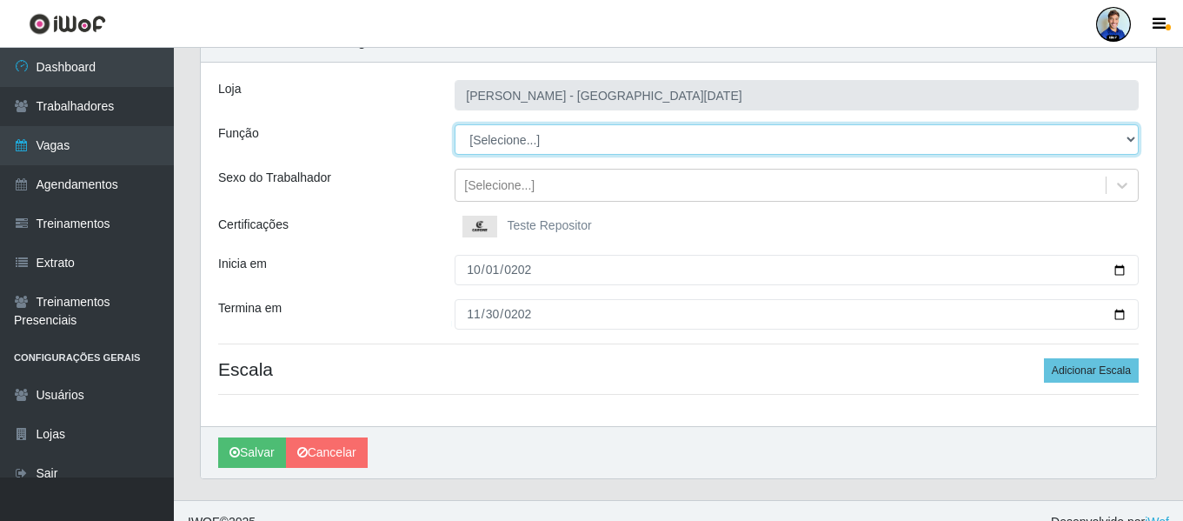
click at [530, 149] on select "[Selecione...] Embalador Embalador + Embalador ++ Repositor Repositor + Reposit…" at bounding box center [797, 139] width 684 height 30
select select "70"
click at [455, 124] on select "[Selecione...] Embalador Embalador + Embalador ++ Repositor Repositor + Reposit…" at bounding box center [797, 139] width 684 height 30
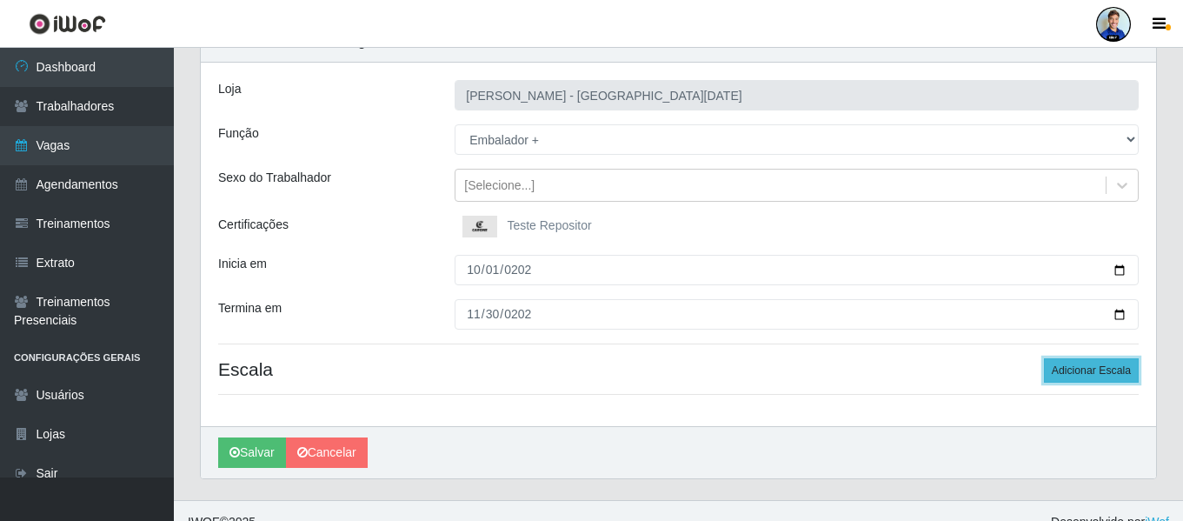
click at [1084, 373] on button "Adicionar Escala" at bounding box center [1091, 370] width 95 height 24
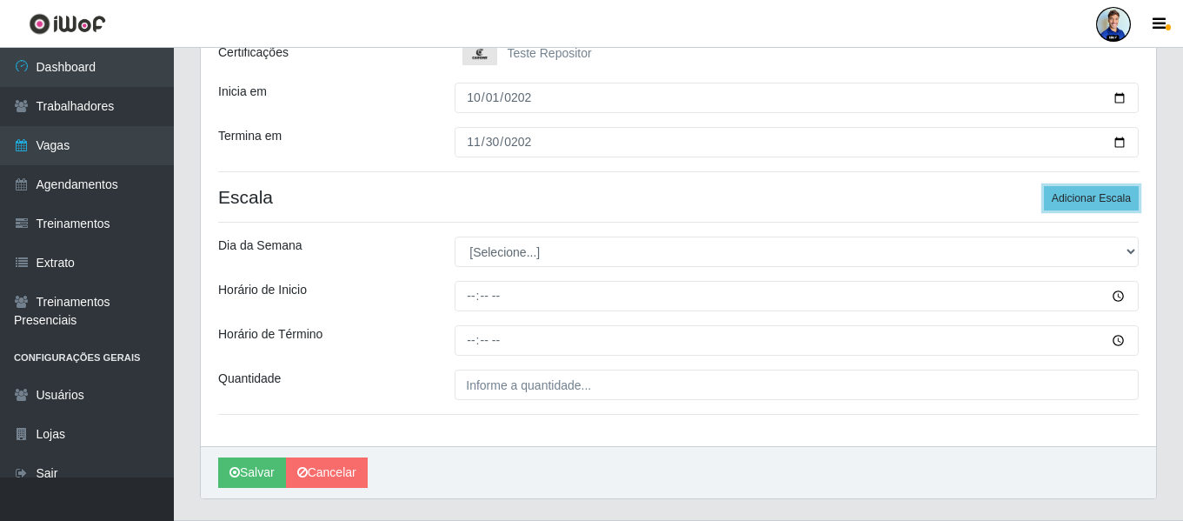
scroll to position [261, 0]
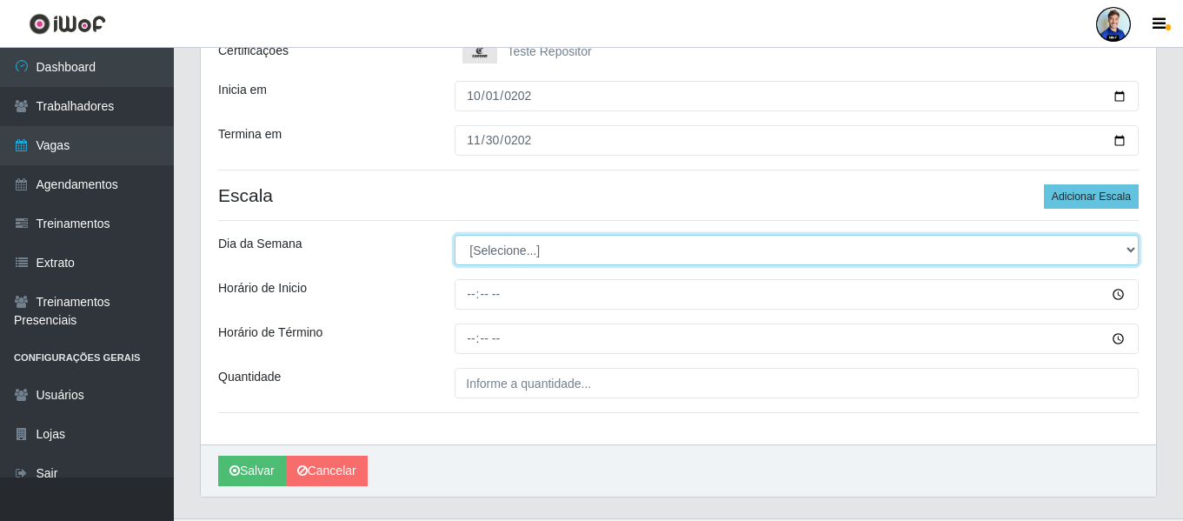
click at [562, 262] on select "[Selecione...] Segunda Terça Quarta Quinta Sexta Sábado Domingo" at bounding box center [797, 250] width 684 height 30
select select "6"
click at [455, 235] on select "[Selecione...] Segunda Terça Quarta Quinta Sexta Sábado Domingo" at bounding box center [797, 250] width 684 height 30
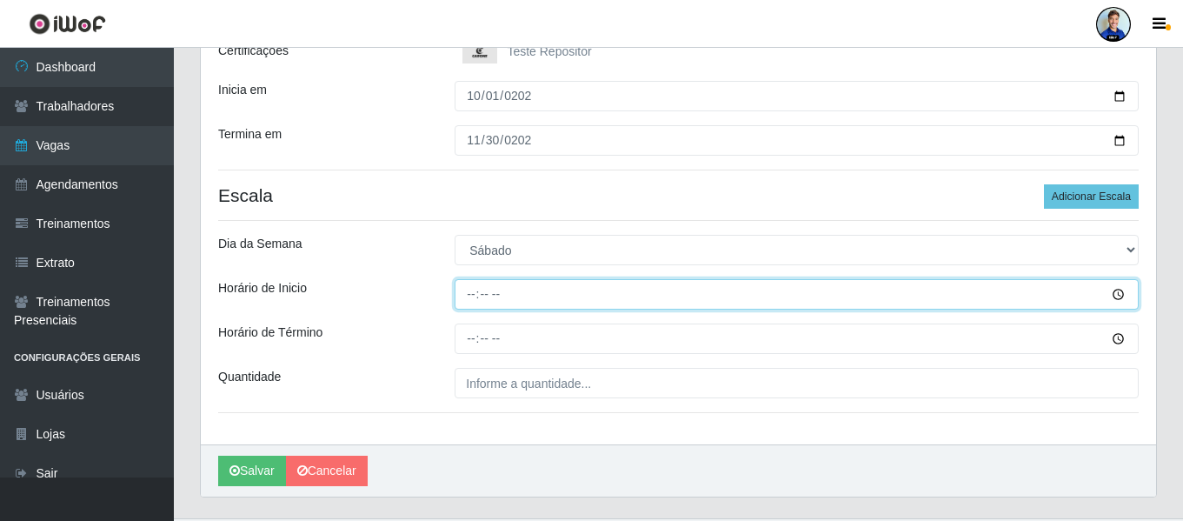
type input "15:00"
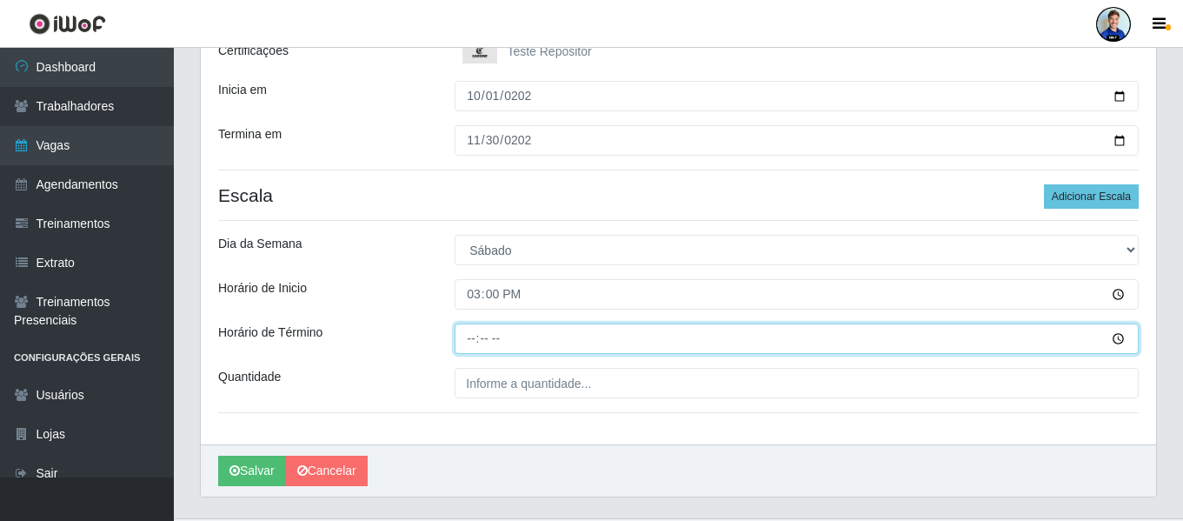
type input "21:00"
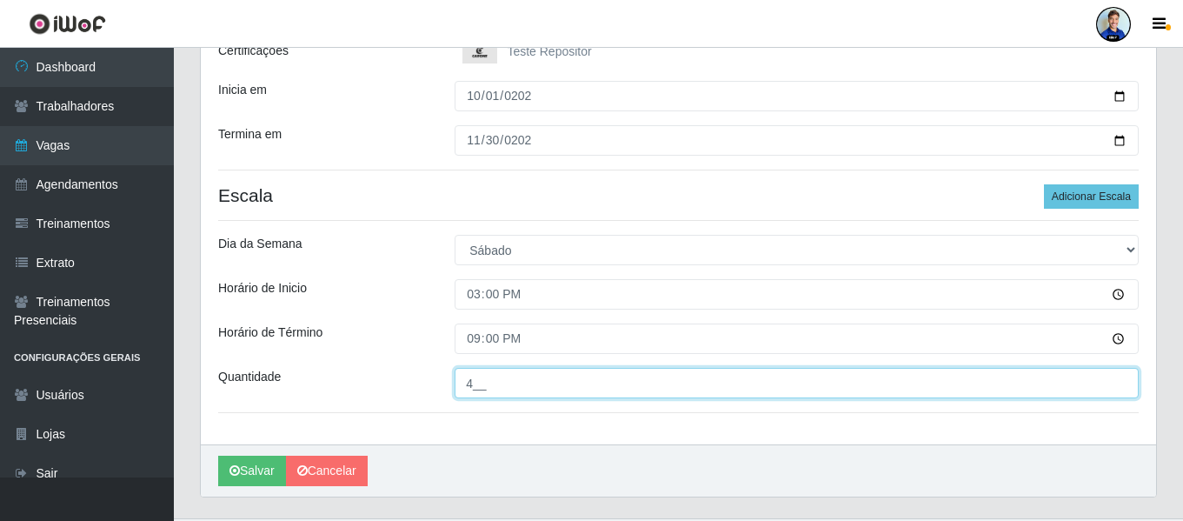
type input "4__"
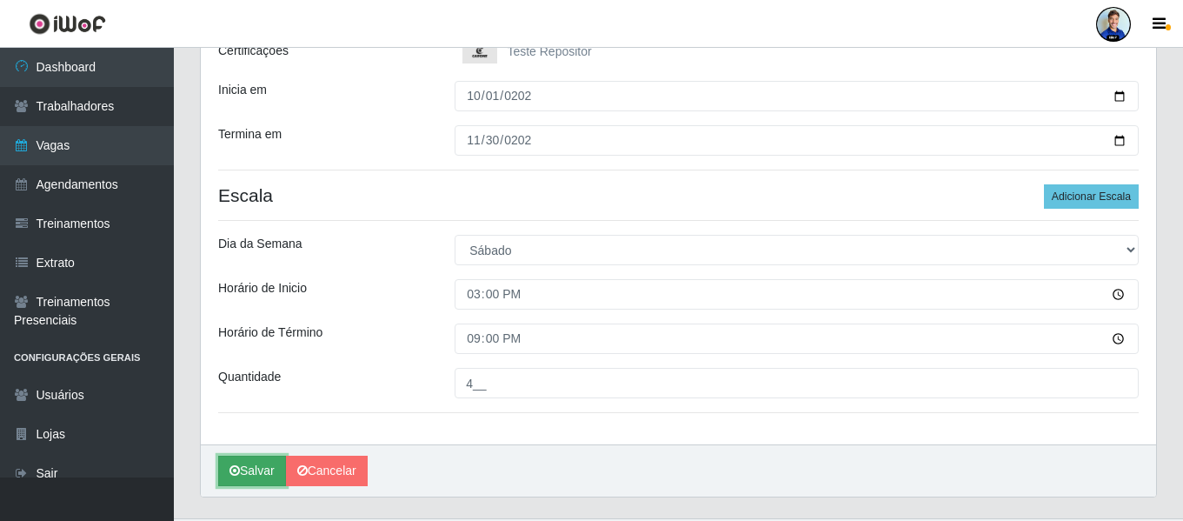
click at [260, 464] on button "Salvar" at bounding box center [252, 470] width 68 height 30
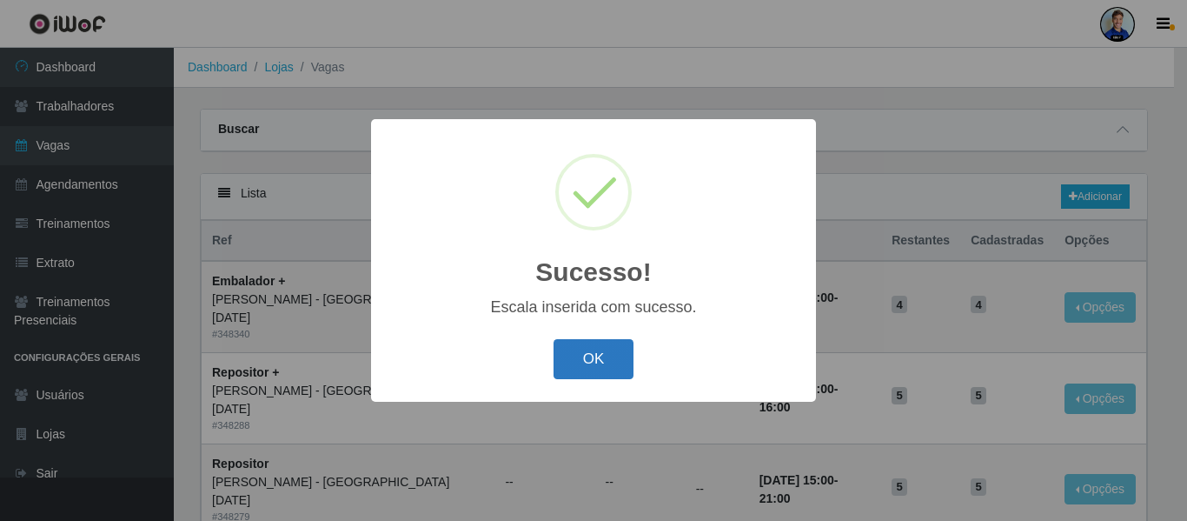
click at [601, 366] on button "OK" at bounding box center [594, 359] width 81 height 41
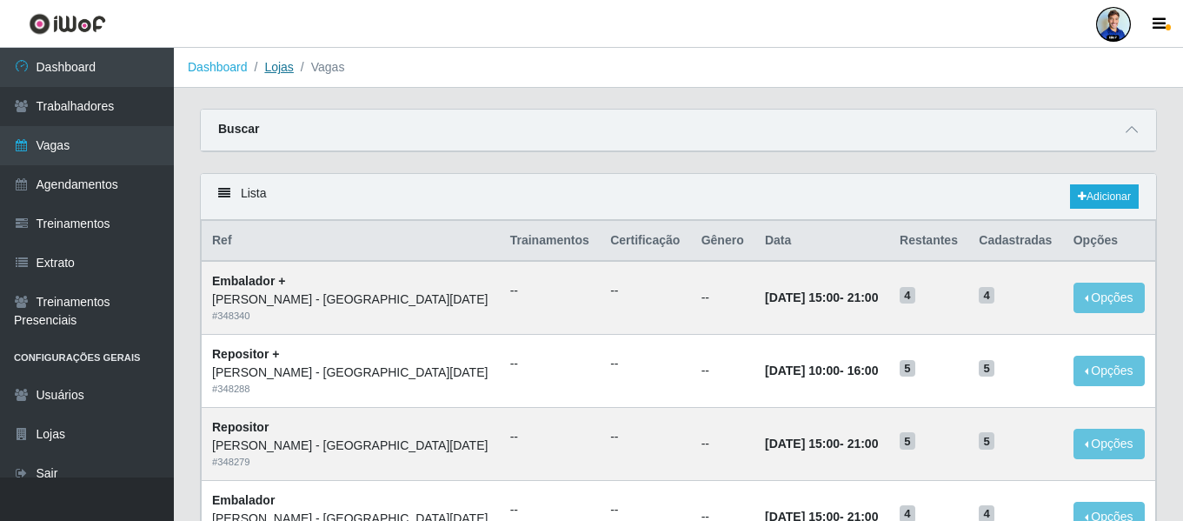
click at [278, 71] on link "Lojas" at bounding box center [278, 67] width 29 height 14
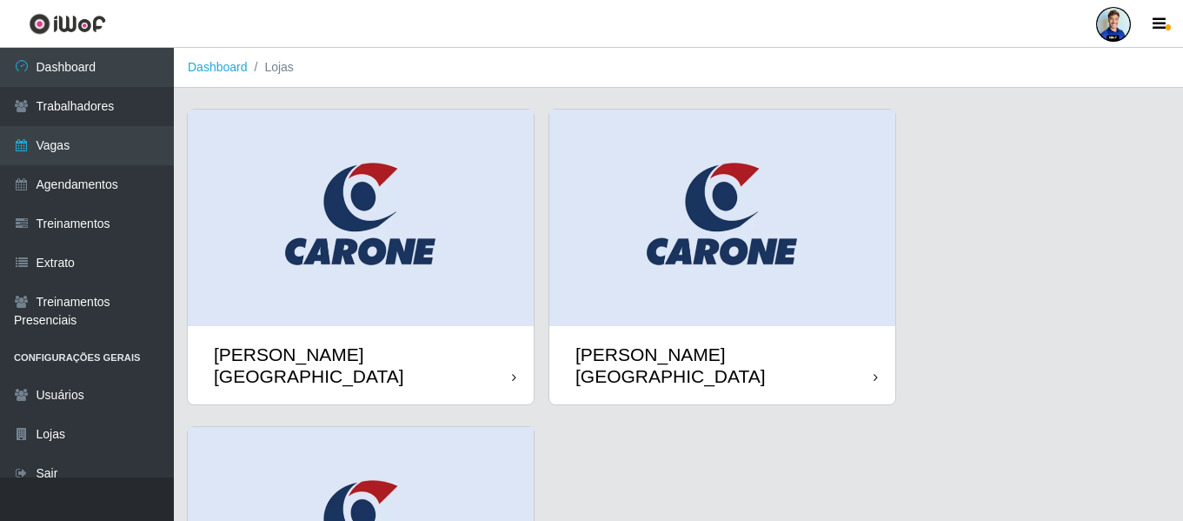
click at [415, 238] on img at bounding box center [361, 218] width 346 height 216
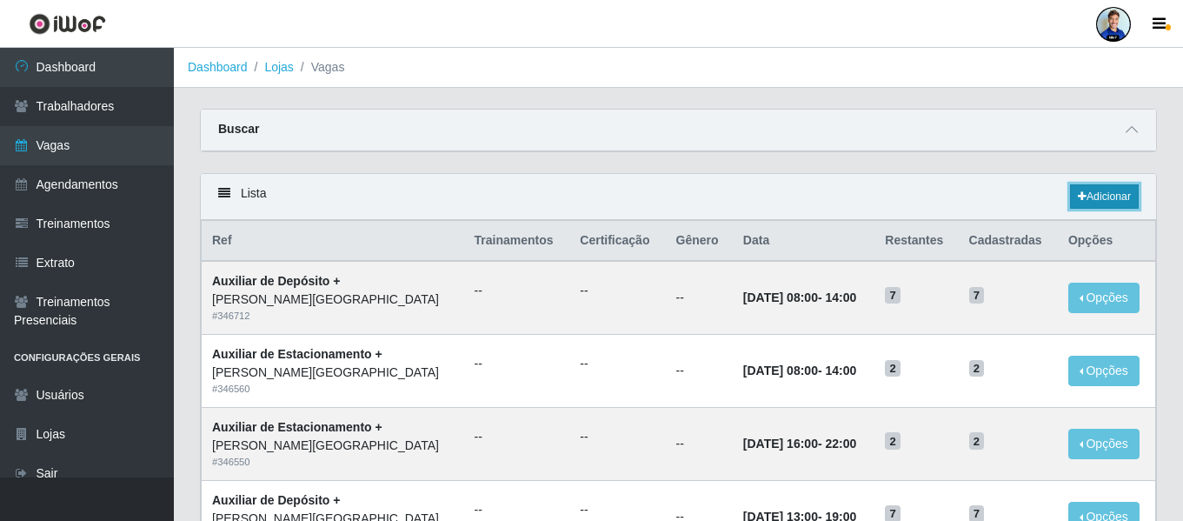
click at [1109, 197] on link "Adicionar" at bounding box center [1104, 196] width 69 height 24
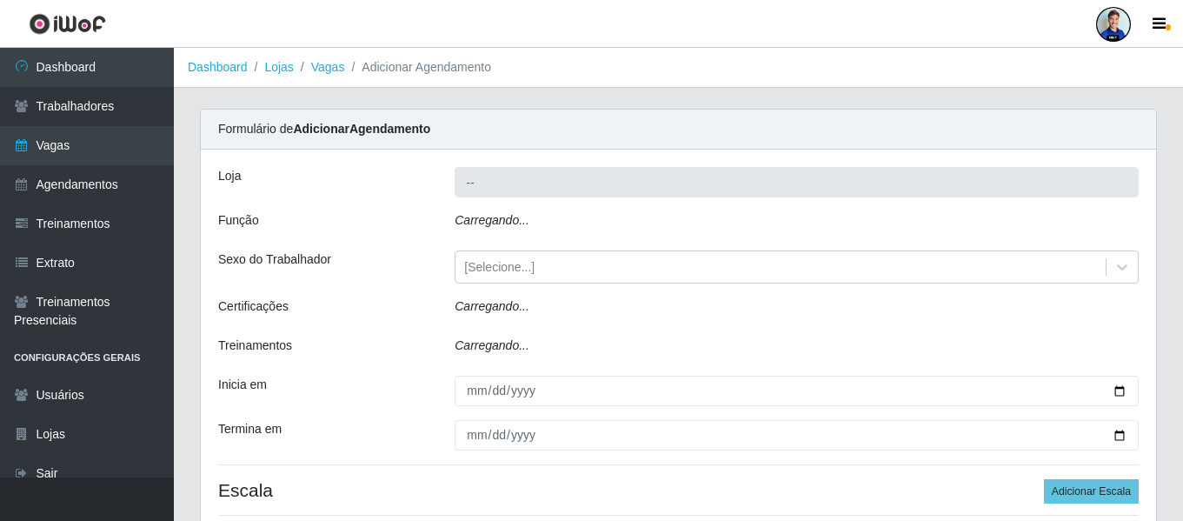
type input "[PERSON_NAME][GEOGRAPHIC_DATA]"
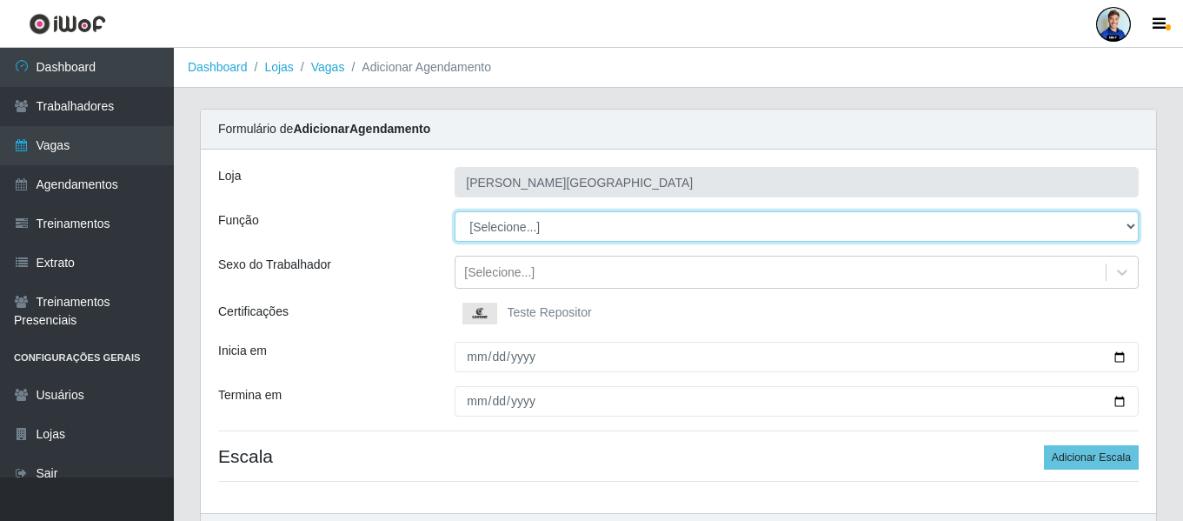
click at [540, 212] on select "[Selecione...] Auxiliar de Depósito Auxiliar de Depósito + Auxiliar de Depósito…" at bounding box center [797, 226] width 684 height 30
select select "24"
click at [455, 211] on select "[Selecione...] Auxiliar de Depósito Auxiliar de Depósito + Auxiliar de Depósito…" at bounding box center [797, 226] width 684 height 30
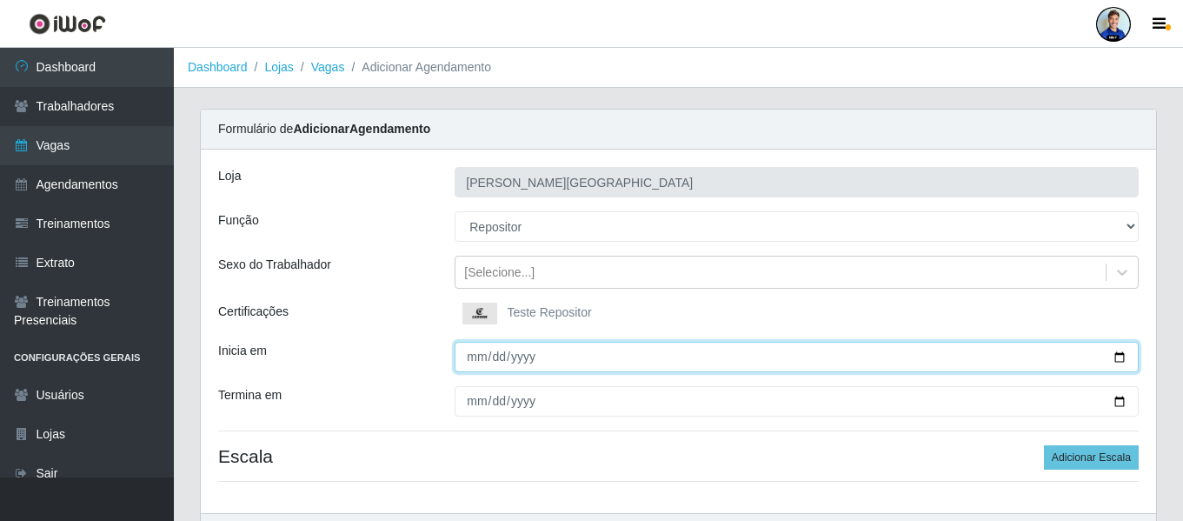
click at [478, 357] on input "Inicia em" at bounding box center [797, 357] width 684 height 30
type input "[DATE]"
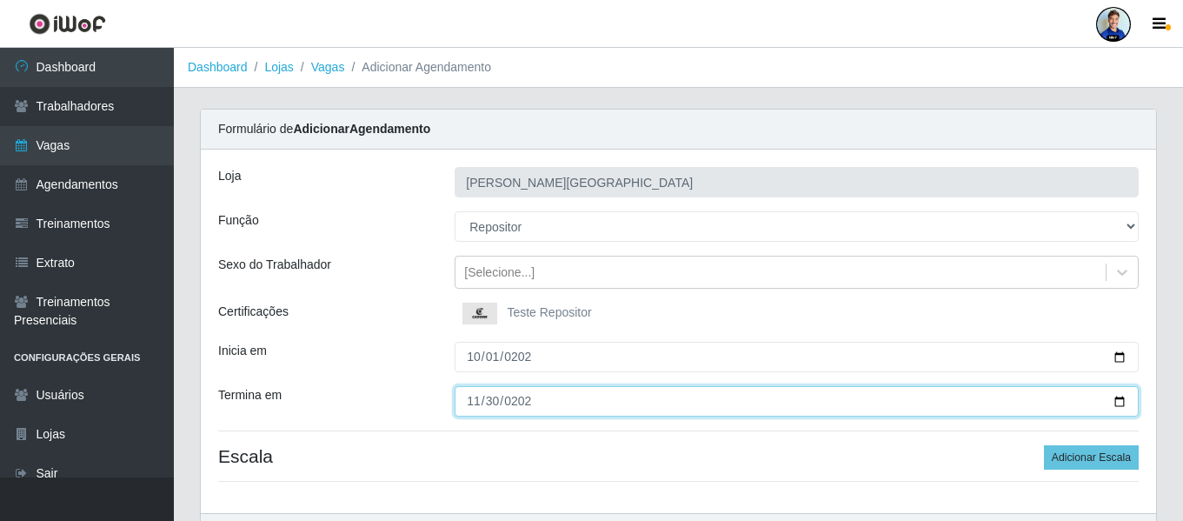
type input "[DATE]"
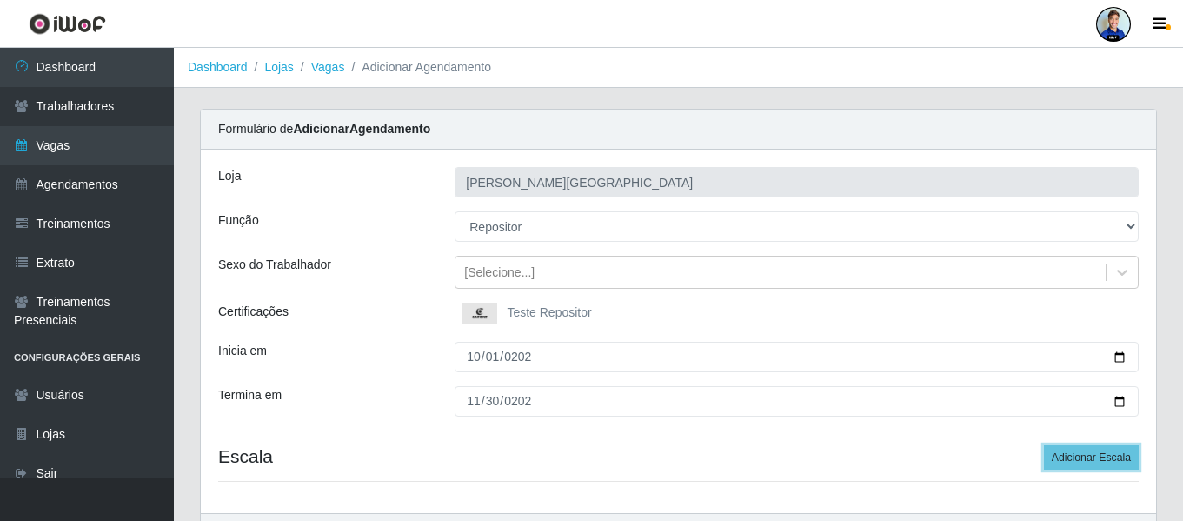
click at [1044, 445] on button "Adicionar Escala" at bounding box center [1091, 457] width 95 height 24
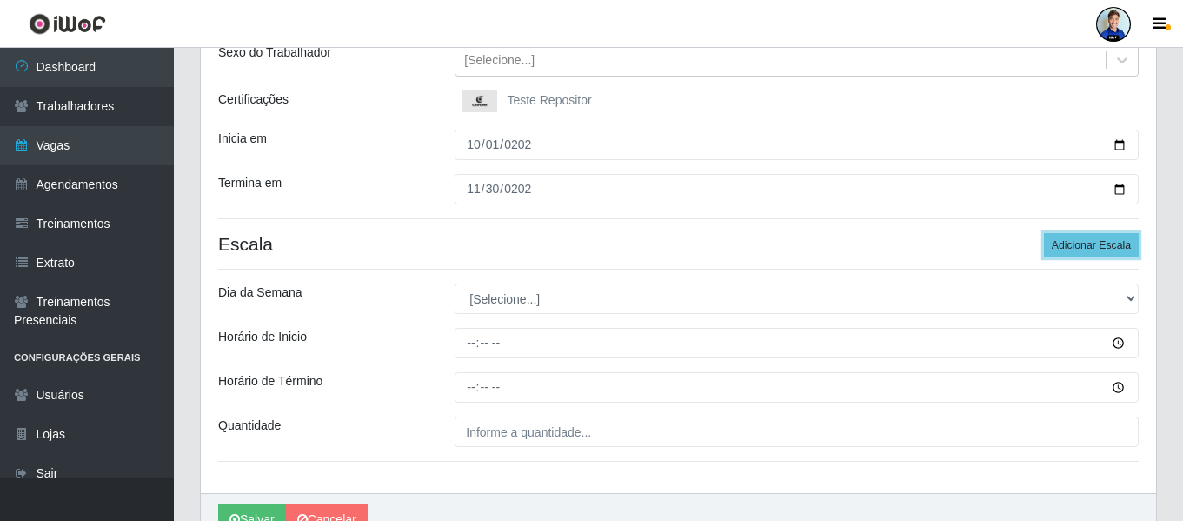
scroll to position [213, 0]
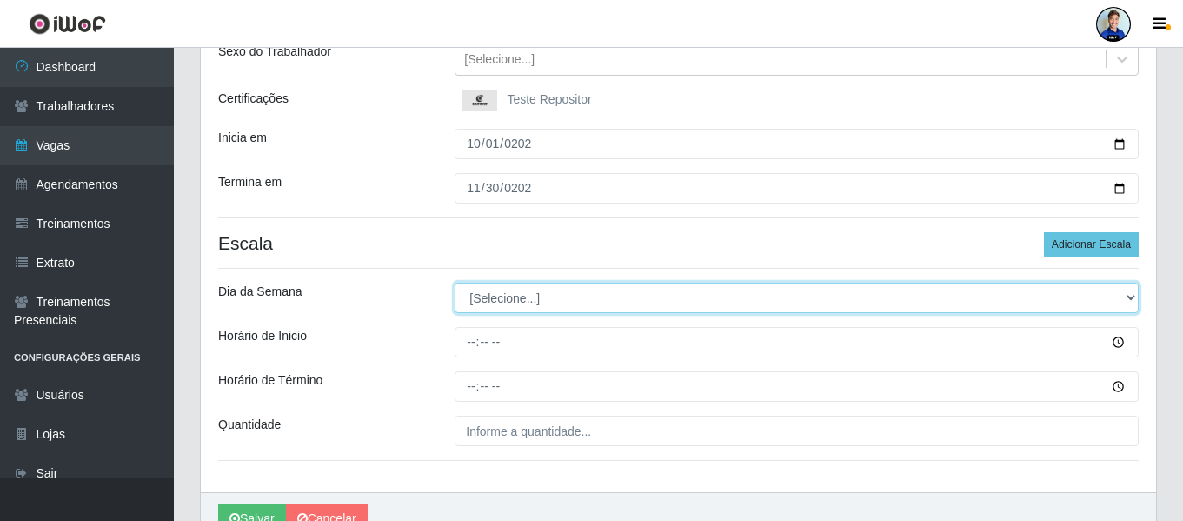
click at [490, 294] on select "[Selecione...] Segunda Terça Quarta Quinta Sexta Sábado Domingo" at bounding box center [797, 297] width 684 height 30
click at [490, 299] on select "[Selecione...] Segunda Terça Quarta Quinta Sexta Sábado Domingo" at bounding box center [797, 297] width 684 height 30
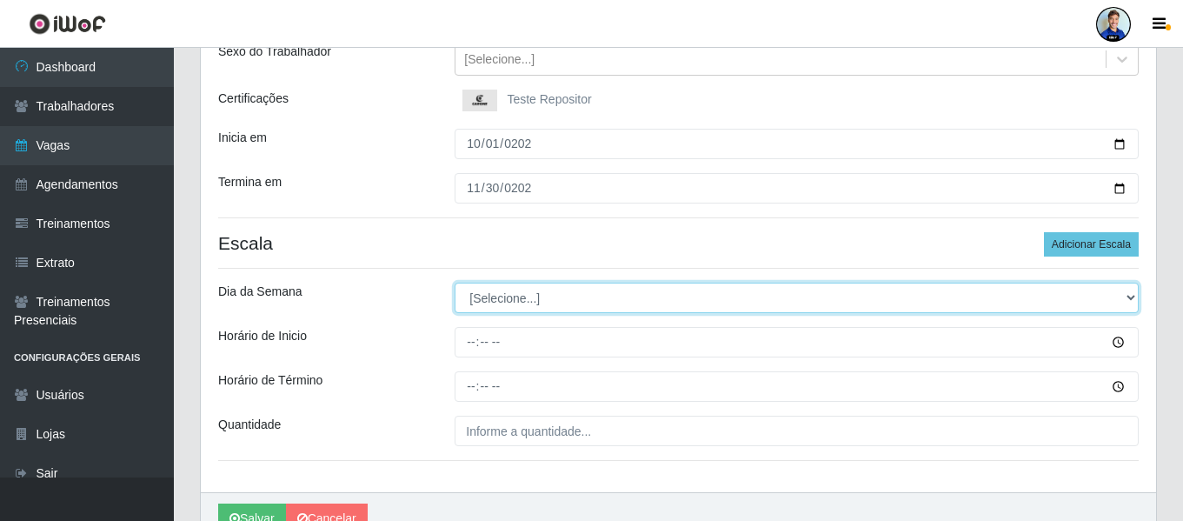
click at [490, 299] on select "[Selecione...] Segunda Terça Quarta Quinta Sexta Sábado Domingo" at bounding box center [797, 297] width 684 height 30
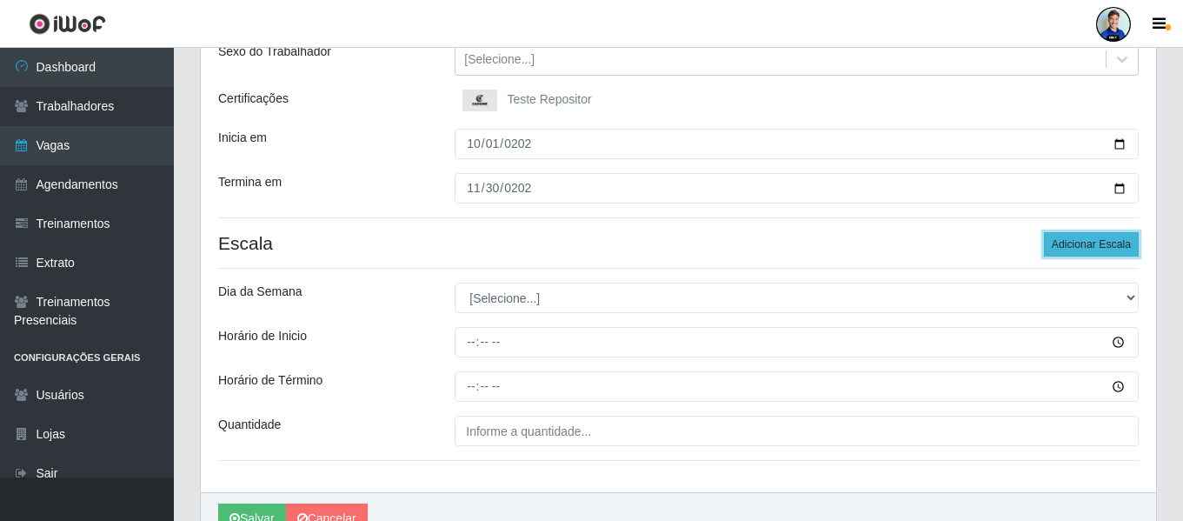
click at [1096, 242] on button "Adicionar Escala" at bounding box center [1091, 244] width 95 height 24
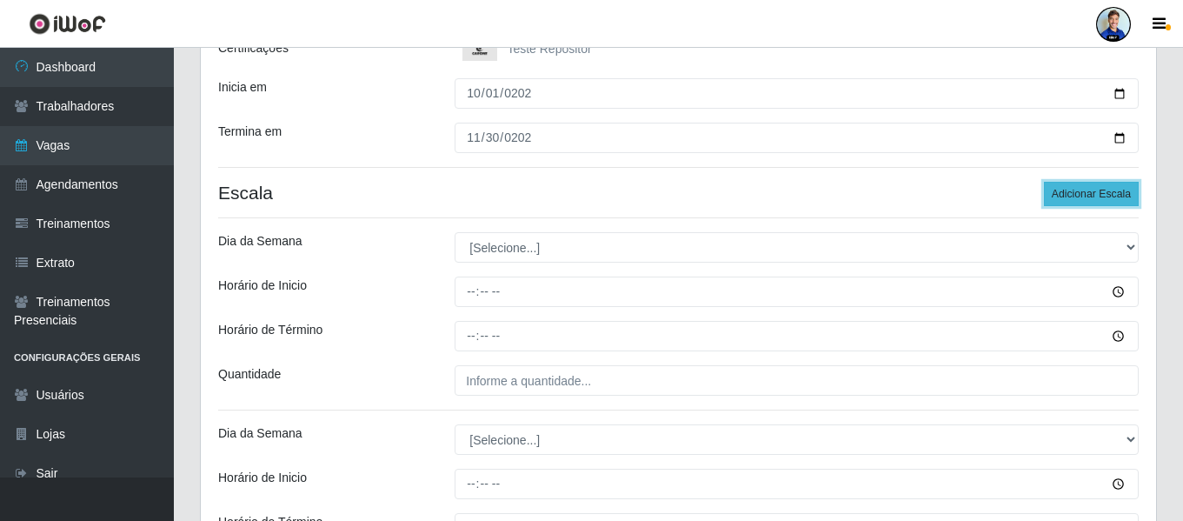
scroll to position [264, 0]
click at [1094, 196] on button "Adicionar Escala" at bounding box center [1091, 193] width 95 height 24
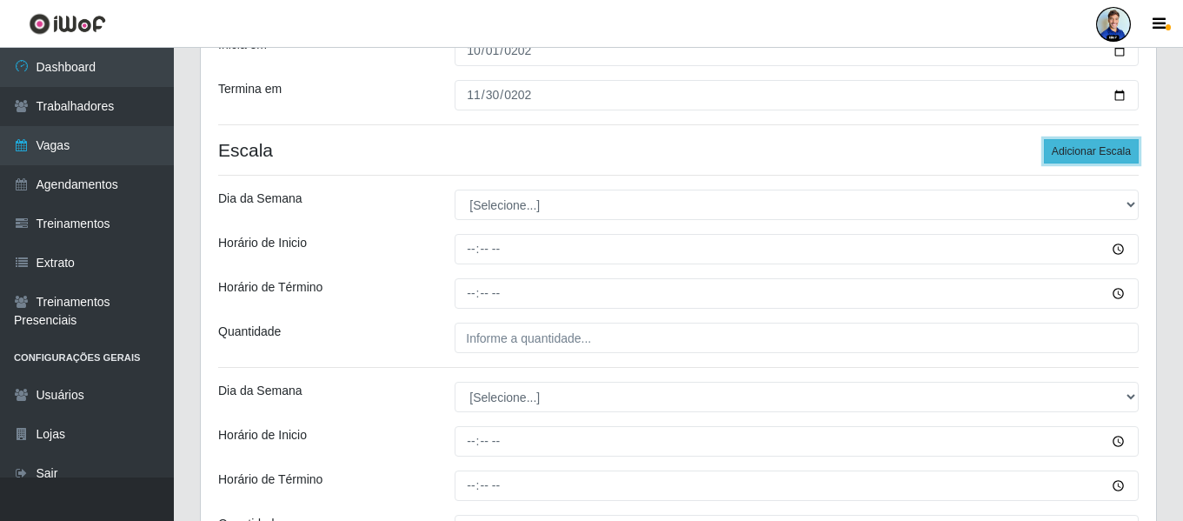
scroll to position [303, 0]
click at [1093, 146] on button "Adicionar Escala" at bounding box center [1091, 154] width 95 height 24
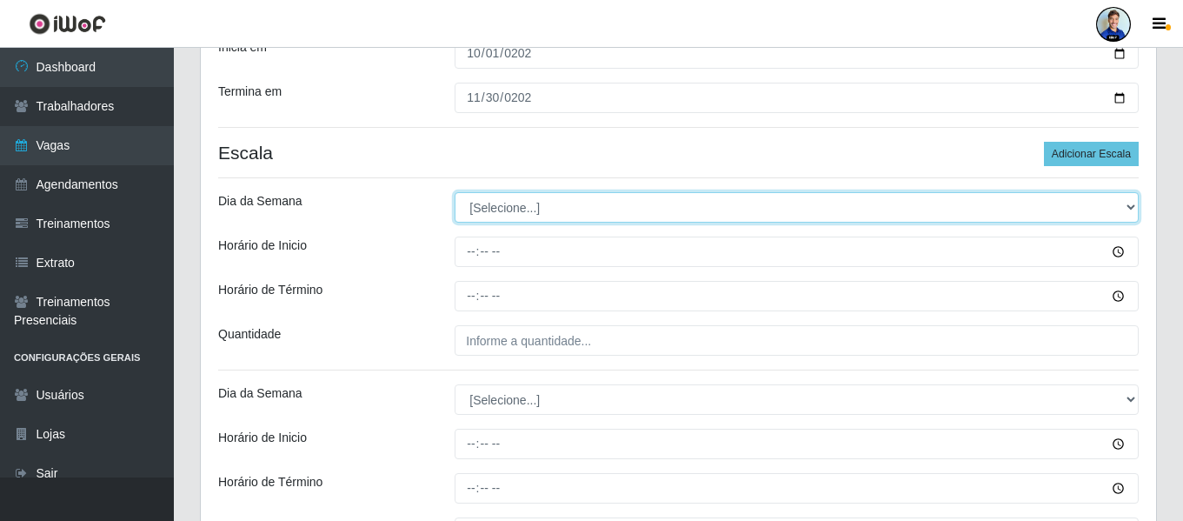
click at [558, 199] on select "[Selecione...] Segunda Terça Quarta Quinta Sexta Sábado Domingo" at bounding box center [797, 207] width 684 height 30
select select "1"
click at [455, 192] on select "[Selecione...] Segunda Terça Quarta Quinta Sexta Sábado Domingo" at bounding box center [797, 207] width 684 height 30
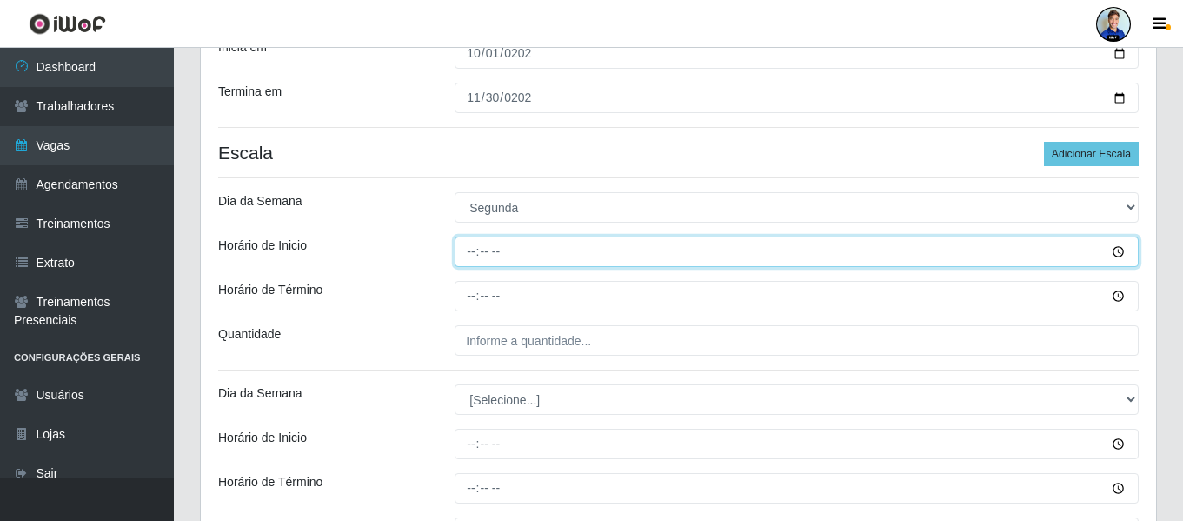
click at [489, 259] on input "Horário de Inicio" at bounding box center [797, 251] width 684 height 30
click at [471, 259] on input "10:00" at bounding box center [797, 251] width 684 height 30
type input "16:00"
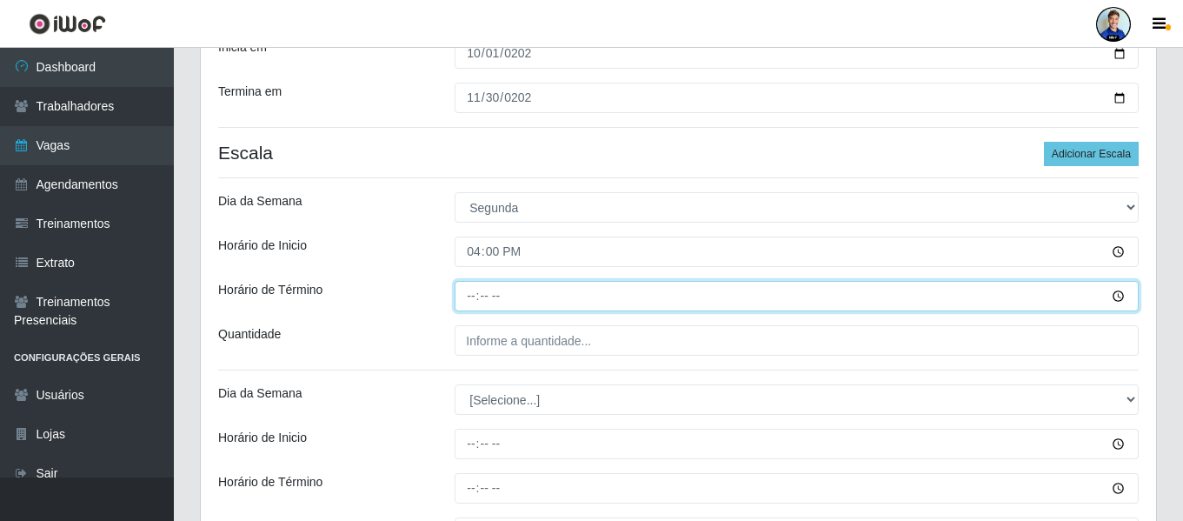
type input "22:00"
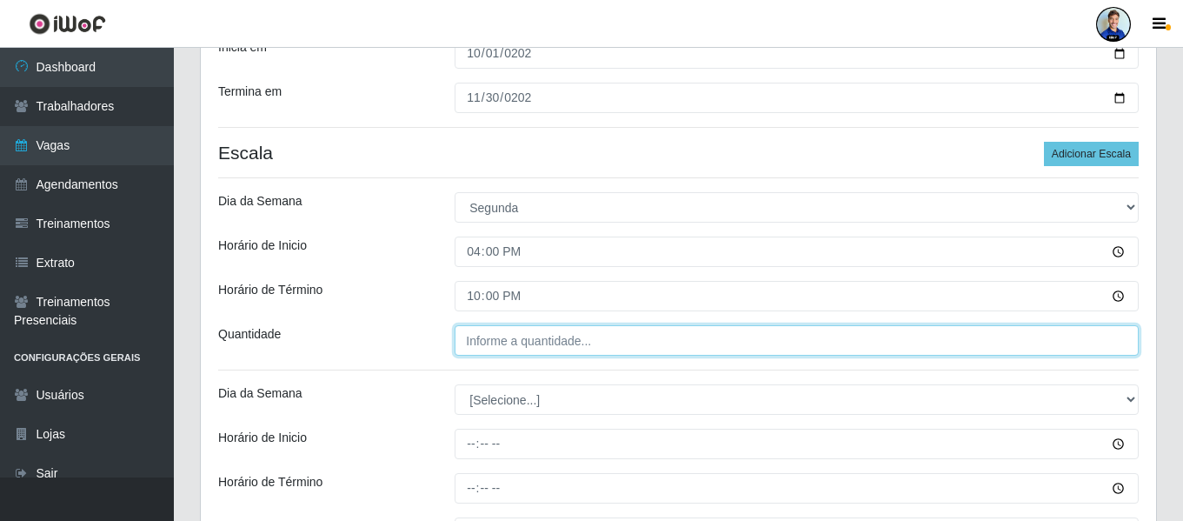
type input "___"
type input "5__"
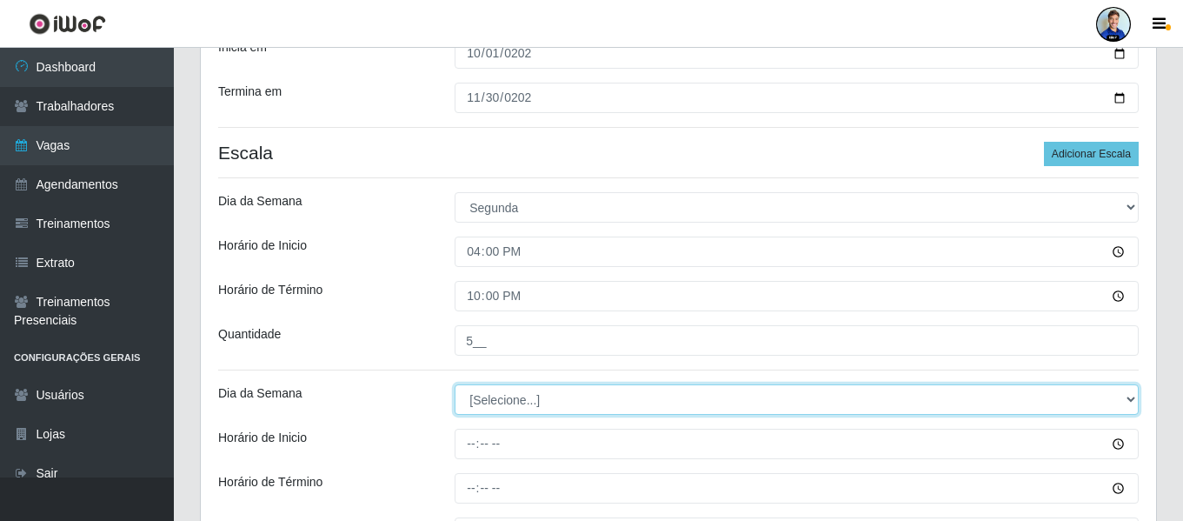
select select "2"
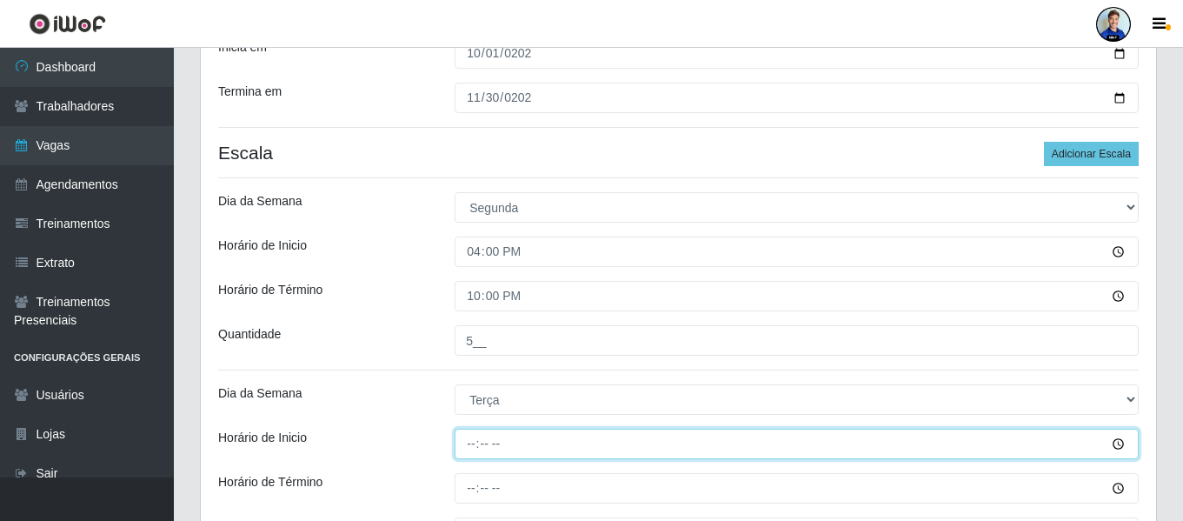
type input "16:00"
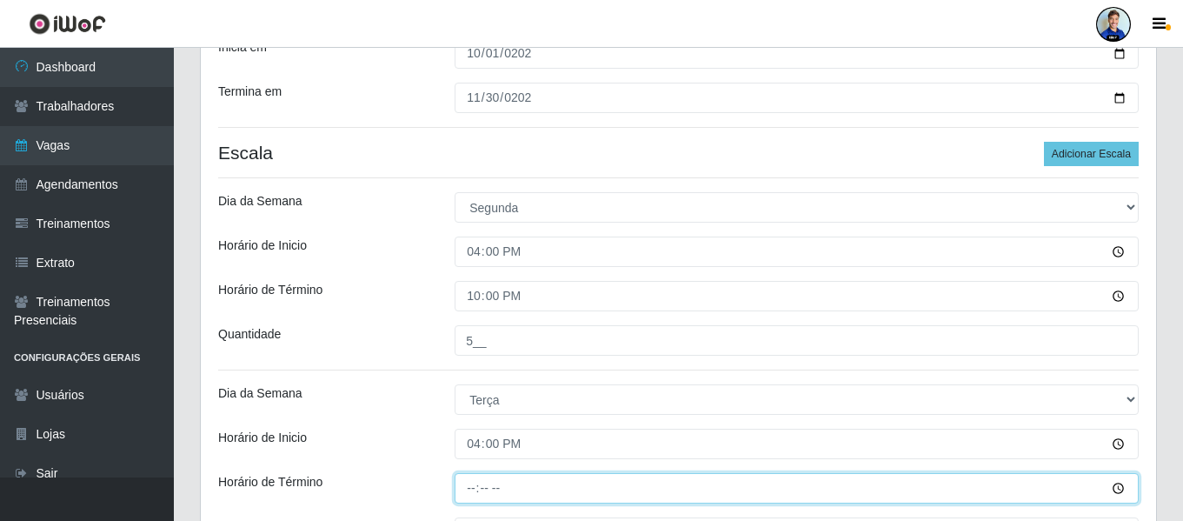
type input "22:00"
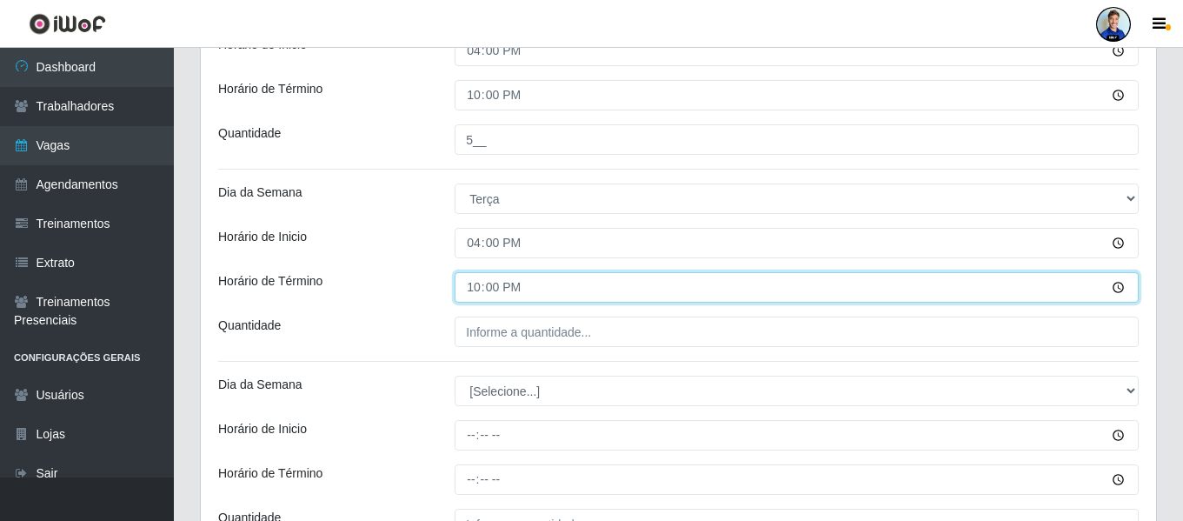
scroll to position [505, 0]
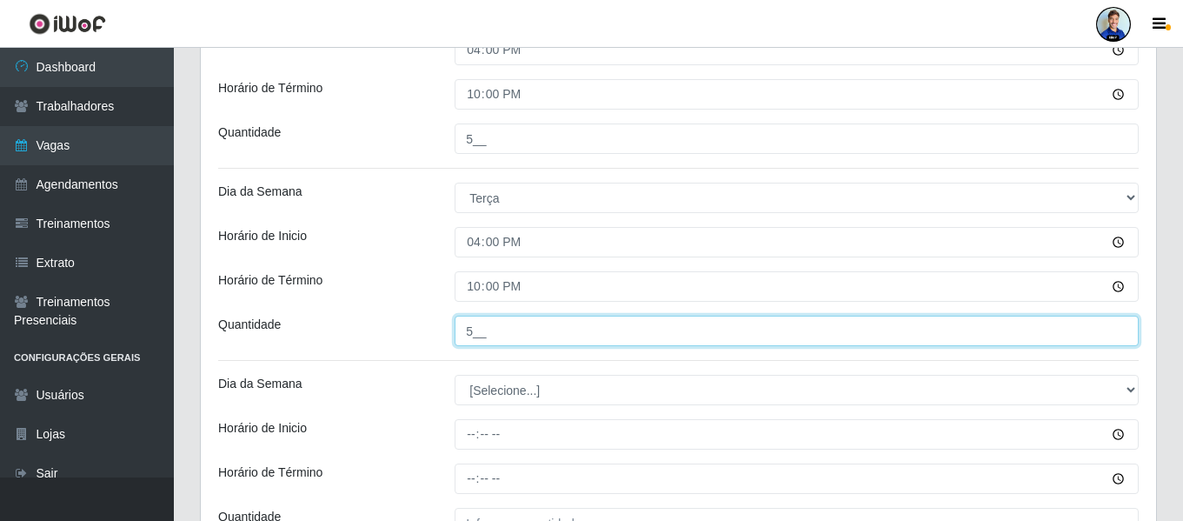
type input "5__"
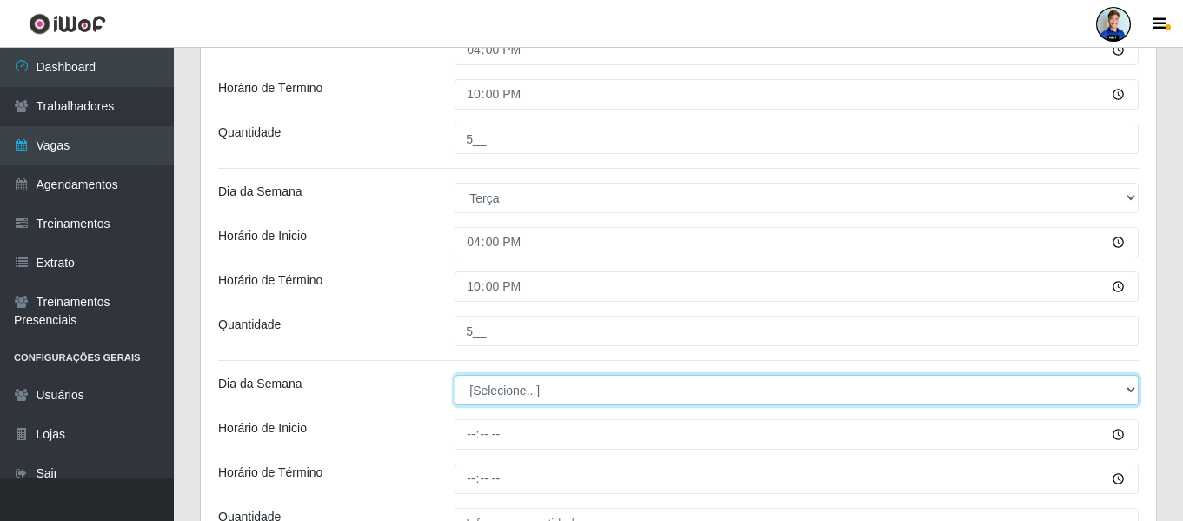
select select "3"
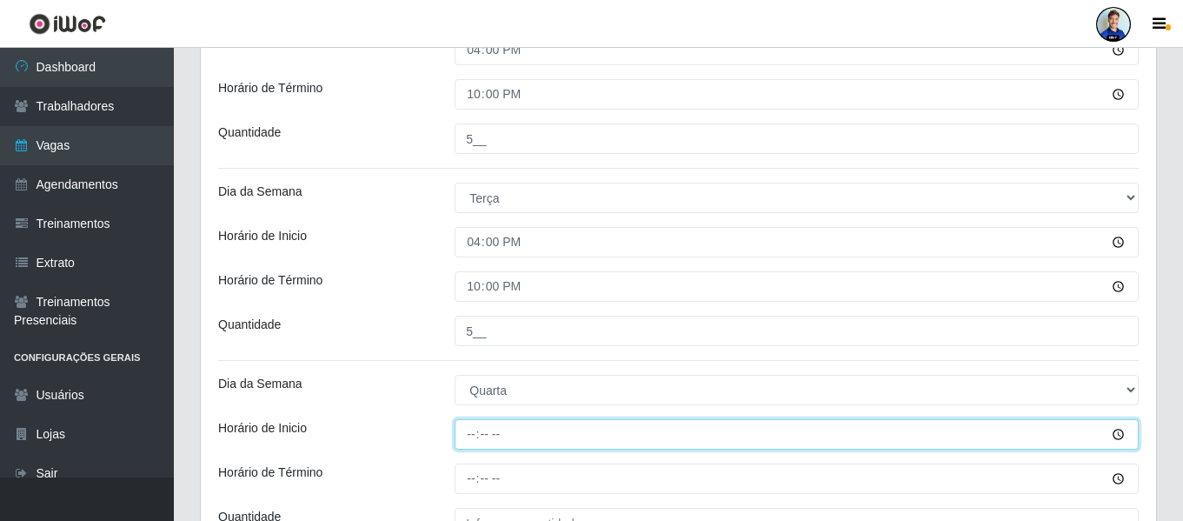
type input "16:00"
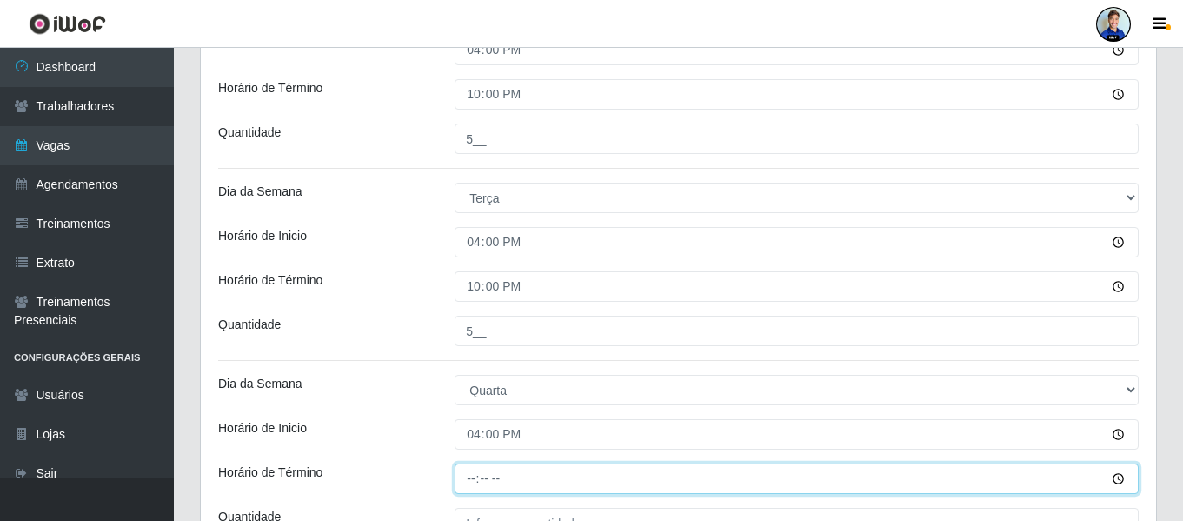
type input "22:00"
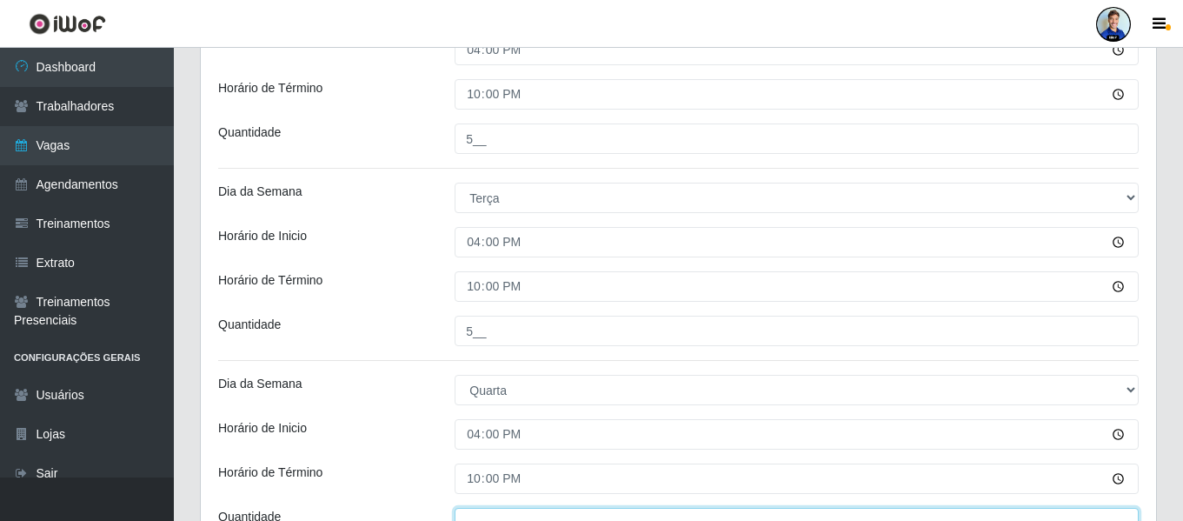
scroll to position [522, 0]
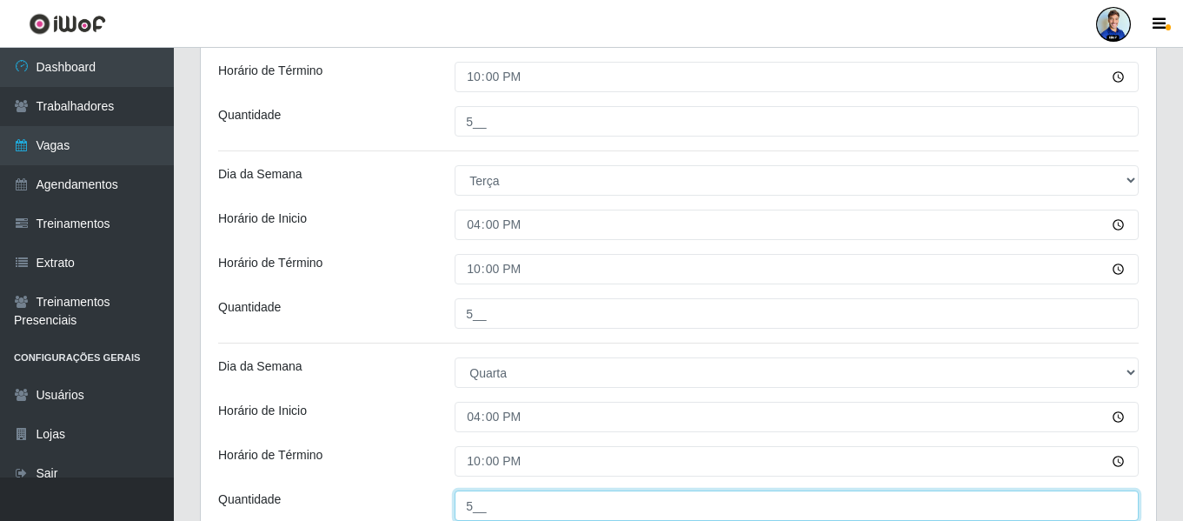
type input "5__"
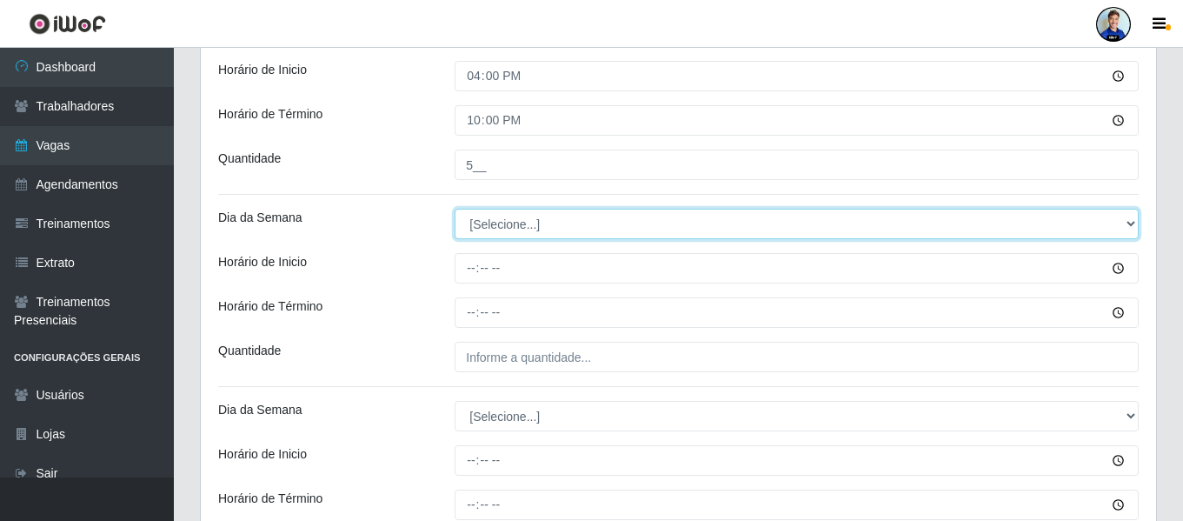
scroll to position [864, 0]
select select "4"
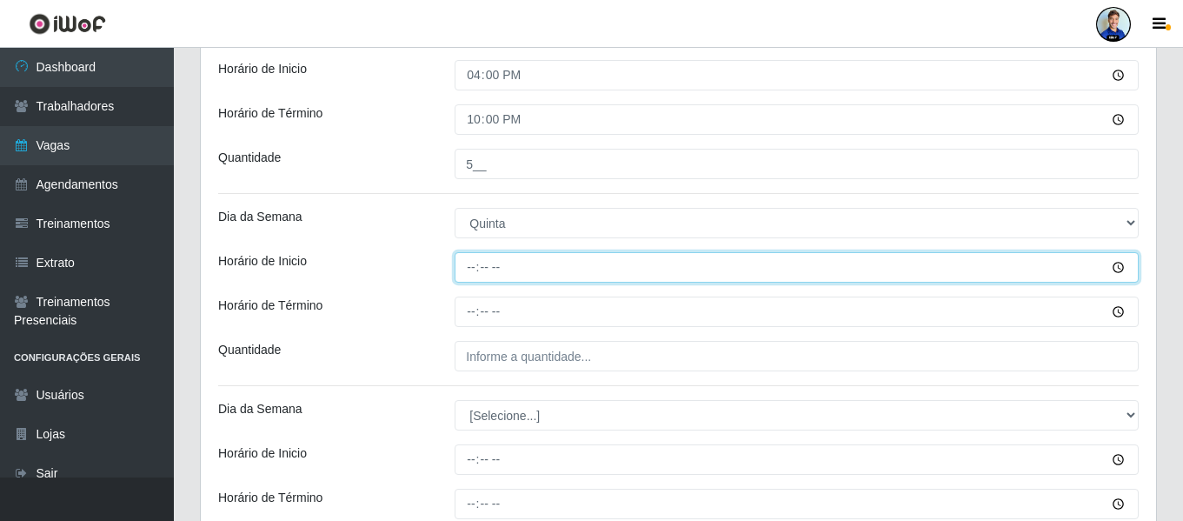
type input "16:00"
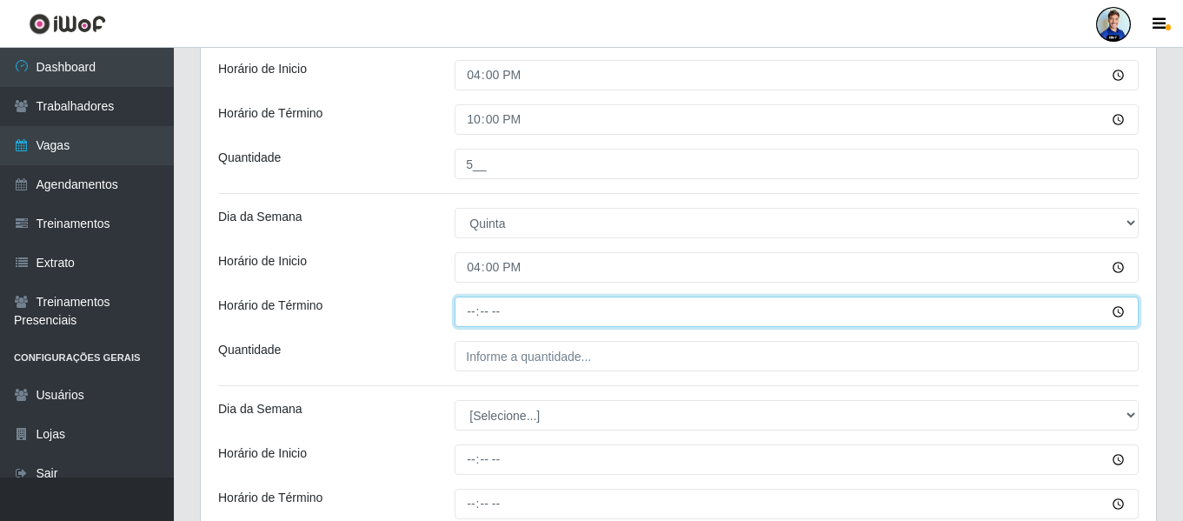
type input "22:00"
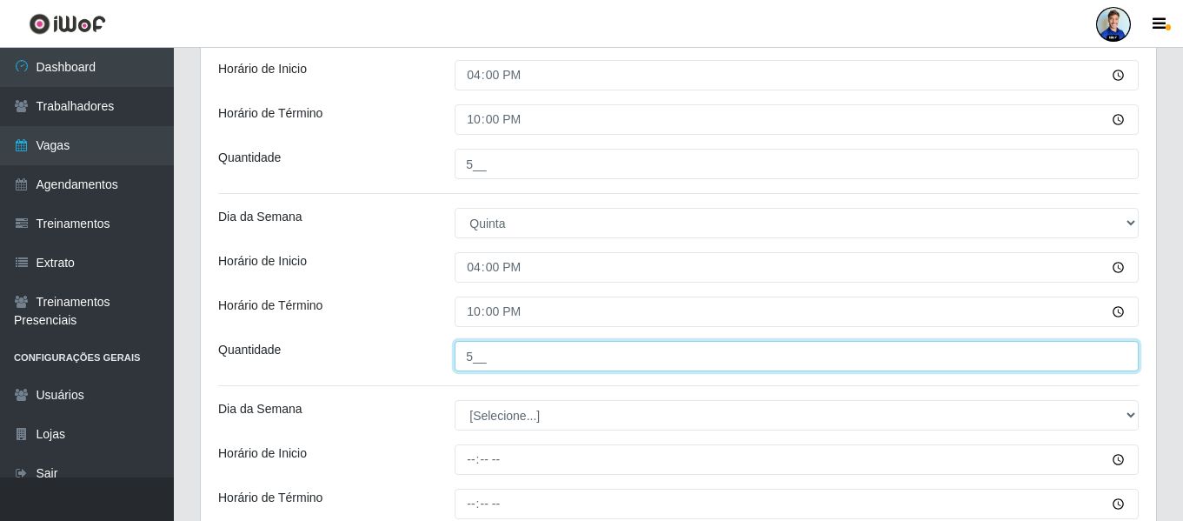
type input "5__"
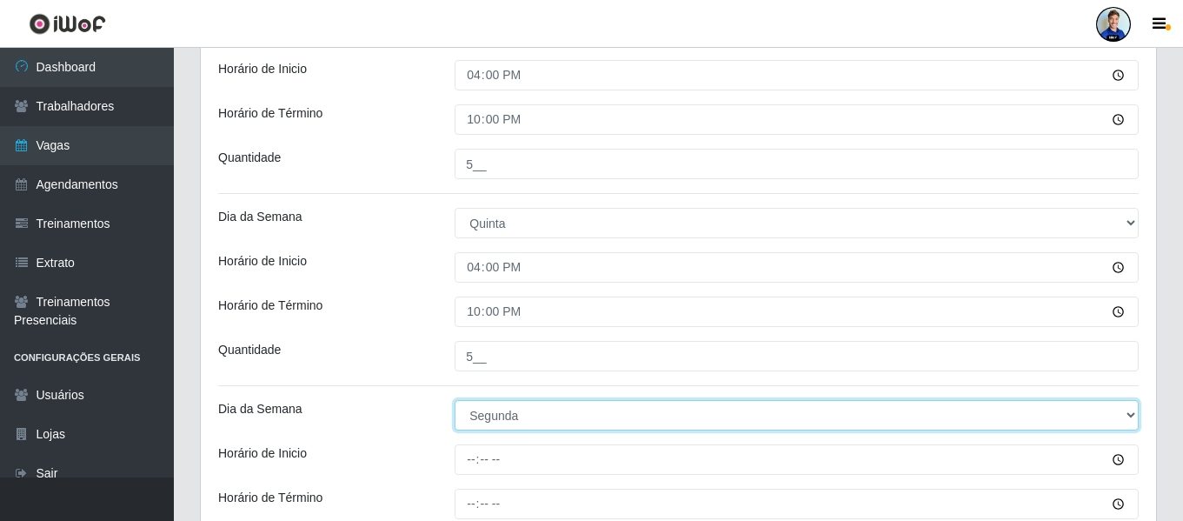
click at [500, 409] on select "[Selecione...] Segunda Terça Quarta Quinta Sexta Sábado Domingo" at bounding box center [797, 415] width 684 height 30
select select "5"
click at [455, 400] on select "[Selecione...] Segunda Terça Quarta Quinta Sexta Sábado Domingo" at bounding box center [797, 415] width 684 height 30
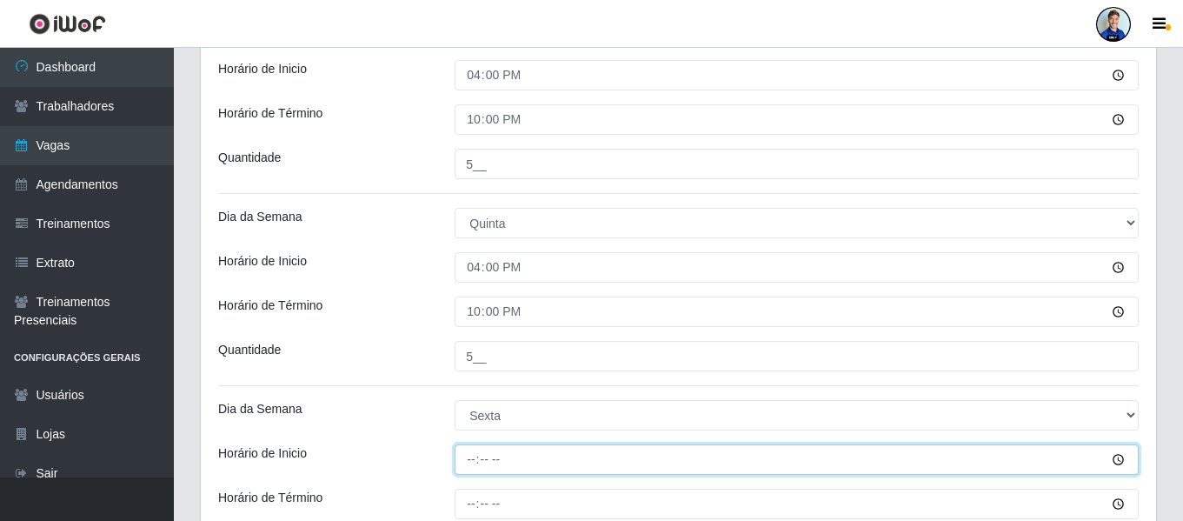
type input "16:00"
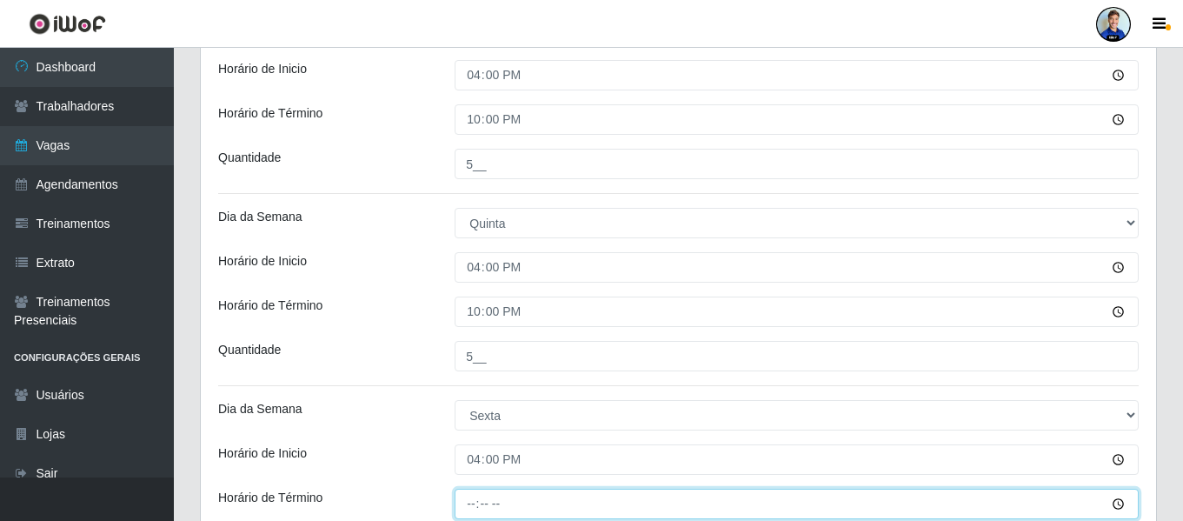
type input "22:00"
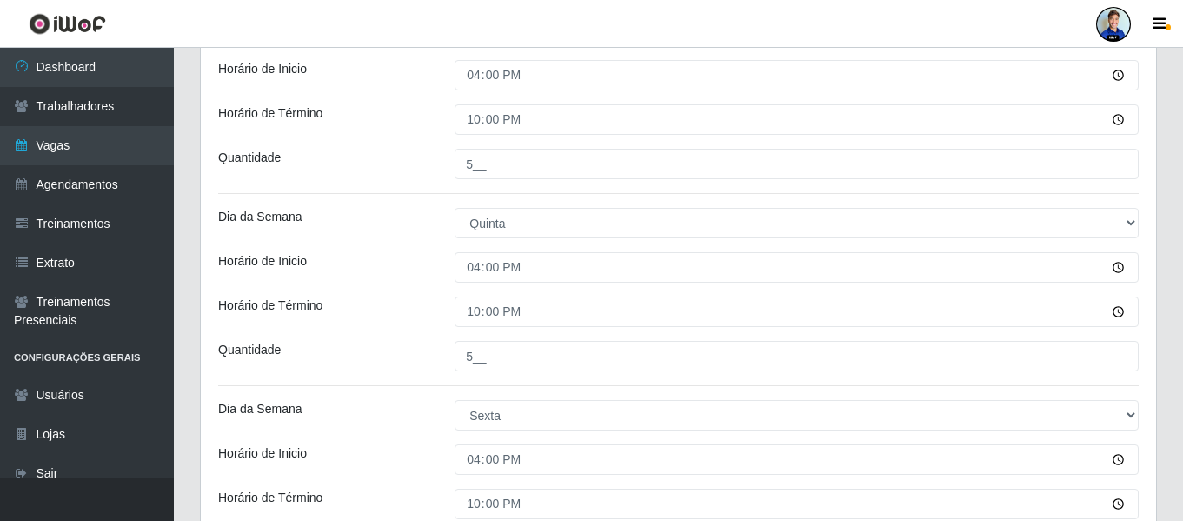
scroll to position [1070, 0]
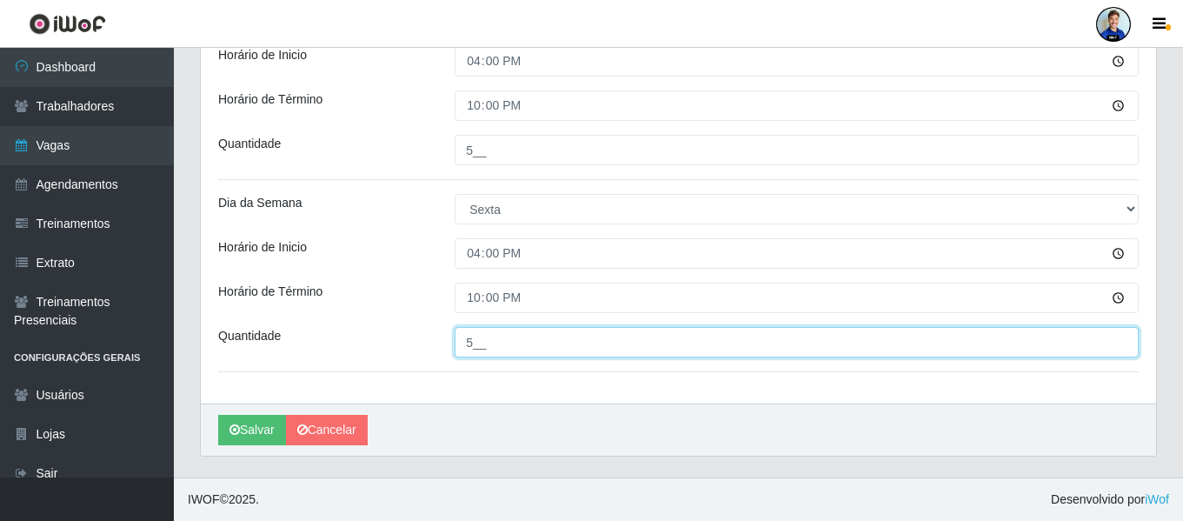
type input "5__"
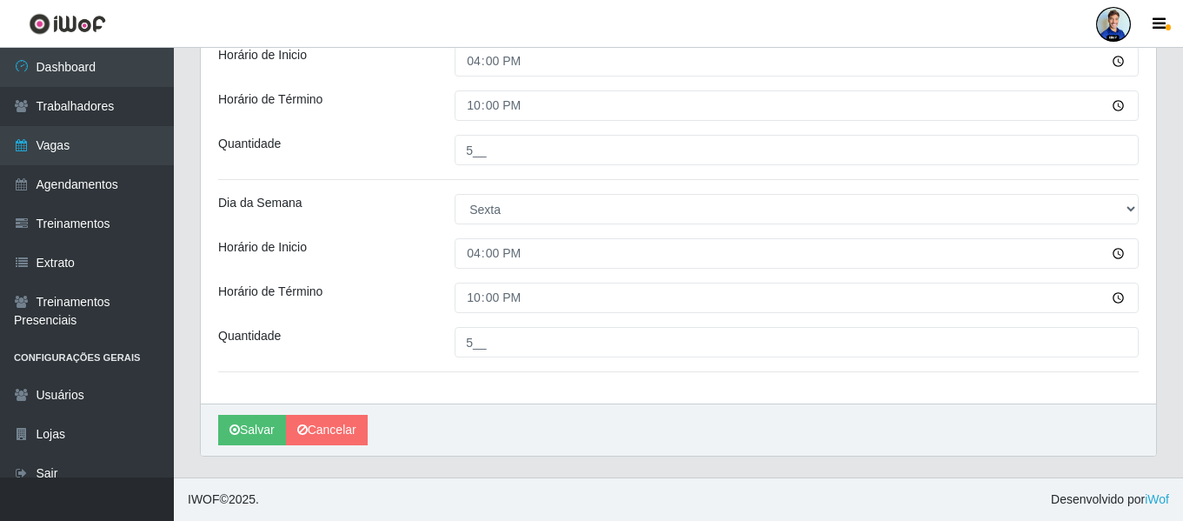
click at [500, 409] on div "[PERSON_NAME]" at bounding box center [678, 429] width 955 height 52
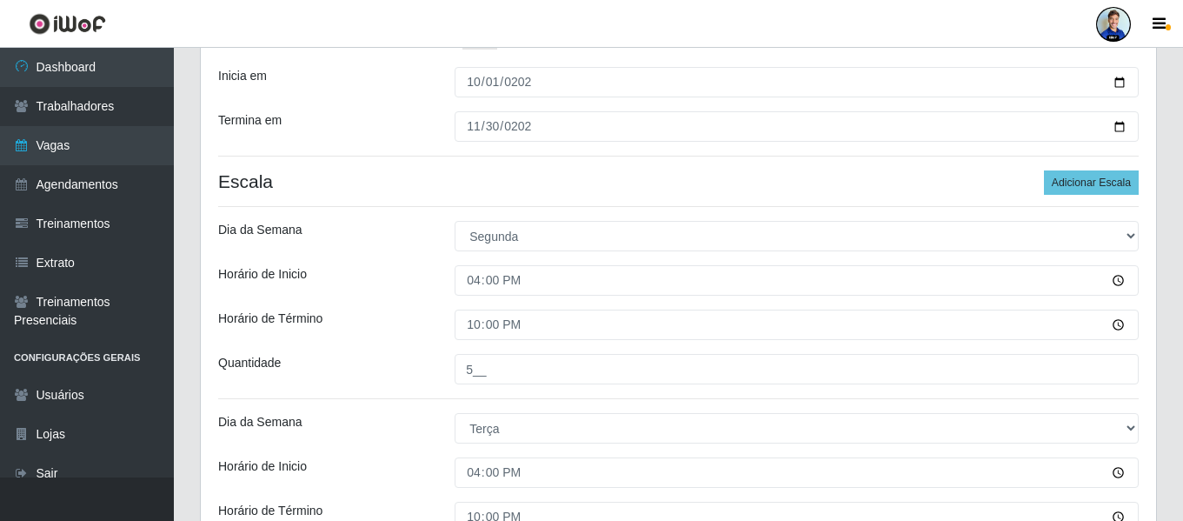
click at [422, 314] on div "Horário de Término" at bounding box center [323, 324] width 236 height 30
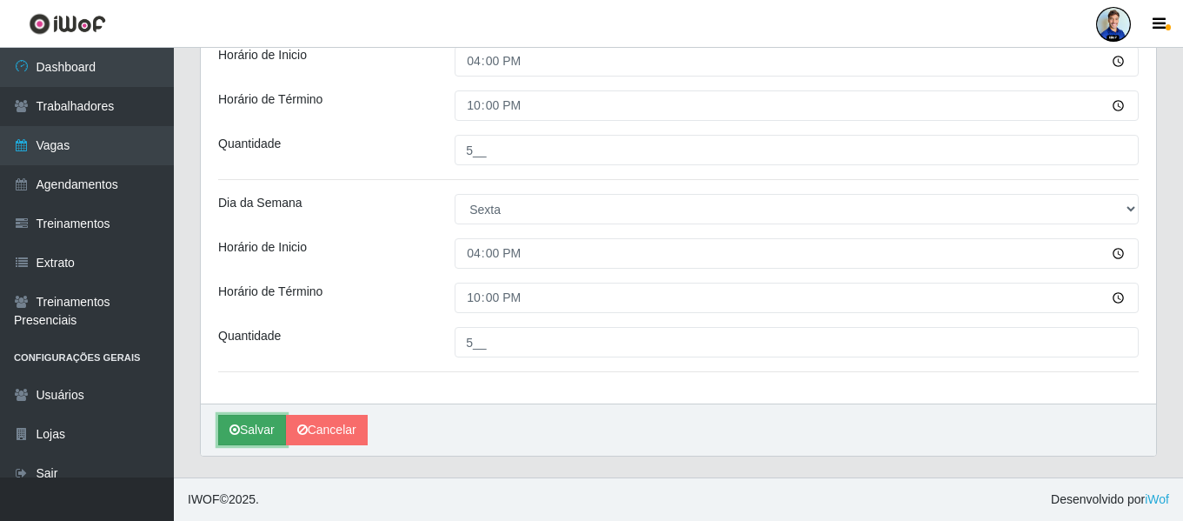
click at [262, 425] on button "Salvar" at bounding box center [252, 430] width 68 height 30
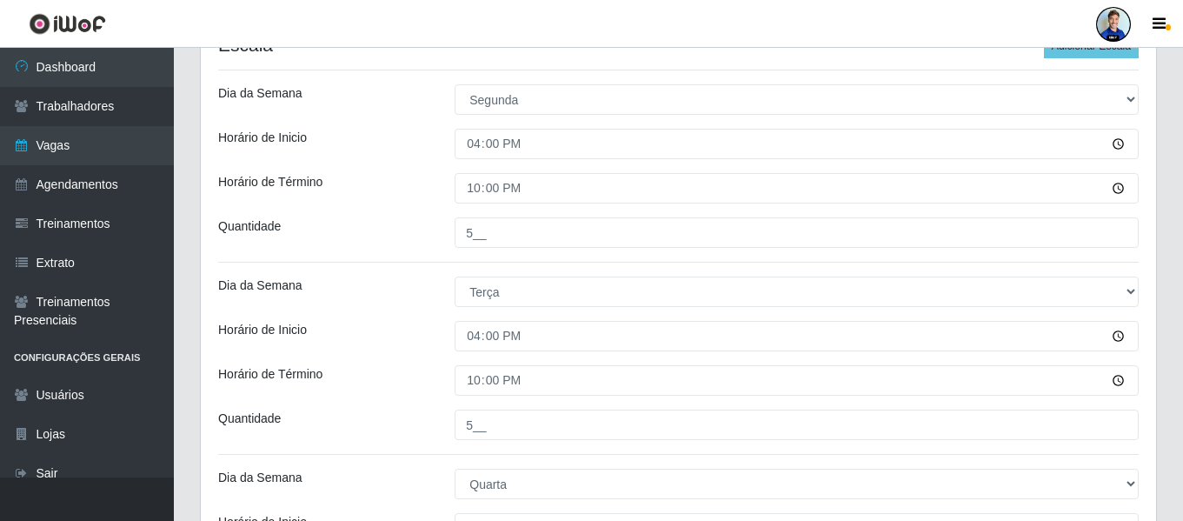
scroll to position [0, 0]
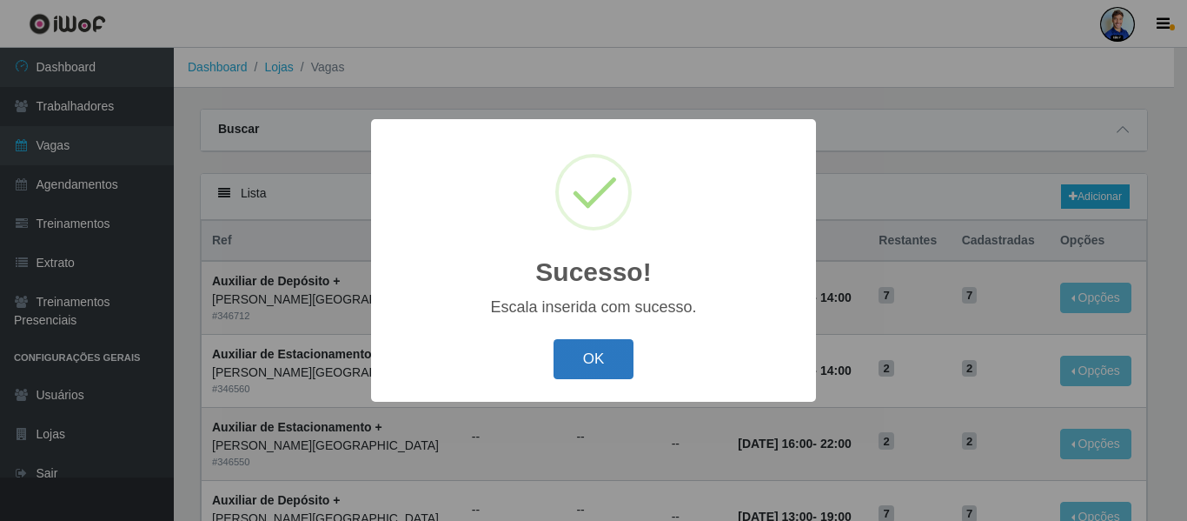
click at [582, 359] on button "OK" at bounding box center [594, 359] width 81 height 41
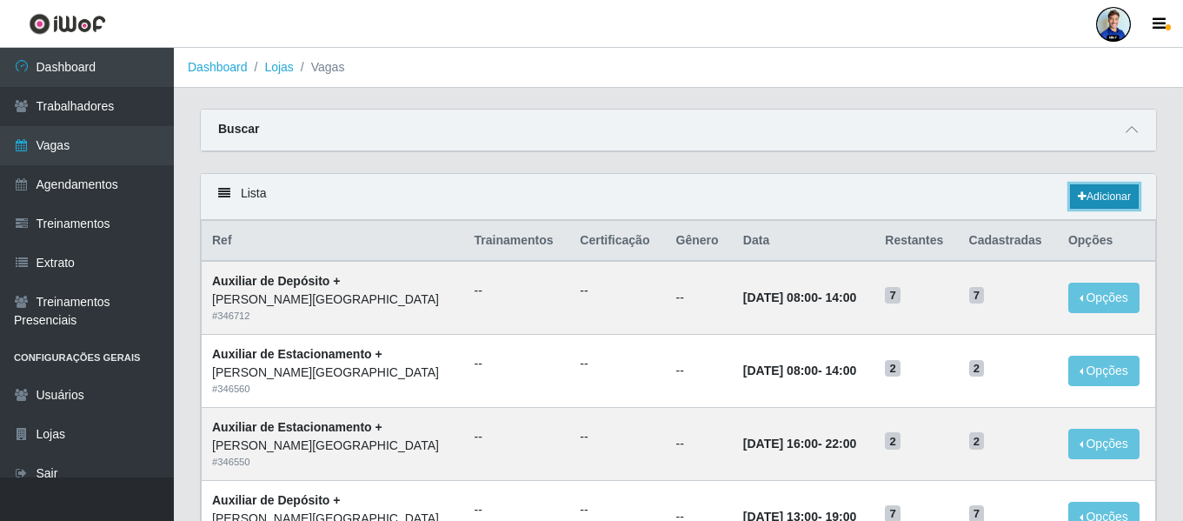
click at [1088, 202] on link "Adicionar" at bounding box center [1104, 196] width 69 height 24
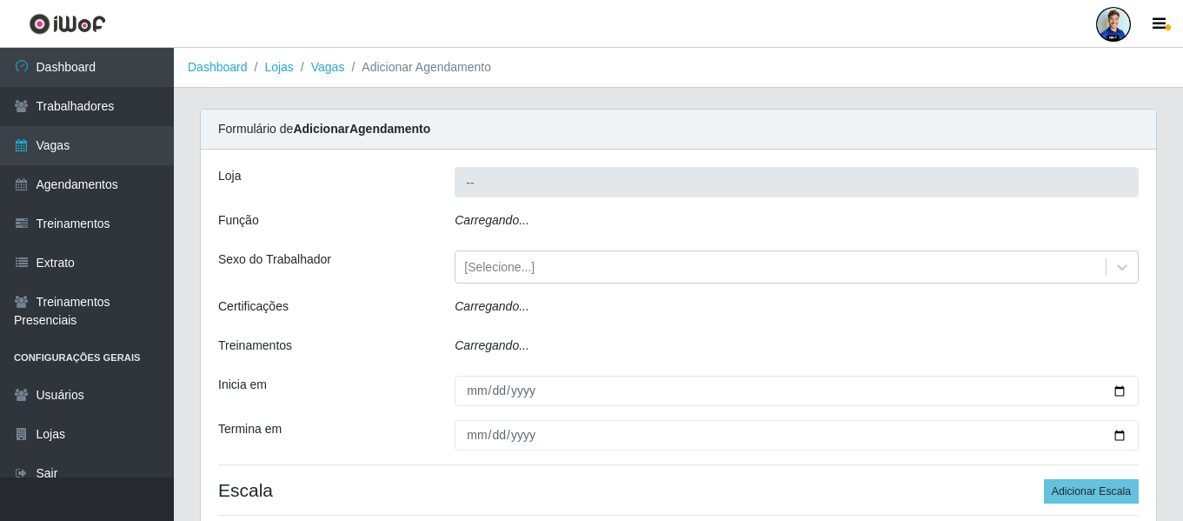
type input "[PERSON_NAME][GEOGRAPHIC_DATA]"
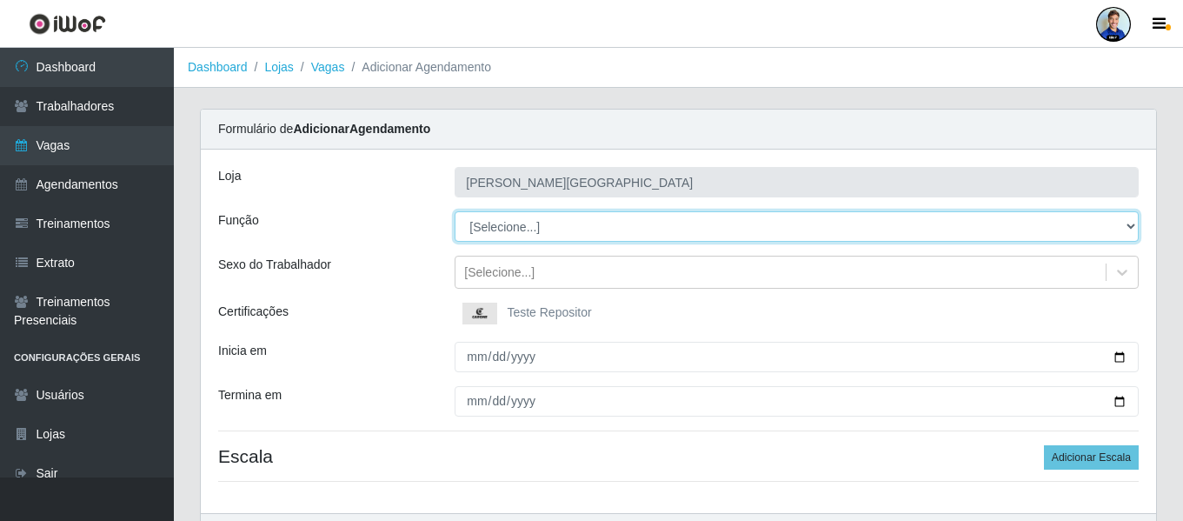
click at [496, 234] on select "[Selecione...] Auxiliar de Depósito Auxiliar de Depósito + Auxiliar de Depósito…" at bounding box center [797, 226] width 684 height 30
select select "82"
click at [455, 211] on select "[Selecione...] Auxiliar de Depósito Auxiliar de Depósito + Auxiliar de Depósito…" at bounding box center [797, 226] width 684 height 30
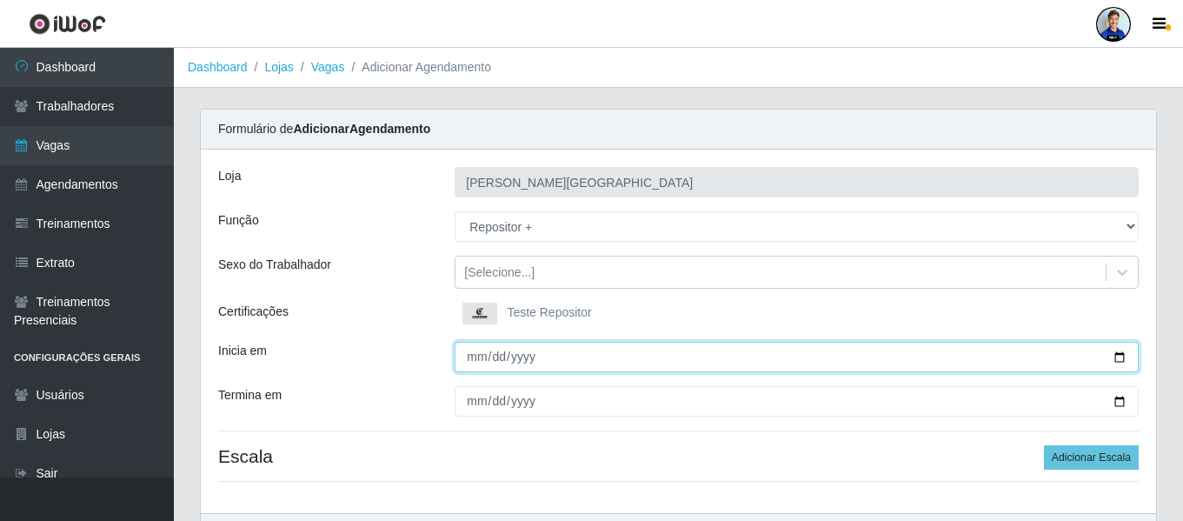
click at [468, 357] on input "Inicia em" at bounding box center [797, 357] width 684 height 30
type input "[DATE]"
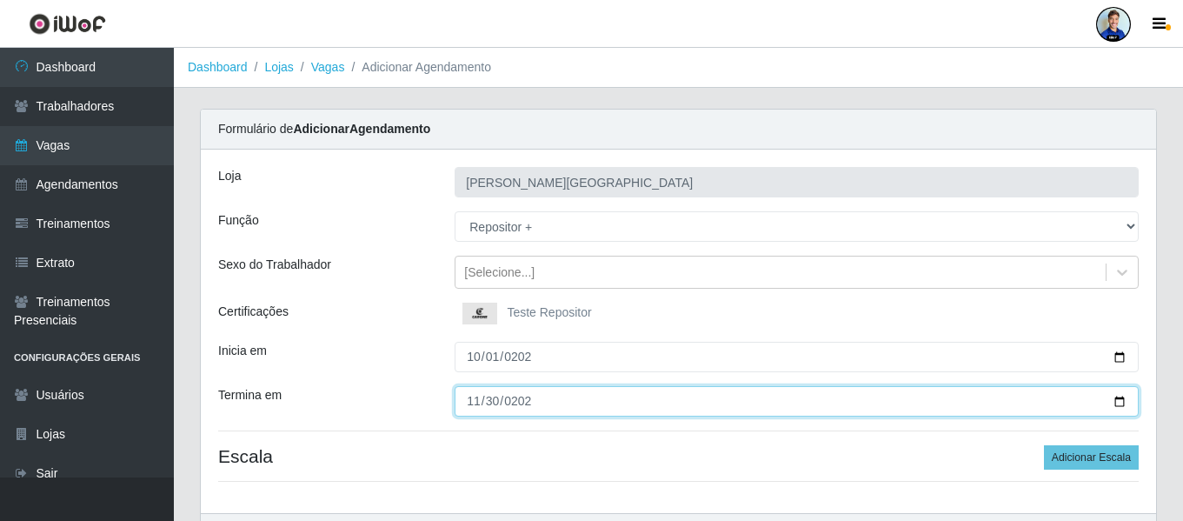
type input "[DATE]"
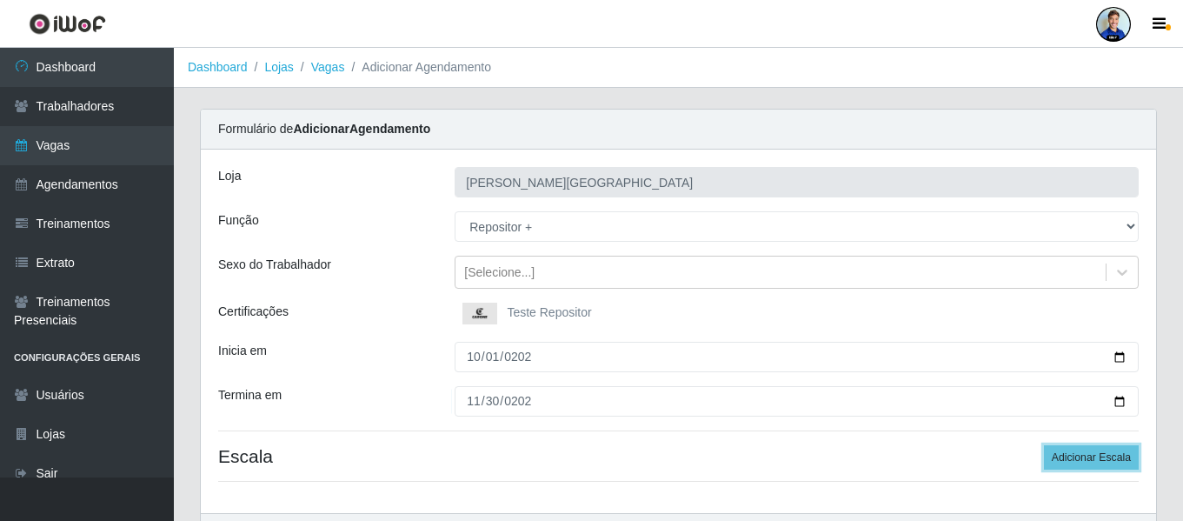
click at [1044, 445] on button "Adicionar Escala" at bounding box center [1091, 457] width 95 height 24
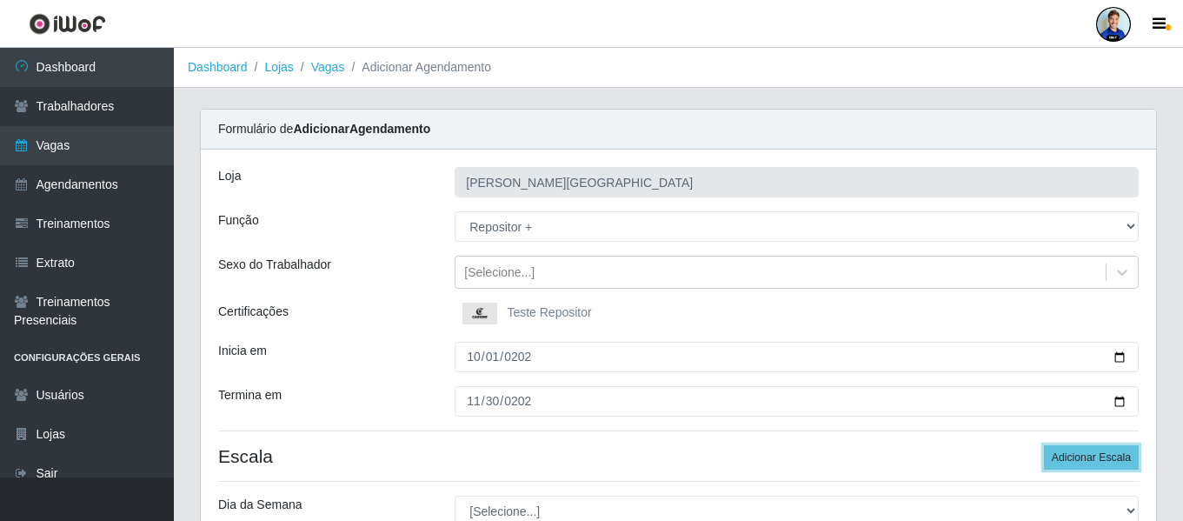
click at [1044, 445] on button "Adicionar Escala" at bounding box center [1091, 457] width 95 height 24
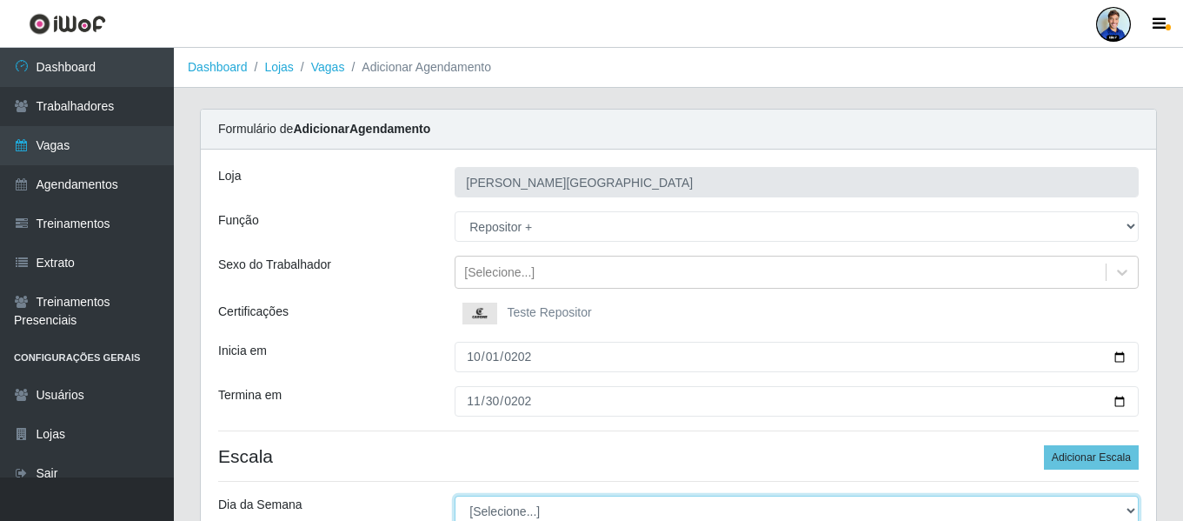
scroll to position [5, 0]
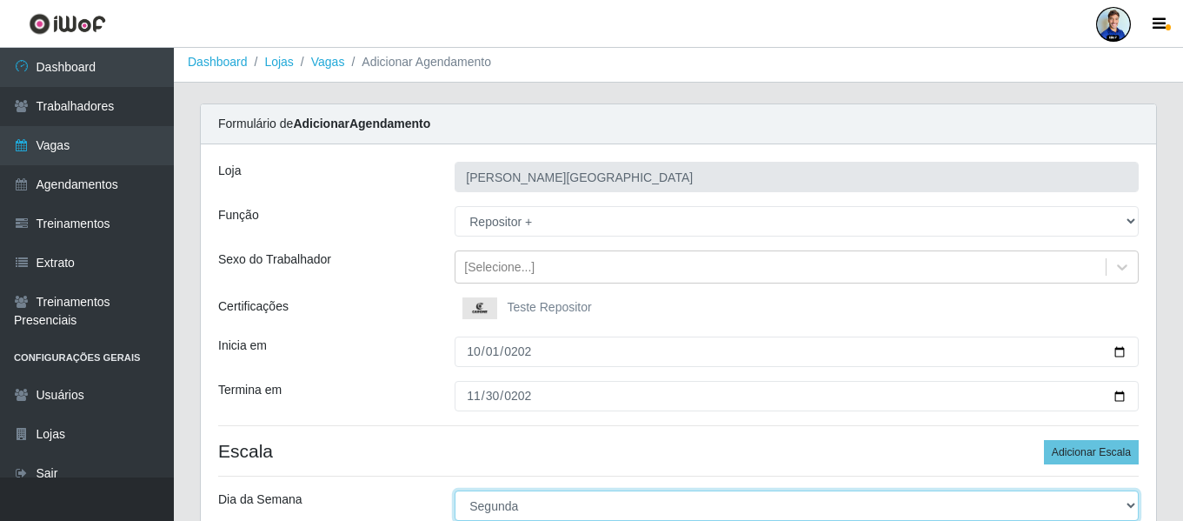
select select "6"
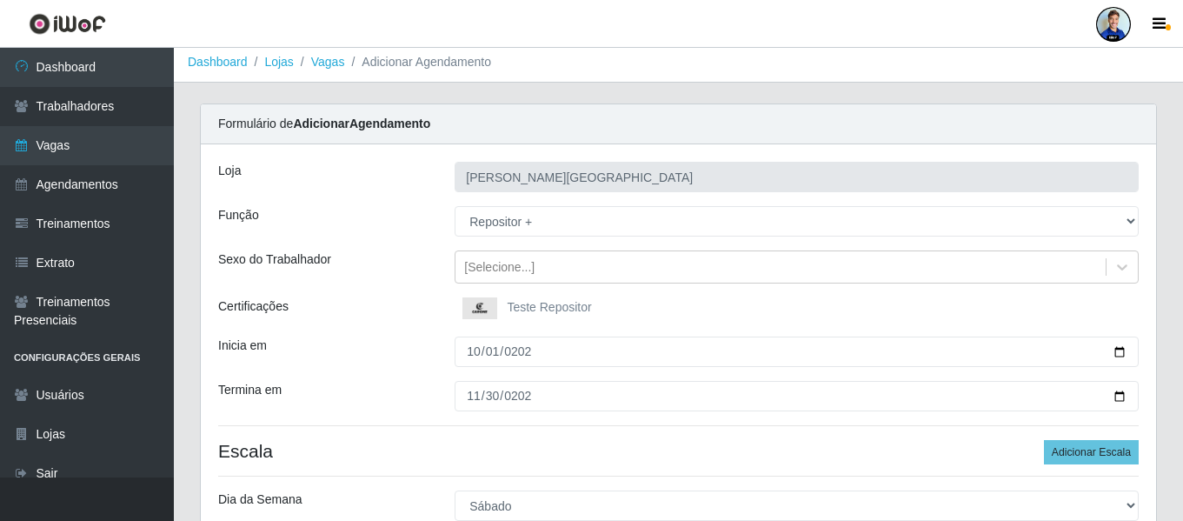
scroll to position [295, 0]
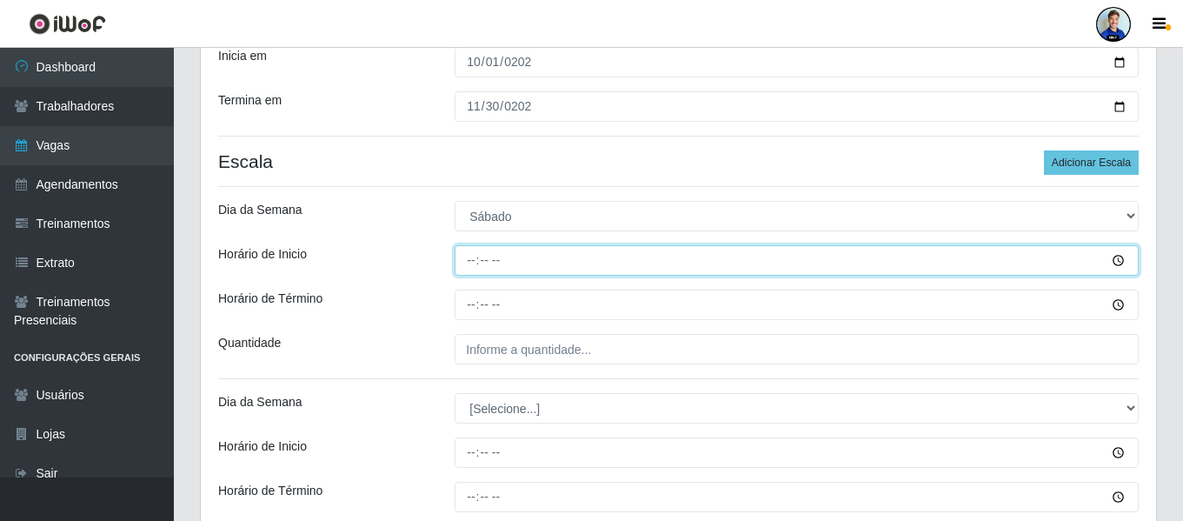
click at [474, 263] on input "Horário de Inicio" at bounding box center [797, 260] width 684 height 30
type input "16:00"
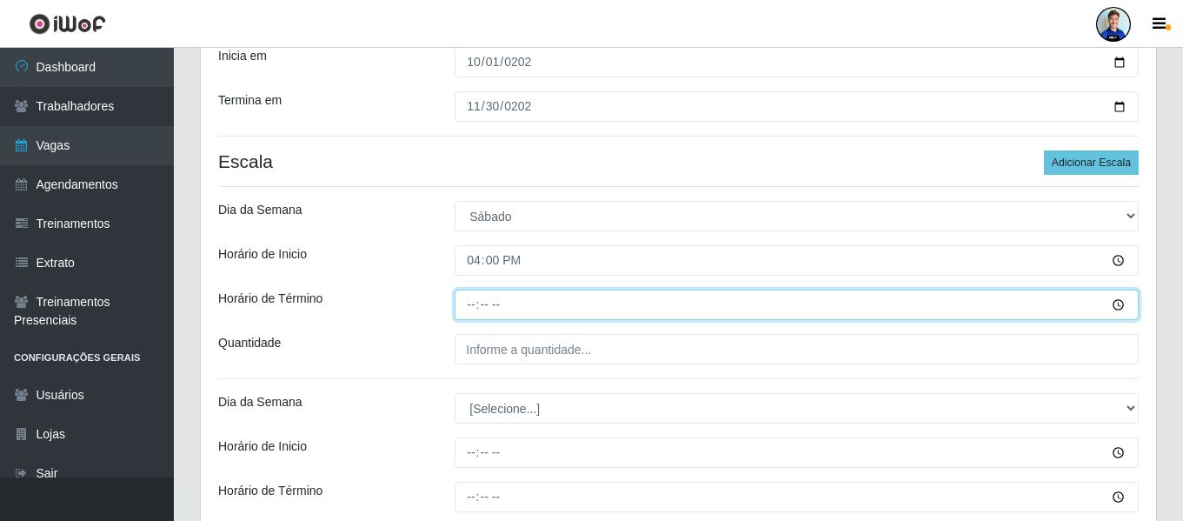
type input "22:00"
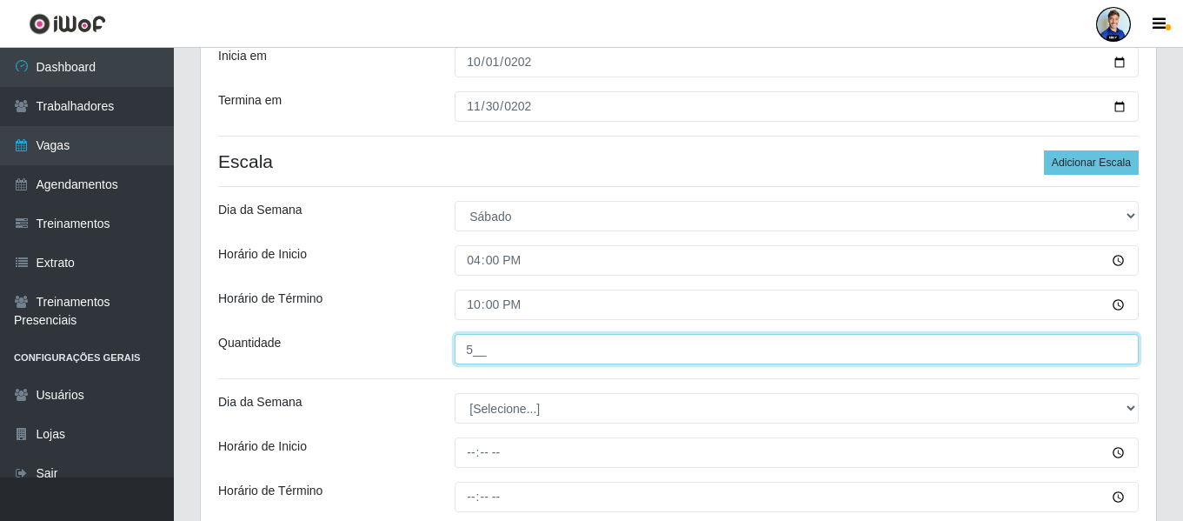
type input "5__"
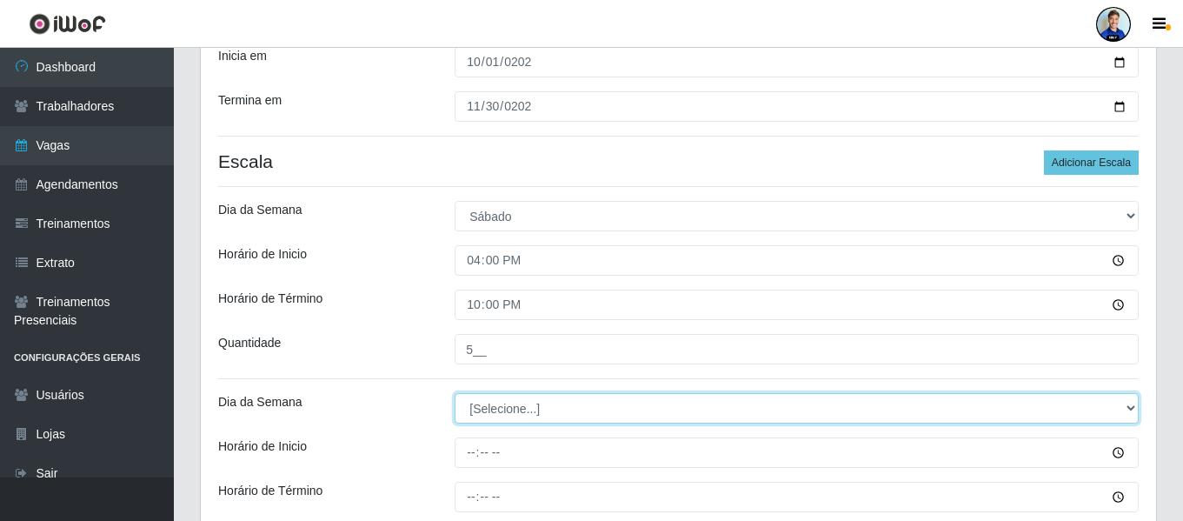
select select "0"
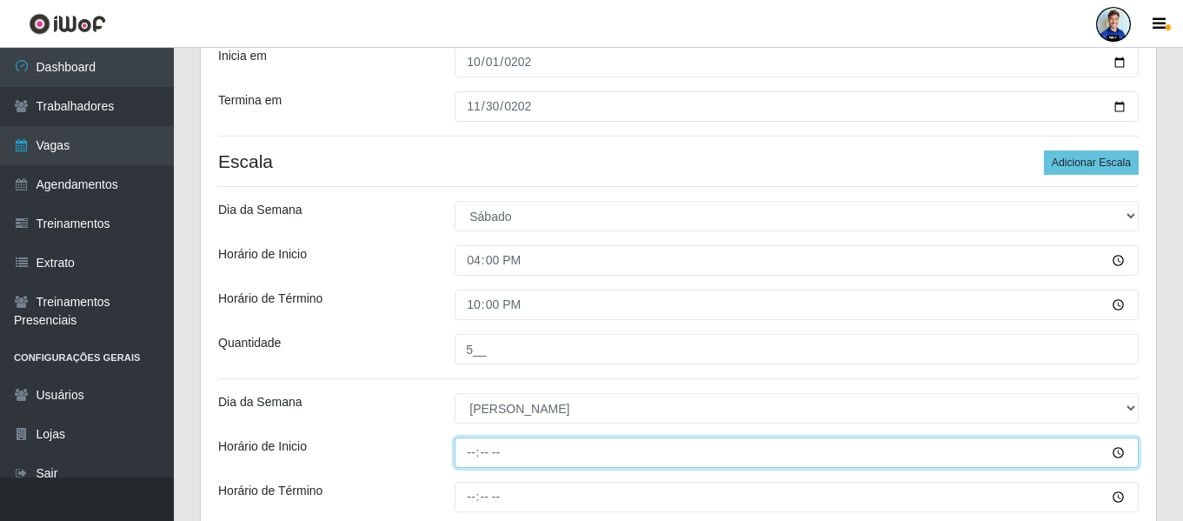
type input "12:00"
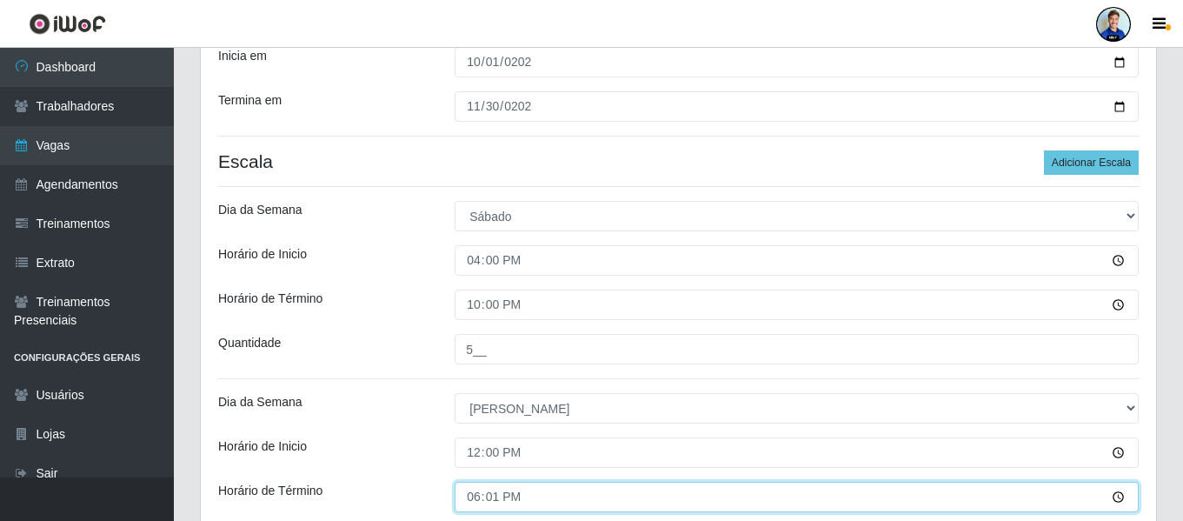
type input "18:00"
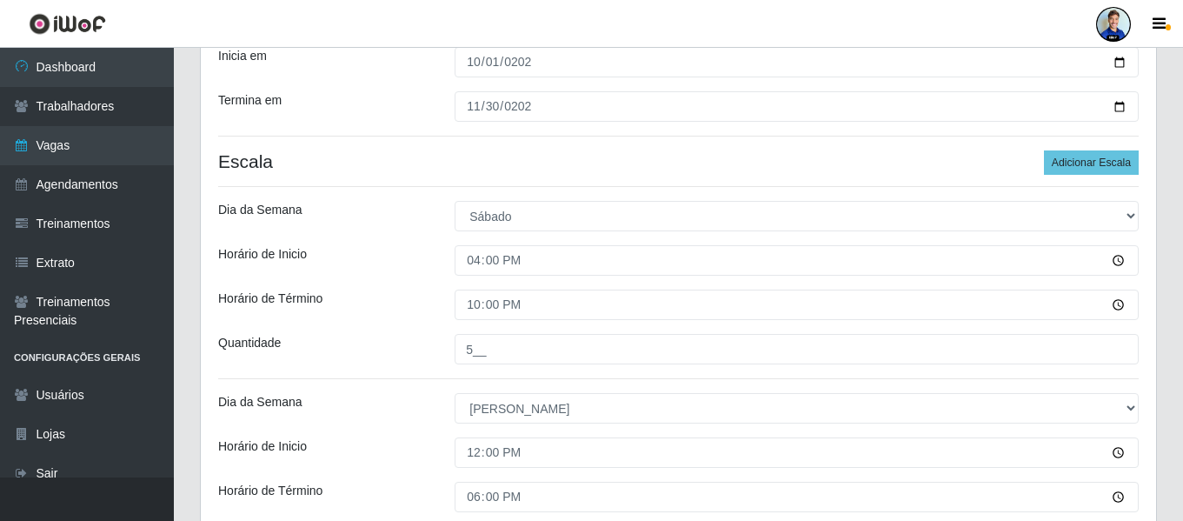
scroll to position [494, 0]
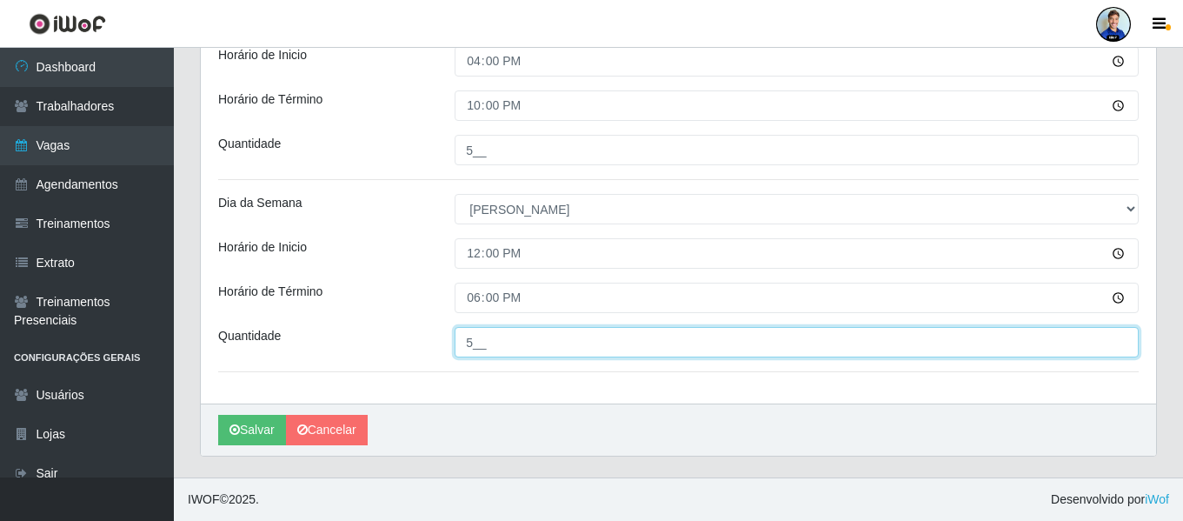
type input "5__"
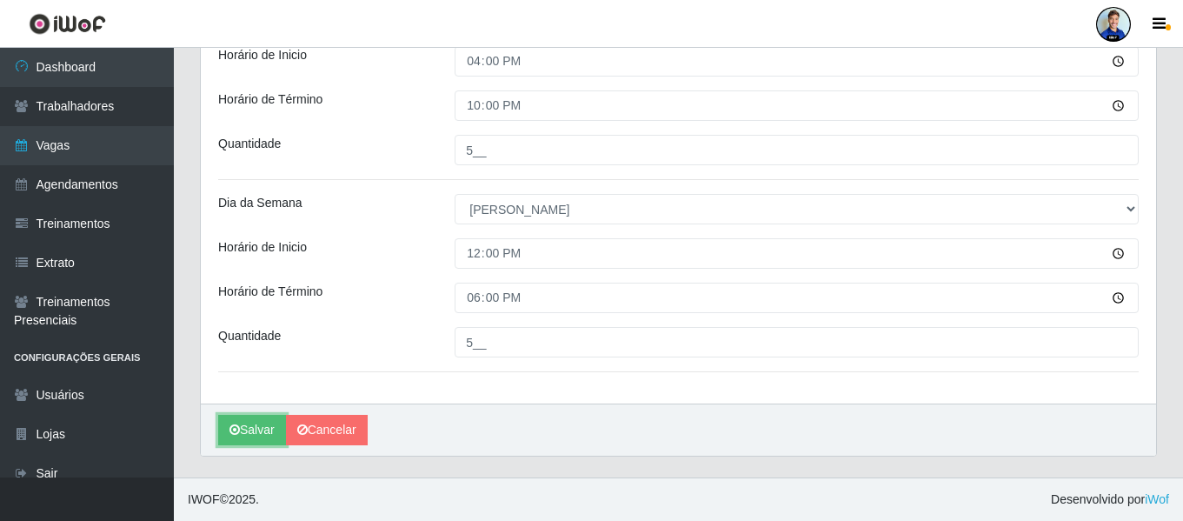
click at [218, 415] on button "Salvar" at bounding box center [252, 430] width 68 height 30
click at [384, 226] on div "[PERSON_NAME][GEOGRAPHIC_DATA] Função [Selecione...] Auxiliar de Depósito Auxil…" at bounding box center [678, 29] width 955 height 747
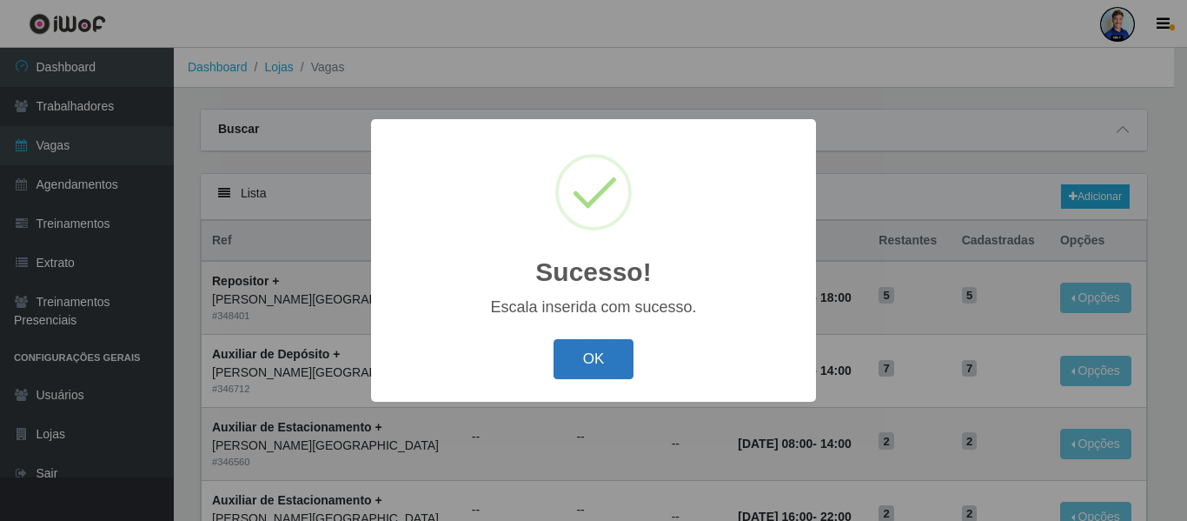
click at [609, 352] on button "OK" at bounding box center [594, 359] width 81 height 41
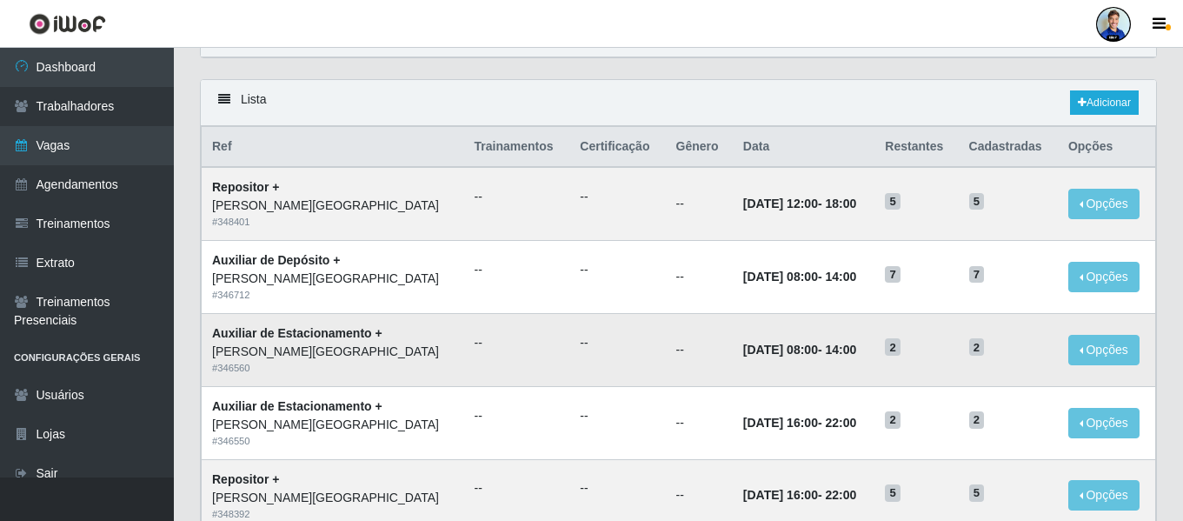
scroll to position [96, 0]
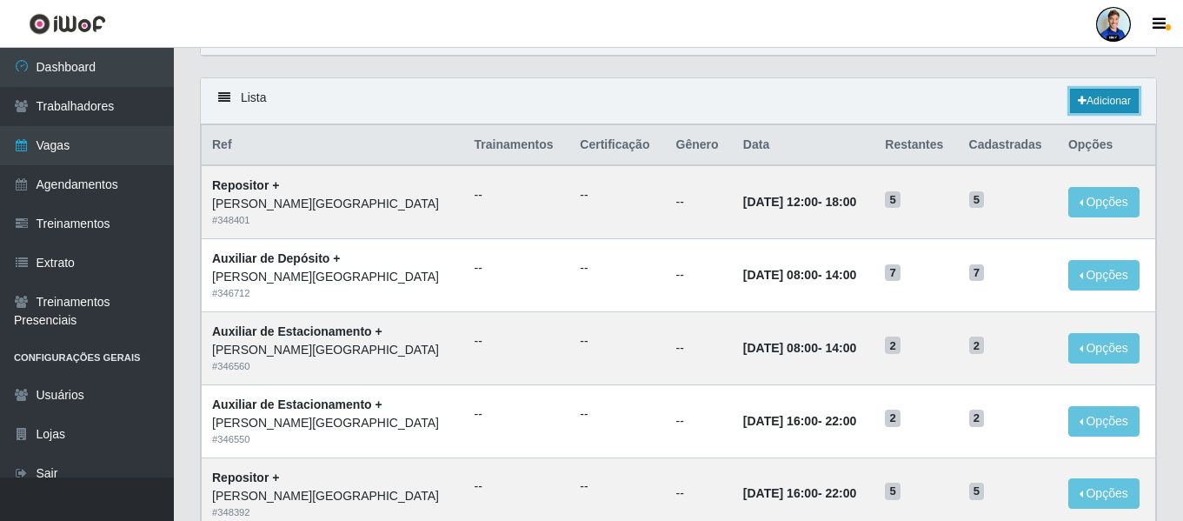
click at [1112, 101] on link "Adicionar" at bounding box center [1104, 101] width 69 height 24
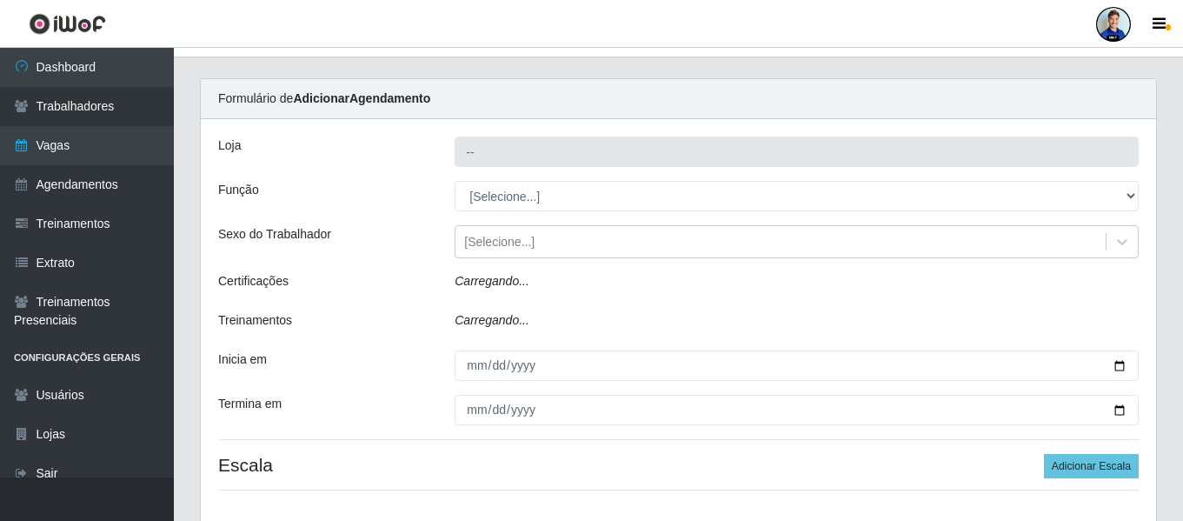
type input "[PERSON_NAME][GEOGRAPHIC_DATA]"
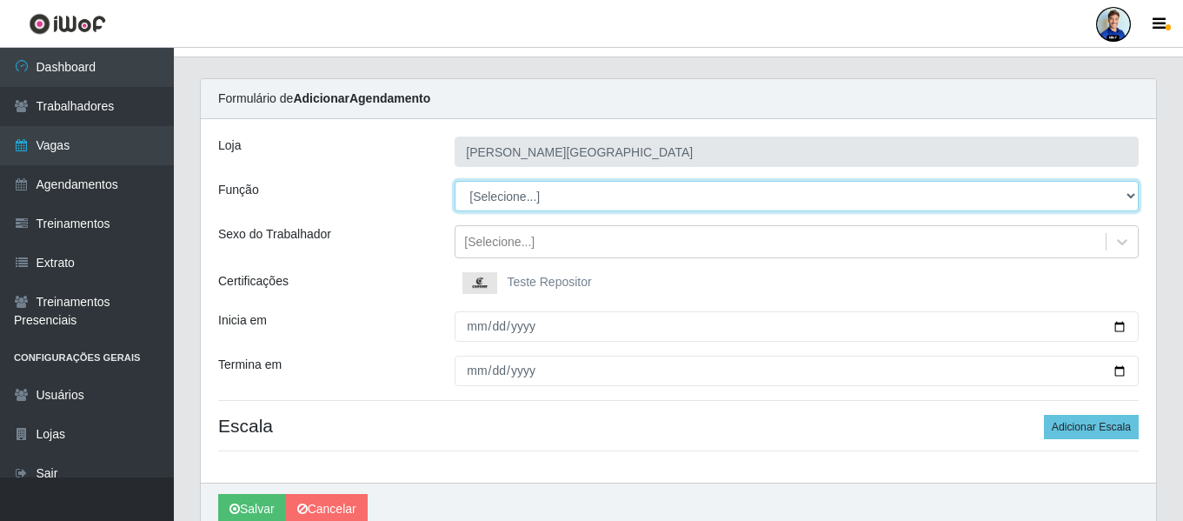
click at [534, 202] on select "[Selecione...] Auxiliar de Depósito Auxiliar de Depósito + Auxiliar de Depósito…" at bounding box center [797, 196] width 684 height 30
select select "1"
click at [455, 181] on select "[Selecione...] Auxiliar de Depósito Auxiliar de Depósito + Auxiliar de Depósito…" at bounding box center [797, 196] width 684 height 30
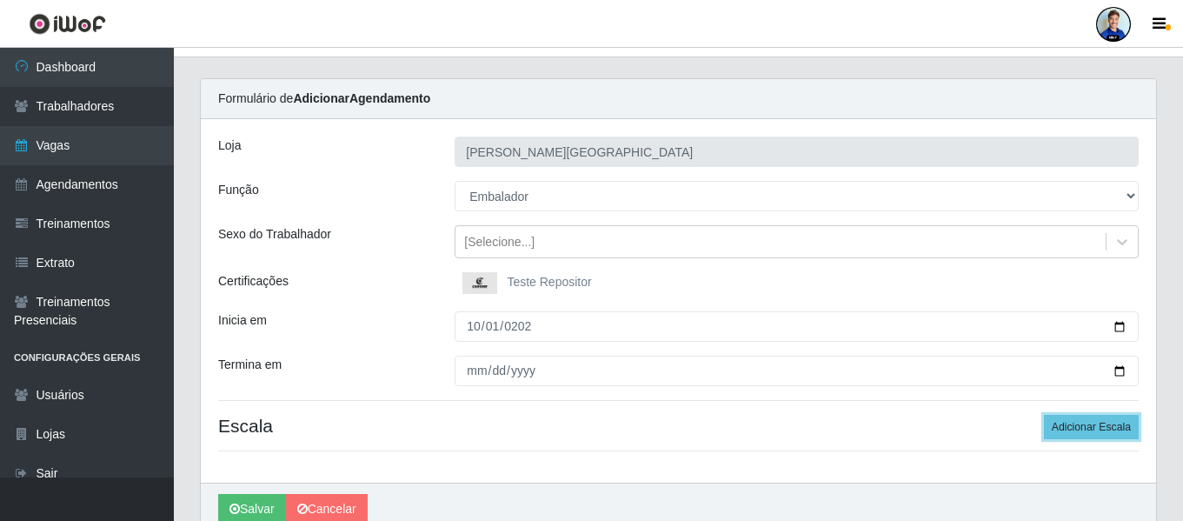
click at [1044, 415] on button "Adicionar Escala" at bounding box center [1091, 427] width 95 height 24
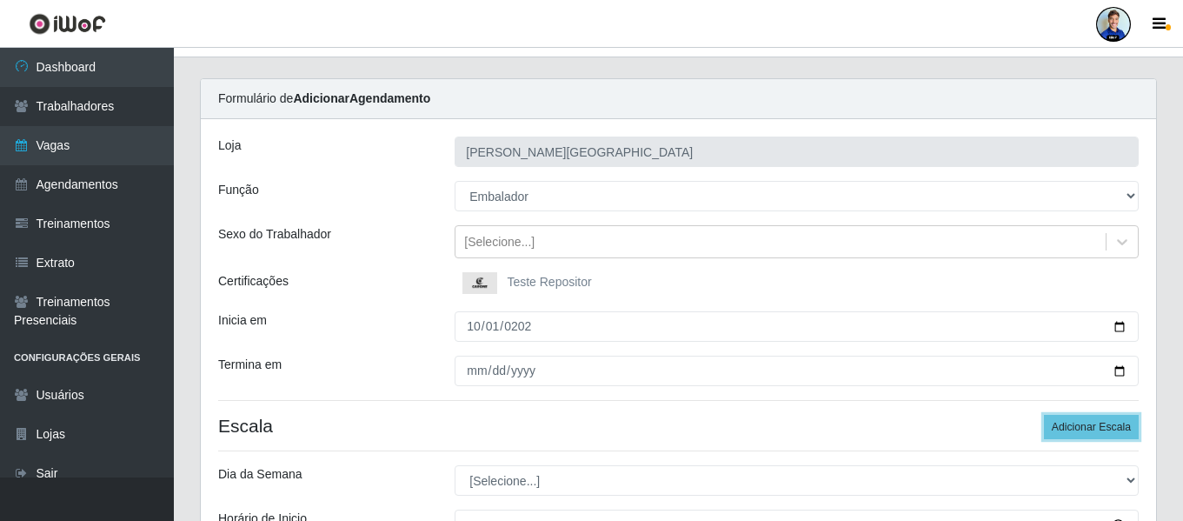
click at [1044, 415] on button "Adicionar Escala" at bounding box center [1091, 427] width 95 height 24
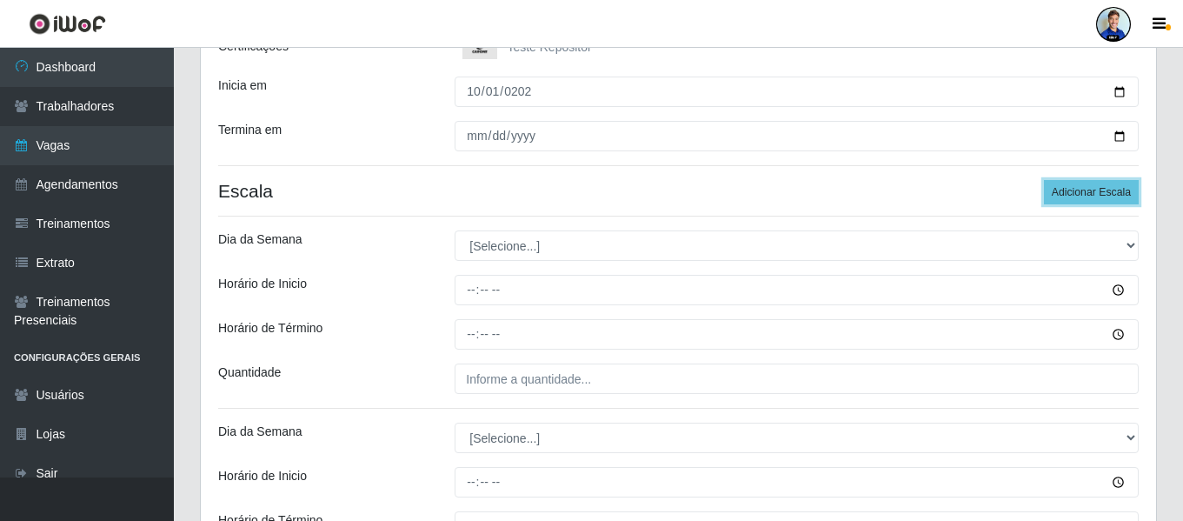
scroll to position [262, 0]
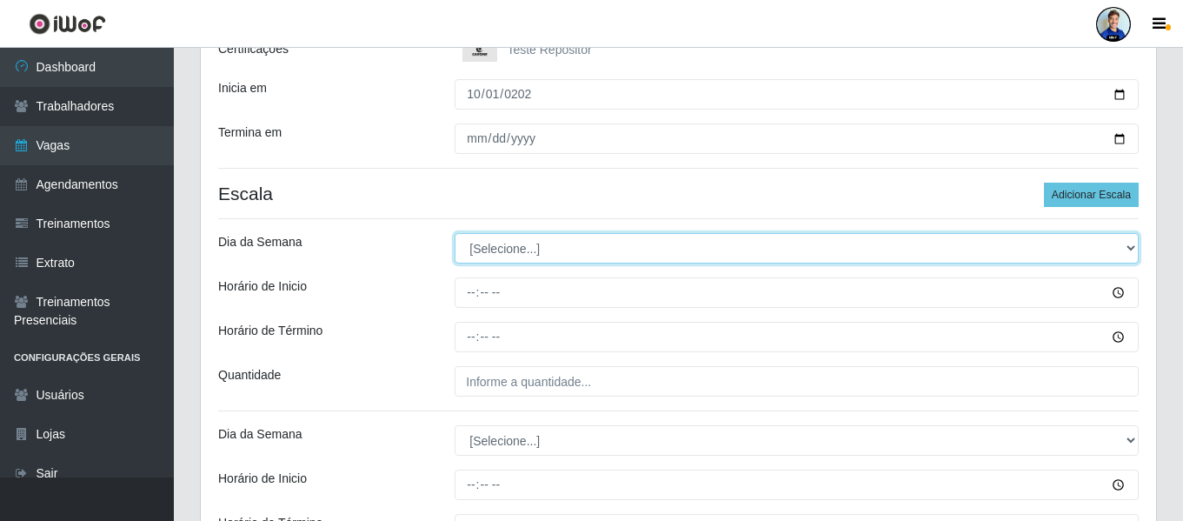
click at [512, 249] on select "[Selecione...] Segunda Terça Quarta Quinta Sexta Sábado Domingo" at bounding box center [797, 248] width 684 height 30
click at [455, 233] on select "[Selecione...] Segunda Terça Quarta Quinta Sexta Sábado Domingo" at bounding box center [797, 248] width 684 height 30
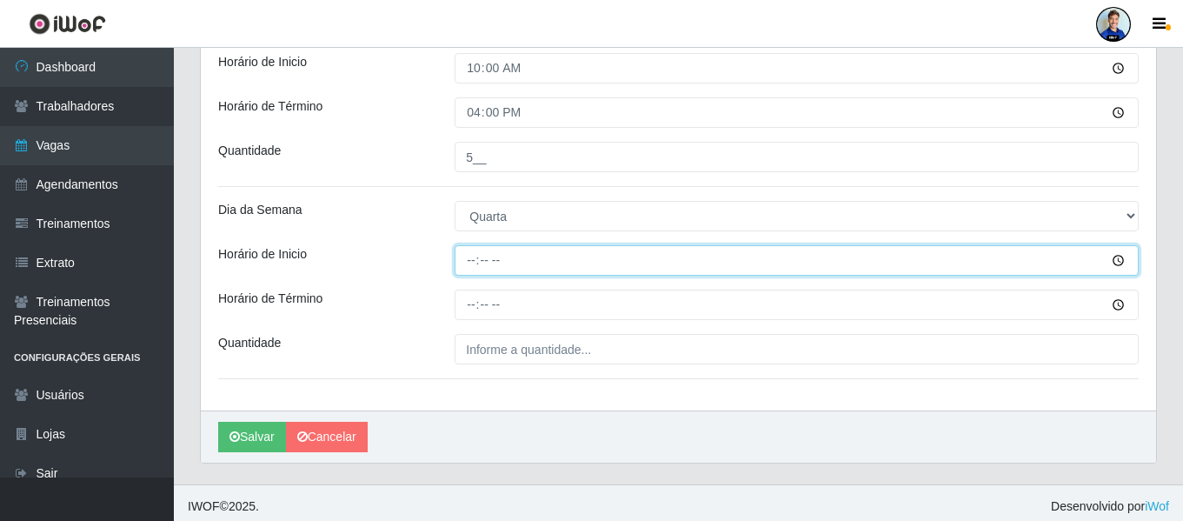
scroll to position [784, 0]
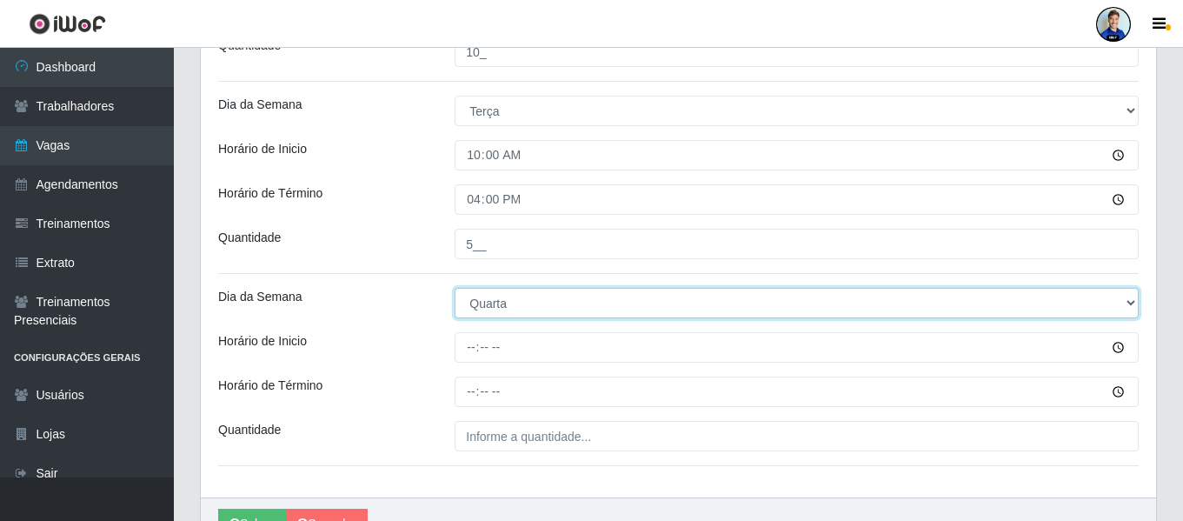
click at [487, 307] on select "[Selecione...] Segunda Terça Quarta Quinta Sexta Sábado Domingo" at bounding box center [797, 303] width 684 height 30
click at [455, 288] on select "[Selecione...] Segunda Terça Quarta Quinta Sexta Sábado Domingo" at bounding box center [797, 303] width 684 height 30
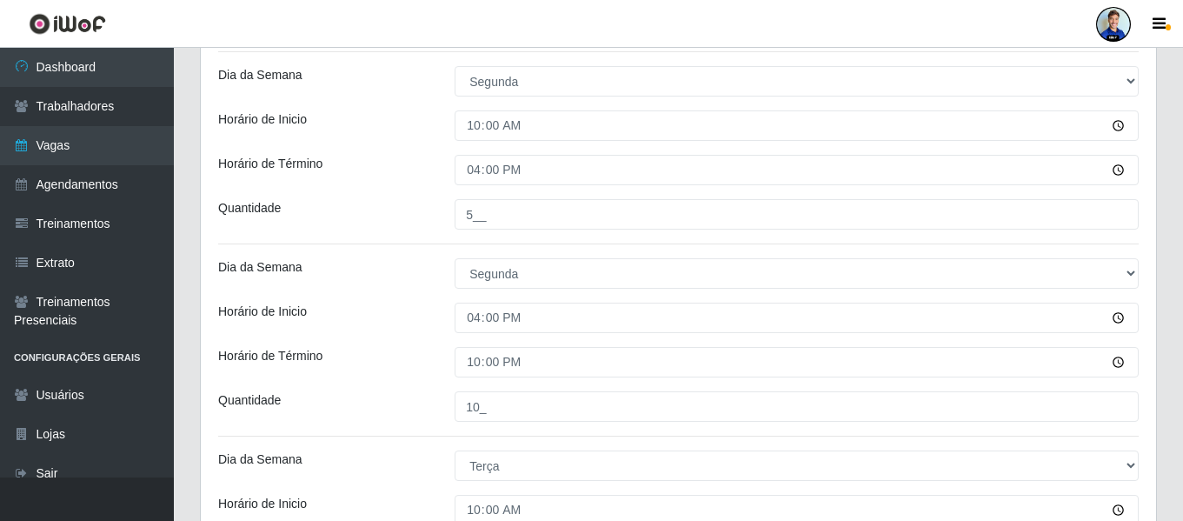
scroll to position [269, 0]
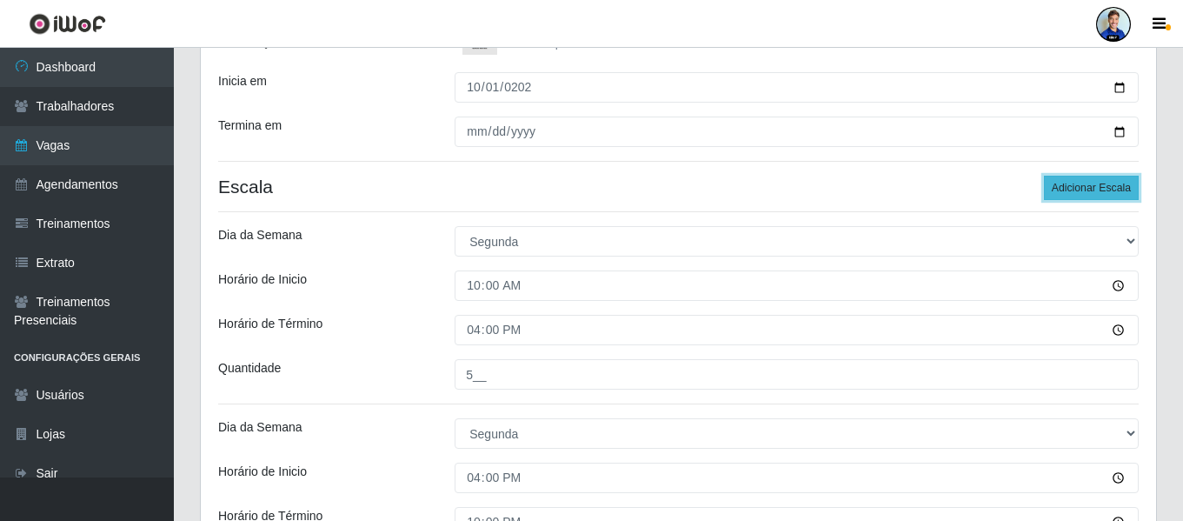
click at [1082, 187] on button "Adicionar Escala" at bounding box center [1091, 188] width 95 height 24
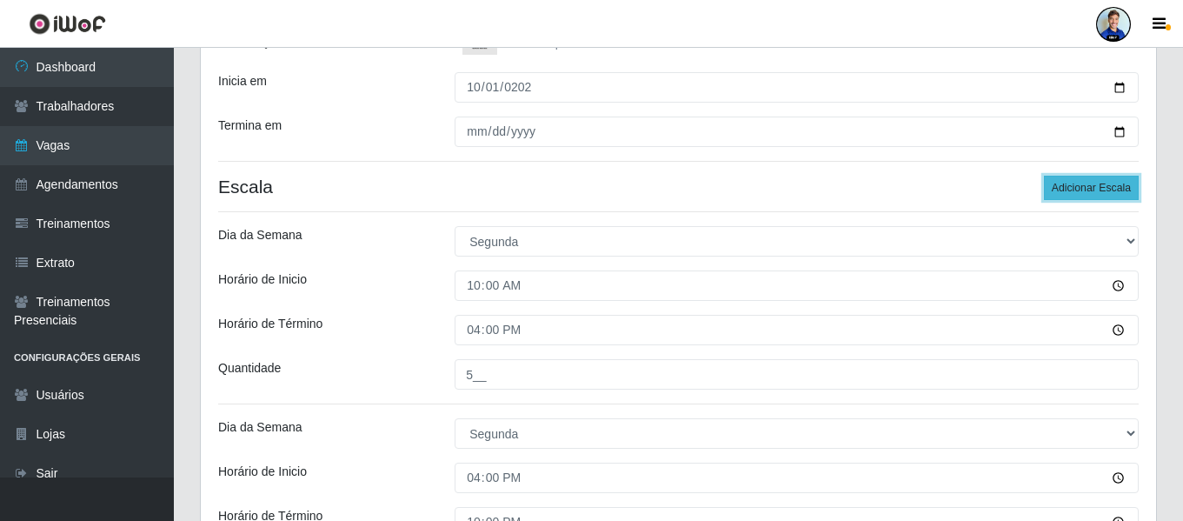
click at [1082, 187] on button "Adicionar Escala" at bounding box center [1091, 188] width 95 height 24
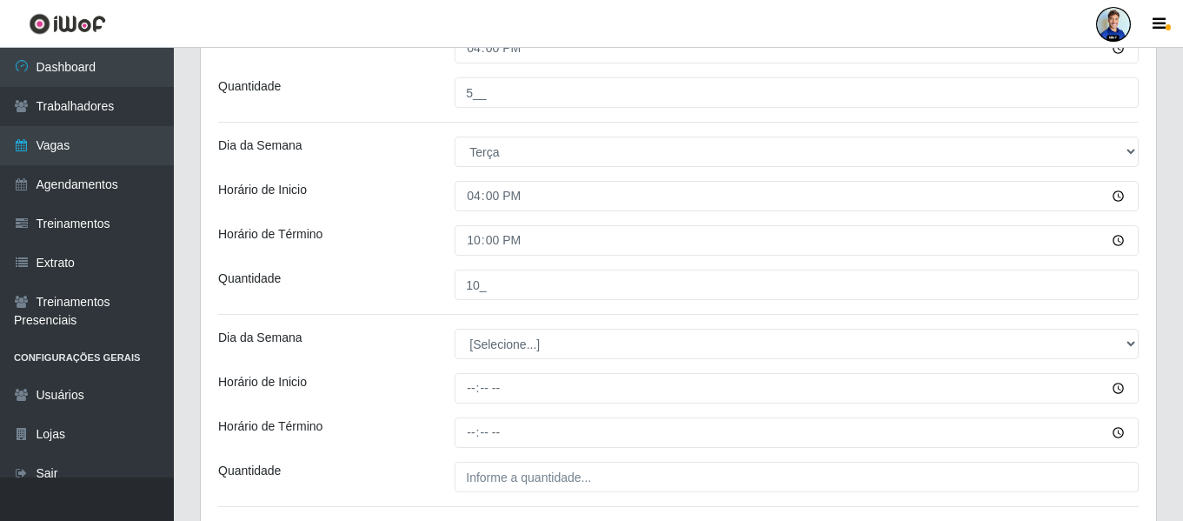
scroll to position [965, 0]
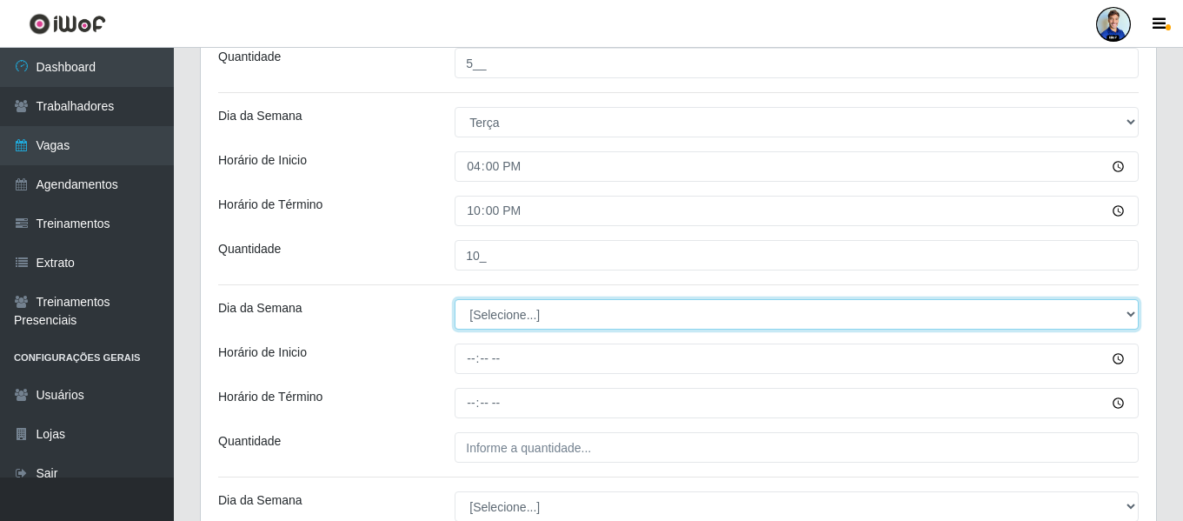
click at [605, 322] on select "[Selecione...] Segunda Terça Quarta Quinta Sexta Sábado Domingo" at bounding box center [797, 314] width 684 height 30
click at [455, 299] on select "[Selecione...] Segunda Terça Quarta Quinta Sexta Sábado Domingo" at bounding box center [797, 314] width 684 height 30
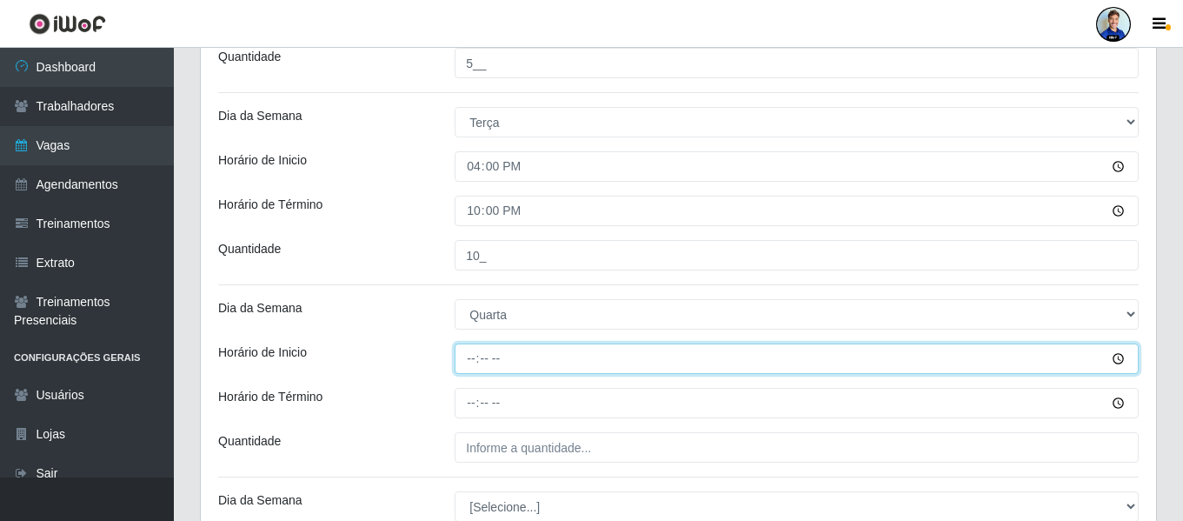
click at [478, 362] on input "Horário de Inicio" at bounding box center [797, 358] width 684 height 30
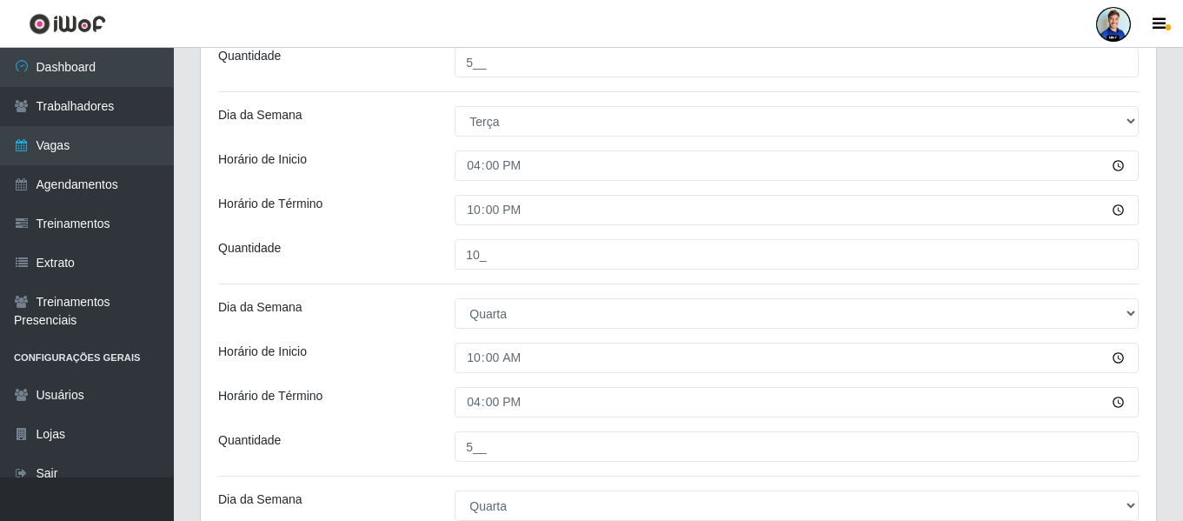
scroll to position [1255, 0]
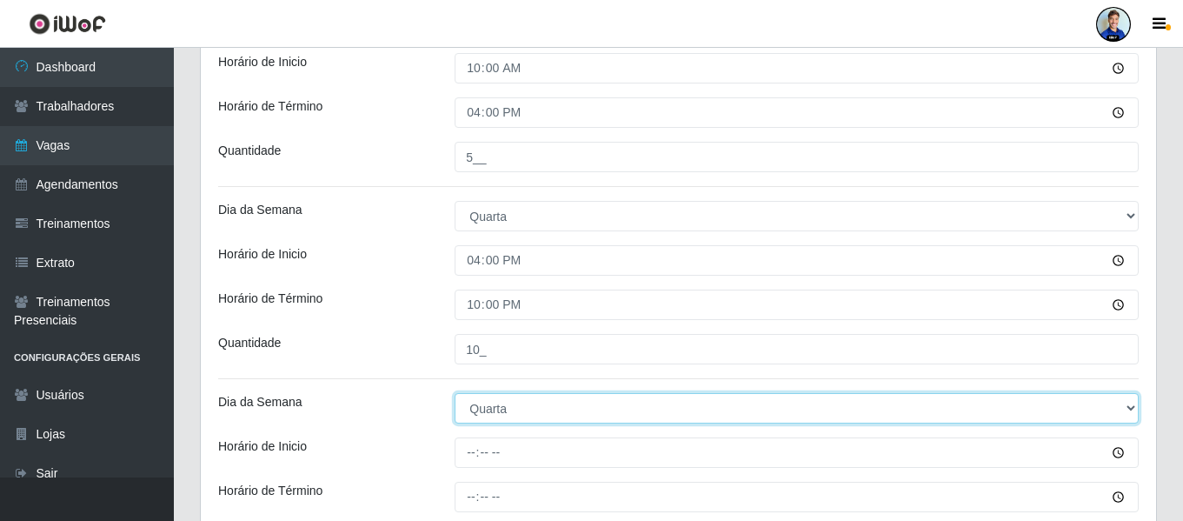
click at [500, 417] on select "[Selecione...] Segunda Terça Quarta Quinta Sexta Sábado Domingo" at bounding box center [797, 408] width 684 height 30
click at [455, 393] on select "[Selecione...] Segunda Terça Quarta Quinta Sexta Sábado Domingo" at bounding box center [797, 408] width 684 height 30
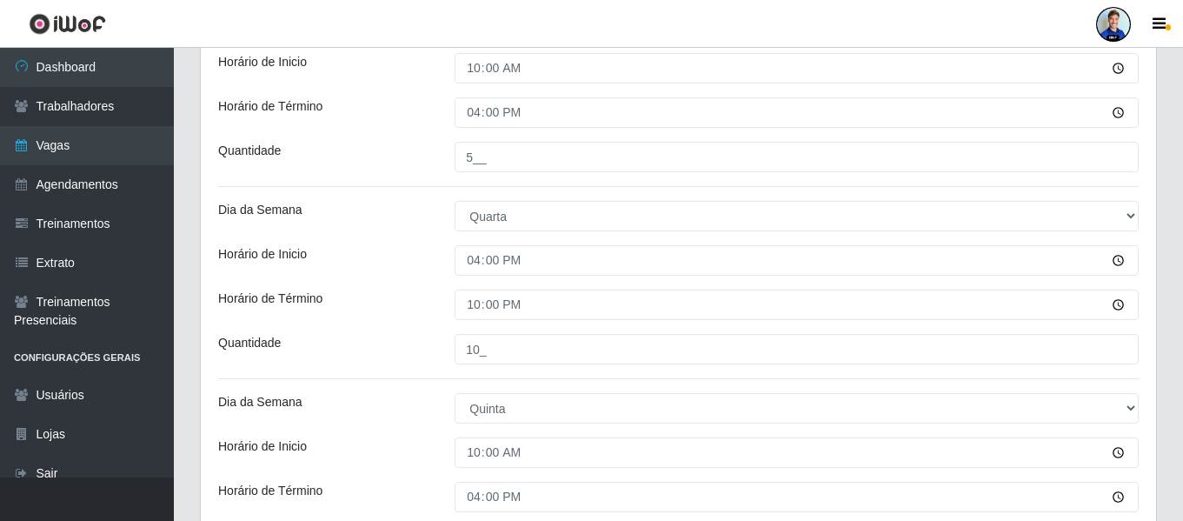
scroll to position [1536, 0]
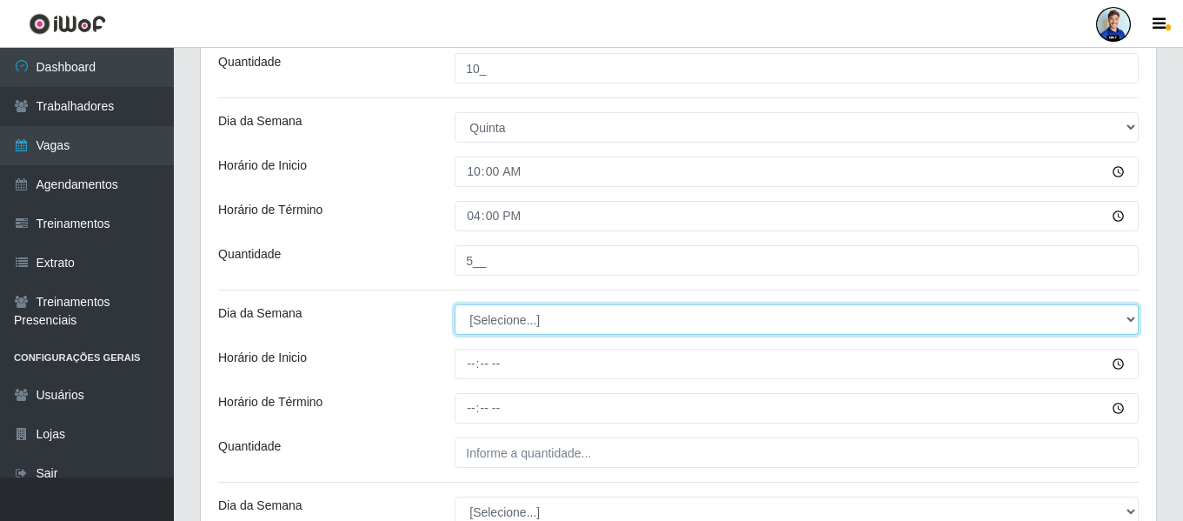
click at [558, 322] on select "[Selecione...] Segunda Terça Quarta Quinta Sexta Sábado Domingo" at bounding box center [797, 319] width 684 height 30
click at [455, 304] on select "[Selecione...] Segunda Terça Quarta Quinta Sexta Sábado Domingo" at bounding box center [797, 319] width 684 height 30
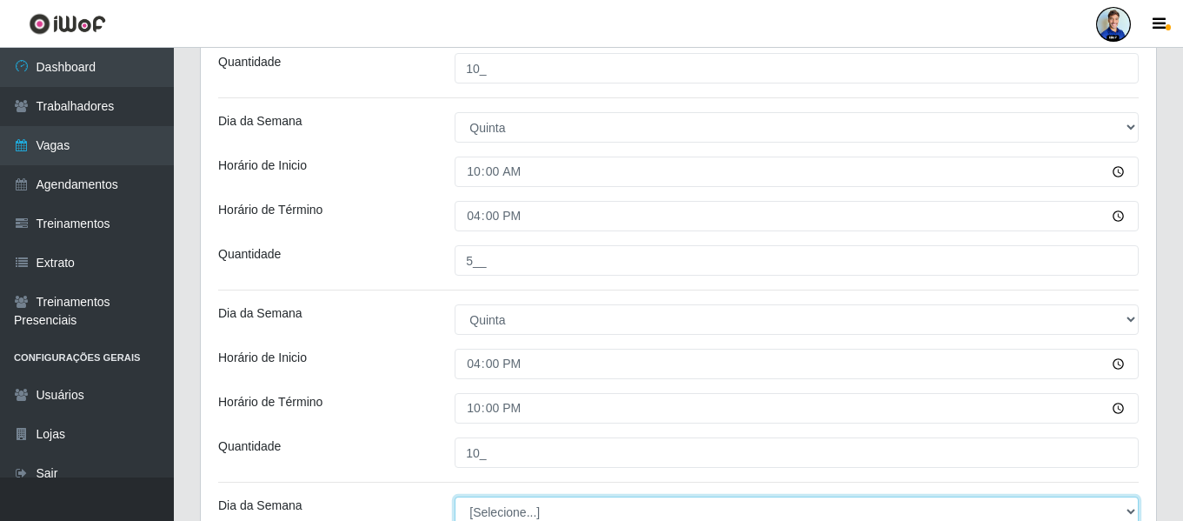
scroll to position [1542, 0]
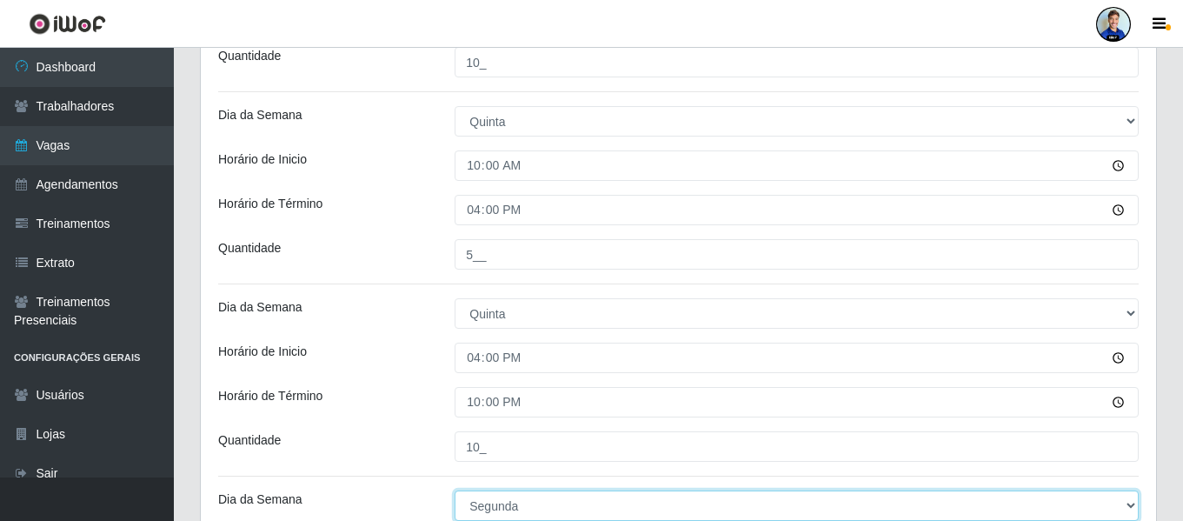
click at [530, 505] on select "[Selecione...] Segunda Terça Quarta Quinta Sexta Sábado Domingo" at bounding box center [797, 505] width 684 height 30
click at [455, 490] on select "[Selecione...] Segunda Terça Quarta Quinta Sexta Sábado Domingo" at bounding box center [797, 505] width 684 height 30
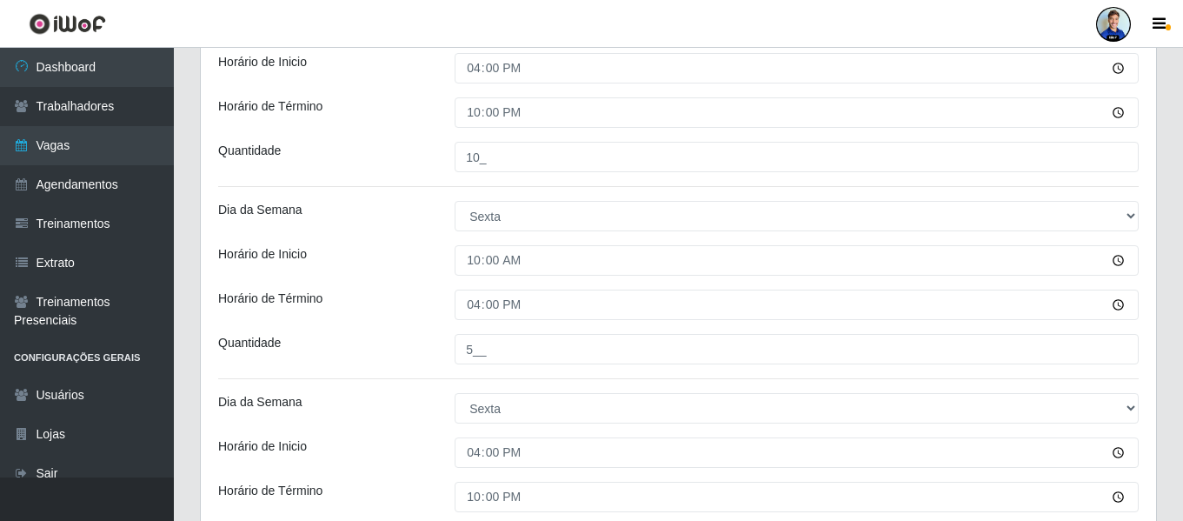
scroll to position [2030, 0]
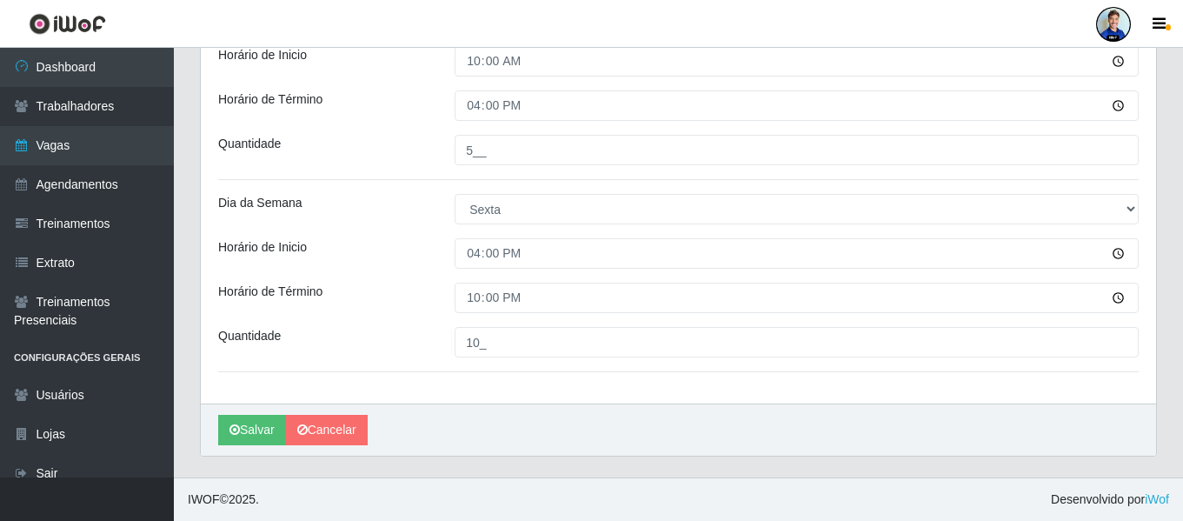
click at [414, 293] on div "Horário de Término" at bounding box center [323, 297] width 236 height 30
click at [249, 428] on button "Salvar" at bounding box center [252, 430] width 68 height 30
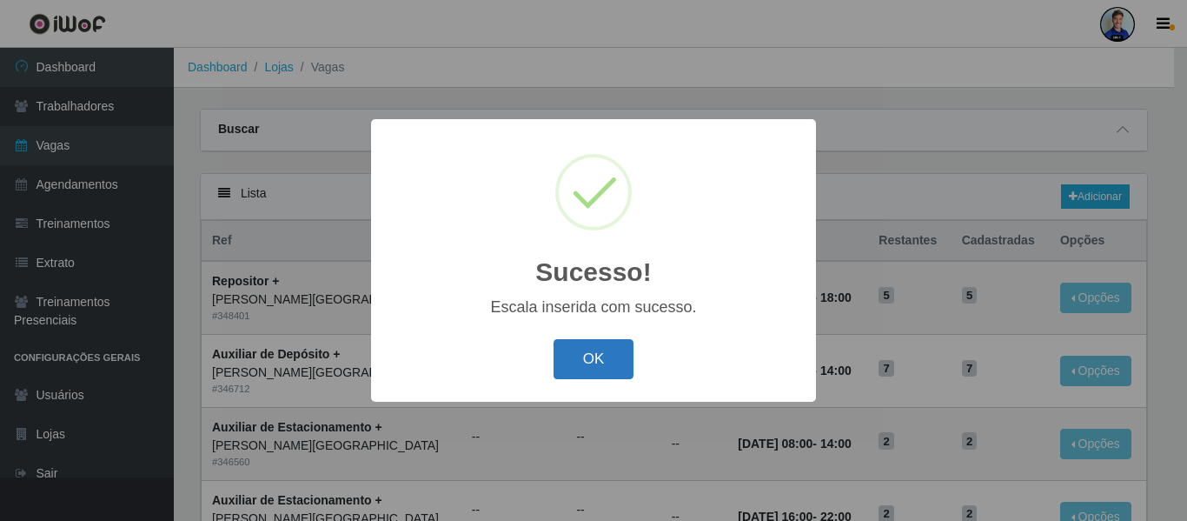
click at [584, 361] on button "OK" at bounding box center [594, 359] width 81 height 41
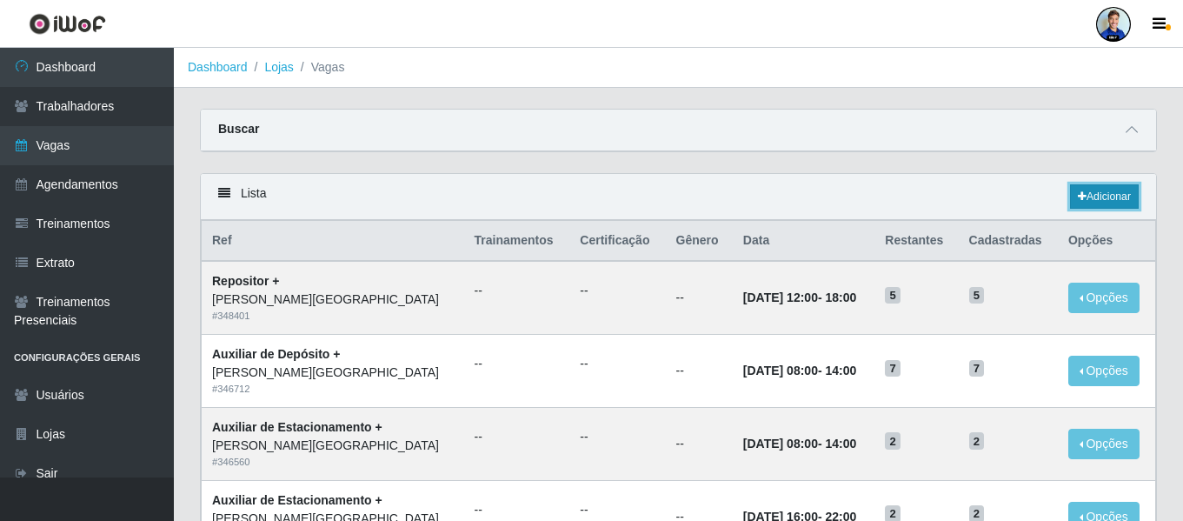
click at [1085, 203] on link "Adicionar" at bounding box center [1104, 196] width 69 height 24
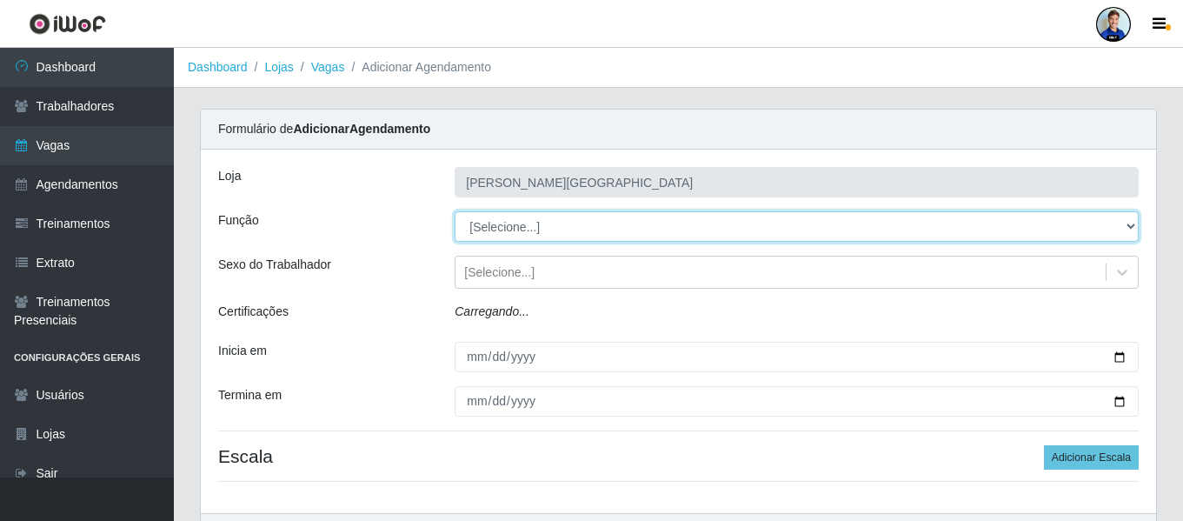
click at [569, 225] on select "[Selecione...] Auxiliar de Depósito Auxiliar de Depósito + Auxiliar de Depósito…" at bounding box center [797, 226] width 684 height 30
click at [455, 211] on select "[Selecione...] Auxiliar de Depósito Auxiliar de Depósito + Auxiliar de Depósito…" at bounding box center [797, 226] width 684 height 30
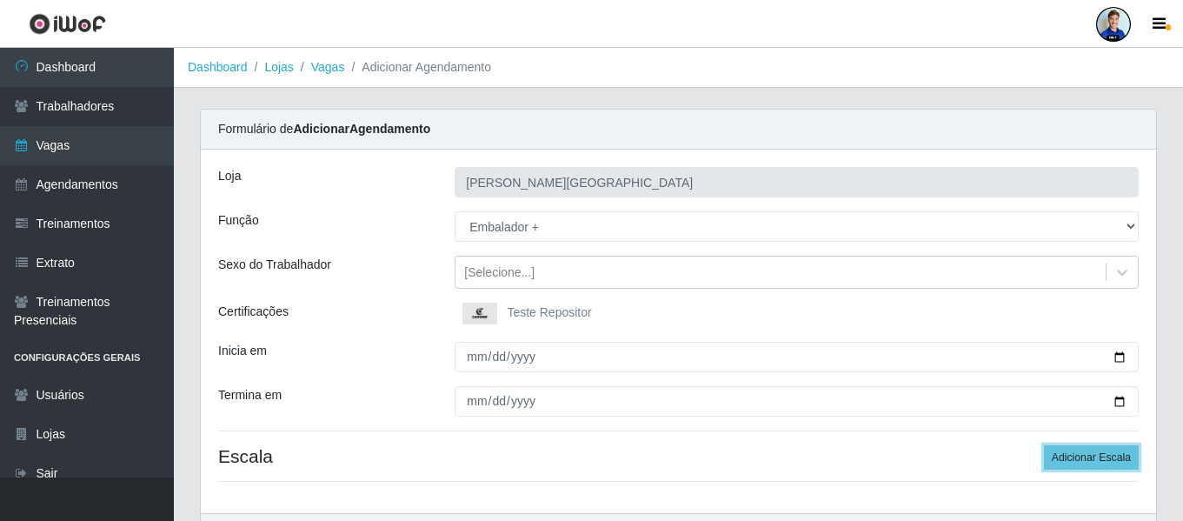
click at [1044, 445] on button "Adicionar Escala" at bounding box center [1091, 457] width 95 height 24
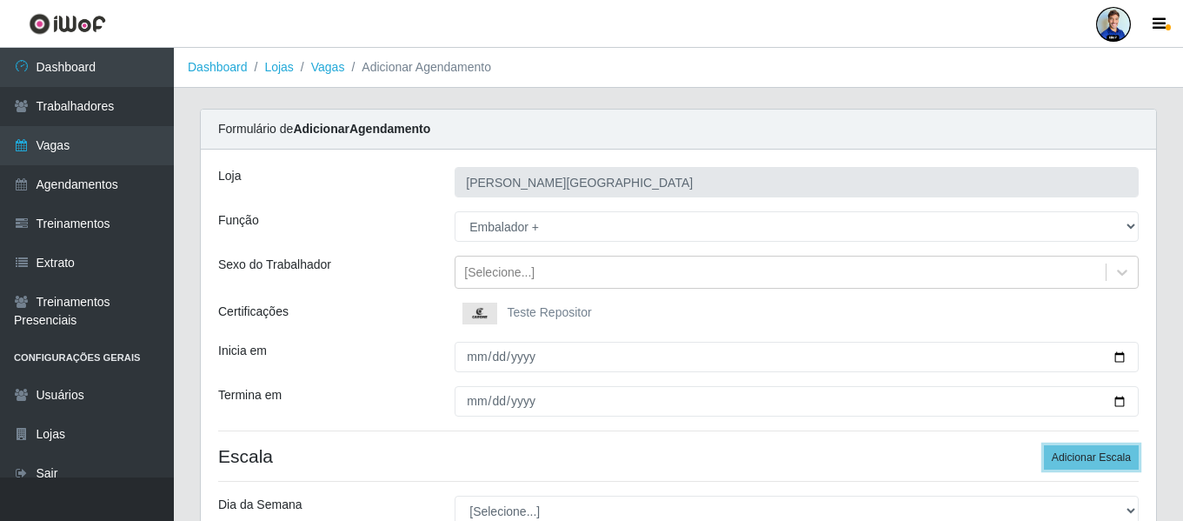
click at [1044, 445] on button "Adicionar Escala" at bounding box center [1091, 457] width 95 height 24
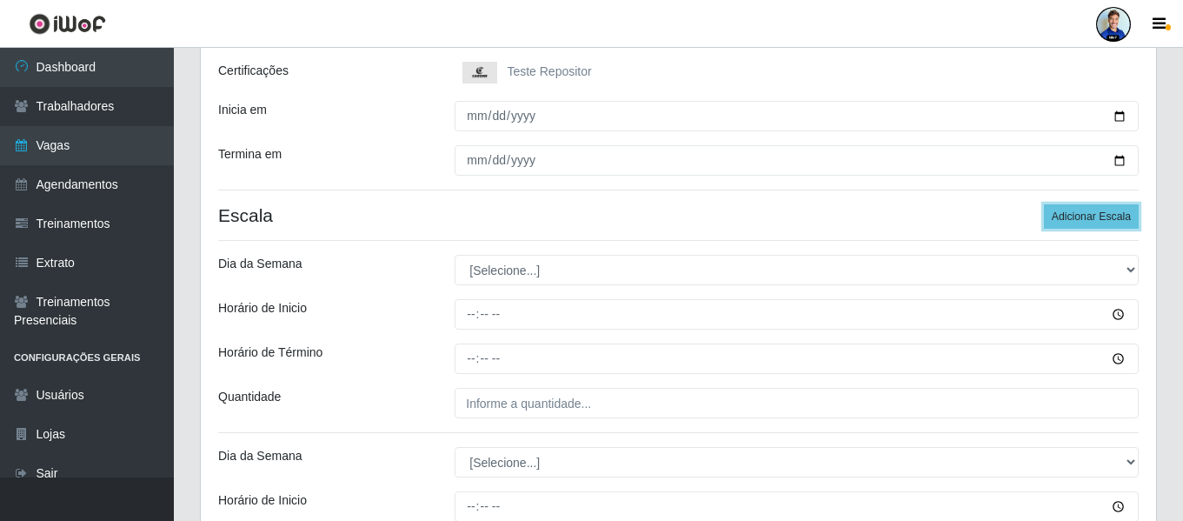
scroll to position [261, 0]
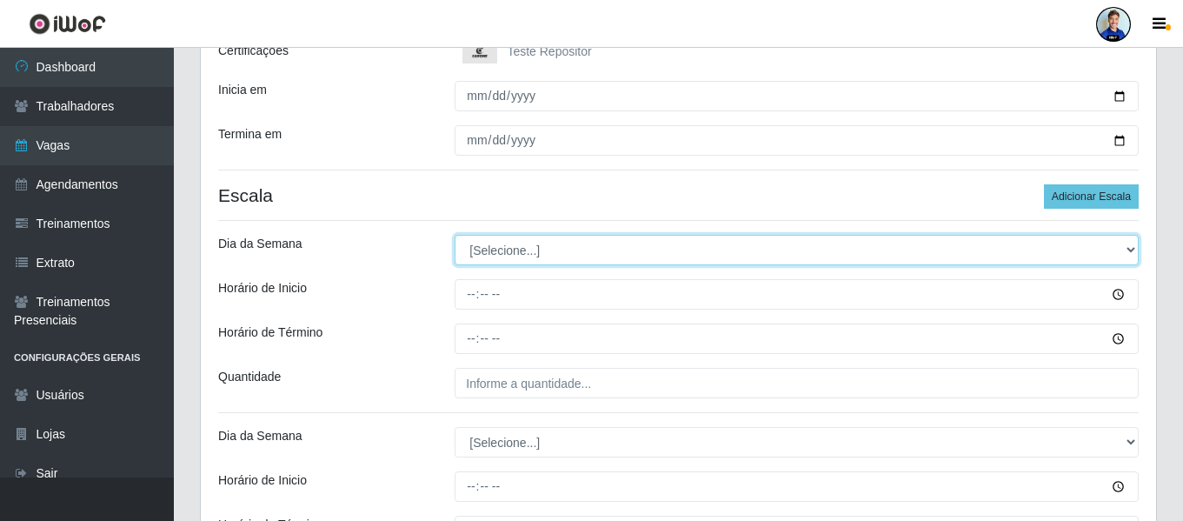
click at [576, 249] on select "[Selecione...] Segunda Terça Quarta Quinta Sexta Sábado Domingo" at bounding box center [797, 250] width 684 height 30
click at [455, 235] on select "[Selecione...] Segunda Terça Quarta Quinta Sexta Sábado Domingo" at bounding box center [797, 250] width 684 height 30
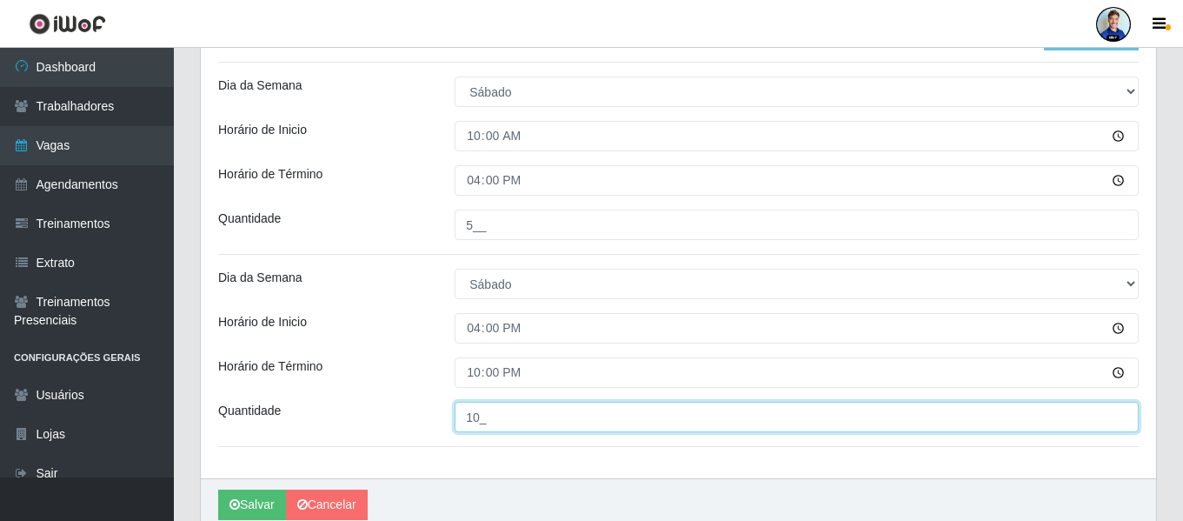
scroll to position [320, 0]
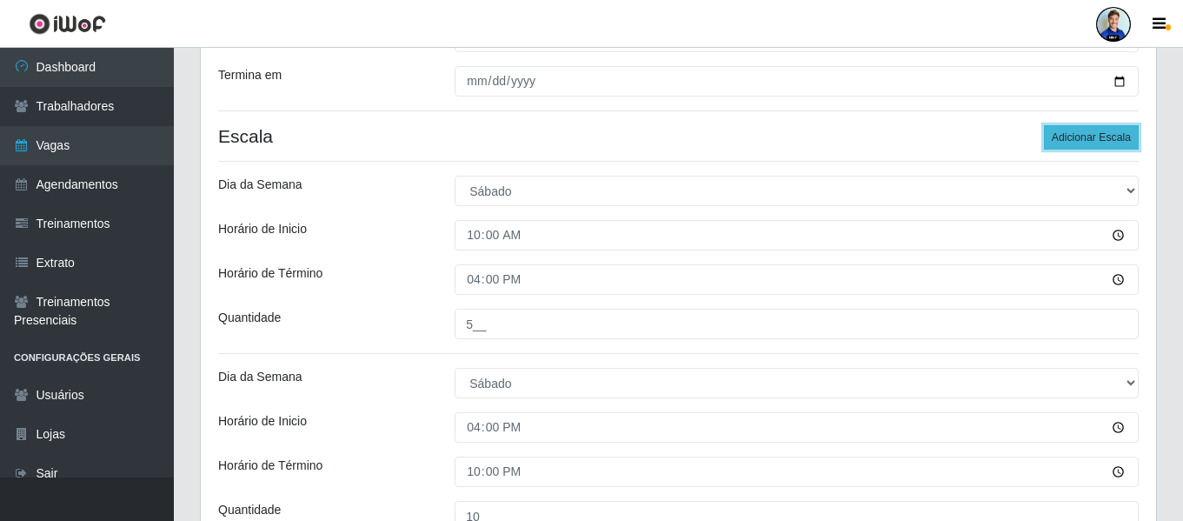
click at [1076, 133] on button "Adicionar Escala" at bounding box center [1091, 137] width 95 height 24
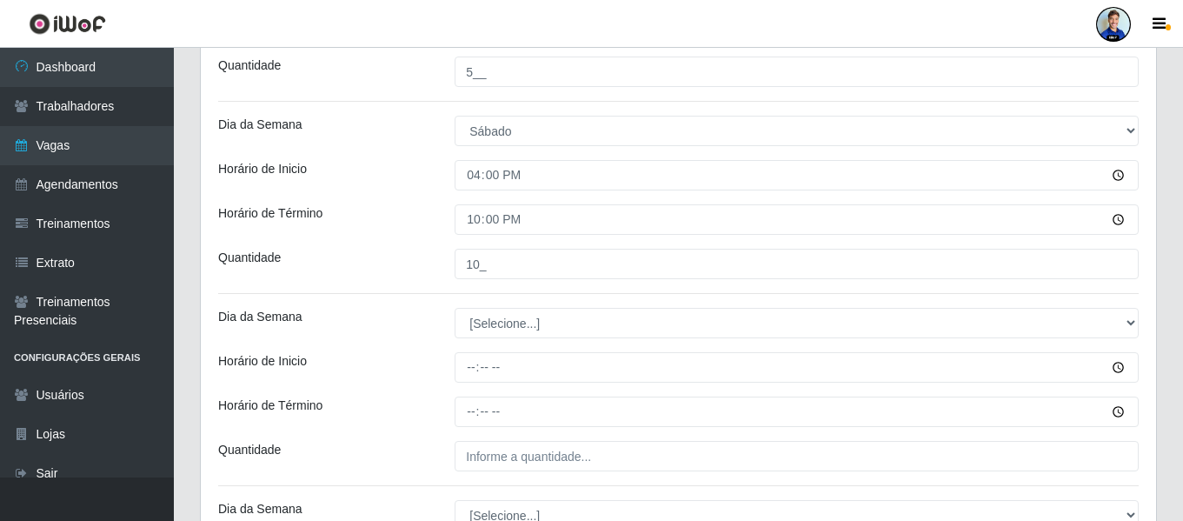
scroll to position [581, 0]
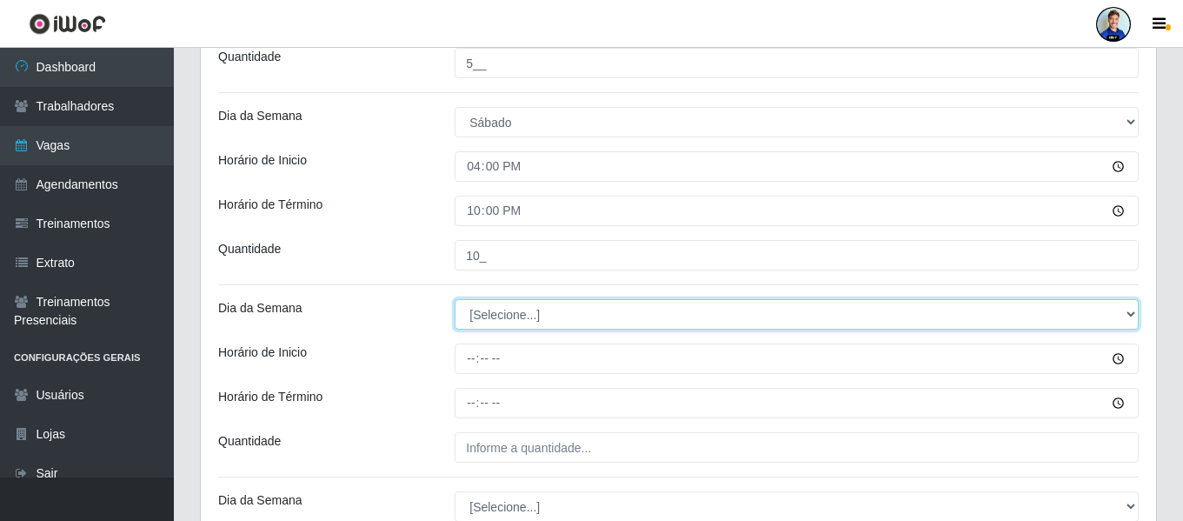
click at [501, 317] on select "[Selecione...] Segunda Terça Quarta Quinta Sexta Sábado Domingo" at bounding box center [797, 314] width 684 height 30
click at [455, 299] on select "[Selecione...] Segunda Terça Quarta Quinta Sexta Sábado Domingo" at bounding box center [797, 314] width 684 height 30
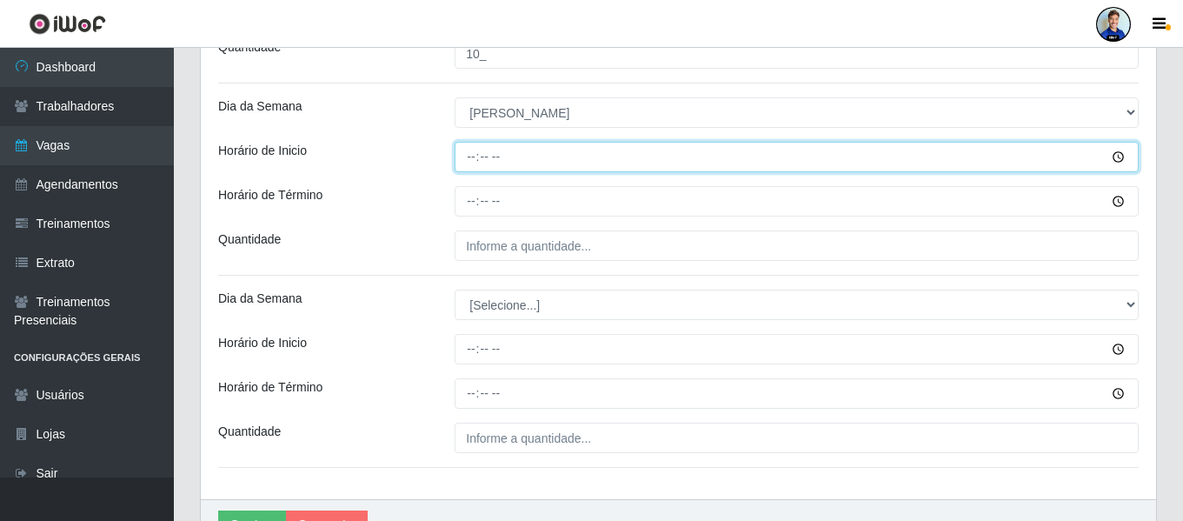
scroll to position [754, 0]
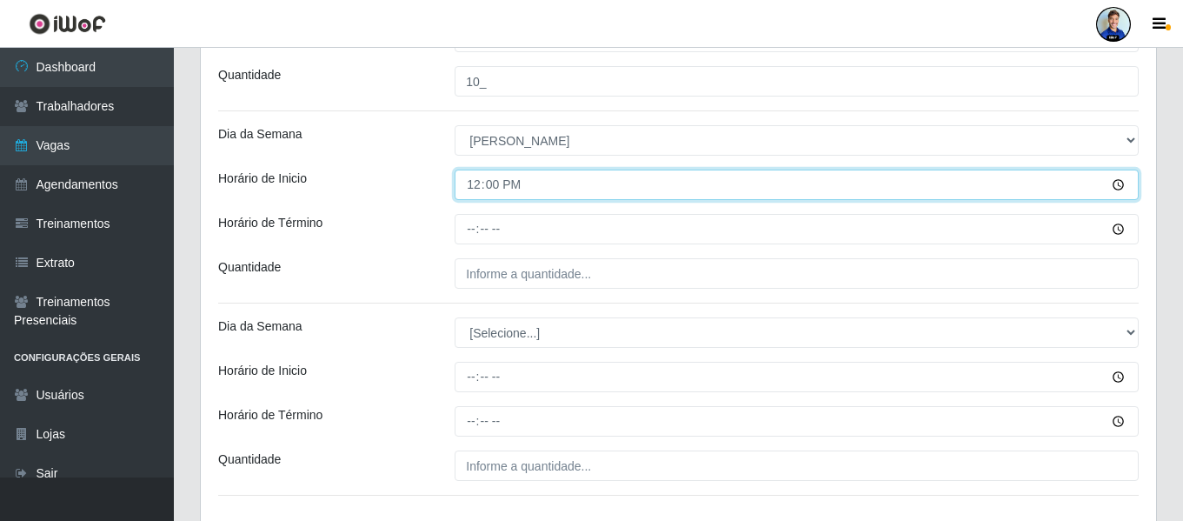
click at [478, 194] on input "12:00" at bounding box center [797, 184] width 684 height 30
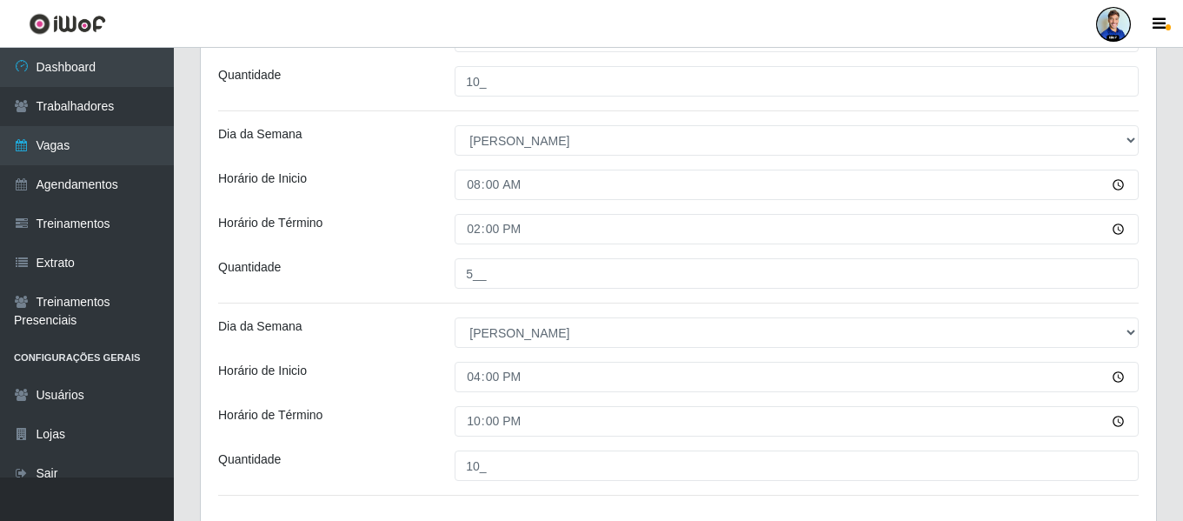
click at [382, 258] on div "Quantidade" at bounding box center [323, 273] width 236 height 30
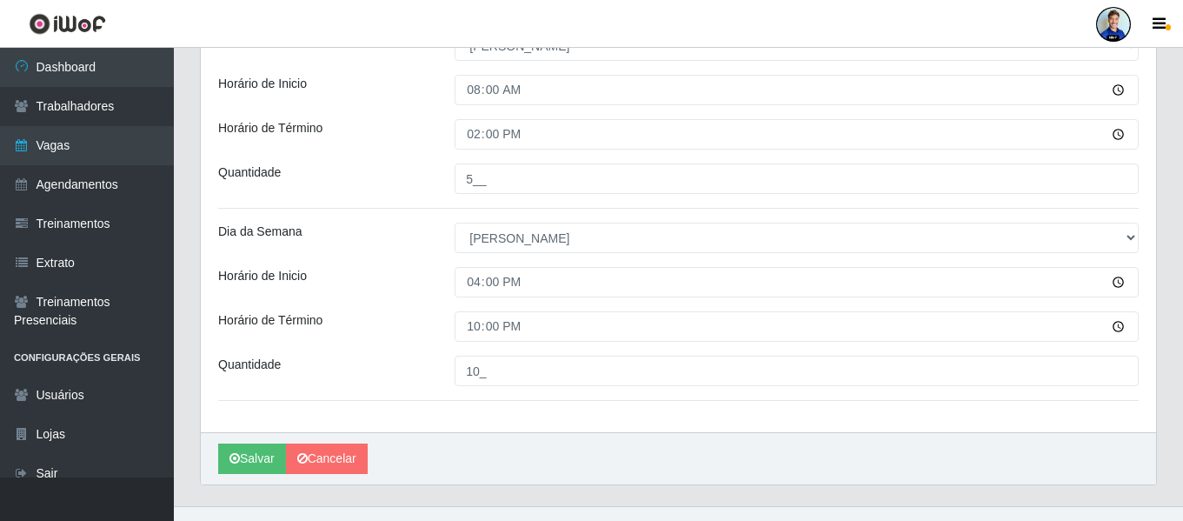
scroll to position [878, 0]
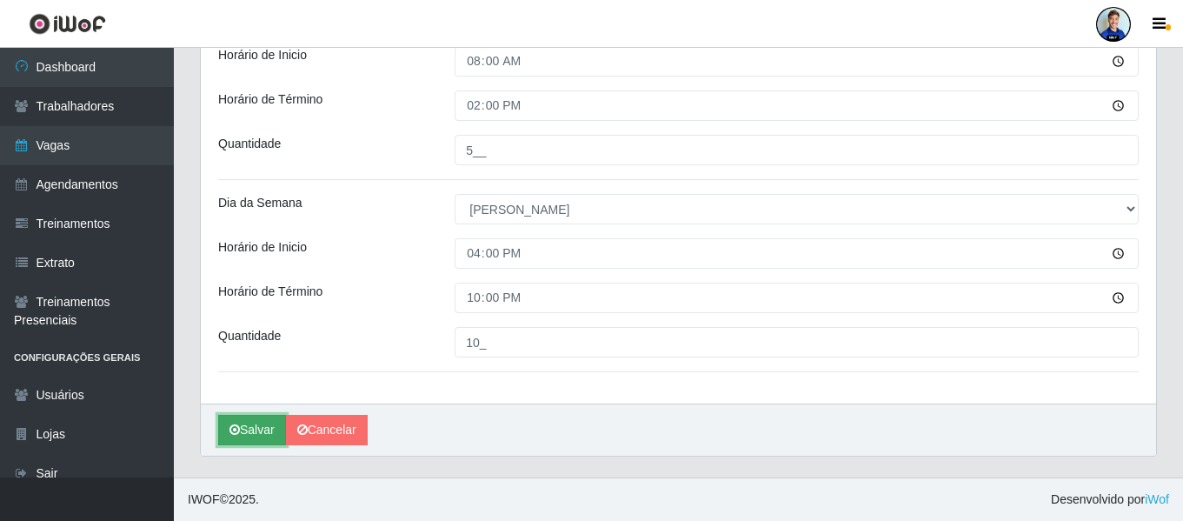
click at [250, 424] on button "Salvar" at bounding box center [252, 430] width 68 height 30
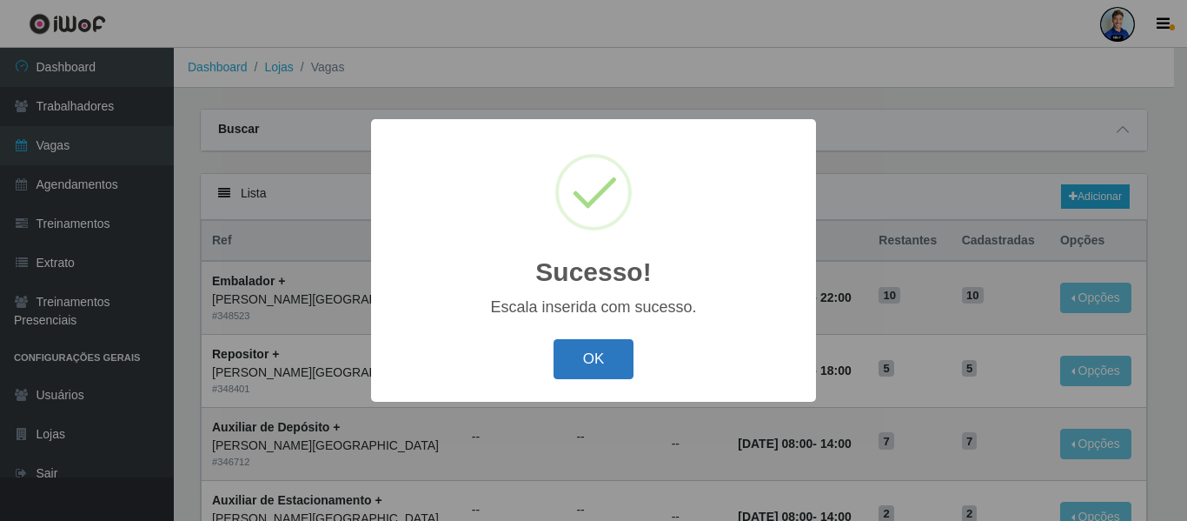
click at [608, 352] on button "OK" at bounding box center [594, 359] width 81 height 41
